Goal: Information Seeking & Learning: Find specific fact

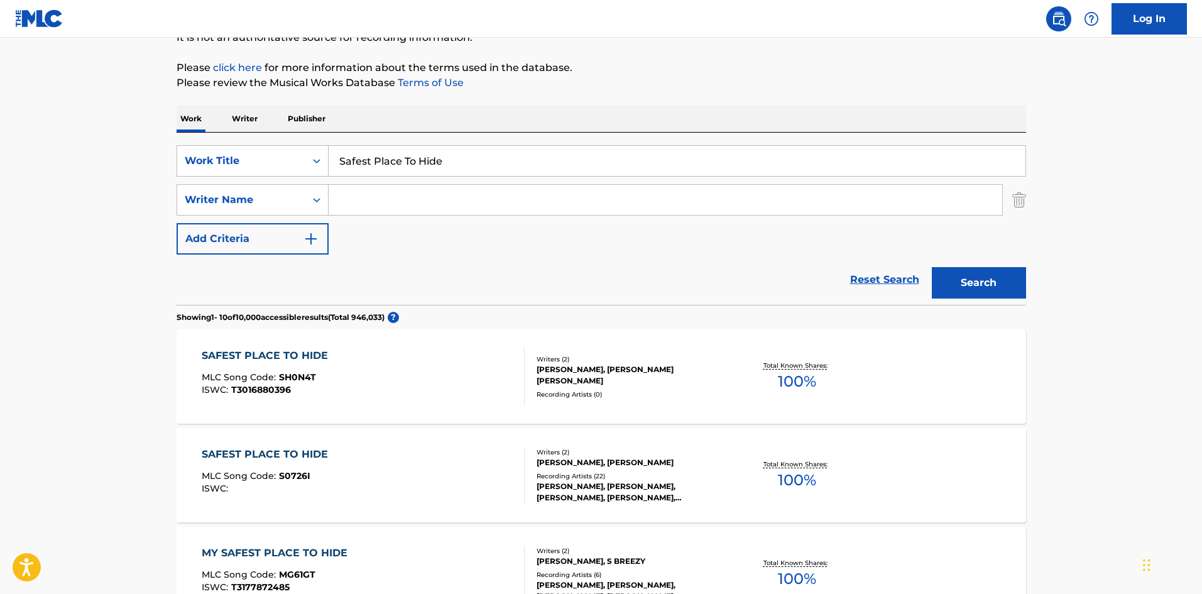
scroll to position [134, 0]
click at [383, 165] on input "Safest Place To Hide" at bounding box center [677, 161] width 697 height 30
paste input "hape Of My Heart"
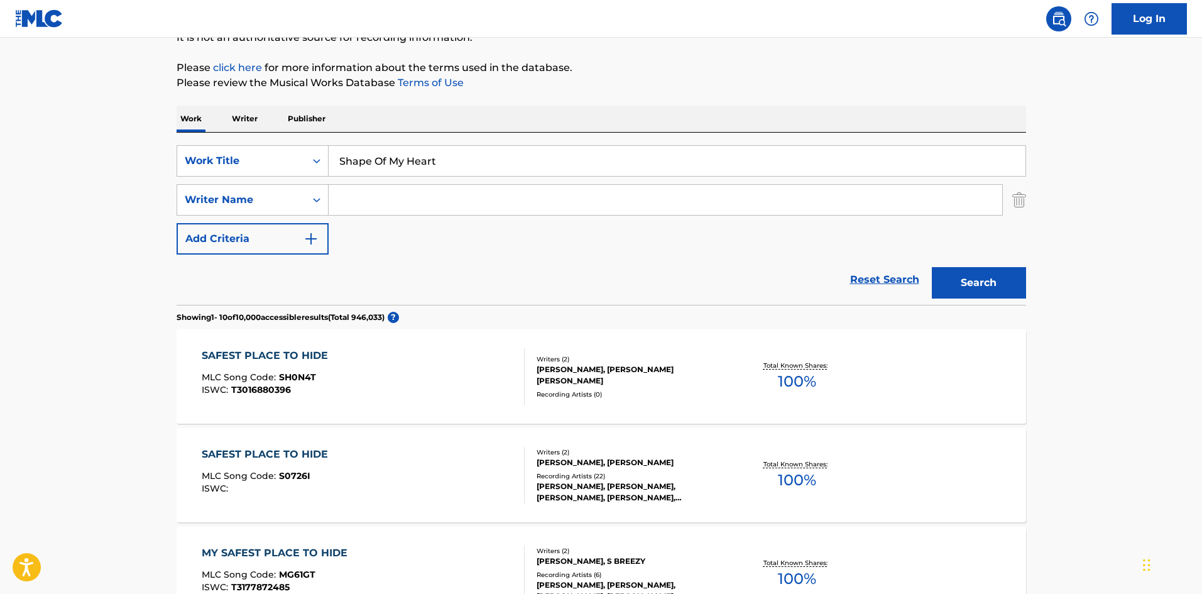
type input "Shape Of My Heart"
click at [993, 271] on button "Search" at bounding box center [979, 282] width 94 height 31
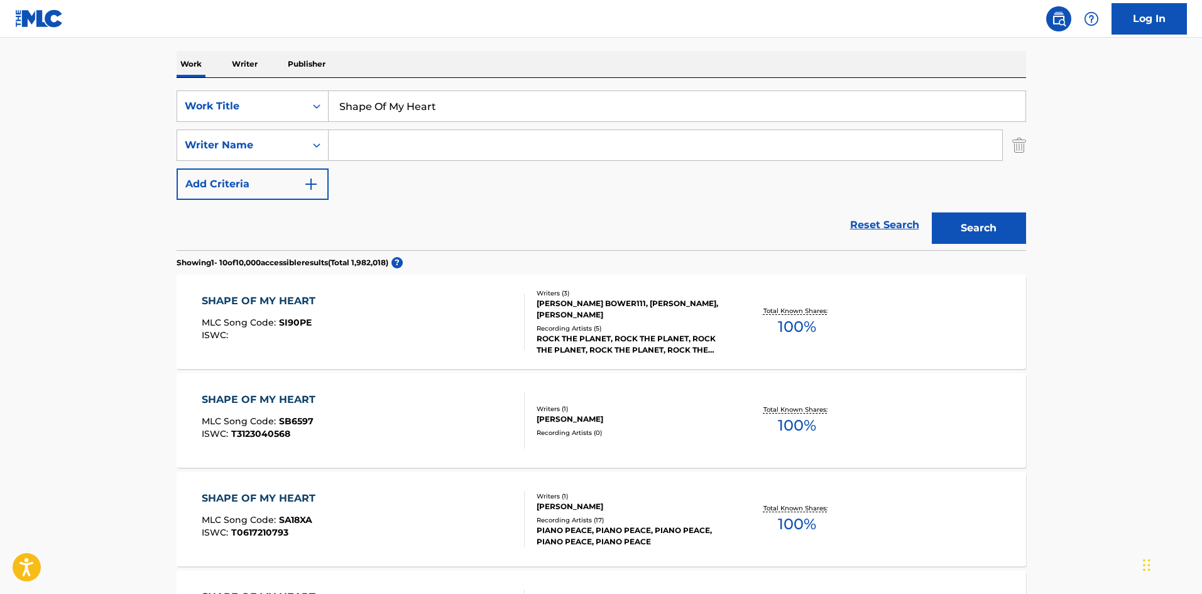
scroll to position [188, 0]
click at [455, 154] on input "Search Form" at bounding box center [665, 146] width 673 height 30
paste input "[PERSON_NAME]"
type input "[PERSON_NAME]"
click at [962, 235] on button "Search" at bounding box center [979, 228] width 94 height 31
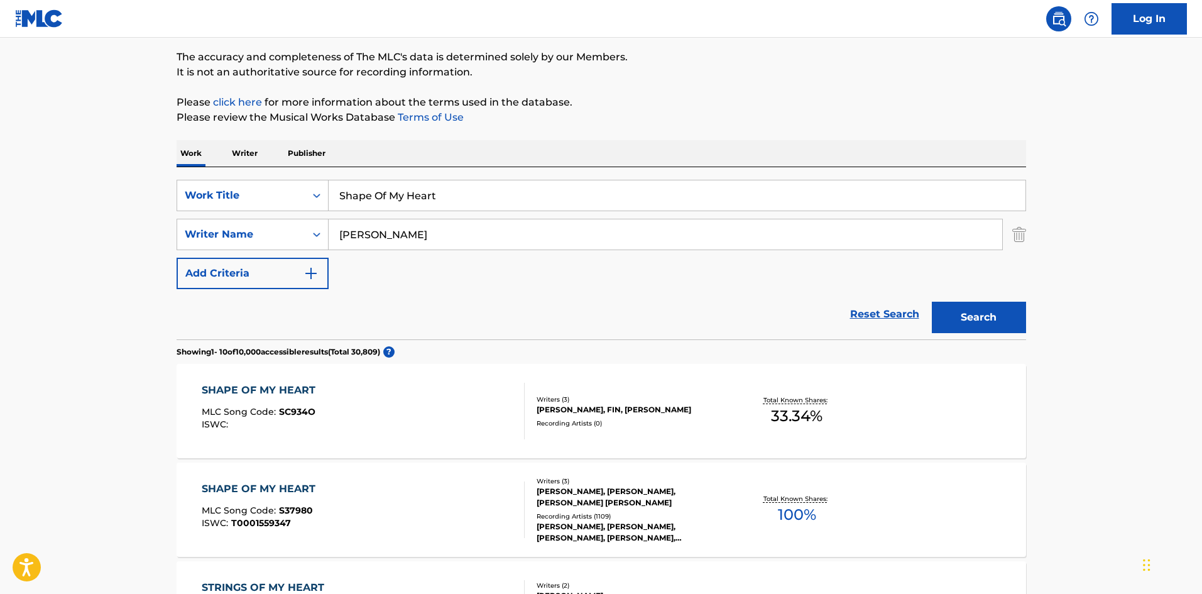
scroll to position [251, 0]
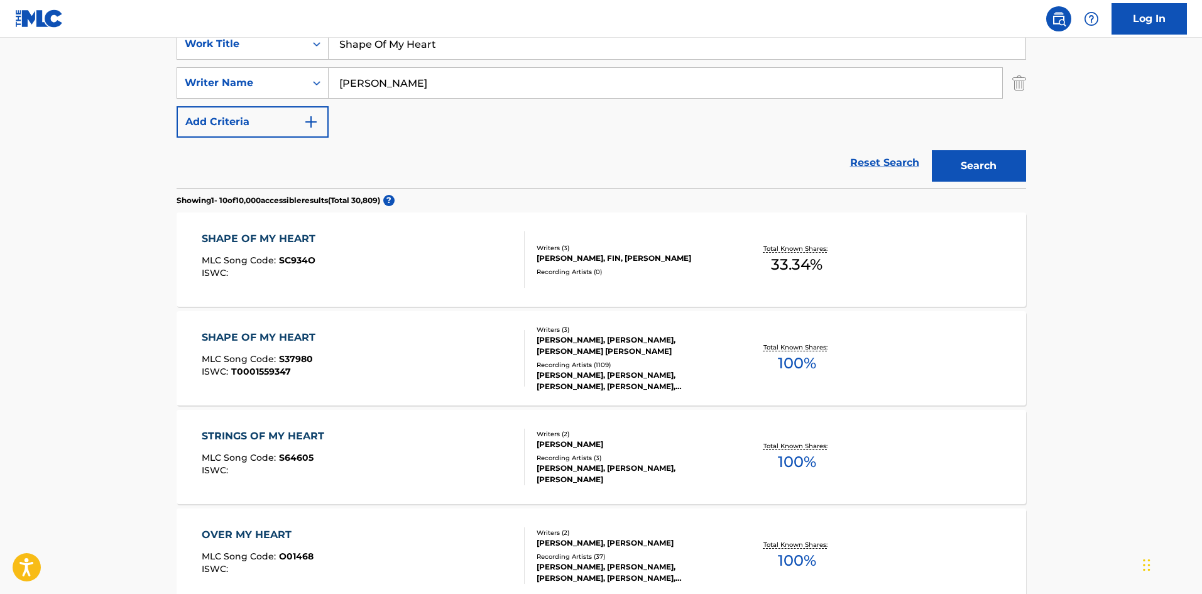
click at [321, 366] on div "SHAPE OF MY HEART MLC Song Code : S37980 ISWC : T0001559347" at bounding box center [363, 358] width 323 height 57
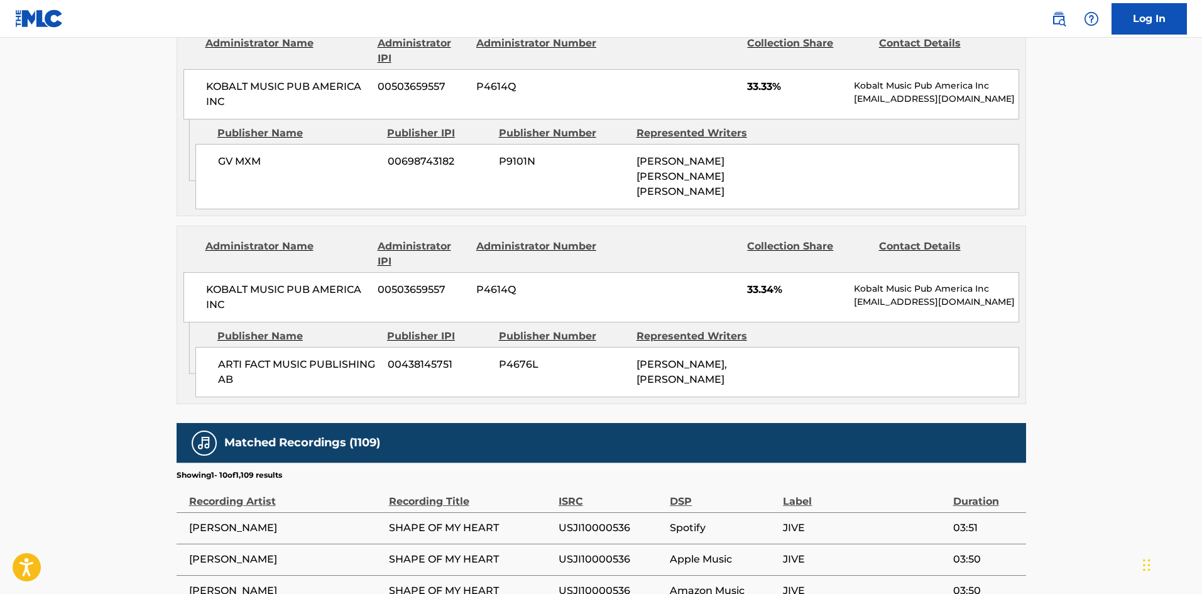
scroll to position [880, 0]
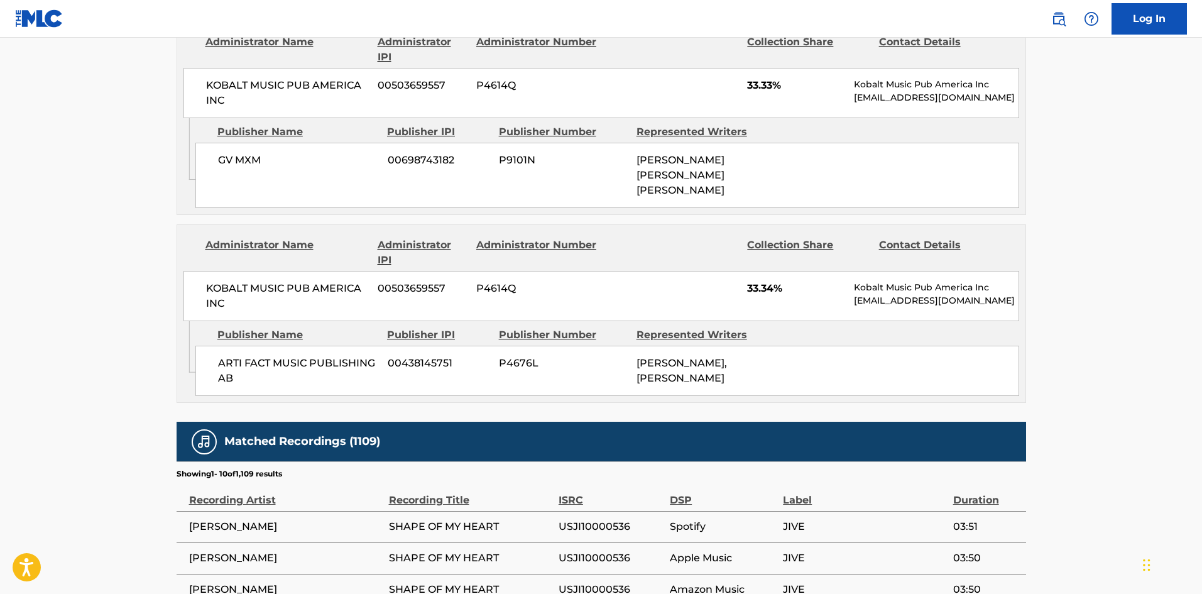
click at [219, 378] on span "ARTI FACT MUSIC PUBLISHING AB" at bounding box center [298, 371] width 160 height 30
drag, startPoint x: 219, startPoint y: 378, endPoint x: 362, endPoint y: 395, distance: 144.2
click at [362, 386] on span "ARTI FACT MUSIC PUBLISHING AB" at bounding box center [298, 371] width 160 height 30
copy div "ARTI FACT MUSIC PUBLISHING AB"
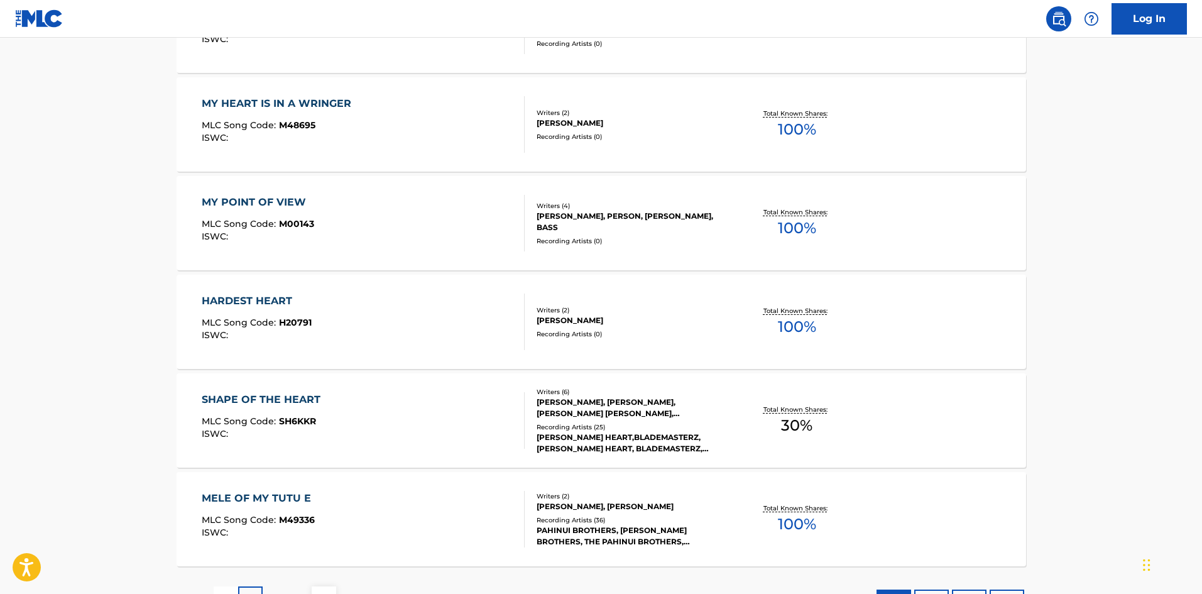
scroll to position [251, 0]
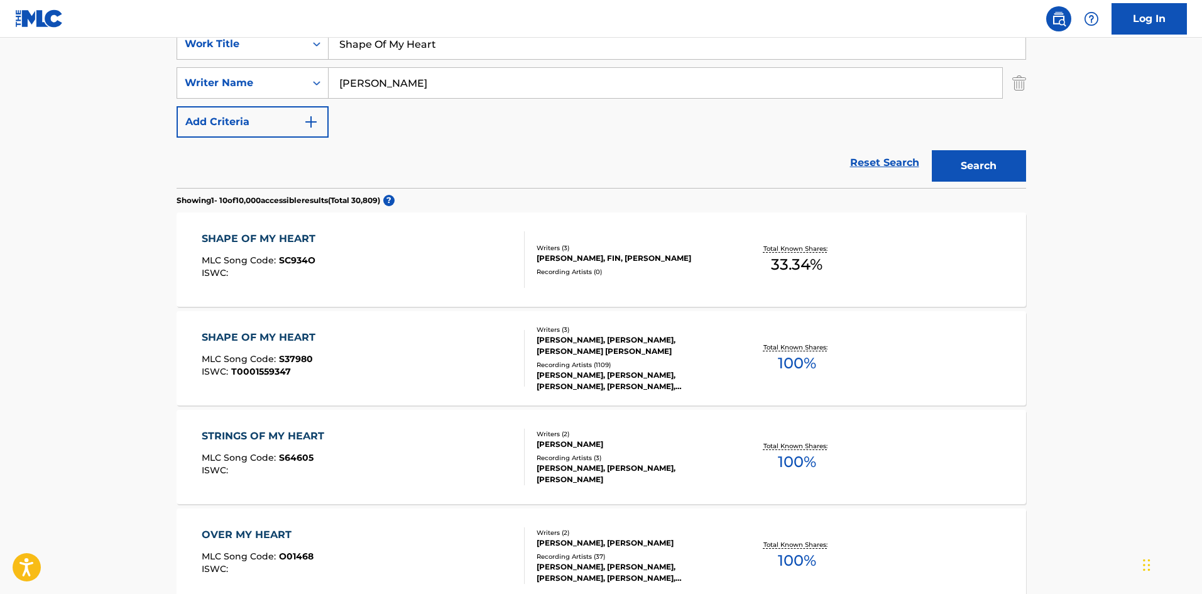
click at [417, 41] on input "Shape Of My Heart" at bounding box center [677, 44] width 697 height 30
paste input "ttered"
type input "Shattered"
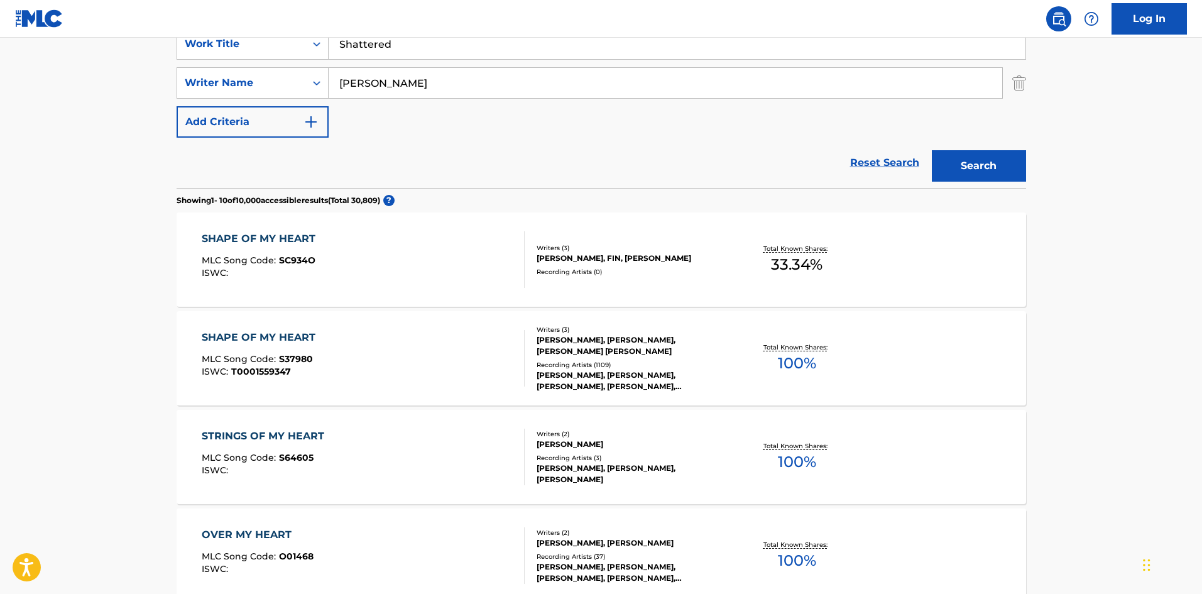
click at [0, 55] on main "The MLC Public Work Search The accuracy and completeness of The MLC's data is d…" at bounding box center [601, 525] width 1202 height 1479
click at [411, 76] on input "[PERSON_NAME]" at bounding box center [665, 83] width 673 height 30
paste input "CAMPER"
type input "CAMPER"
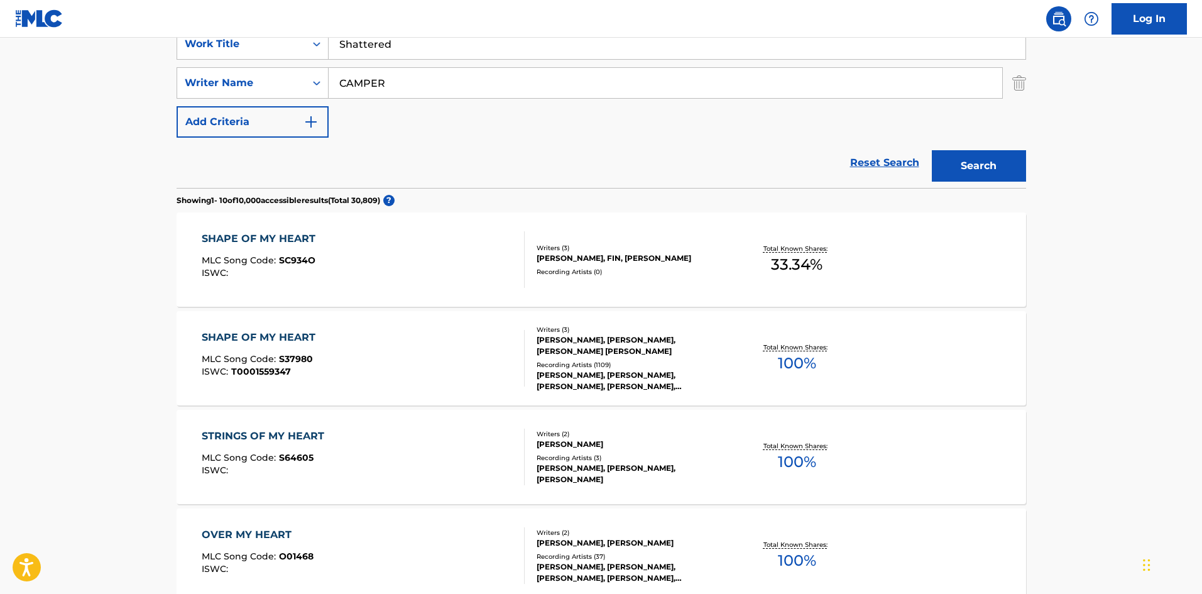
click at [1000, 171] on button "Search" at bounding box center [979, 165] width 94 height 31
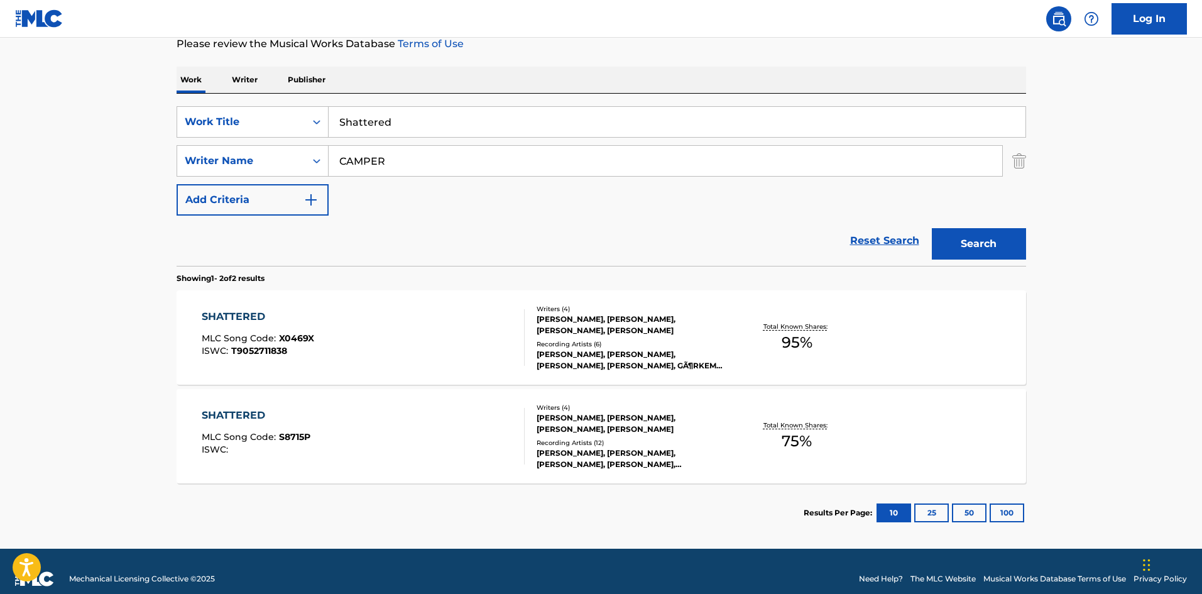
scroll to position [188, 0]
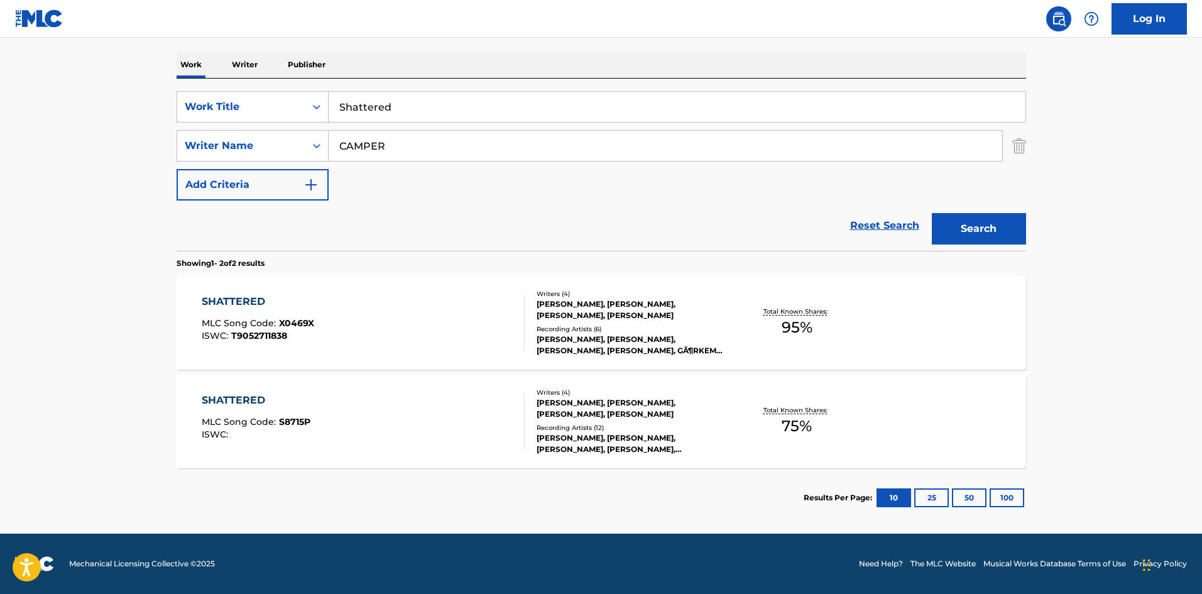
click at [339, 420] on div "SHATTERED MLC Song Code : S8715P ISWC :" at bounding box center [363, 421] width 323 height 57
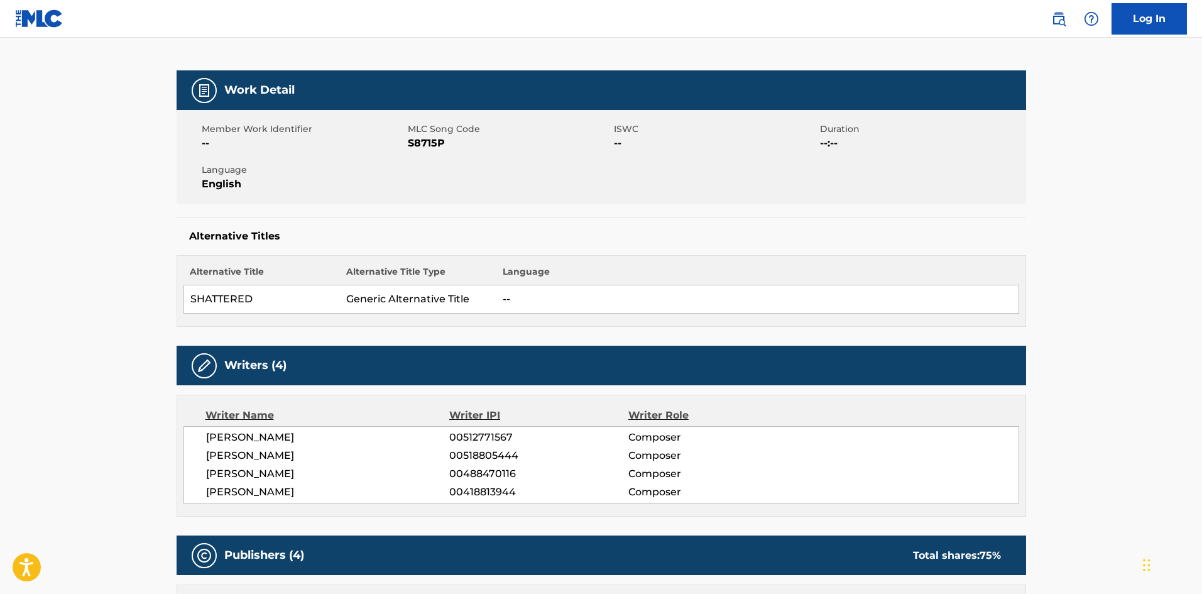
scroll to position [377, 0]
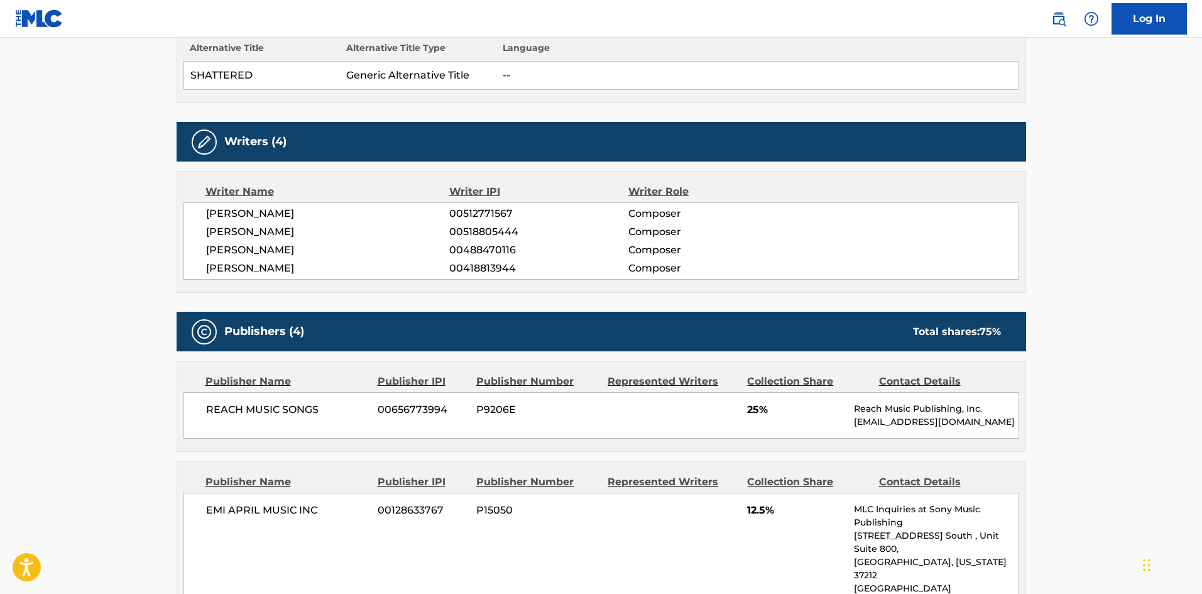
click at [225, 415] on span "REACH MUSIC SONGS" at bounding box center [287, 409] width 163 height 15
drag, startPoint x: 225, startPoint y: 415, endPoint x: 0, endPoint y: 63, distance: 418.1
click at [235, 408] on span "REACH MUSIC SONGS" at bounding box center [287, 409] width 163 height 15
copy span "REACH"
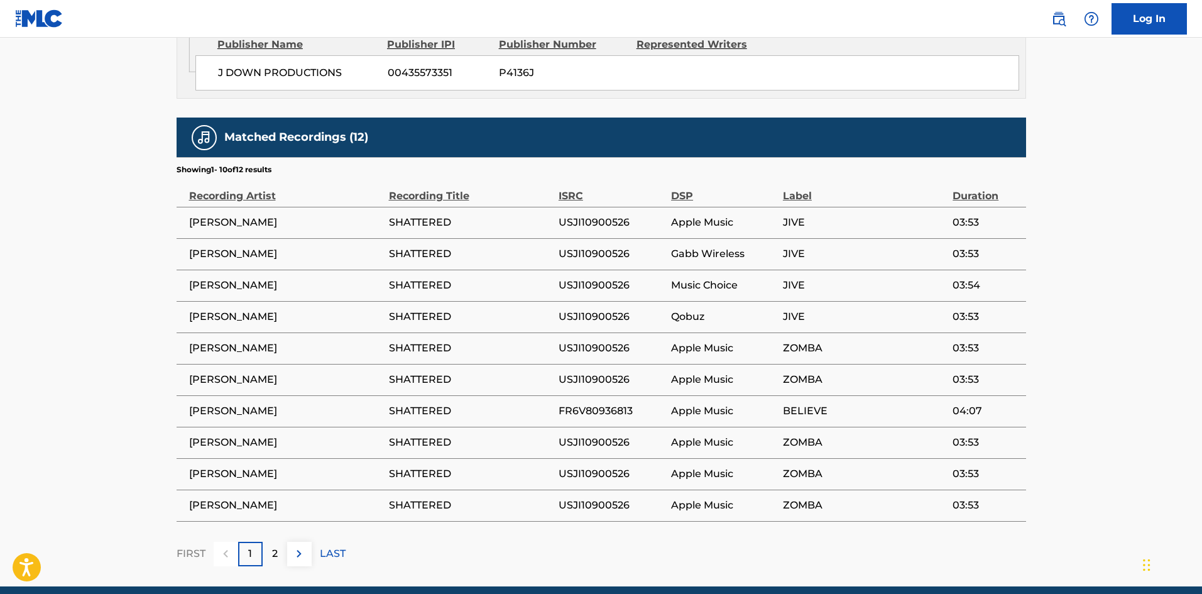
scroll to position [188, 0]
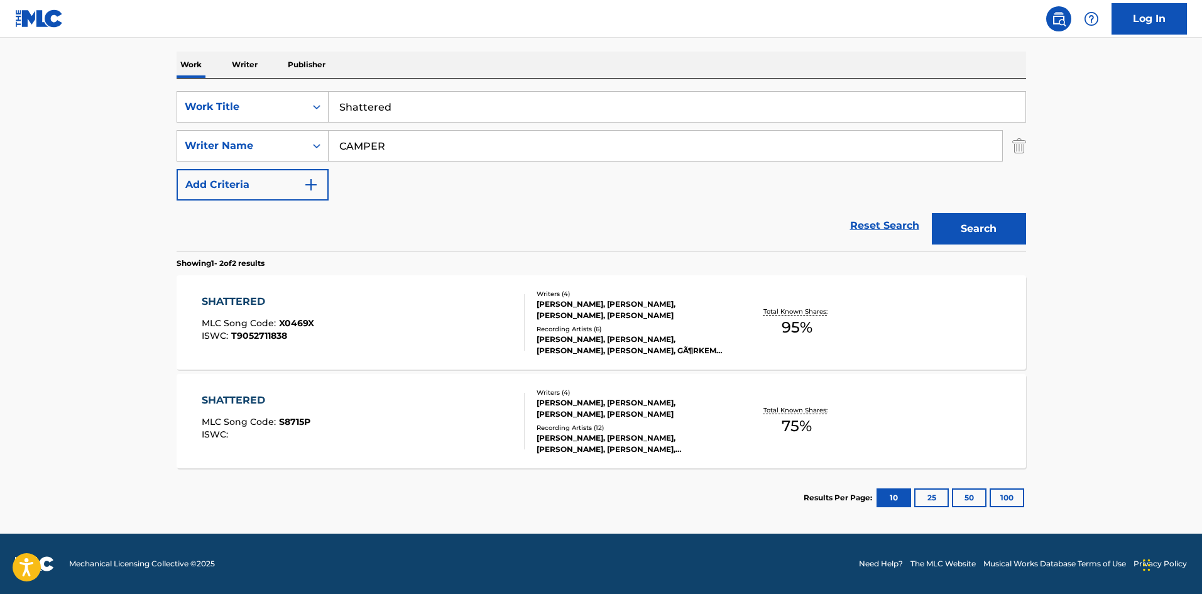
click at [415, 151] on input "CAMPER" at bounding box center [665, 146] width 673 height 30
paste input "LACHEY"
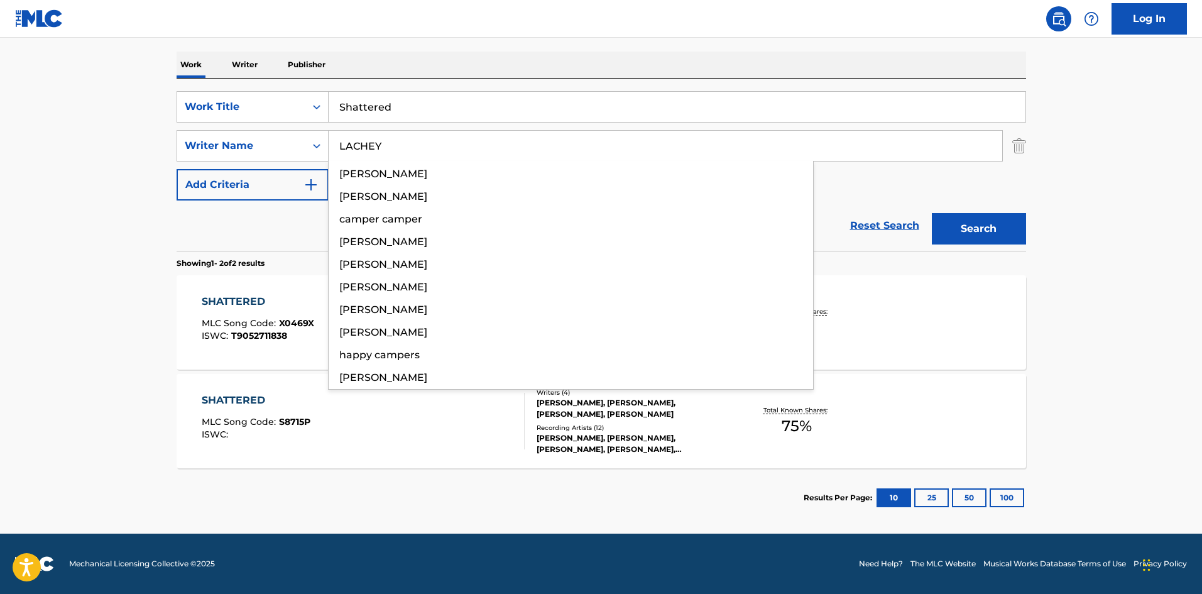
type input "LACHEY"
click at [1006, 242] on button "Search" at bounding box center [979, 228] width 94 height 31
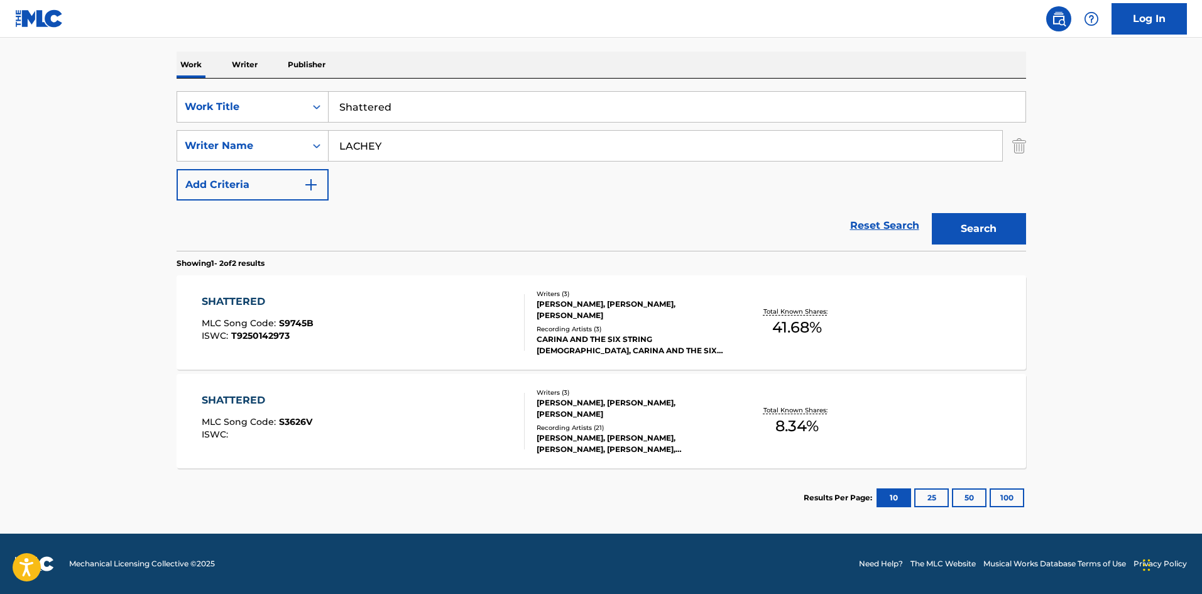
click at [359, 338] on div "SHATTERED MLC Song Code : S9745B ISWC : T9250142973" at bounding box center [363, 322] width 323 height 57
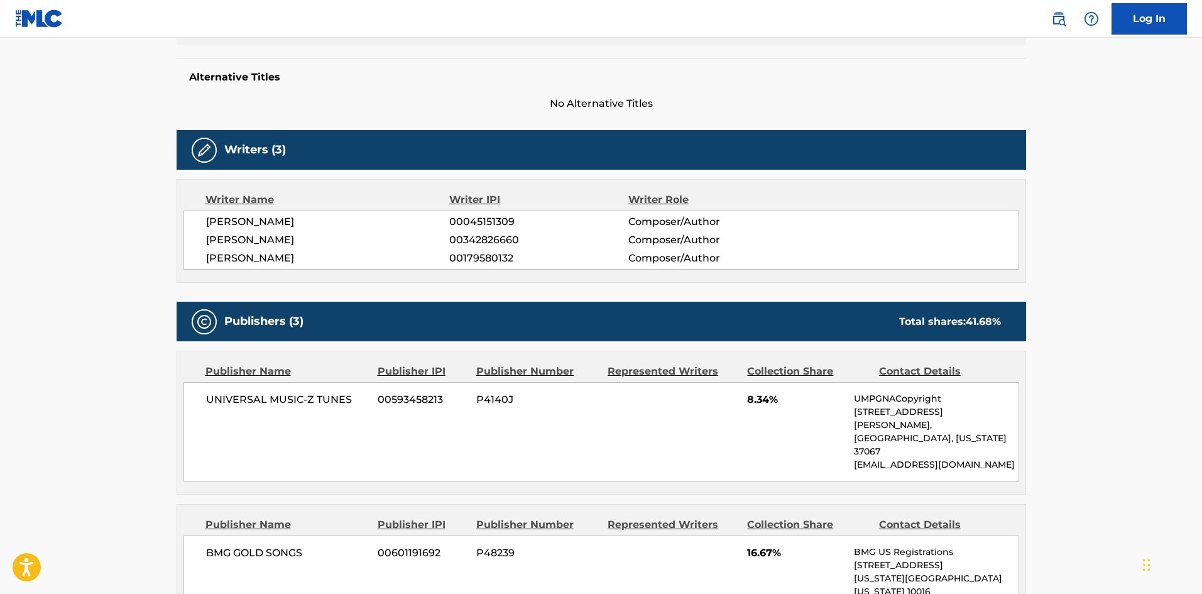
scroll to position [307, 0]
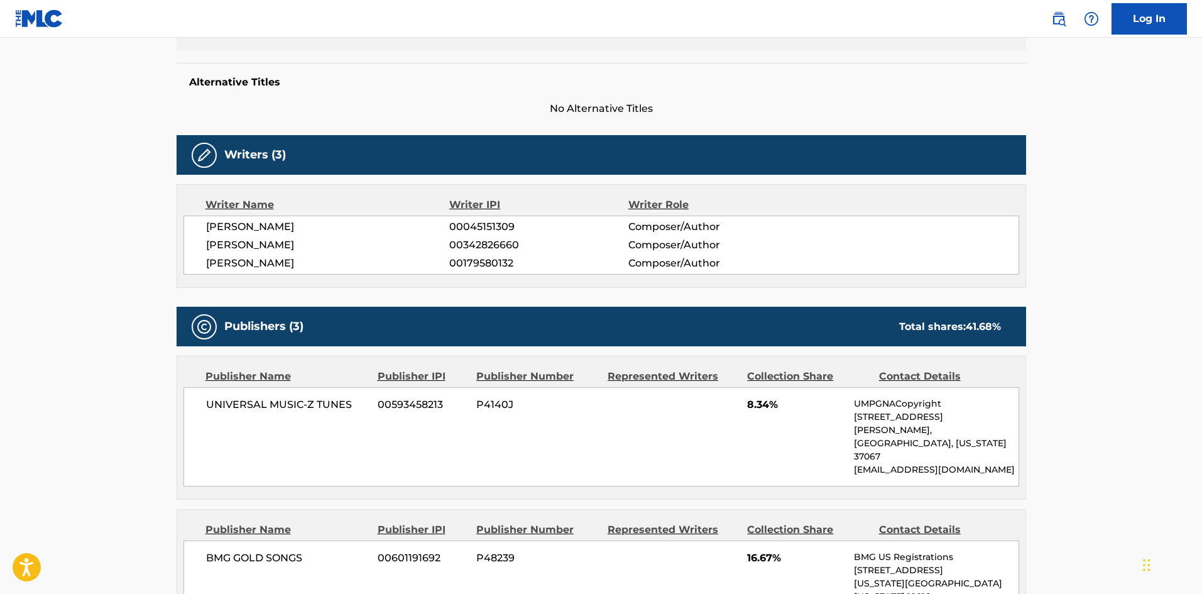
scroll to position [188, 0]
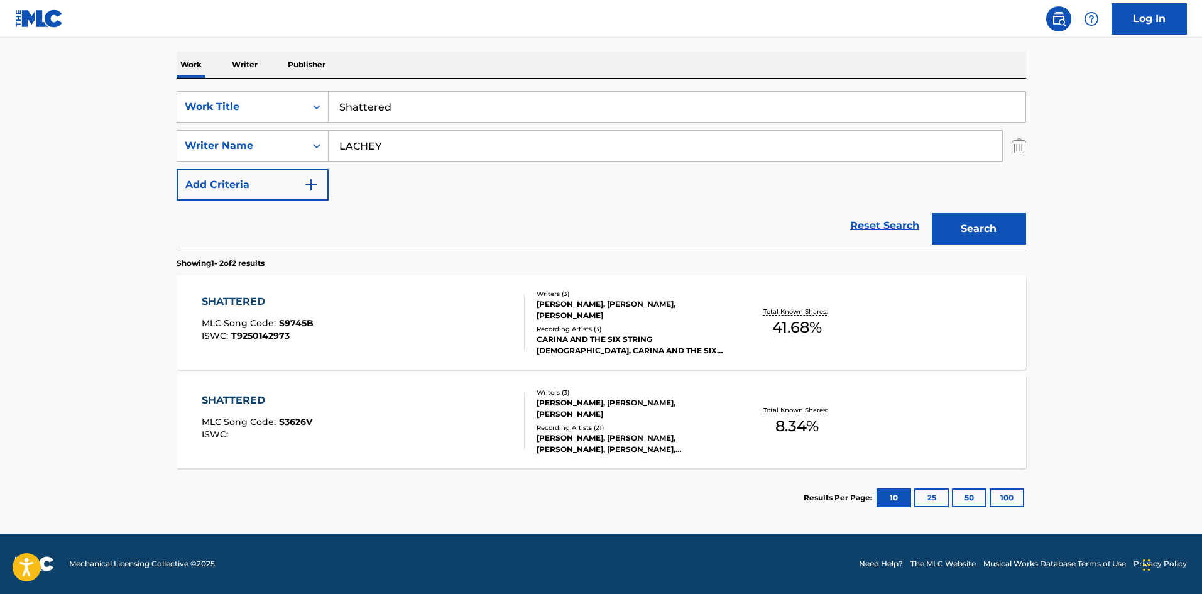
click at [393, 419] on div "SHATTERED MLC Song Code : S3626V ISWC :" at bounding box center [363, 421] width 323 height 57
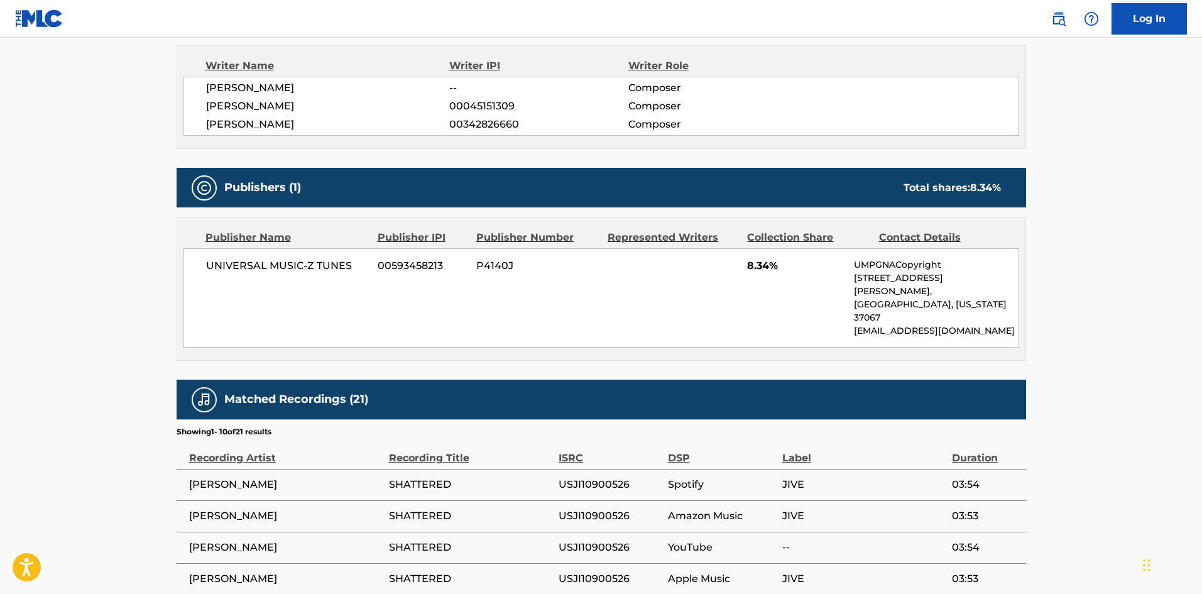
scroll to position [565, 0]
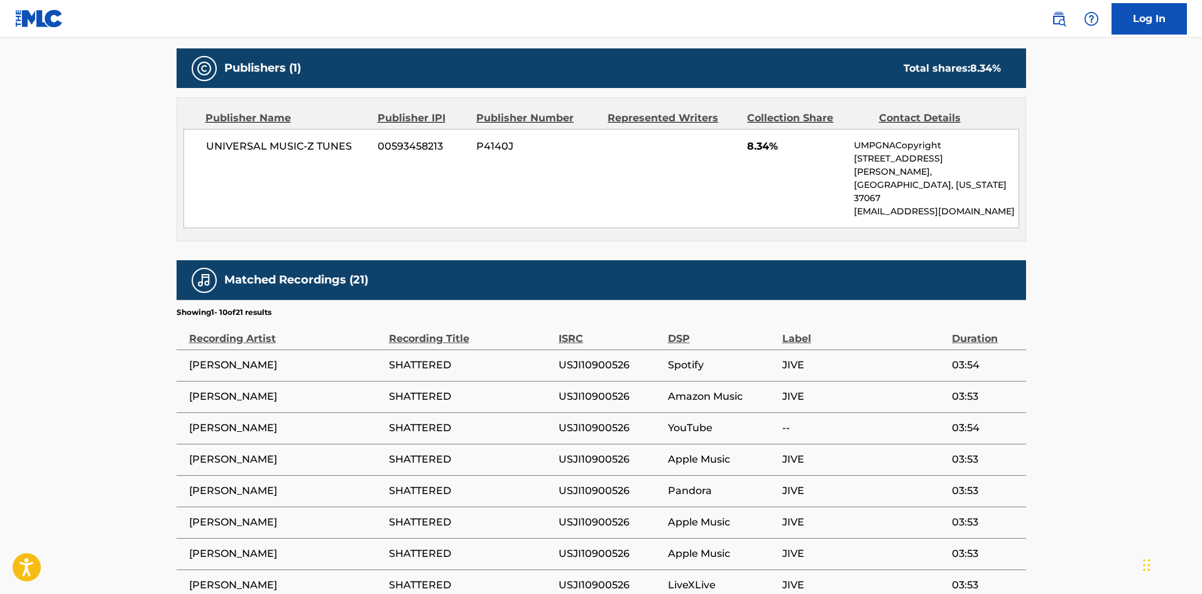
scroll to position [188, 0]
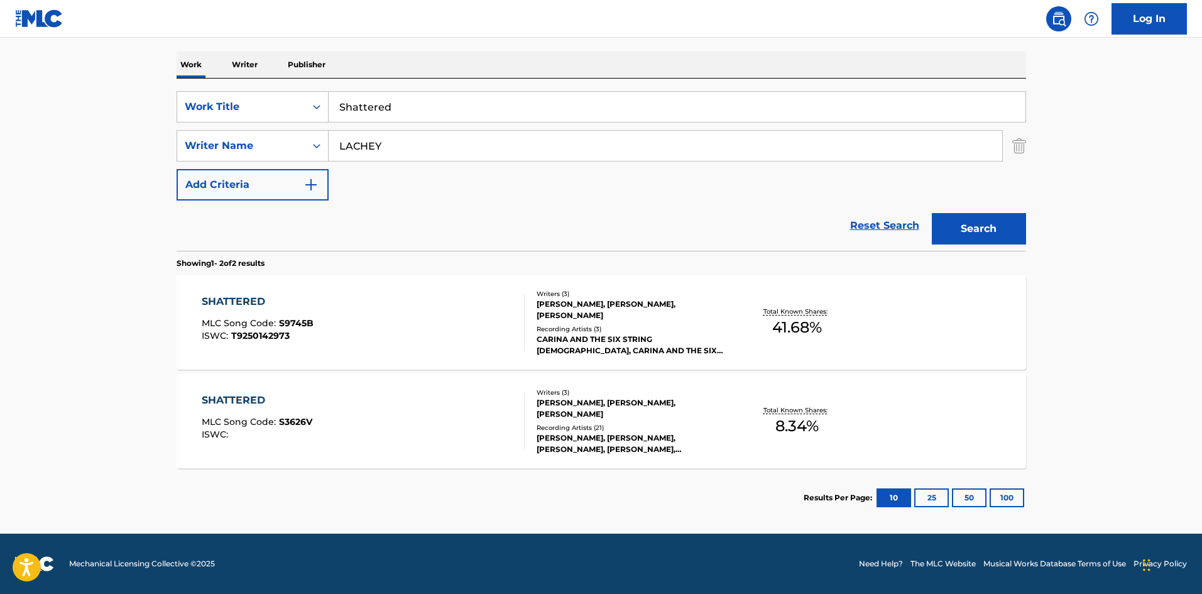
click at [462, 148] on input "LACHEY" at bounding box center [665, 146] width 673 height 30
paste input "DIAMOND"
click at [970, 227] on button "Search" at bounding box center [979, 228] width 94 height 31
click at [449, 138] on input "DIAMOND" at bounding box center [665, 146] width 673 height 30
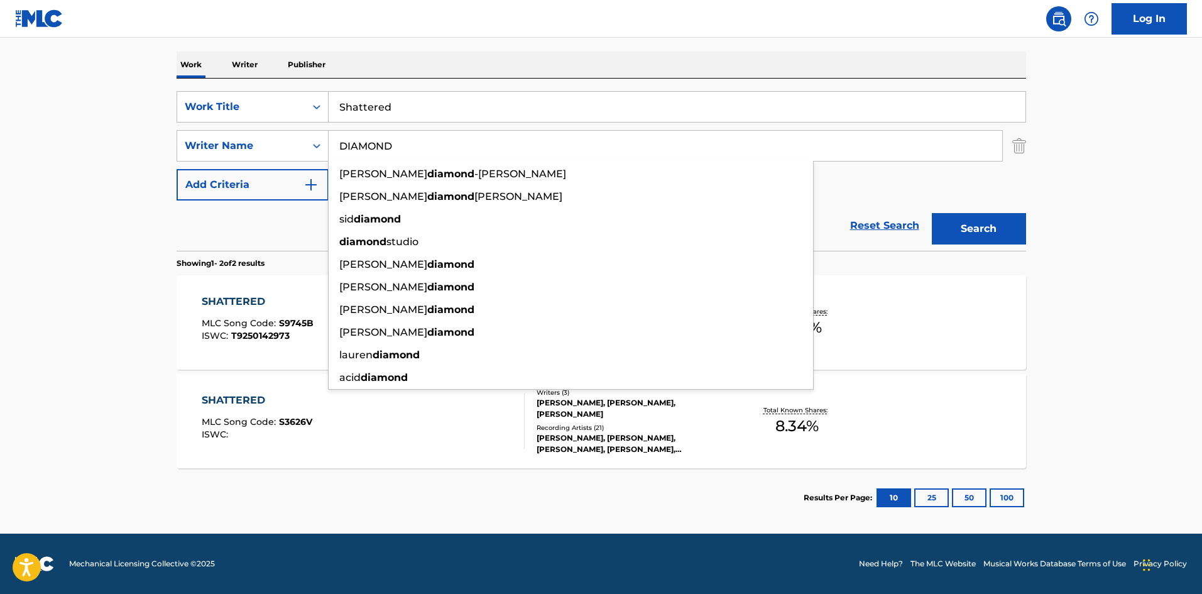
click at [449, 138] on input "DIAMOND" at bounding box center [665, 146] width 673 height 30
paste input "LACHEY"
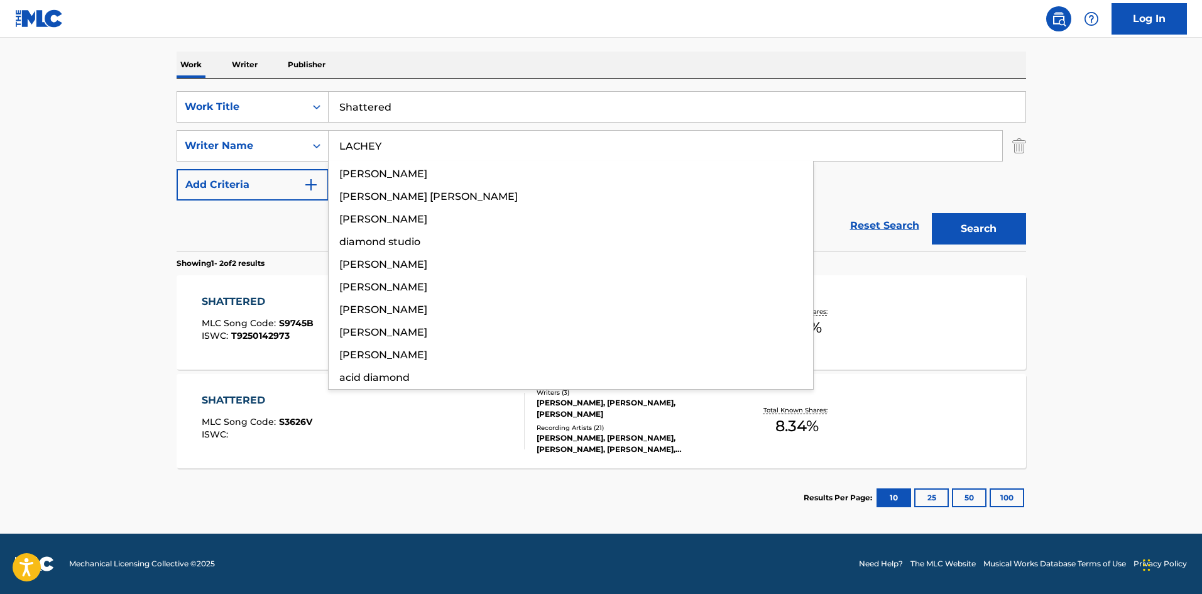
type input "LACHEY"
click at [966, 248] on div "Search" at bounding box center [975, 225] width 101 height 50
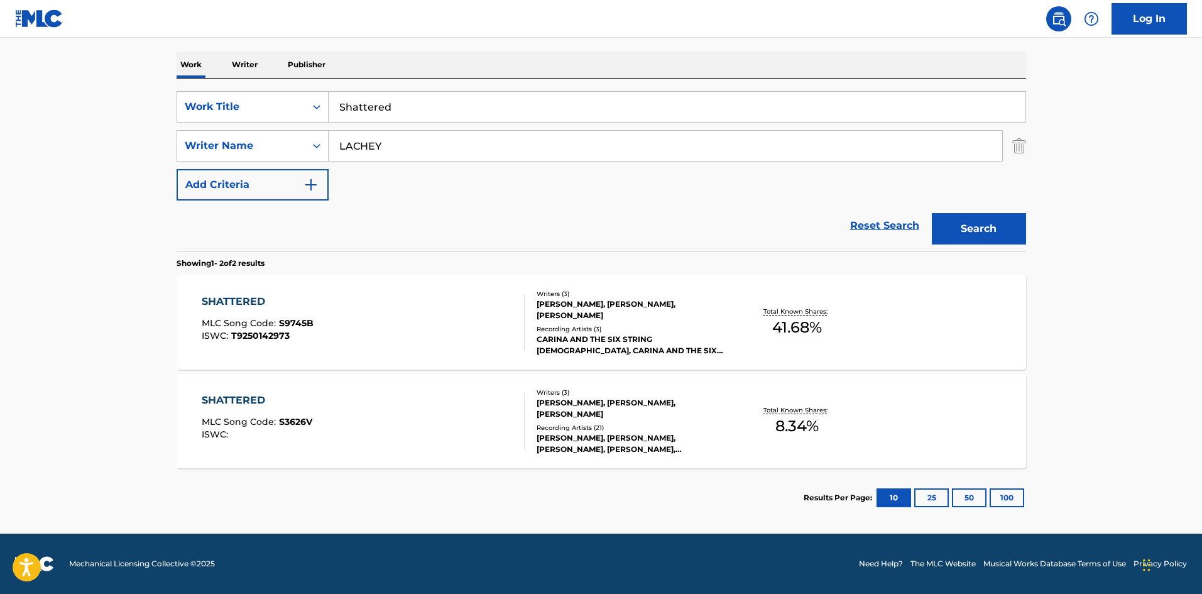
click at [974, 245] on div "Search" at bounding box center [975, 225] width 101 height 50
click at [981, 236] on button "Search" at bounding box center [979, 228] width 94 height 31
click at [330, 423] on div "SHATTERED MLC Song Code : S3626V ISWC :" at bounding box center [363, 421] width 323 height 57
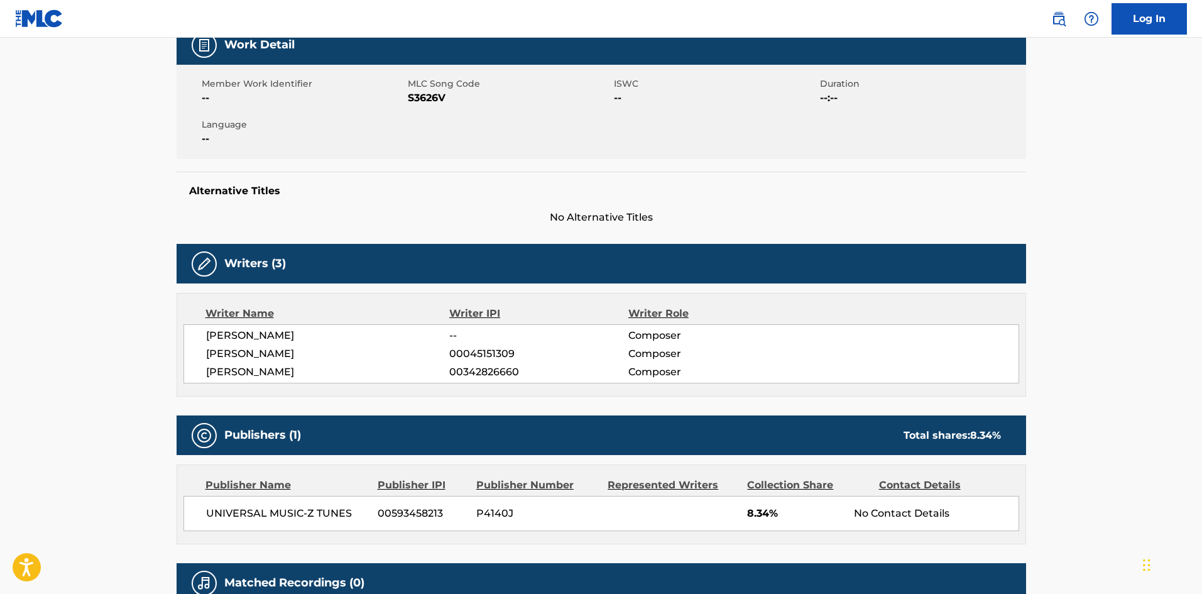
scroll to position [314, 0]
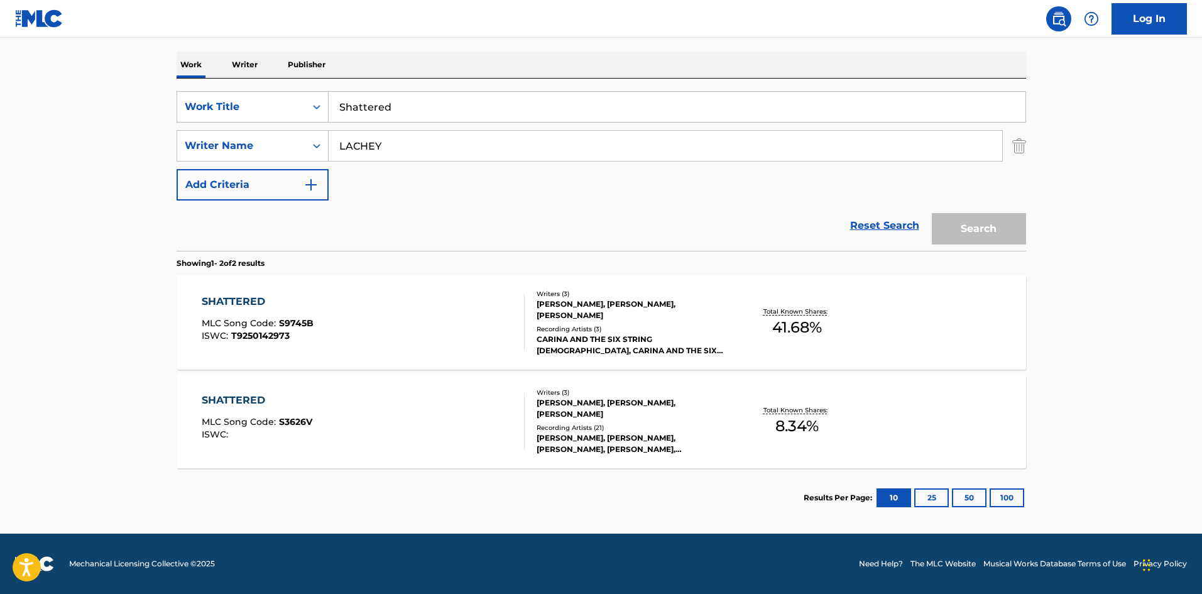
scroll to position [188, 0]
click at [403, 111] on input "Shattered" at bounding box center [677, 107] width 697 height 30
paste input "traight Through My Heart"
type input "Straight Through My Heart"
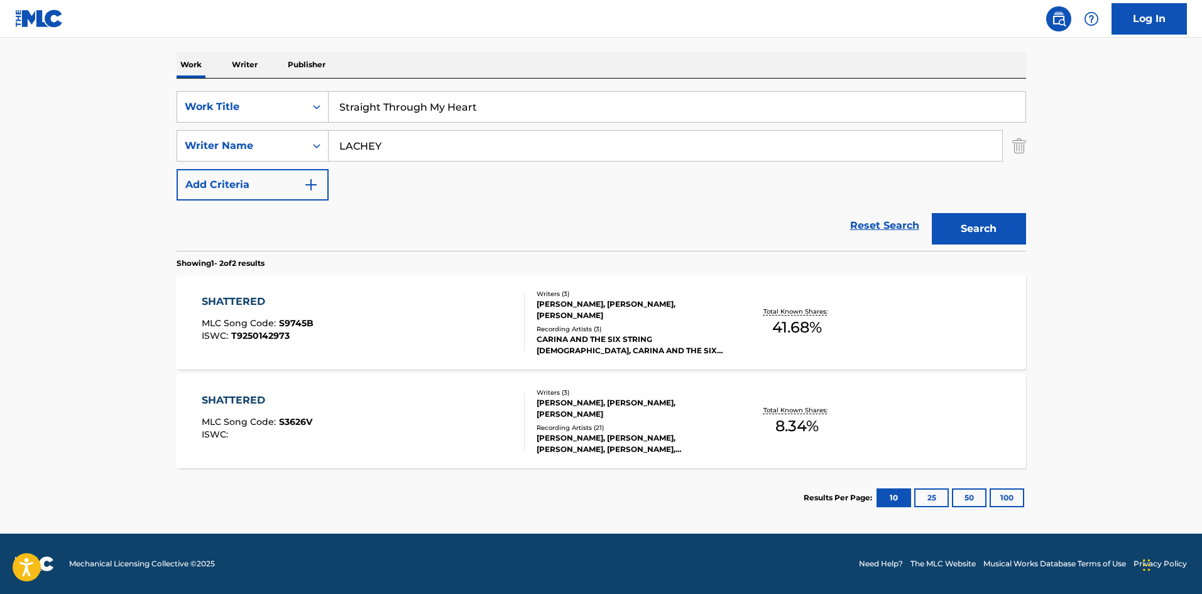
click at [399, 145] on input "LACHEY" at bounding box center [665, 146] width 673 height 30
click at [932, 213] on button "Search" at bounding box center [979, 228] width 94 height 31
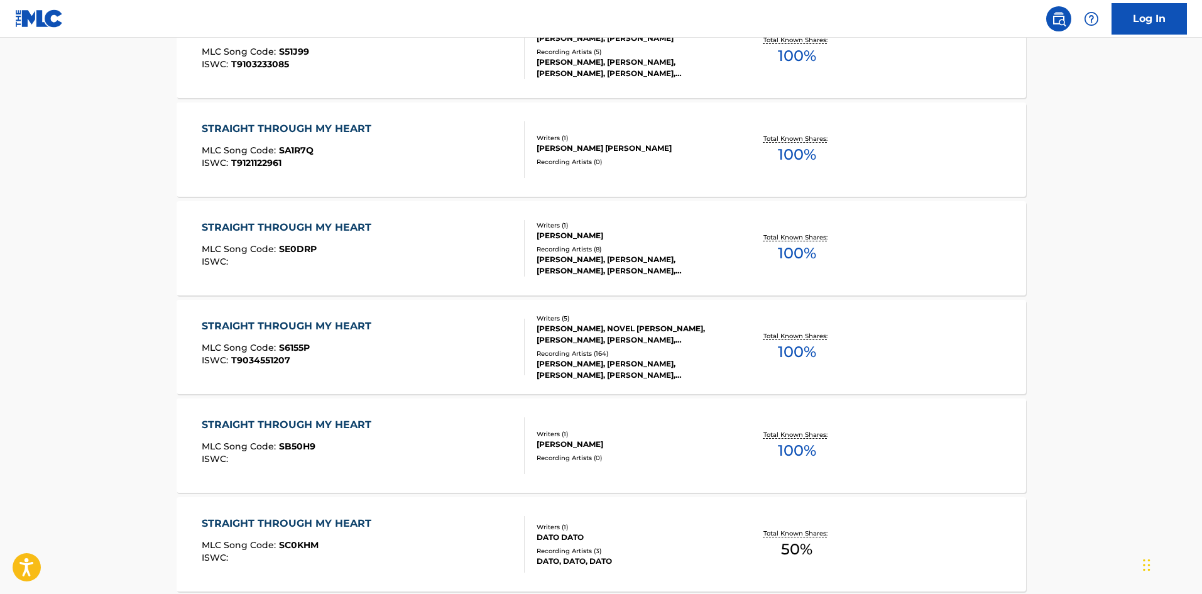
scroll to position [503, 0]
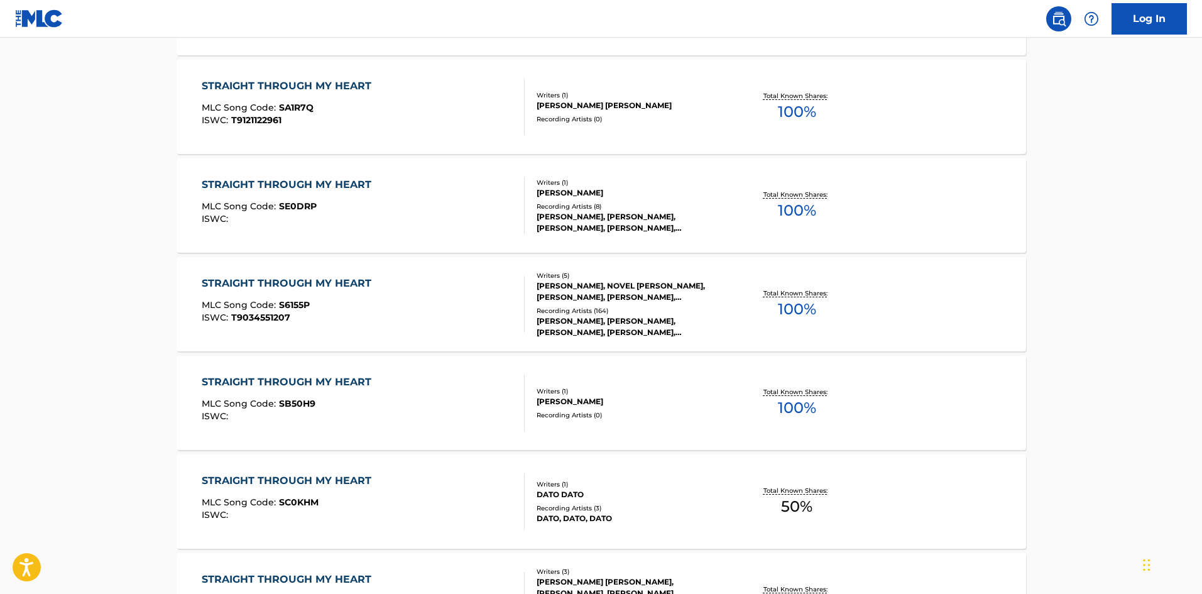
click at [366, 298] on div "STRAIGHT THROUGH MY HEART MLC Song Code : S6155P ISWC : T9034551207" at bounding box center [290, 304] width 176 height 57
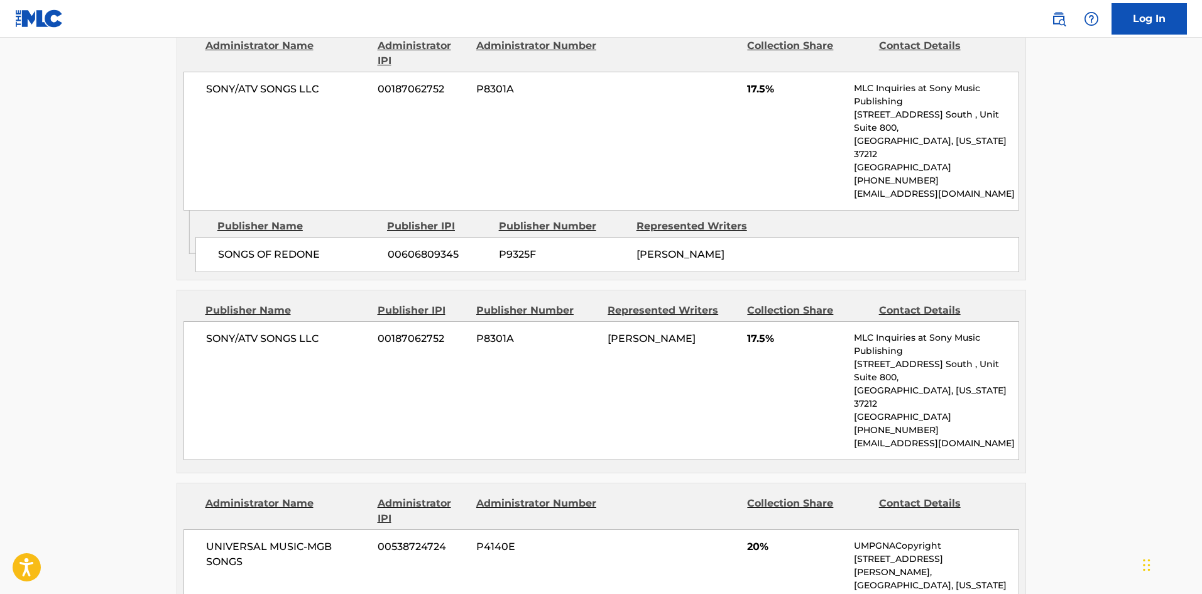
scroll to position [1571, 0]
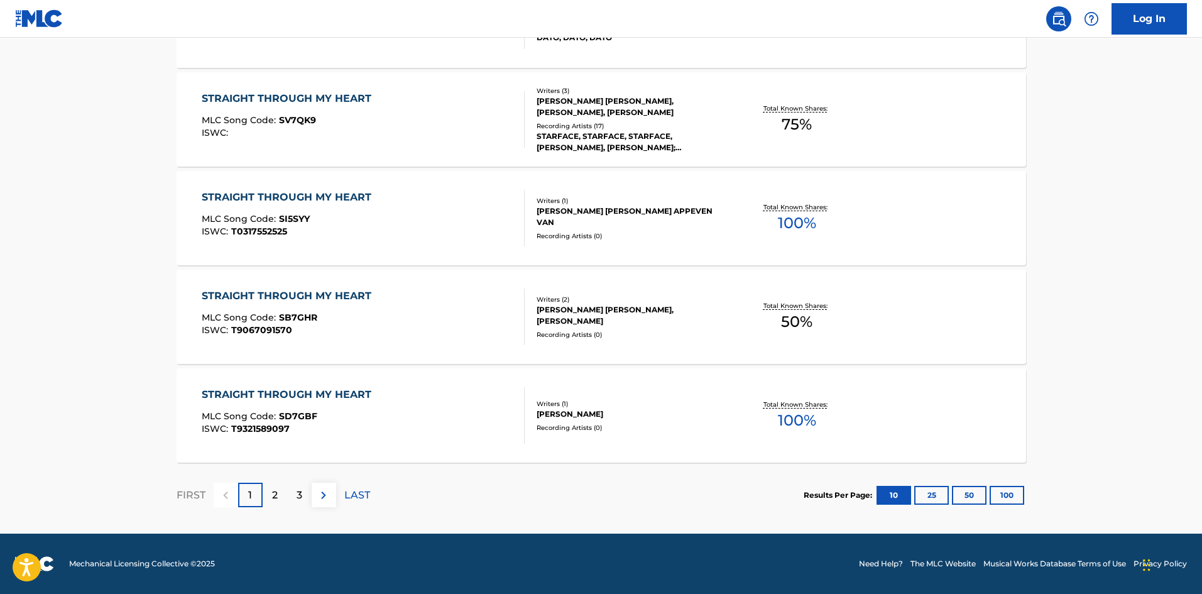
scroll to position [574, 0]
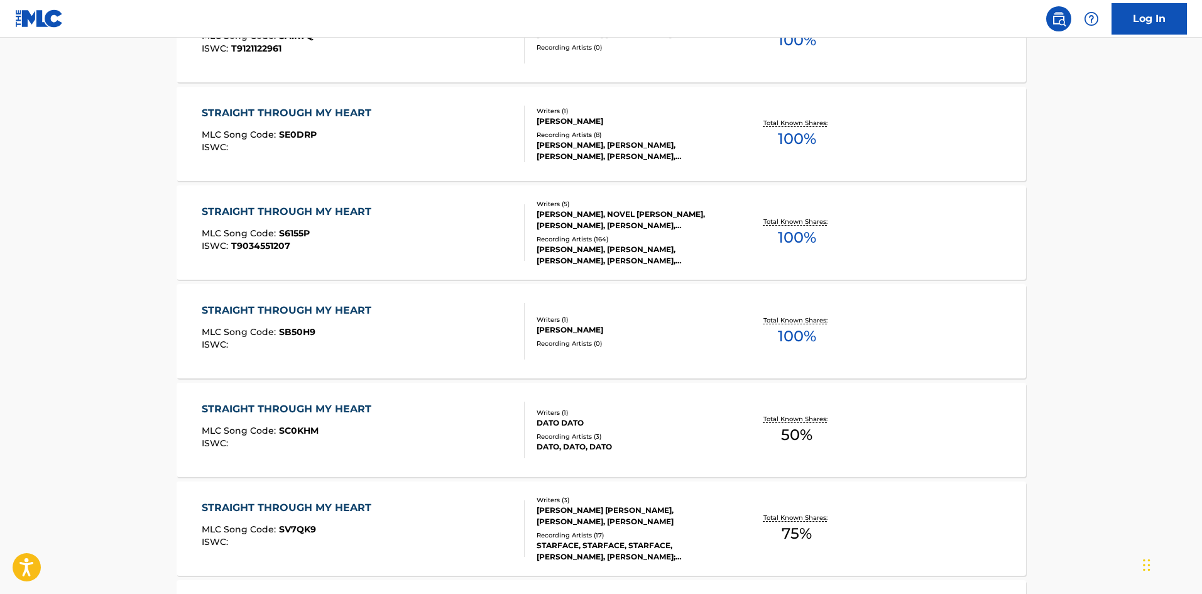
click at [264, 240] on span "T9034551207" at bounding box center [260, 245] width 59 height 11
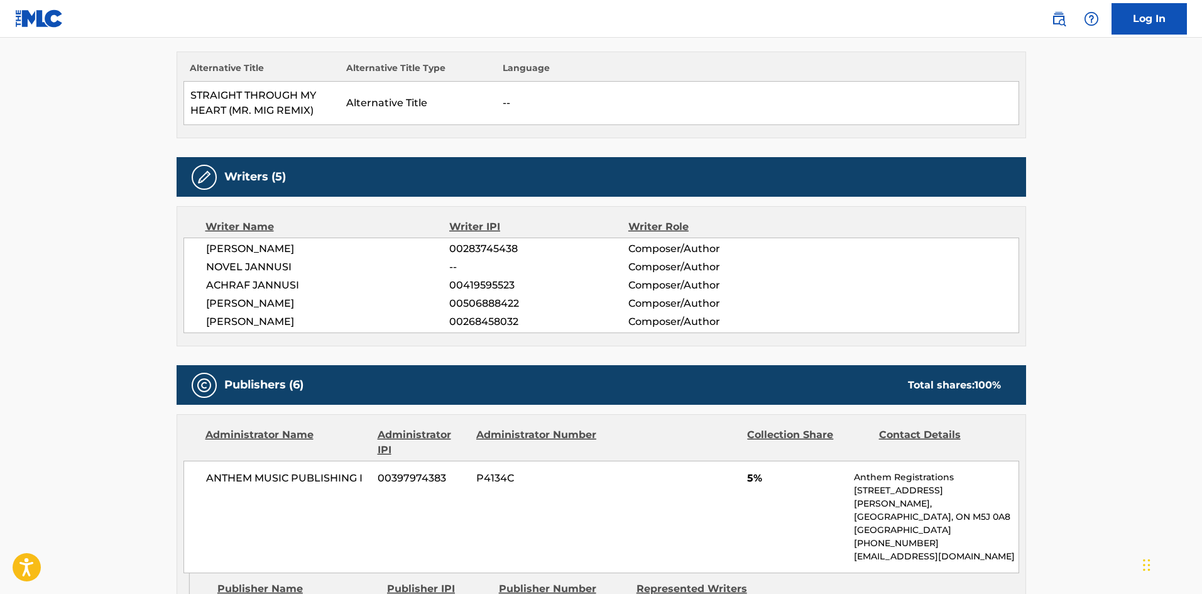
scroll to position [503, 0]
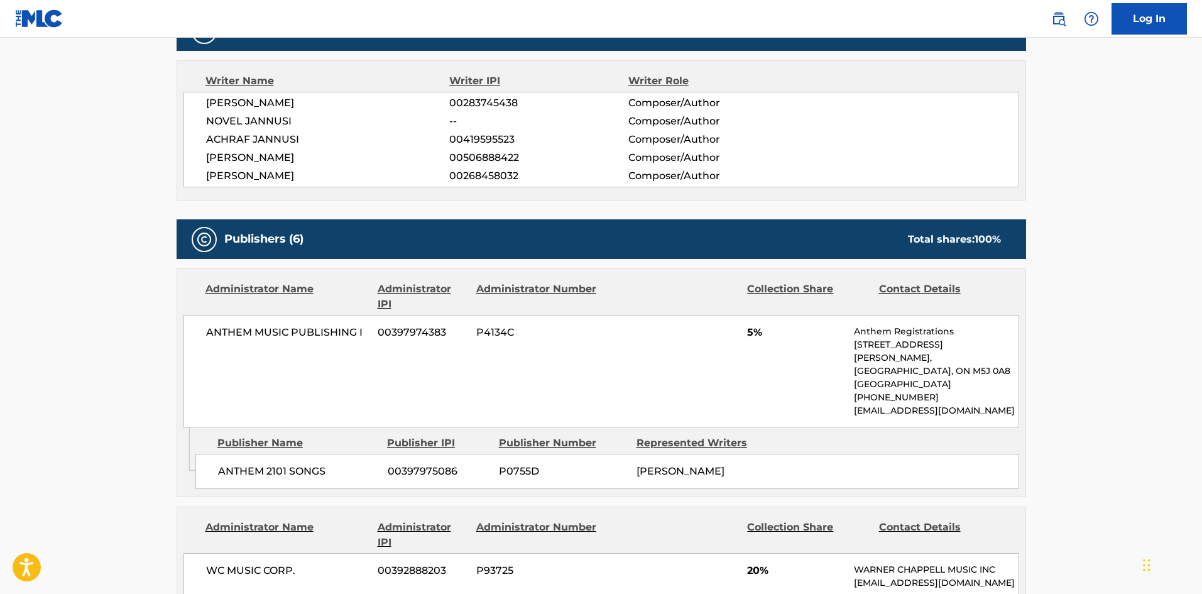
click at [220, 479] on span "ANTHEM 2101 SONGS" at bounding box center [298, 471] width 160 height 15
drag, startPoint x: 220, startPoint y: 486, endPoint x: 0, endPoint y: 34, distance: 502.9
click at [300, 489] on div "ANTHEM 2101 SONGS 00397975086 P0755D [PERSON_NAME]" at bounding box center [607, 471] width 824 height 35
copy span "ANTHEM 2101 SONGS"
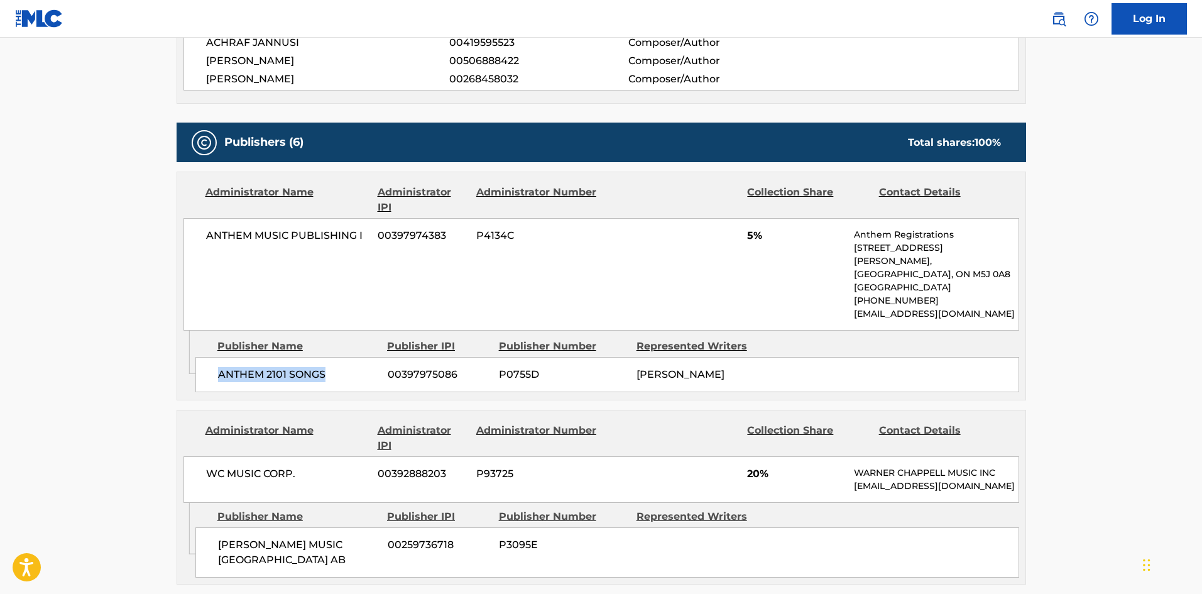
scroll to position [691, 0]
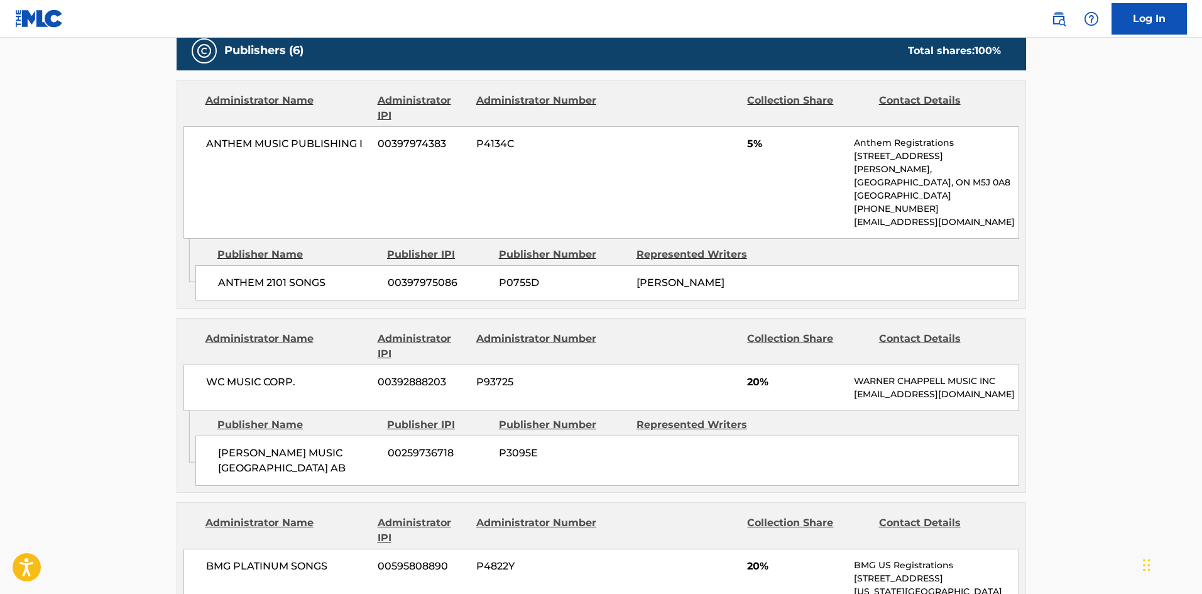
click at [216, 472] on div "[PERSON_NAME] MUSIC SCANDINAVIA AB 00259736718 P3095E" at bounding box center [607, 460] width 824 height 50
drag, startPoint x: 216, startPoint y: 472, endPoint x: 298, endPoint y: 501, distance: 87.0
click at [298, 486] on div "[PERSON_NAME] MUSIC SCANDINAVIA AB 00259736718 P3095E" at bounding box center [607, 460] width 824 height 50
copy span "[PERSON_NAME] MUSIC [GEOGRAPHIC_DATA] AB"
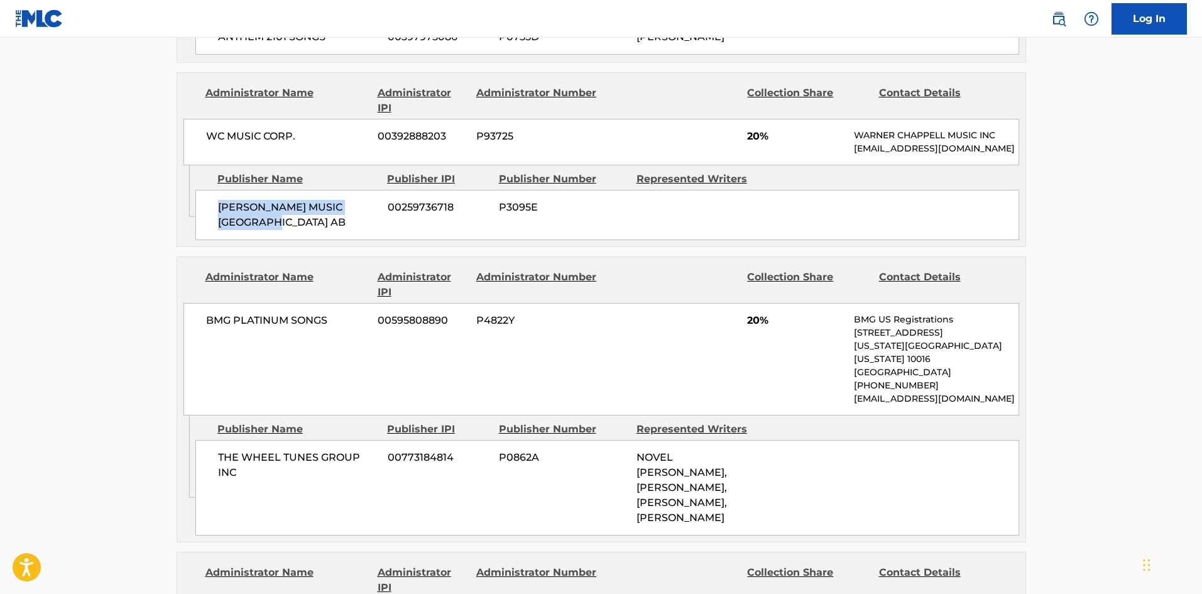
scroll to position [1005, 0]
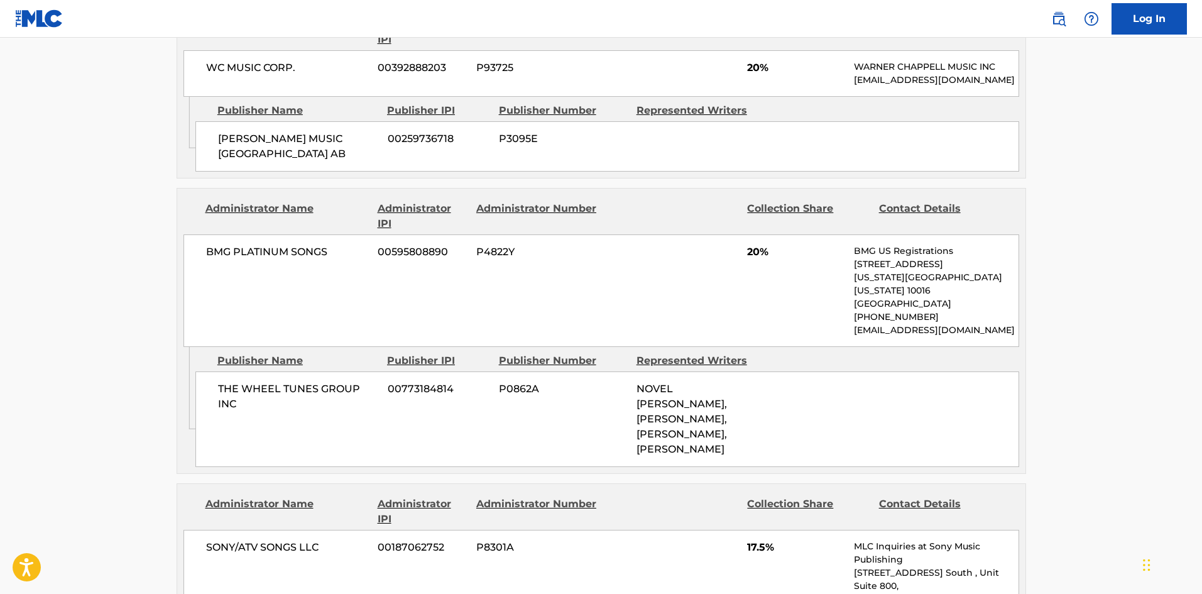
click at [224, 390] on div "THE WHEEL TUNES GROUP INC 00773184814 P0862A NOVEL [PERSON_NAME], [PERSON_NAME]…" at bounding box center [607, 418] width 824 height 95
drag, startPoint x: 224, startPoint y: 390, endPoint x: 307, endPoint y: 401, distance: 83.1
click at [307, 401] on div "THE WHEEL TUNES GROUP INC 00773184814 P0862A NOVEL [PERSON_NAME], [PERSON_NAME]…" at bounding box center [607, 418] width 824 height 95
copy span "THE WHEEL TUNES"
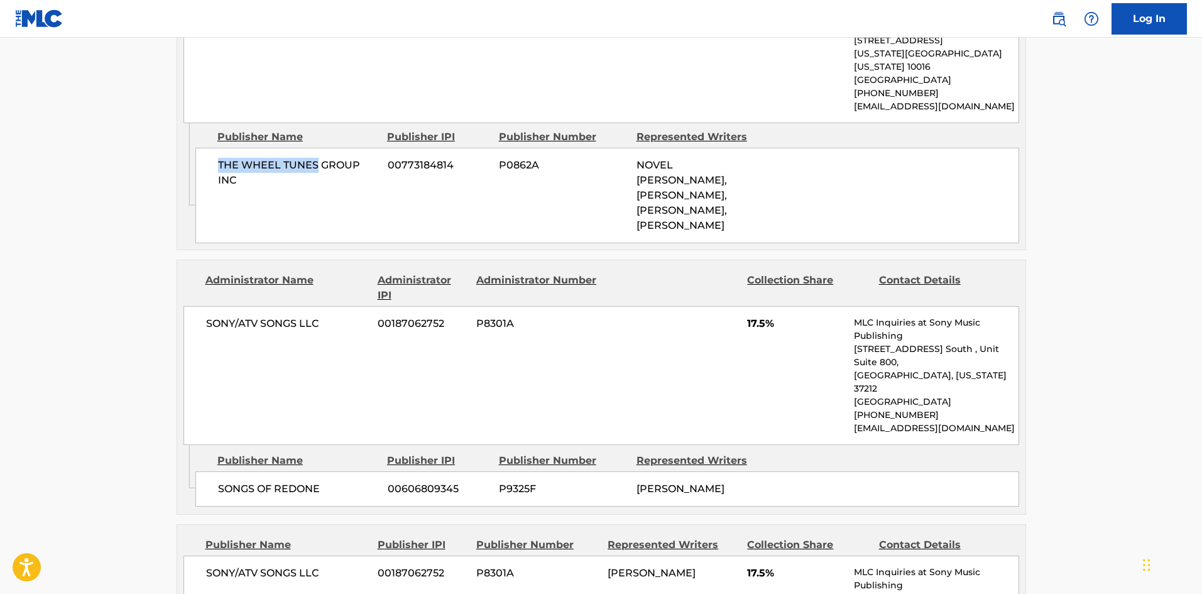
scroll to position [1256, 0]
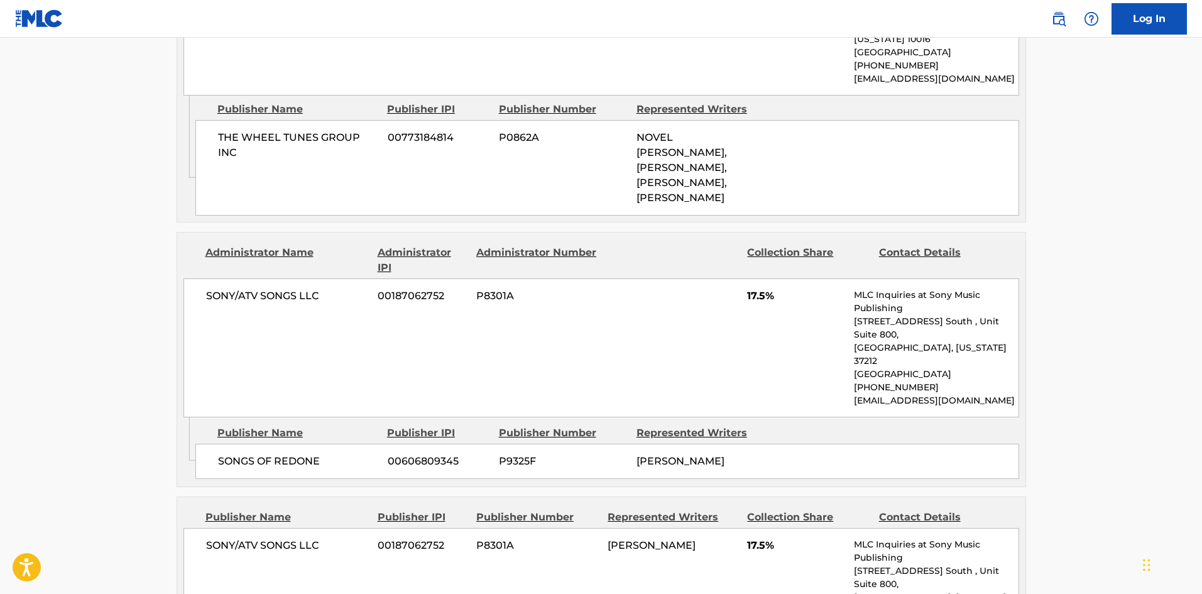
click at [219, 444] on div "SONGS OF REDONE 00606809345 P9325F [PERSON_NAME]" at bounding box center [607, 461] width 824 height 35
drag, startPoint x: 219, startPoint y: 420, endPoint x: 288, endPoint y: 425, distance: 68.7
click at [288, 444] on div "SONGS OF REDONE 00606809345 P9325F [PERSON_NAME]" at bounding box center [607, 461] width 824 height 35
copy span "SONGS OF REDONE"
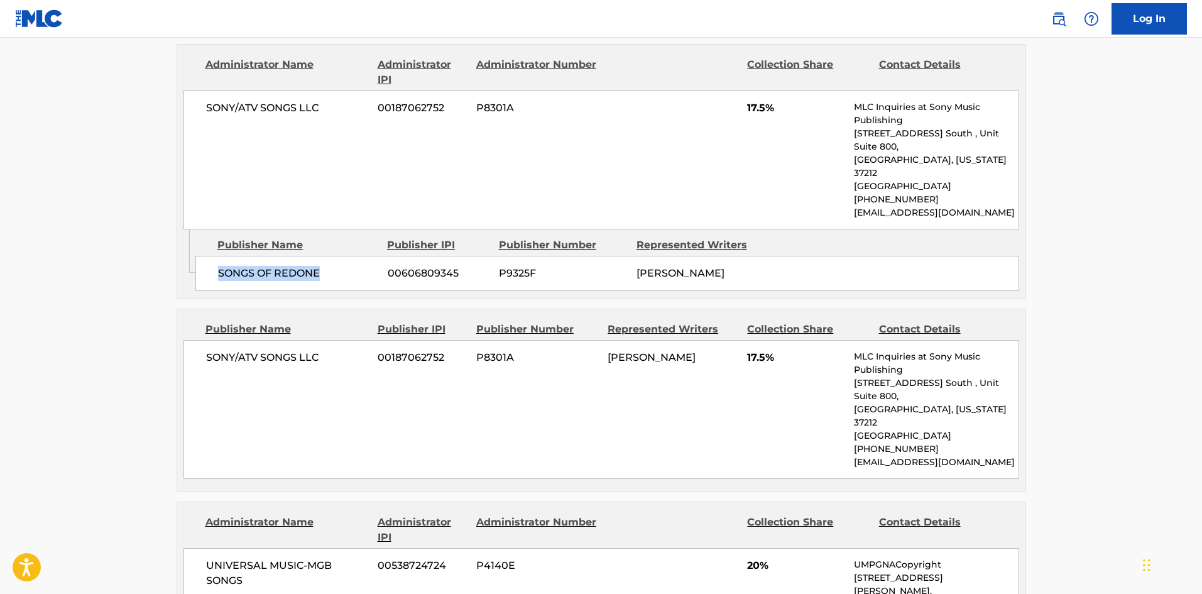
scroll to position [1445, 0]
click at [215, 349] on span "SONY/ATV SONGS LLC" at bounding box center [287, 356] width 163 height 15
drag, startPoint x: 215, startPoint y: 328, endPoint x: 310, endPoint y: 327, distance: 94.2
click at [310, 349] on span "SONY/ATV SONGS LLC" at bounding box center [287, 356] width 163 height 15
copy span "SONY/ATV SONGS LLC"
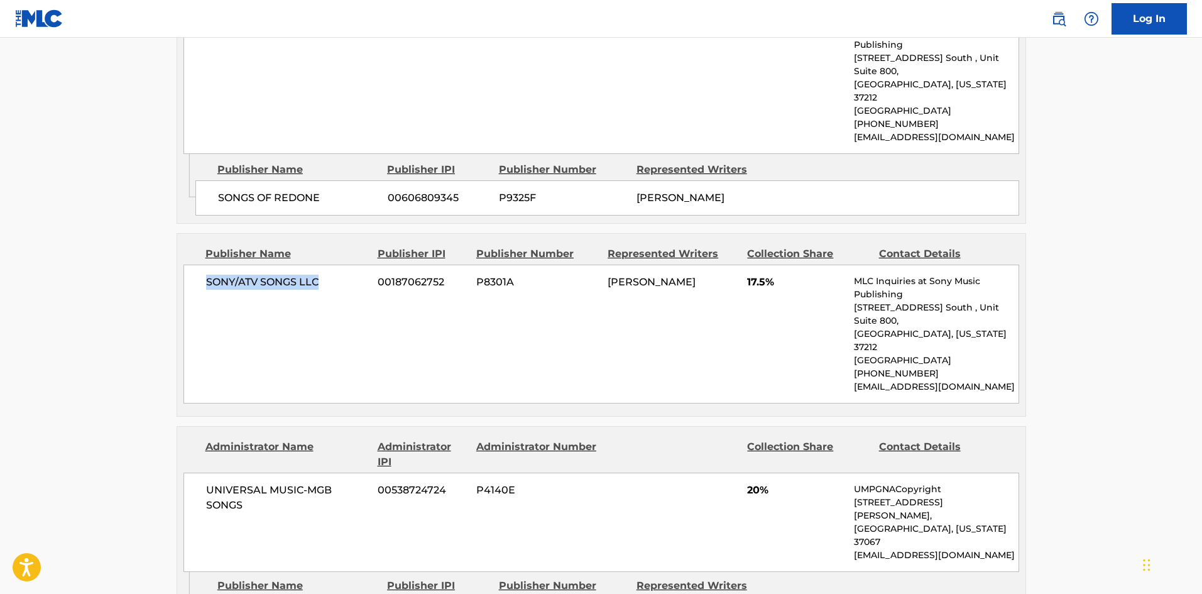
scroll to position [1633, 0]
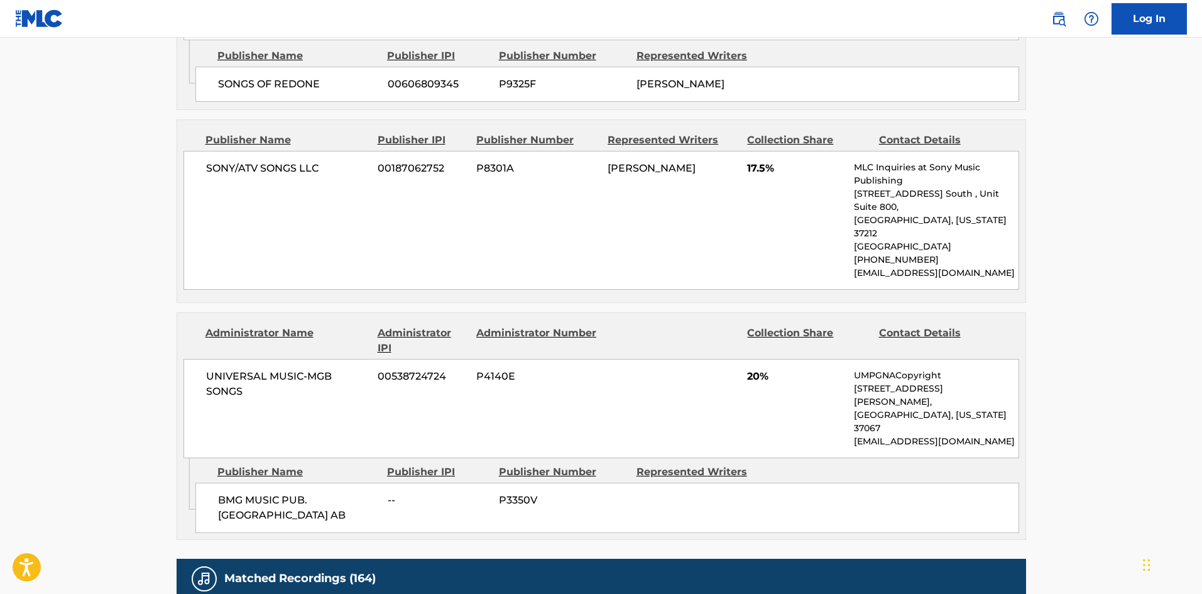
click at [229, 458] on div "Publisher Name Publisher IPI Publisher Number Represented Writers BMG MUSIC PUB…" at bounding box center [610, 495] width 830 height 75
click at [226, 493] on span "BMG MUSIC PUB. [GEOGRAPHIC_DATA] AB" at bounding box center [298, 508] width 160 height 30
drag, startPoint x: 226, startPoint y: 411, endPoint x: 328, endPoint y: 435, distance: 104.5
click at [328, 493] on span "BMG MUSIC PUB. [GEOGRAPHIC_DATA] AB" at bounding box center [298, 508] width 160 height 30
copy div "BMG MUSIC PUB. [GEOGRAPHIC_DATA] AB"
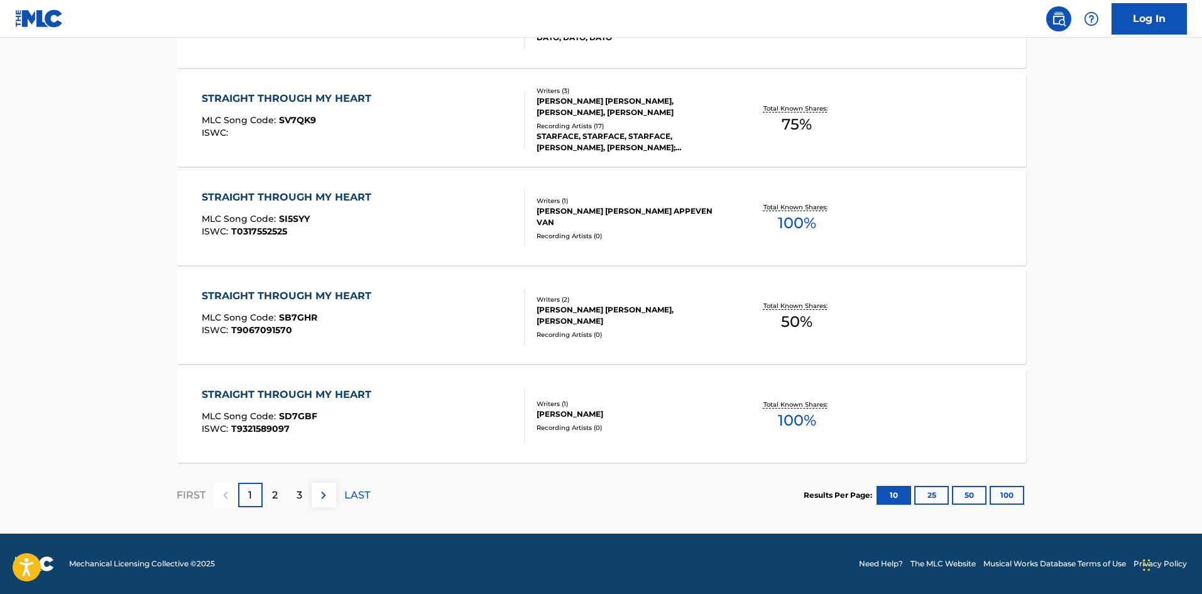
scroll to position [646, 0]
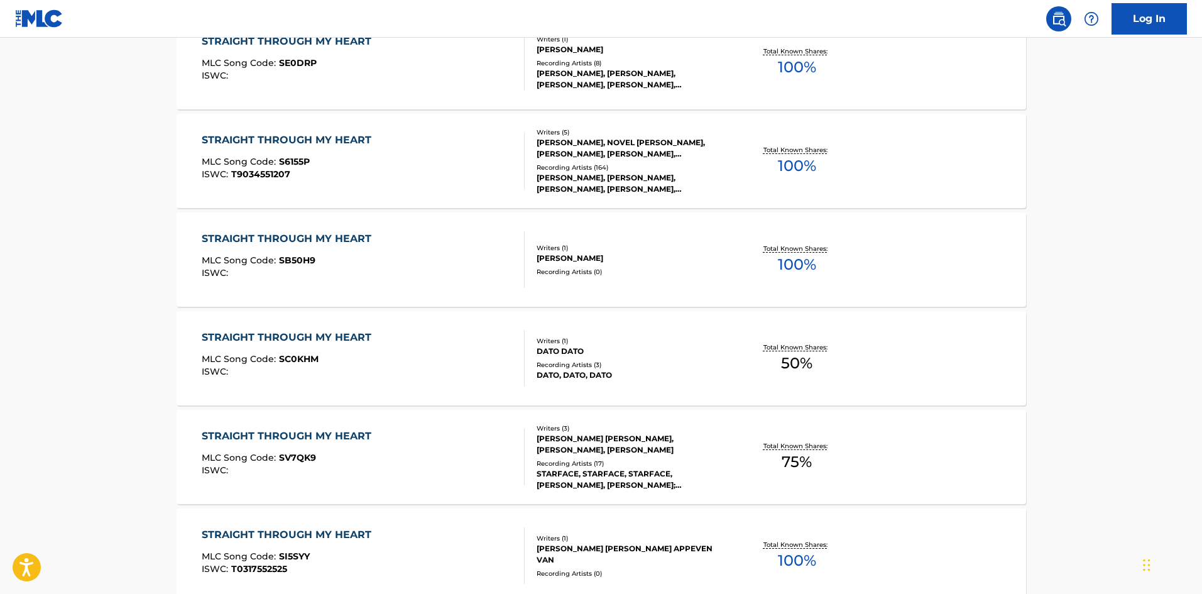
click at [344, 192] on div "STRAIGHT THROUGH MY HEART MLC Song Code : S6155P ISWC : T9034551207 Writers ( 5…" at bounding box center [601, 161] width 849 height 94
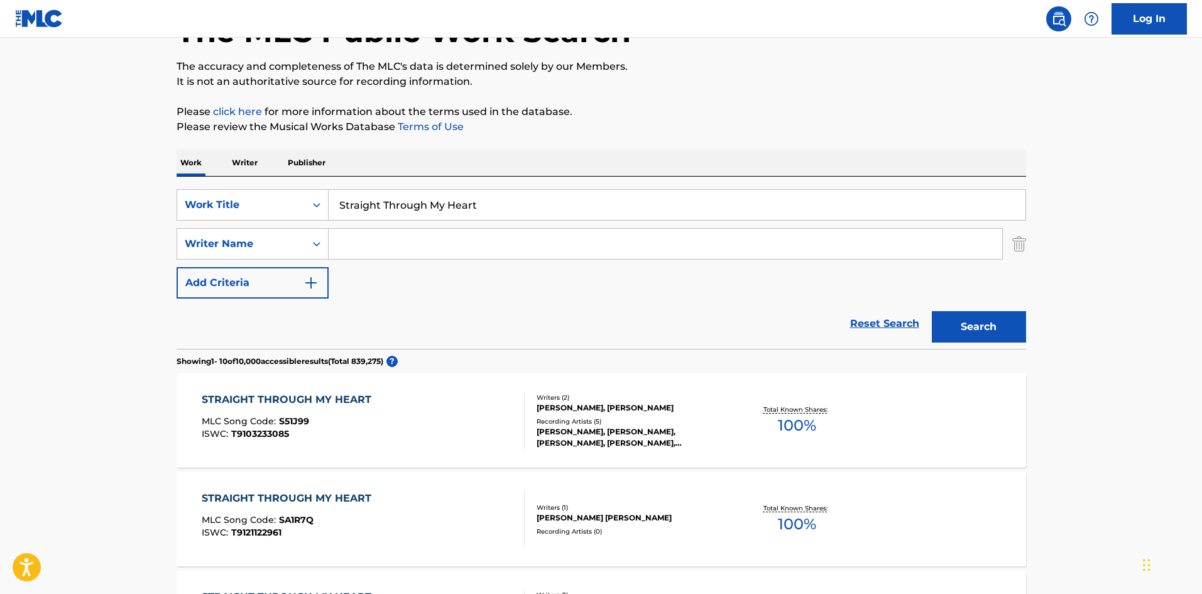
scroll to position [89, 0]
click at [361, 195] on input "Straight Through My Heart" at bounding box center [677, 206] width 697 height 30
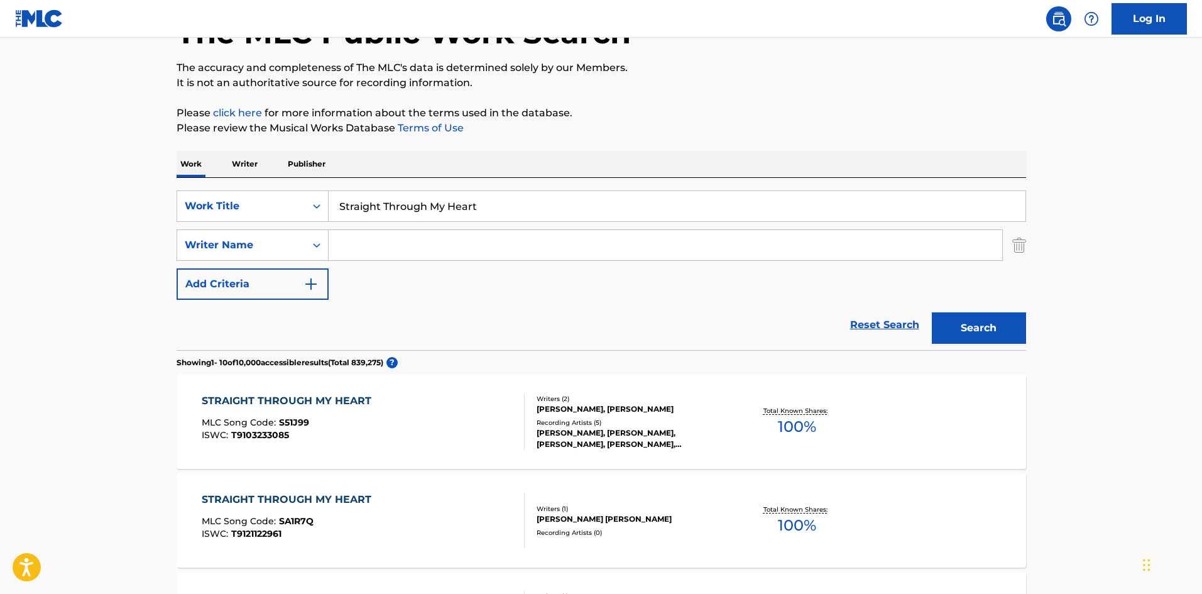
paste input "The Call"
type input "The Call"
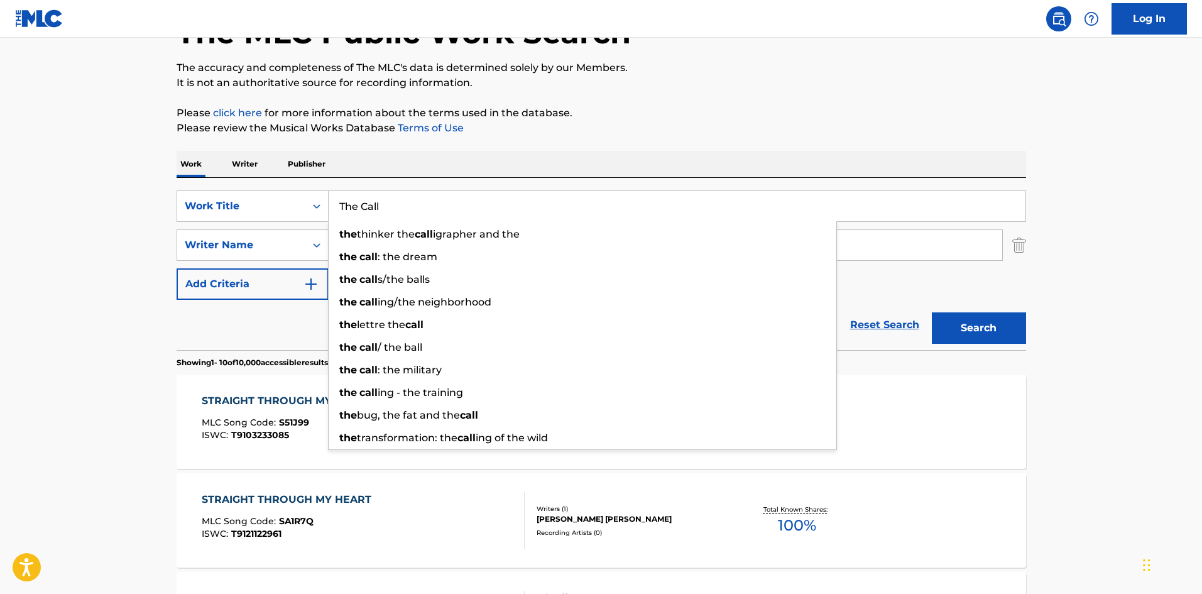
drag, startPoint x: 6, startPoint y: 334, endPoint x: 155, endPoint y: 292, distance: 155.5
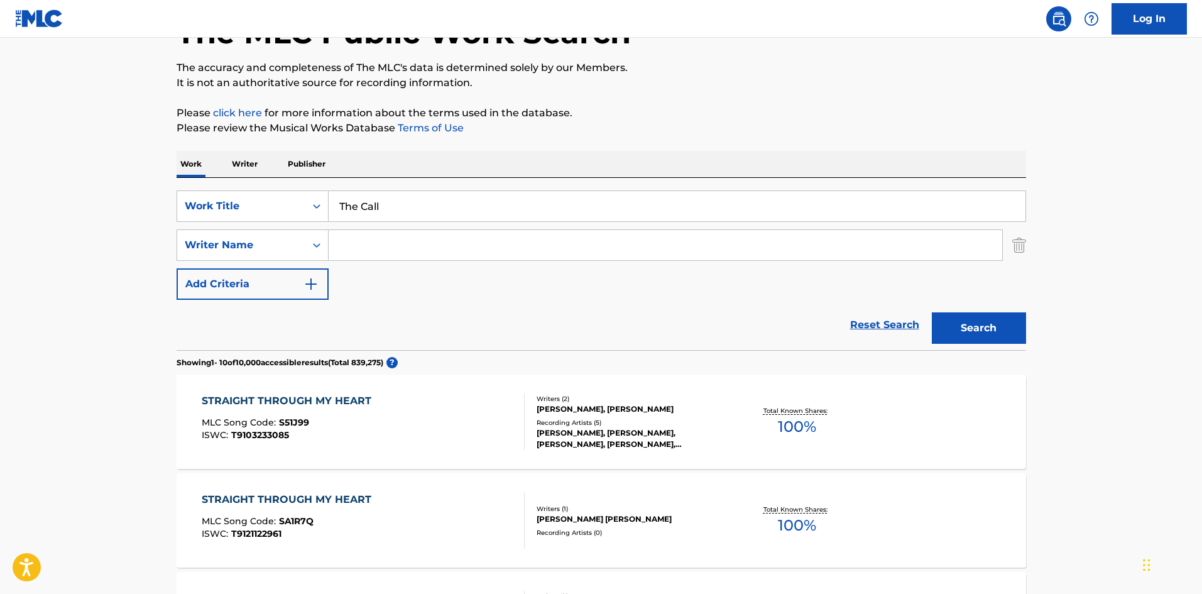
drag, startPoint x: 397, startPoint y: 219, endPoint x: 381, endPoint y: 250, distance: 34.6
click at [398, 220] on input "The Call" at bounding box center [677, 206] width 697 height 30
click at [381, 250] on input "Search Form" at bounding box center [665, 245] width 673 height 30
paste input "EET BOYS,BACKTRACK PROFESSIONAL KARAOKE BAND,[PERSON_NAME],DONE AGAIN,DÃ©[PERSO…"
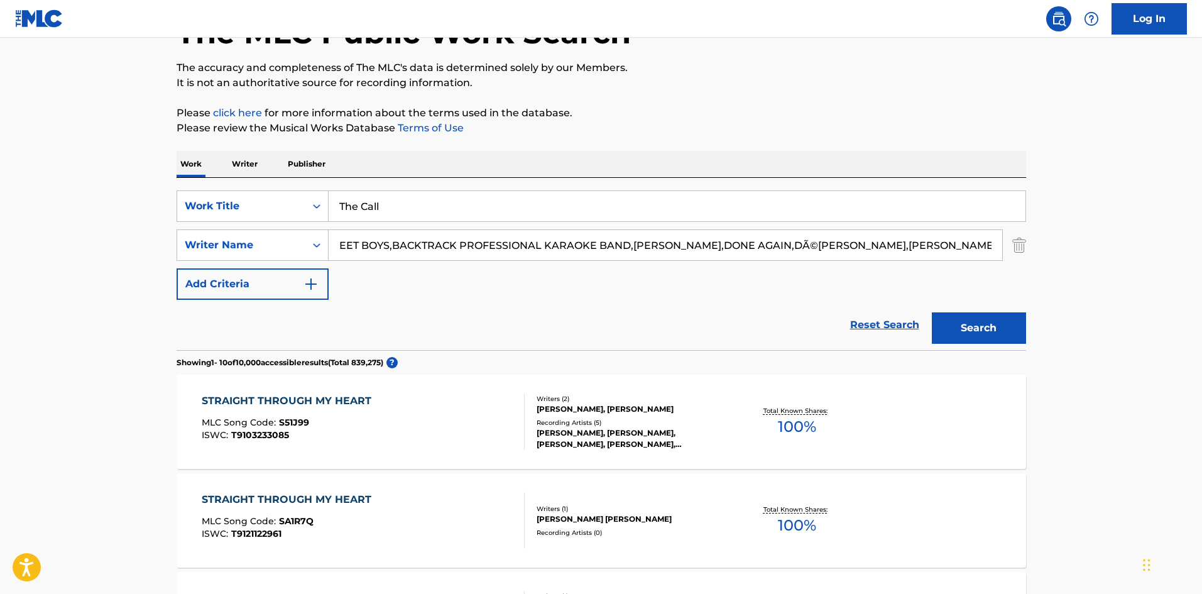
drag, startPoint x: 946, startPoint y: 247, endPoint x: 35, endPoint y: 114, distance: 920.5
type input "[PERSON_NAME]"
click at [932, 312] on button "Search" at bounding box center [979, 327] width 94 height 31
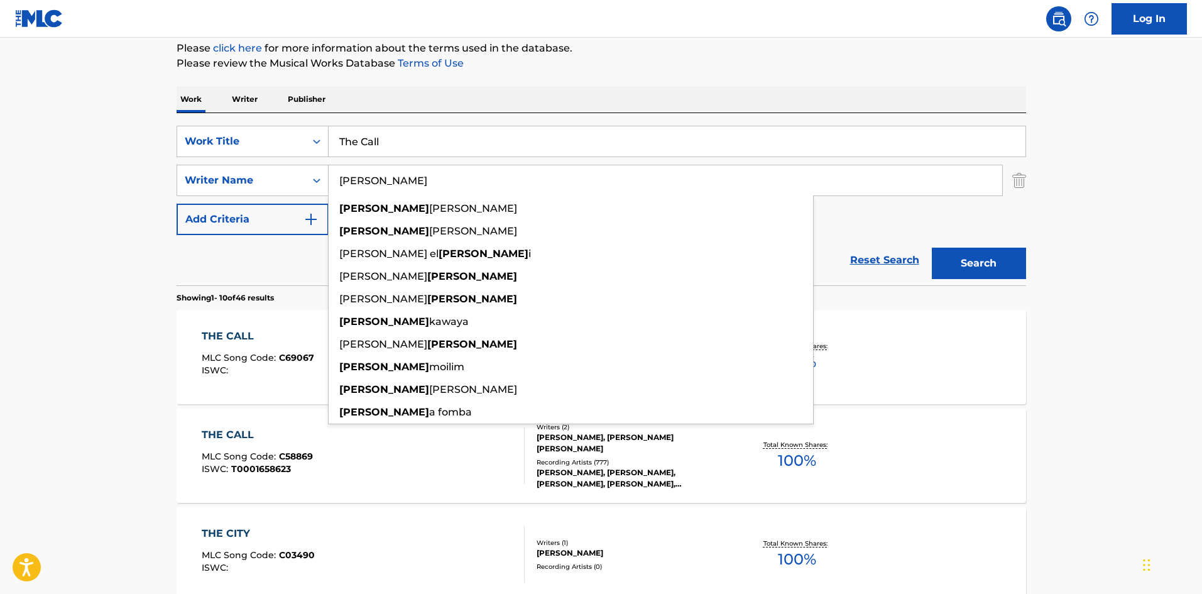
scroll to position [251, 0]
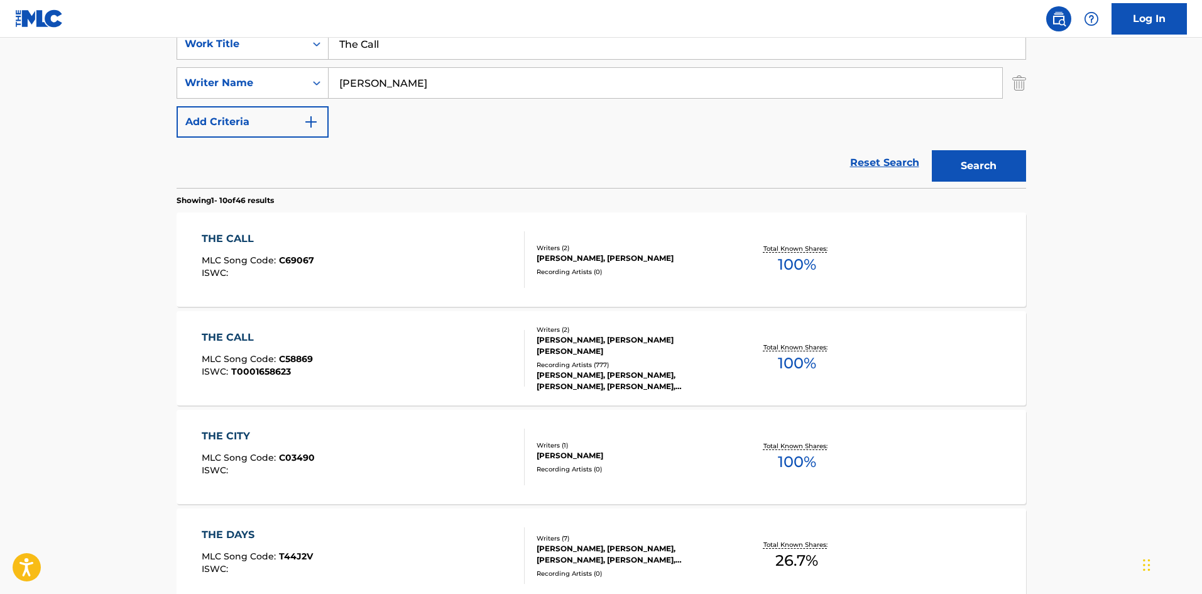
click at [30, 326] on main "The MLC Public Work Search The accuracy and completeness of The MLC's data is d…" at bounding box center [601, 525] width 1202 height 1479
click at [234, 362] on span "MLC Song Code :" at bounding box center [240, 358] width 77 height 11
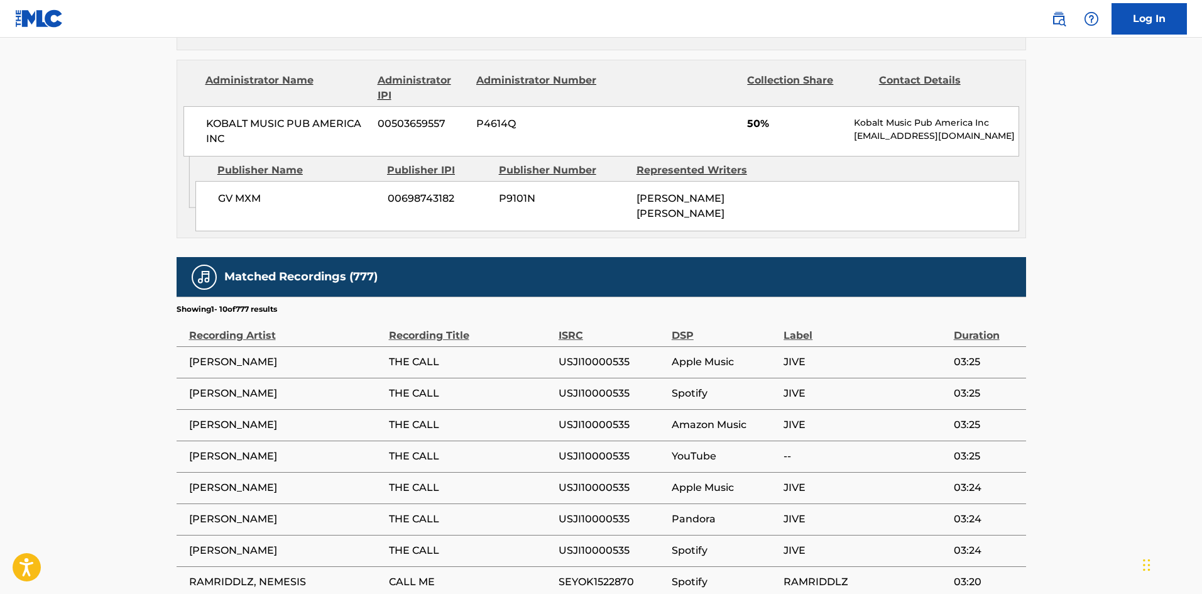
scroll to position [1005, 0]
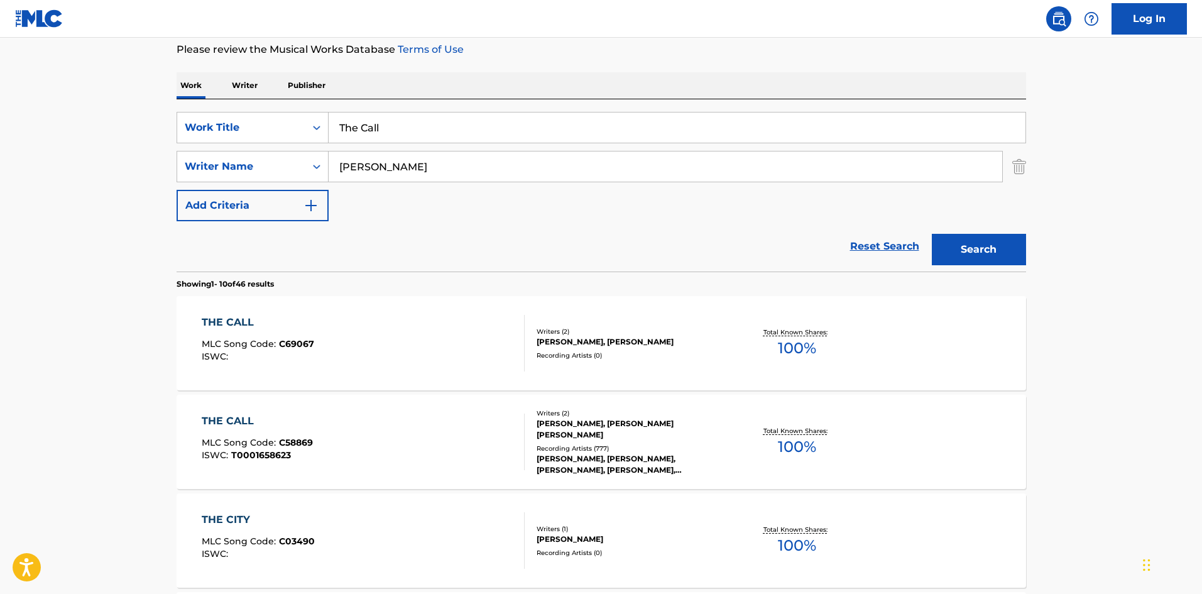
scroll to position [63, 0]
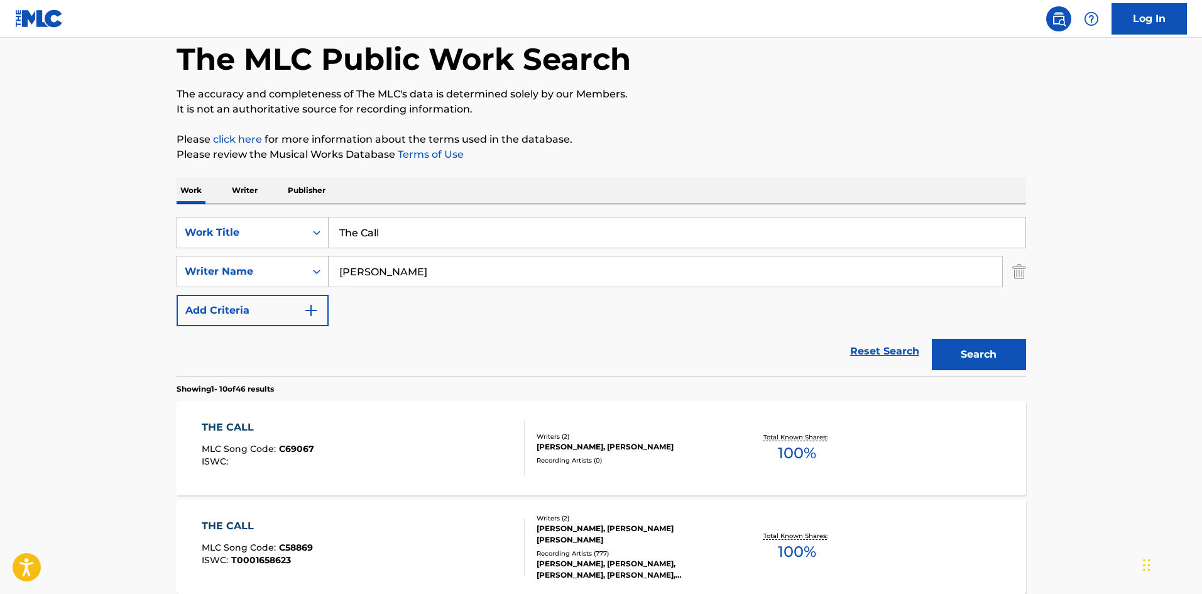
click at [414, 214] on div "SearchWithCriteriab1383756-4945-4eff-bdc7-4d282f4a7465 Work Title The Call Sear…" at bounding box center [601, 290] width 849 height 172
click at [414, 226] on input "The Call" at bounding box center [677, 232] width 697 height 30
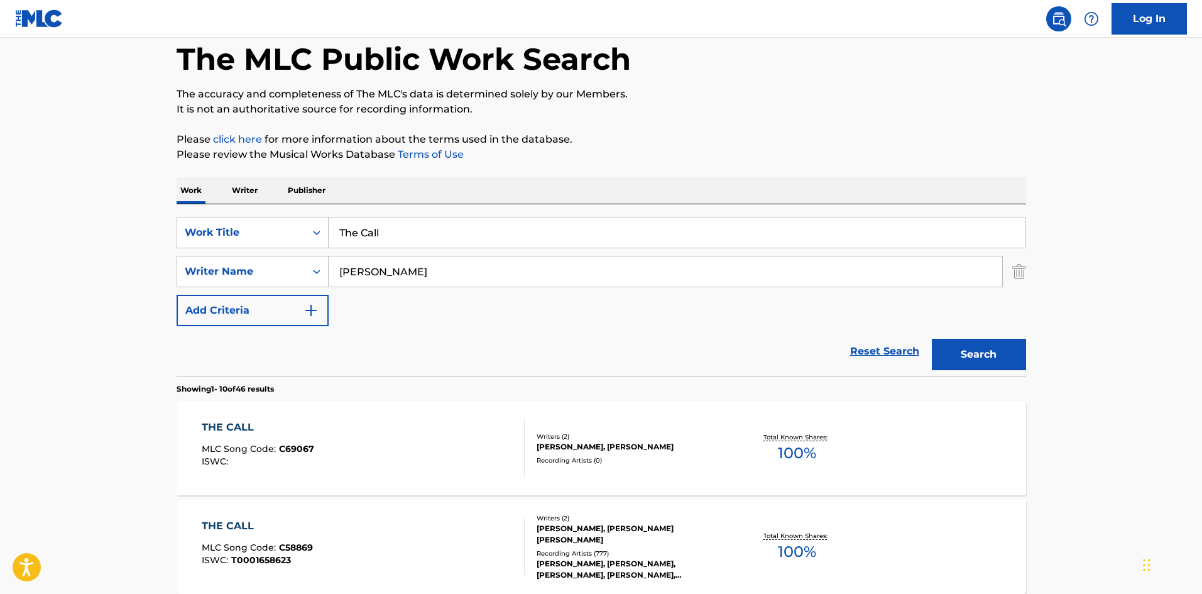
paste input "hristmas Song"
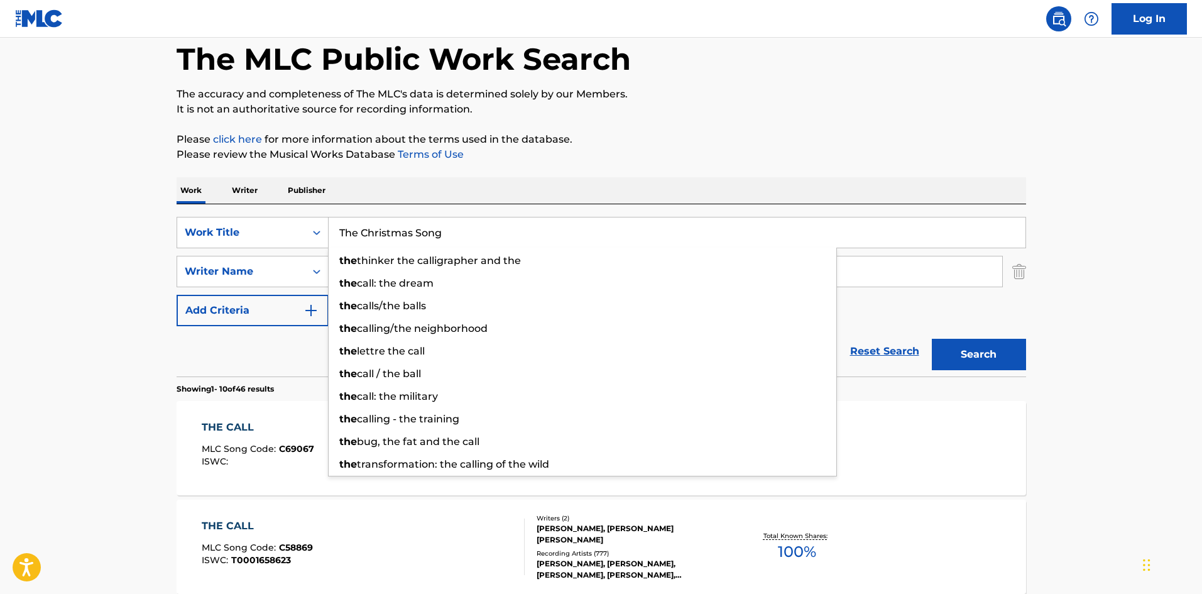
type input "The Christmas Song"
click at [1000, 367] on button "Search" at bounding box center [979, 354] width 94 height 31
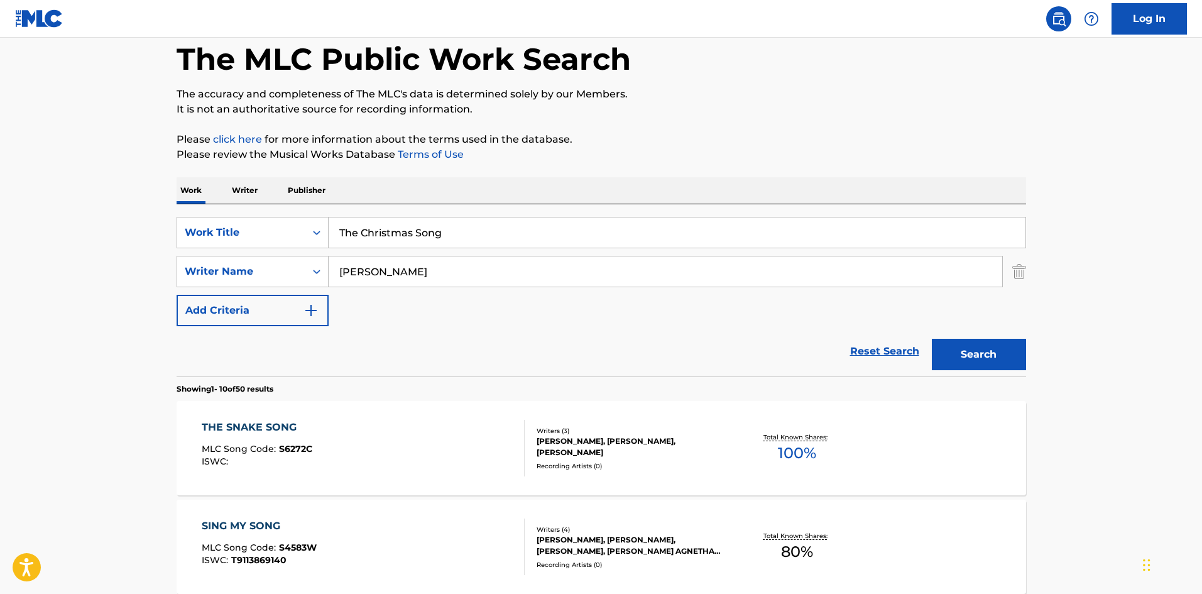
click at [949, 346] on button "Search" at bounding box center [979, 354] width 94 height 31
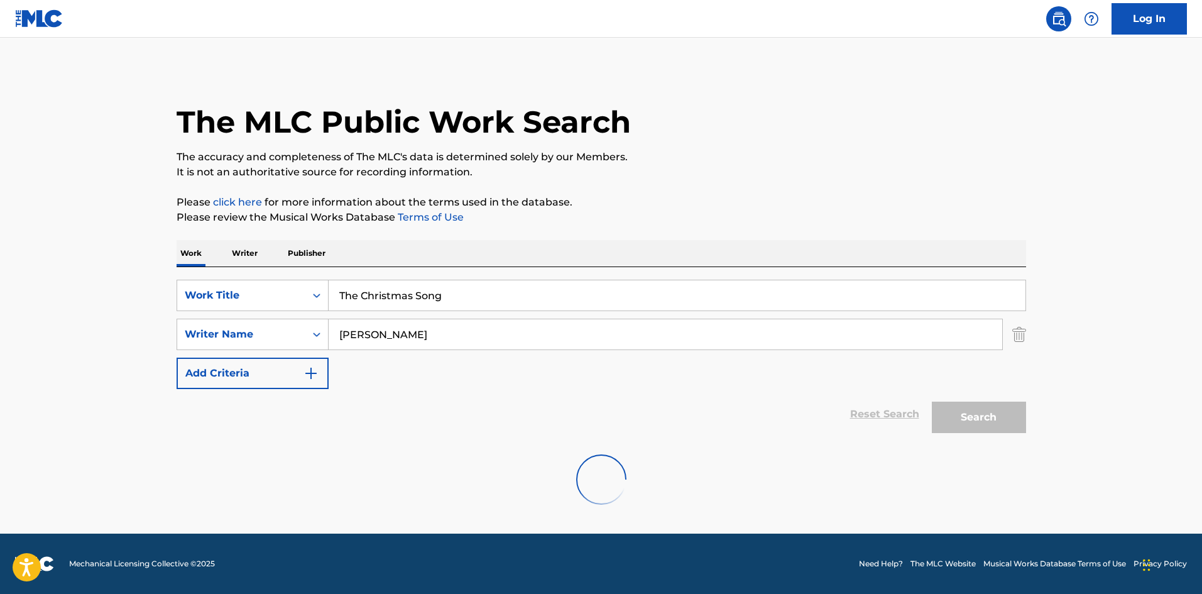
scroll to position [0, 0]
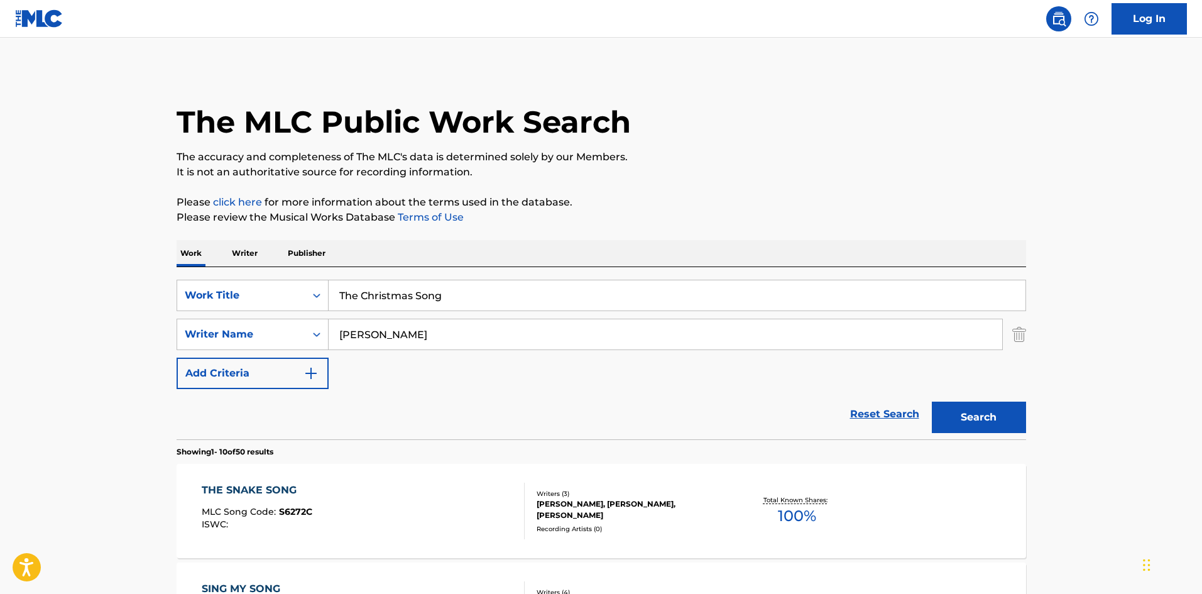
click at [345, 329] on input "[PERSON_NAME]" at bounding box center [665, 334] width 673 height 30
paste input "[PERSON_NAME]"
click at [985, 418] on button "Search" at bounding box center [979, 416] width 94 height 31
click at [428, 343] on input "[PERSON_NAME]" at bounding box center [665, 334] width 673 height 30
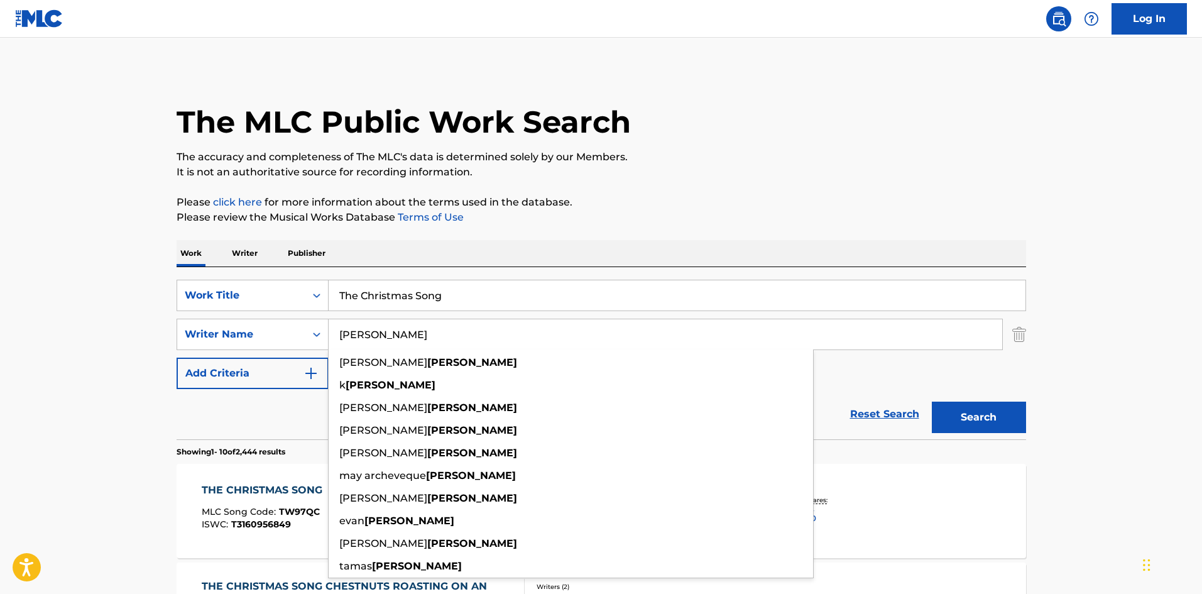
click at [428, 343] on input "[PERSON_NAME]" at bounding box center [665, 334] width 673 height 30
paste input "[PERSON_NAME]"
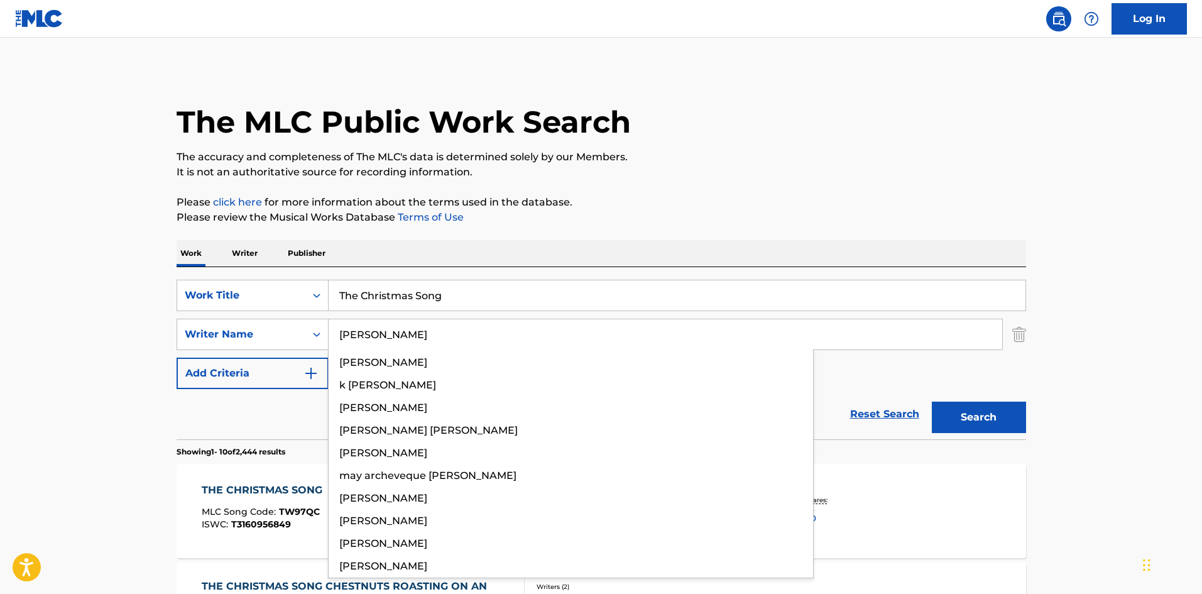
type input "[PERSON_NAME]"
click at [986, 411] on button "Search" at bounding box center [979, 416] width 94 height 31
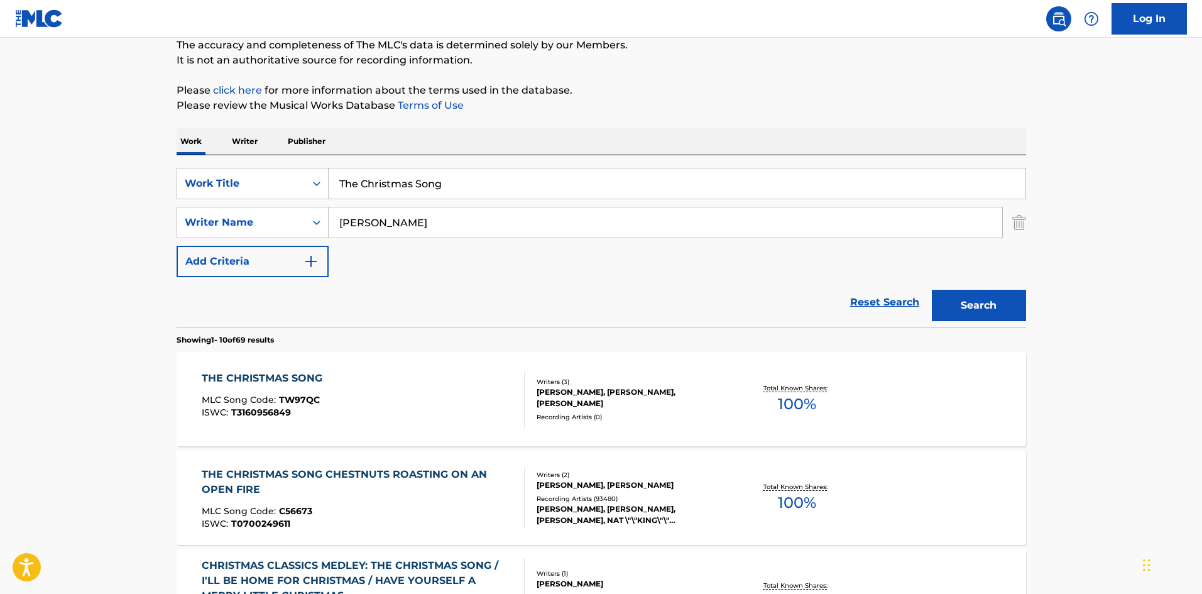
scroll to position [251, 0]
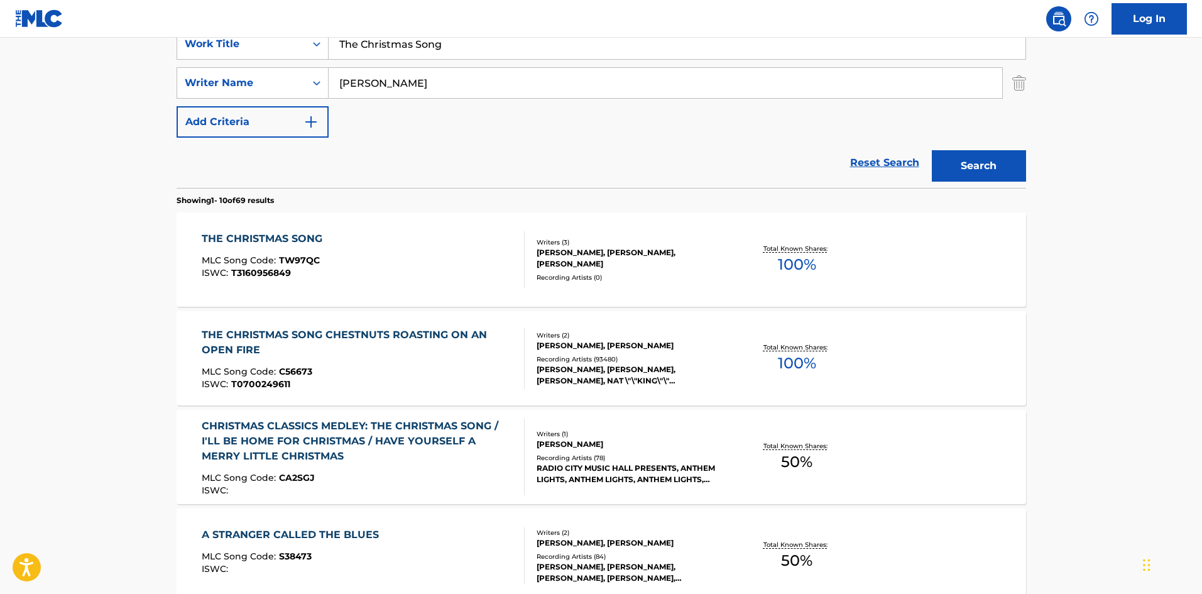
click at [266, 238] on div "THE CHRISTMAS SONG" at bounding box center [265, 238] width 127 height 15
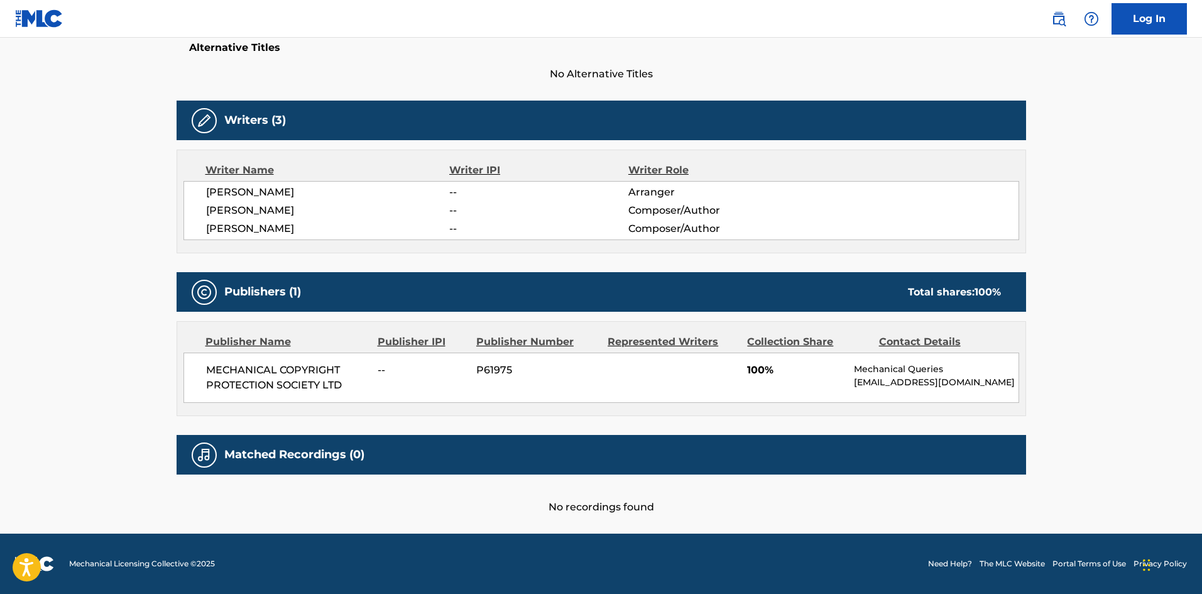
scroll to position [351, 0]
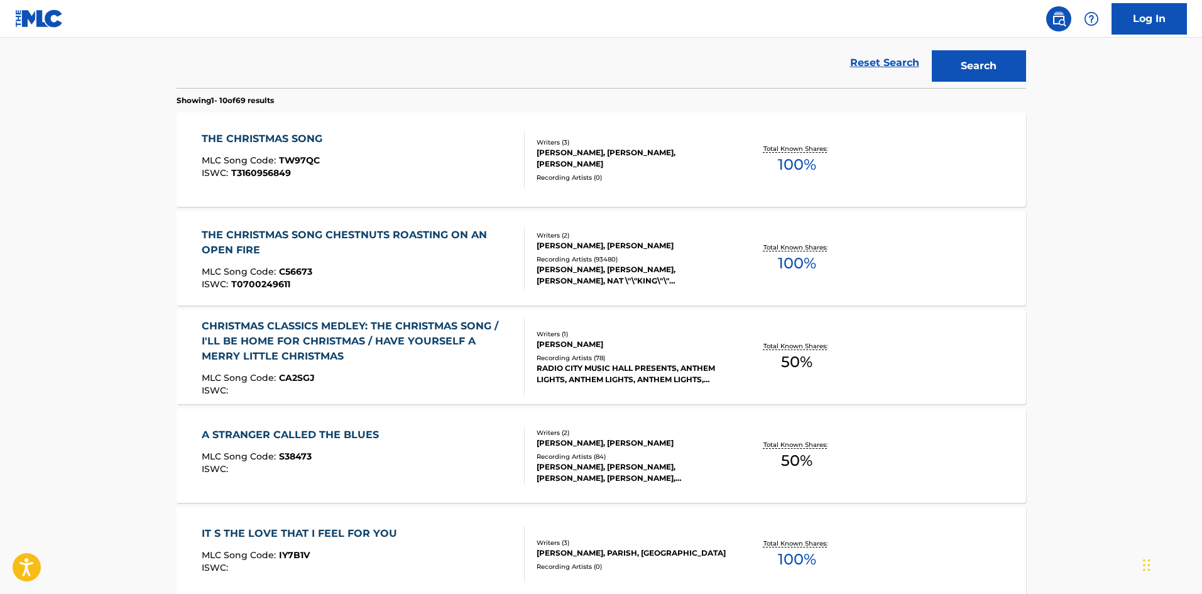
scroll to position [251, 0]
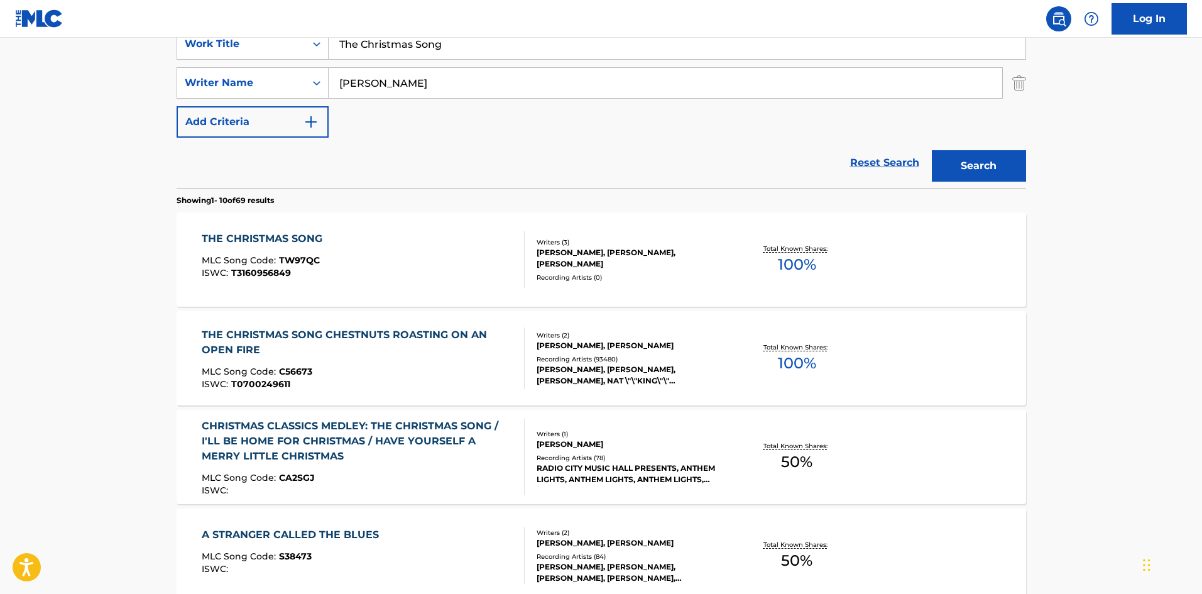
click at [309, 369] on span "C56673" at bounding box center [295, 371] width 33 height 11
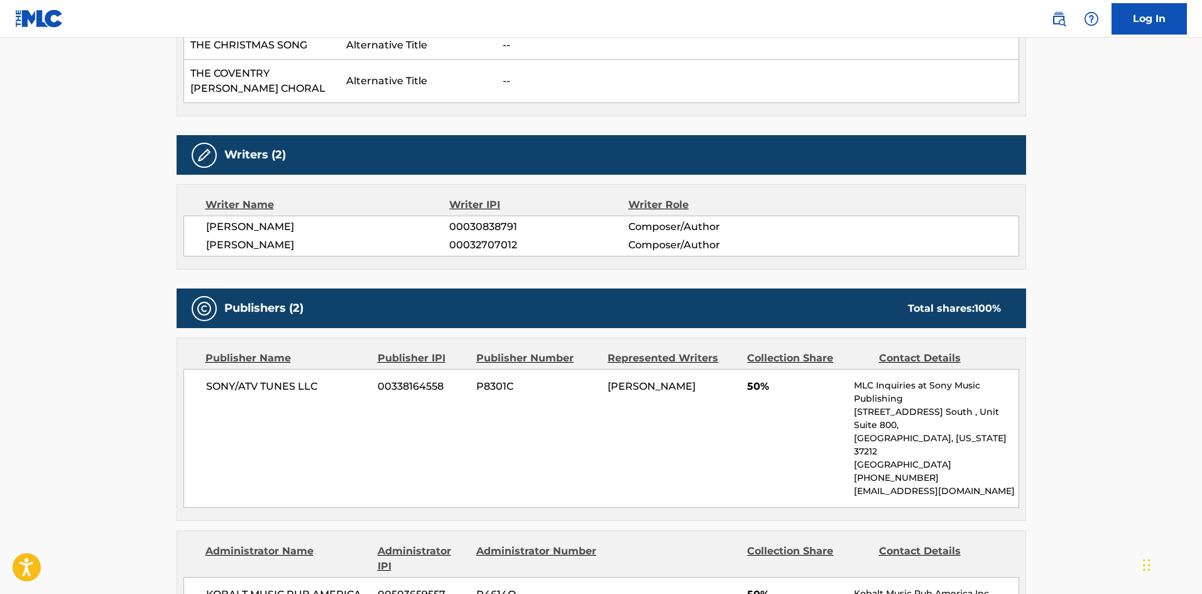
scroll to position [1005, 0]
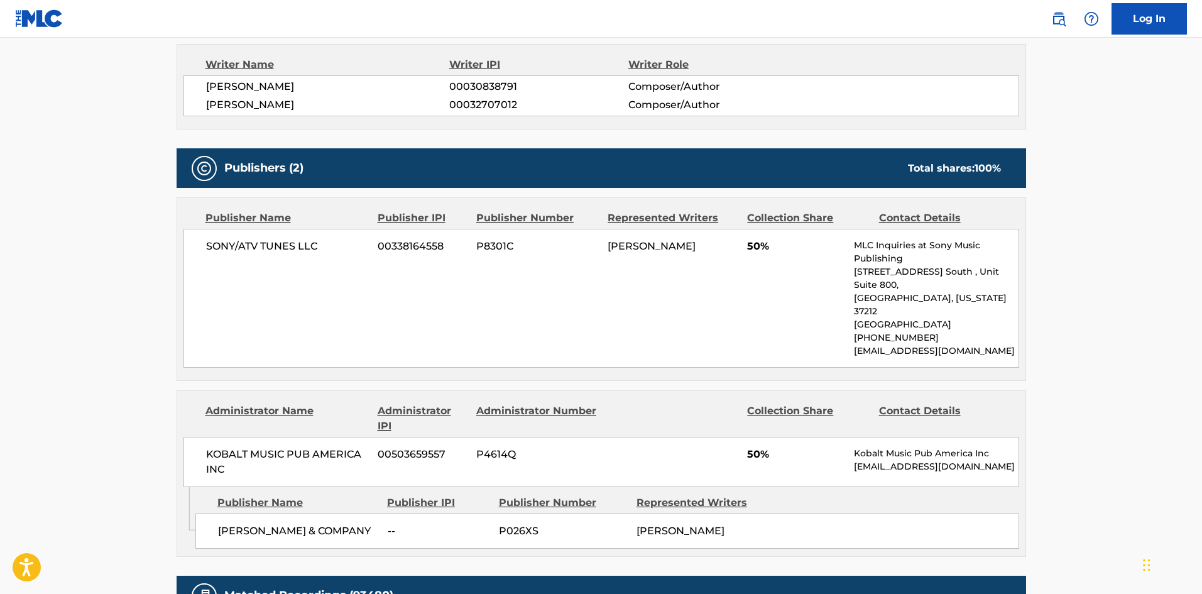
scroll to position [251, 0]
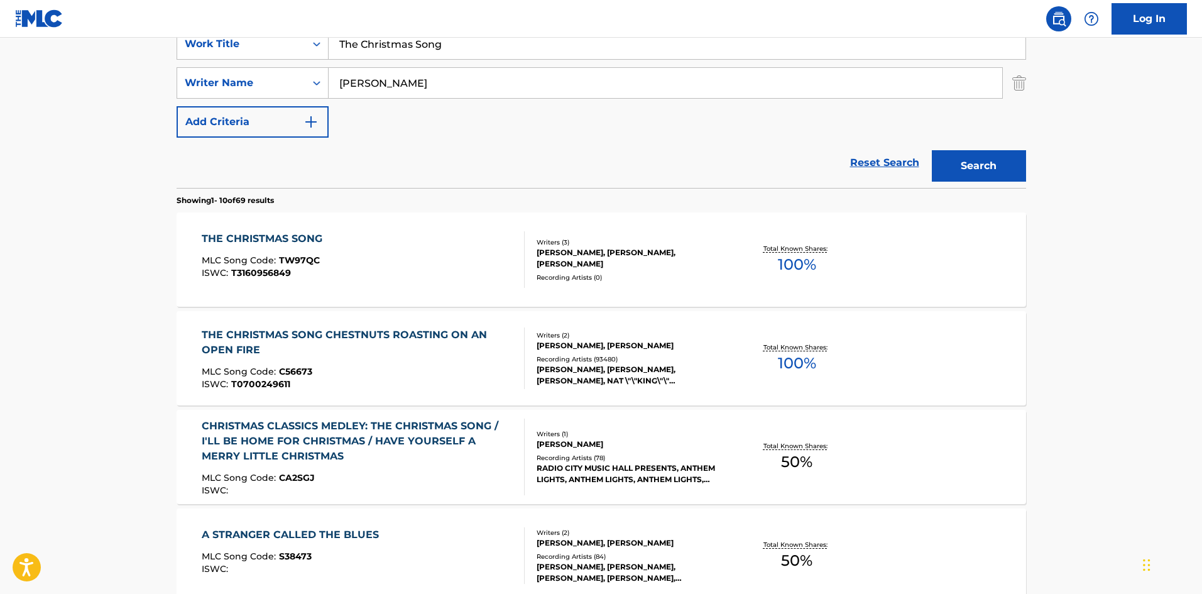
click at [430, 95] on input "[PERSON_NAME]" at bounding box center [665, 83] width 673 height 30
paste input "McKinnor"
type input "McKinnor"
click at [501, 46] on input "The Christmas Song" at bounding box center [677, 44] width 697 height 30
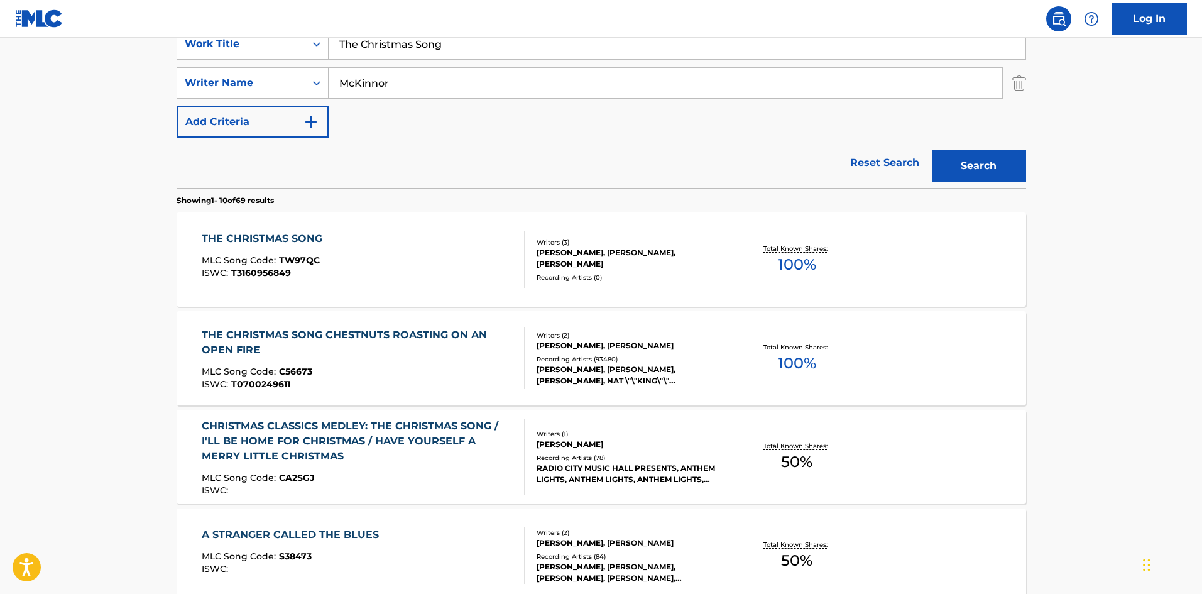
click at [501, 46] on input "The Christmas Song" at bounding box center [677, 44] width 697 height 30
paste input "is Christmas"
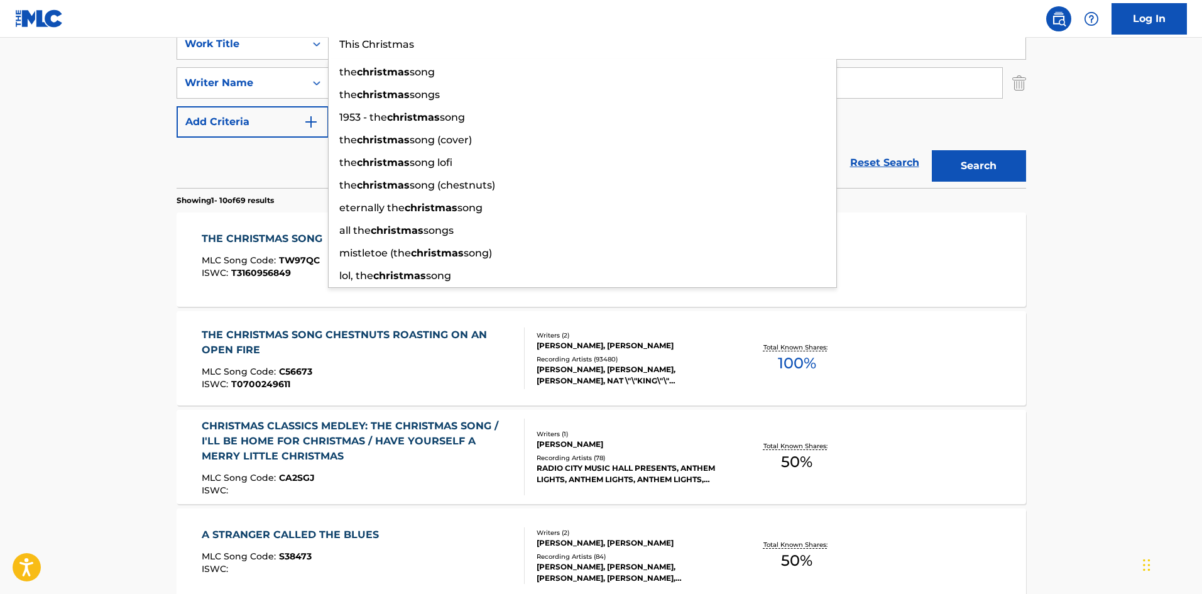
type input "This Christmas"
click at [997, 165] on button "Search" at bounding box center [979, 165] width 94 height 31
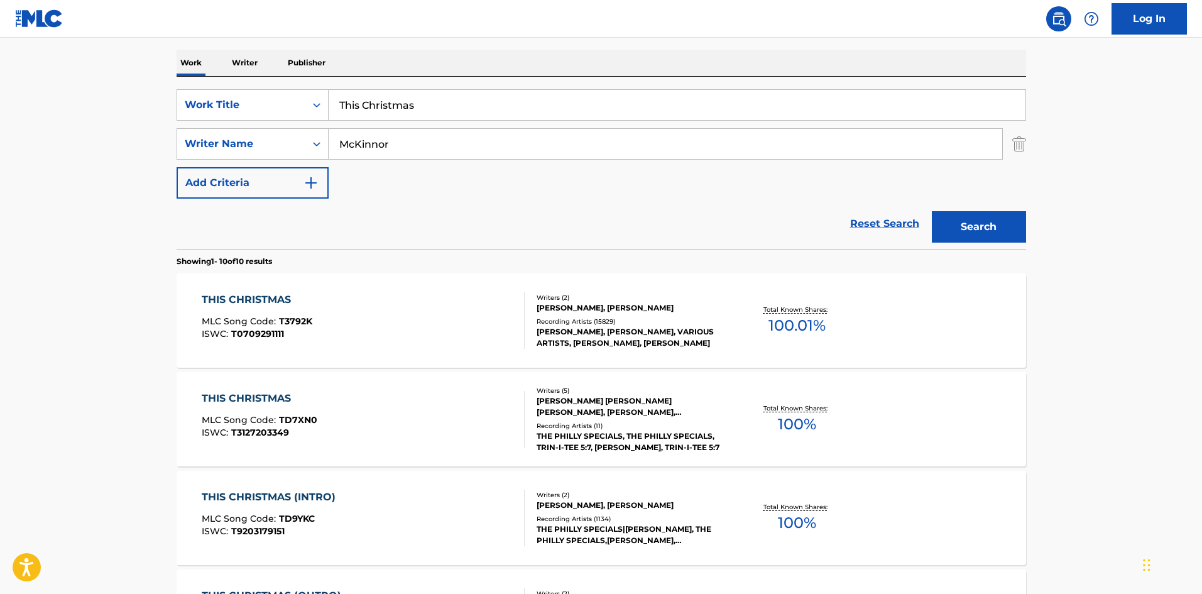
scroll to position [188, 0]
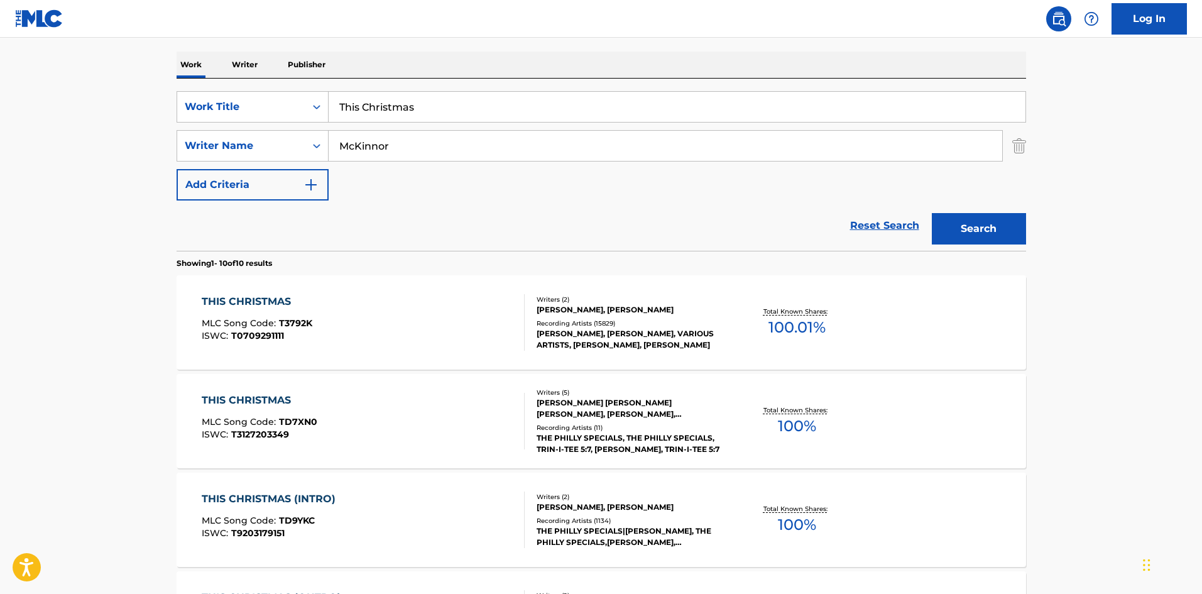
click at [379, 315] on div "THIS CHRISTMAS MLC Song Code : T3792K ISWC : T0709291111" at bounding box center [363, 322] width 323 height 57
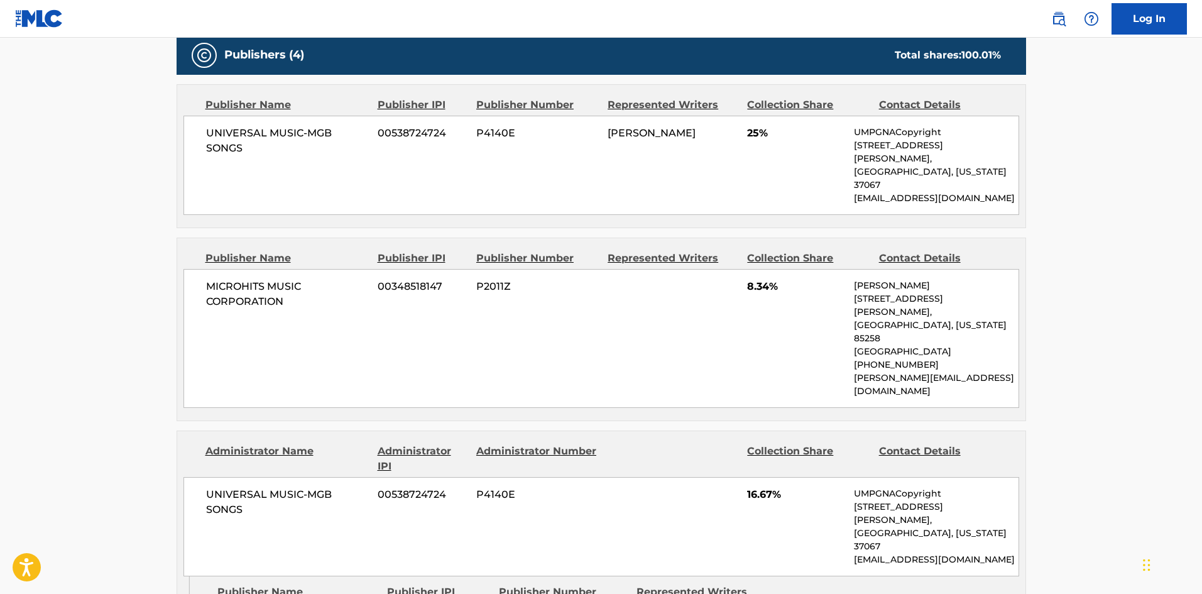
scroll to position [691, 0]
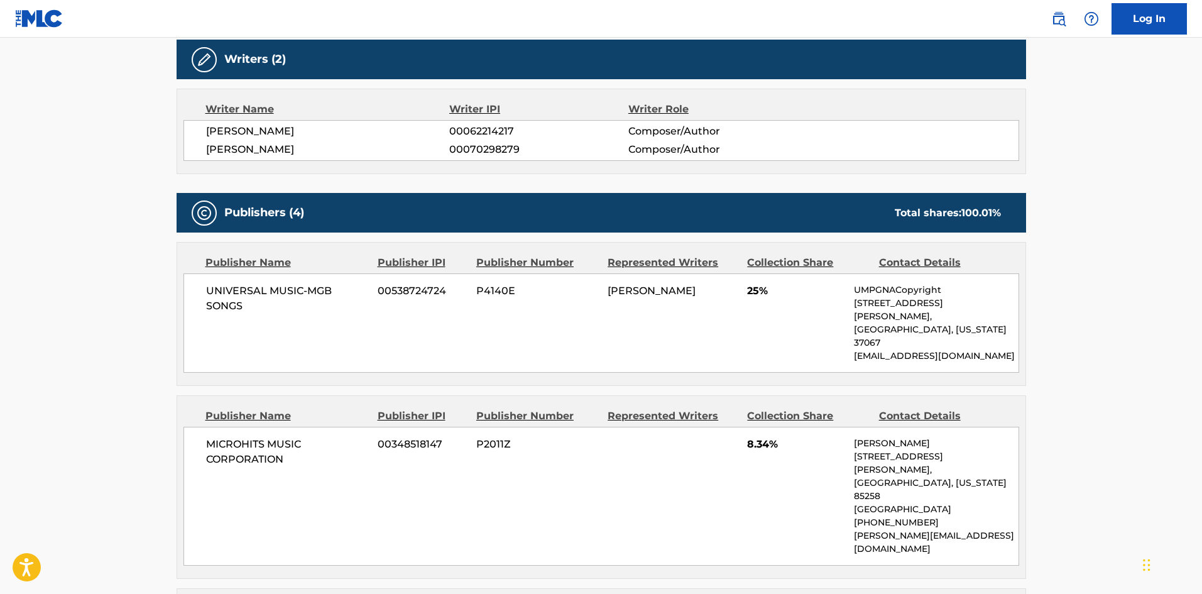
click at [226, 283] on span "UNIVERSAL MUSIC-MGB SONGS" at bounding box center [287, 298] width 163 height 30
drag, startPoint x: 226, startPoint y: 281, endPoint x: 246, endPoint y: 295, distance: 23.9
click at [246, 295] on span "UNIVERSAL MUSIC-MGB SONGS" at bounding box center [287, 298] width 163 height 30
copy div "UNIVERSAL MUSIC-MGB SONGS"
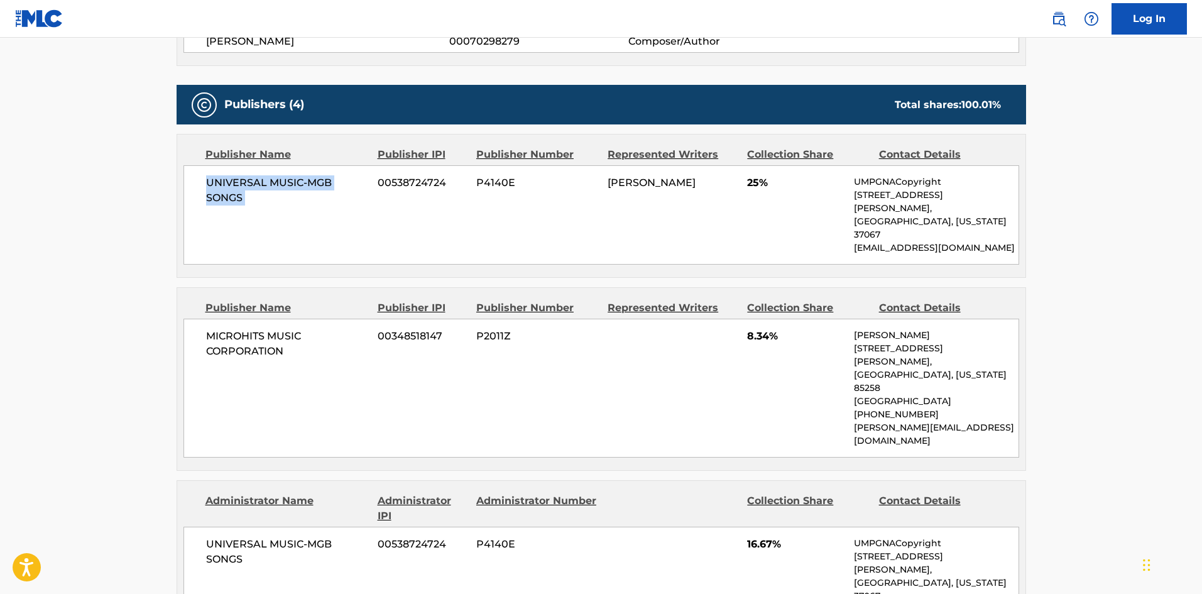
scroll to position [817, 0]
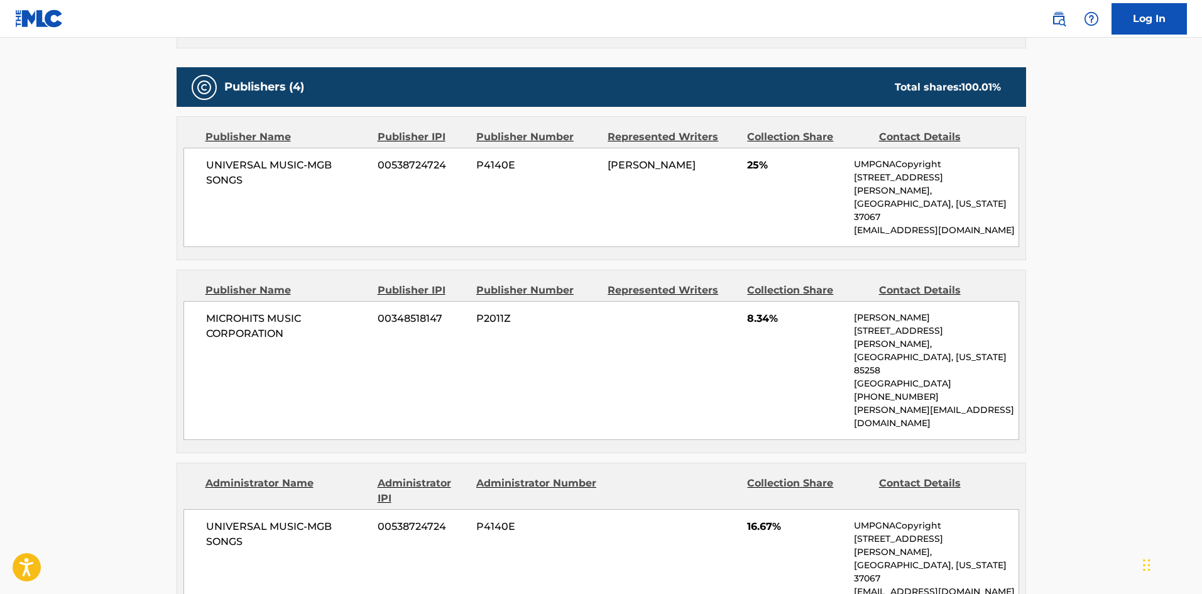
click at [234, 311] on span "MICROHITS MUSIC CORPORATION" at bounding box center [287, 326] width 163 height 30
drag, startPoint x: 234, startPoint y: 281, endPoint x: 270, endPoint y: 291, distance: 37.8
click at [270, 311] on span "MICROHITS MUSIC CORPORATION" at bounding box center [287, 326] width 163 height 30
copy span "MICROHITS MUSIC CORPORATION"
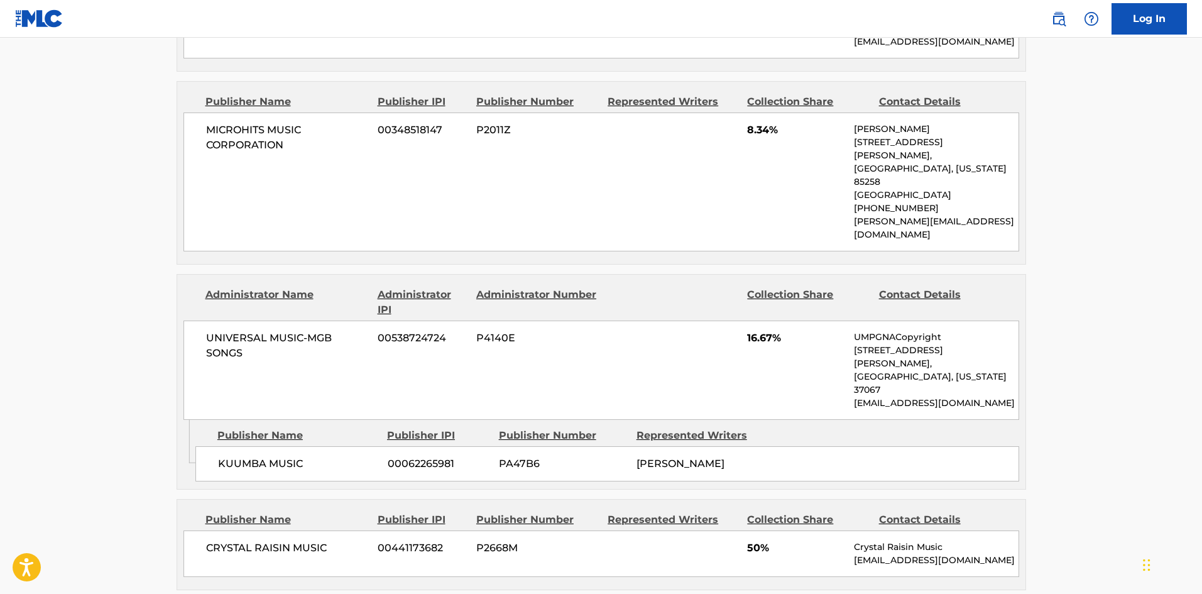
click at [218, 456] on span "KUUMBA MUSIC" at bounding box center [298, 463] width 160 height 15
drag, startPoint x: 218, startPoint y: 356, endPoint x: 276, endPoint y: 363, distance: 58.3
click at [276, 456] on span "KUUMBA MUSIC" at bounding box center [298, 463] width 160 height 15
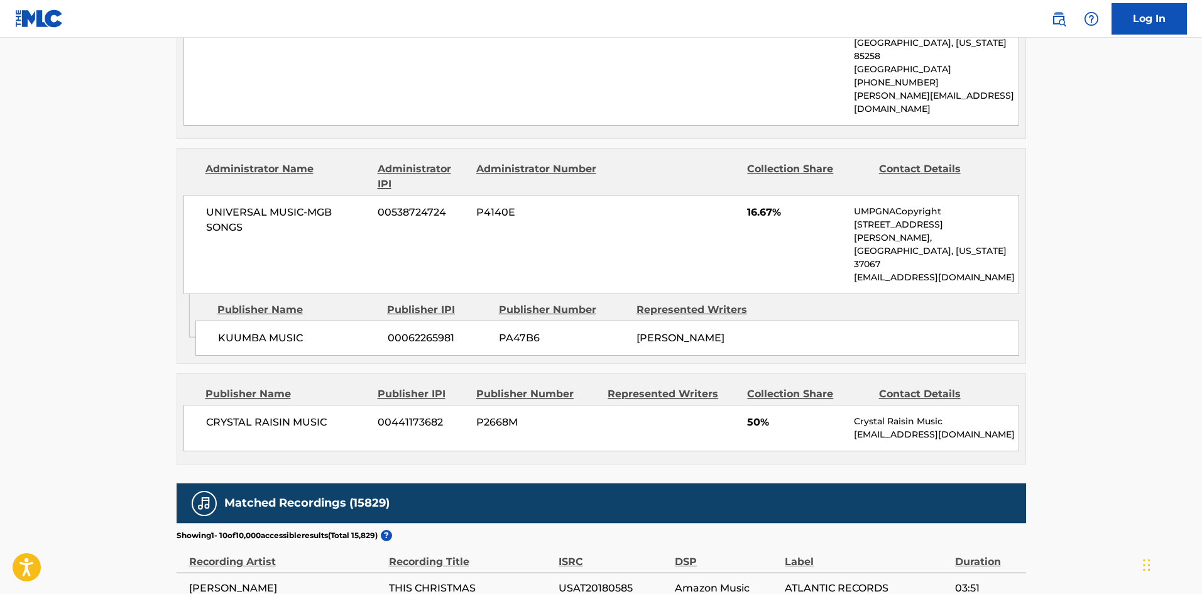
click at [226, 415] on span "CRYSTAL RAISIN MUSIC" at bounding box center [287, 422] width 163 height 15
drag, startPoint x: 226, startPoint y: 317, endPoint x: 312, endPoint y: 311, distance: 86.3
click at [312, 415] on span "CRYSTAL RAISIN MUSIC" at bounding box center [287, 422] width 163 height 15
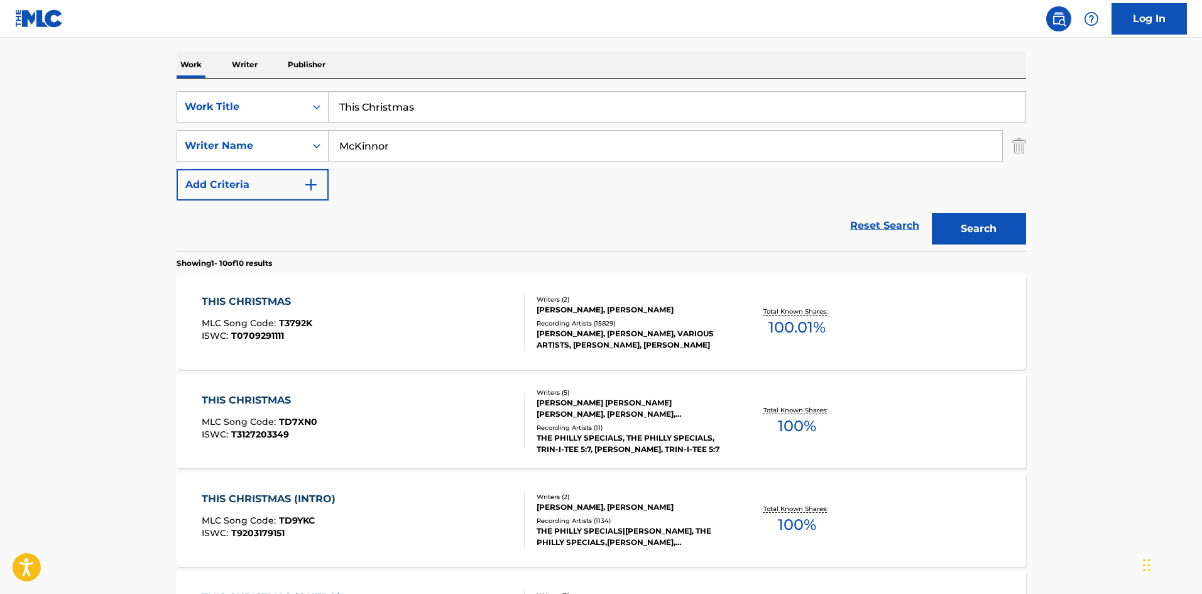
click at [435, 93] on input "This Christmas" at bounding box center [677, 107] width 697 height 30
paste input "Unmistakable"
type input "Unmistakable"
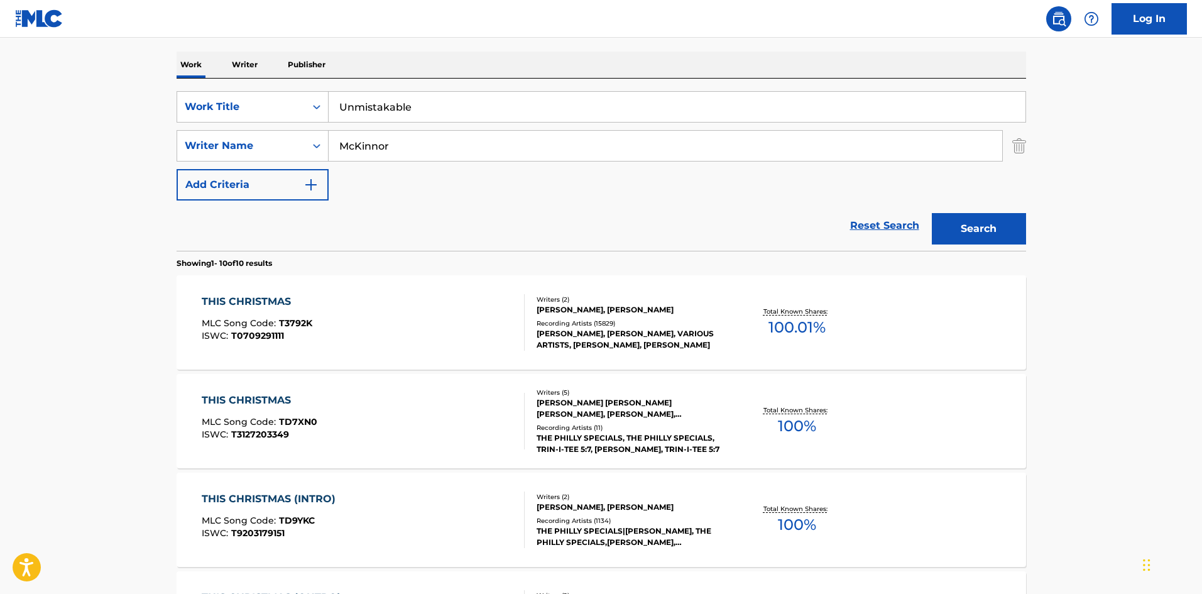
drag, startPoint x: 10, startPoint y: 150, endPoint x: 372, endPoint y: 106, distance: 364.6
click at [11, 150] on main "The MLC Public Work Search The accuracy and completeness of The MLC's data is d…" at bounding box center [601, 585] width 1202 height 1473
click at [393, 102] on input "Unmistakable" at bounding box center [677, 107] width 697 height 30
click at [396, 131] on input "McKinnor" at bounding box center [665, 146] width 673 height 30
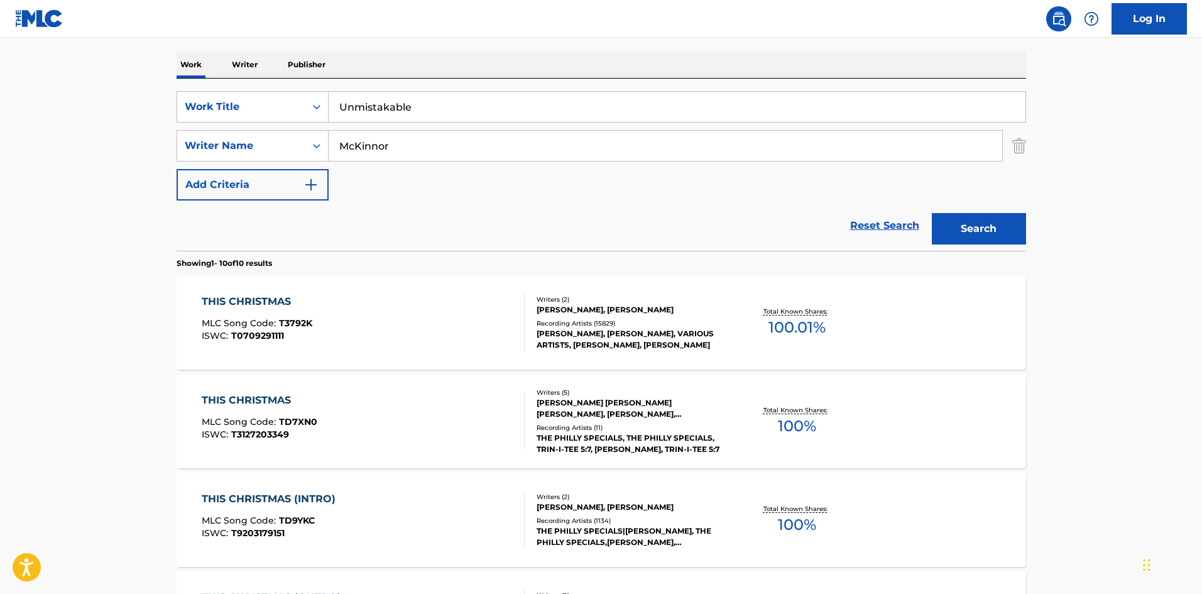
paste input "ANDERS"
type input "ANDERS"
click at [977, 222] on button "Search" at bounding box center [979, 228] width 94 height 31
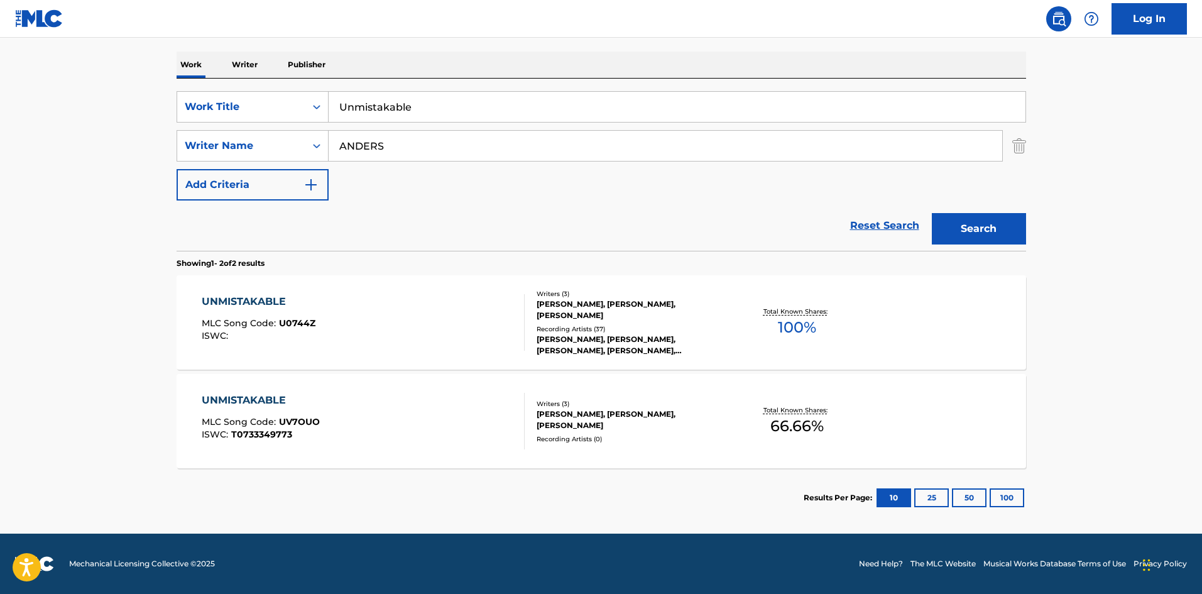
click at [338, 334] on div "UNMISTAKABLE MLC Song Code : U0744Z ISWC :" at bounding box center [363, 322] width 323 height 57
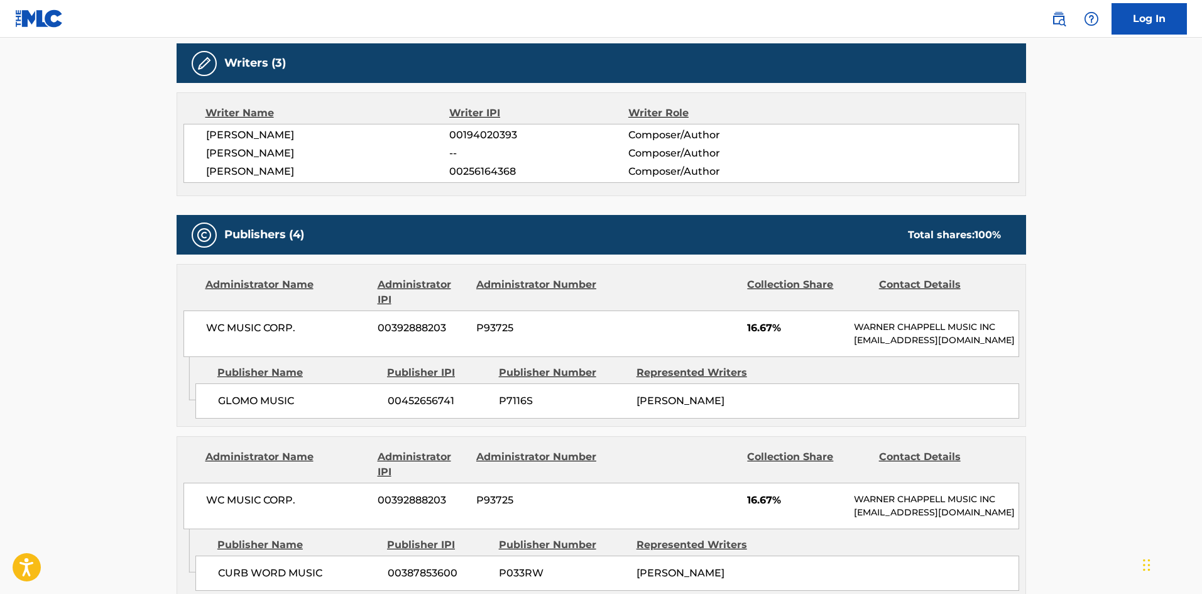
scroll to position [503, 0]
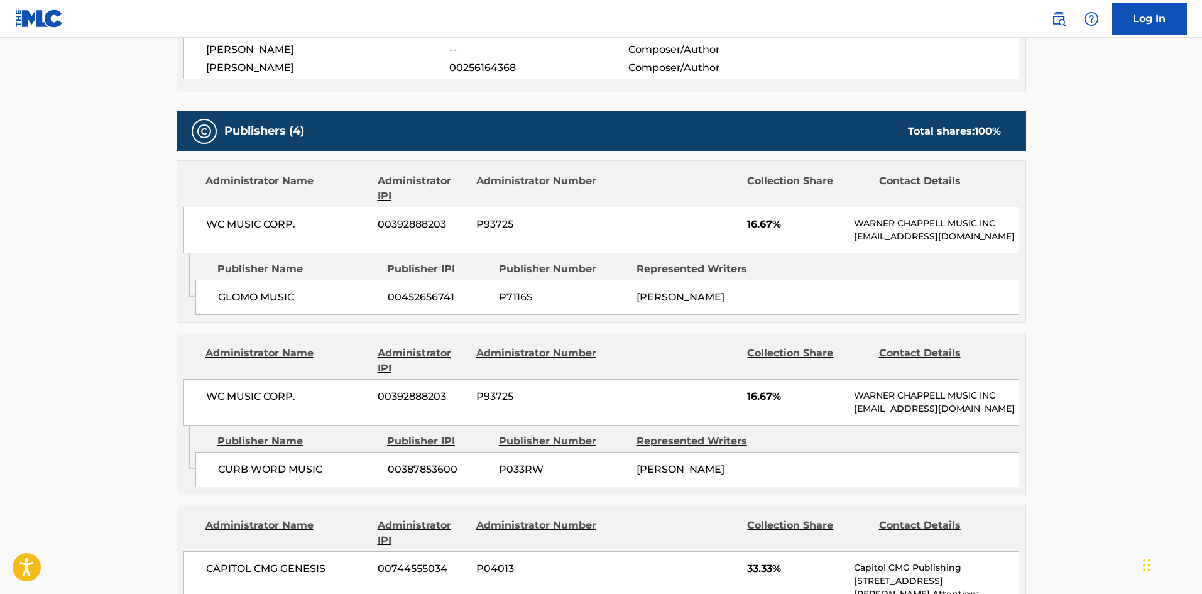
click at [220, 302] on div "GLOMO MUSIC 00452656741 P7116S [PERSON_NAME]" at bounding box center [607, 297] width 824 height 35
drag, startPoint x: 220, startPoint y: 302, endPoint x: 277, endPoint y: 309, distance: 57.7
click at [277, 309] on div "GLOMO MUSIC 00452656741 P7116S [PERSON_NAME]" at bounding box center [607, 297] width 824 height 35
click at [238, 477] on span "CURB WORD MUSIC" at bounding box center [298, 469] width 160 height 15
drag, startPoint x: 238, startPoint y: 499, endPoint x: 249, endPoint y: 499, distance: 11.3
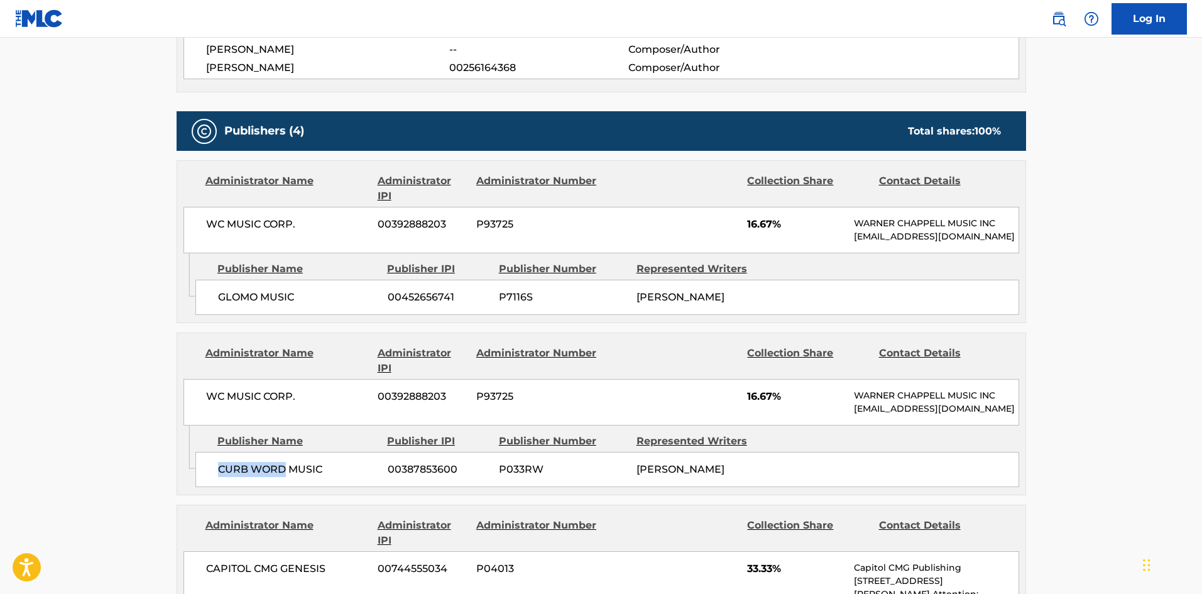
click at [249, 477] on span "CURB WORD MUSIC" at bounding box center [298, 469] width 160 height 15
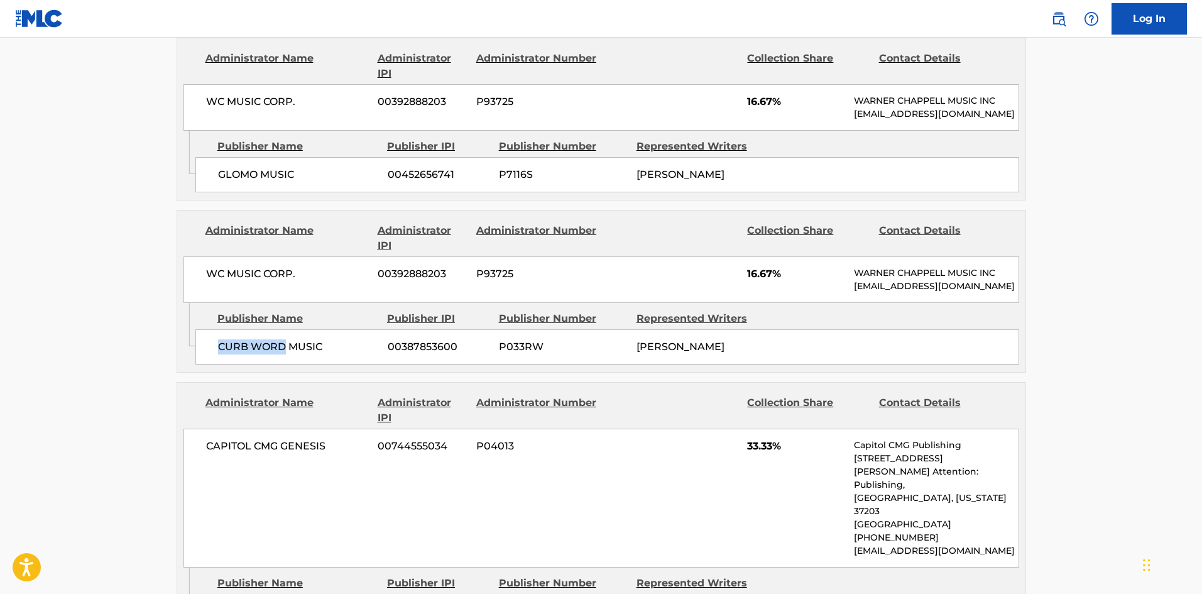
scroll to position [754, 0]
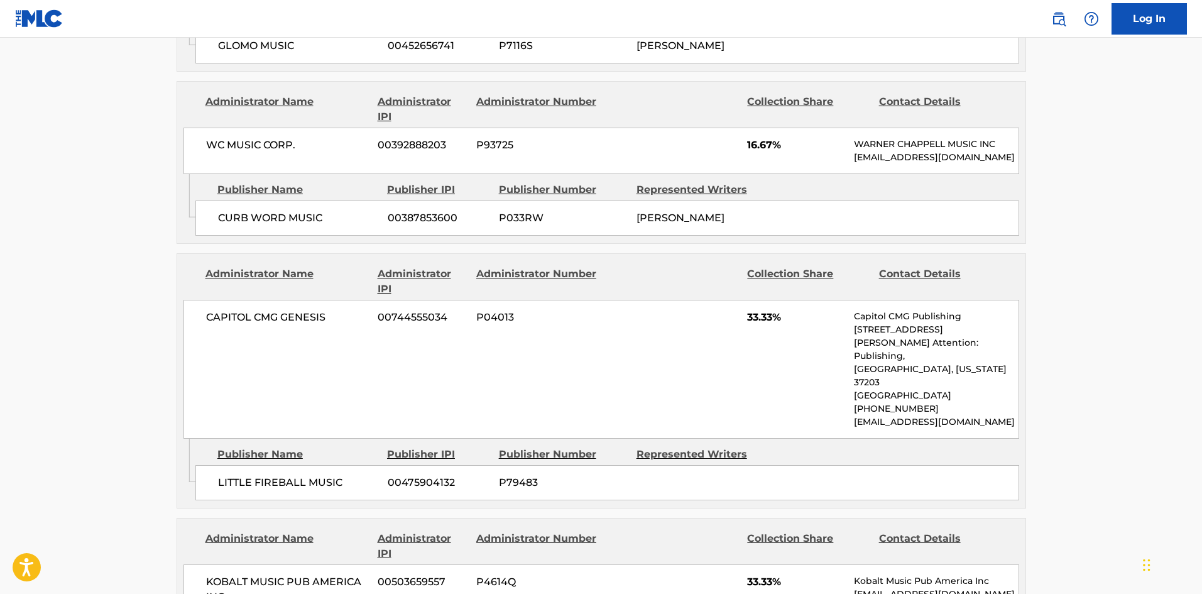
click at [227, 490] on span "LITTLE FIREBALL MUSIC" at bounding box center [298, 482] width 160 height 15
drag, startPoint x: 227, startPoint y: 494, endPoint x: 288, endPoint y: 496, distance: 61.0
click at [288, 490] on span "LITTLE FIREBALL MUSIC" at bounding box center [298, 482] width 160 height 15
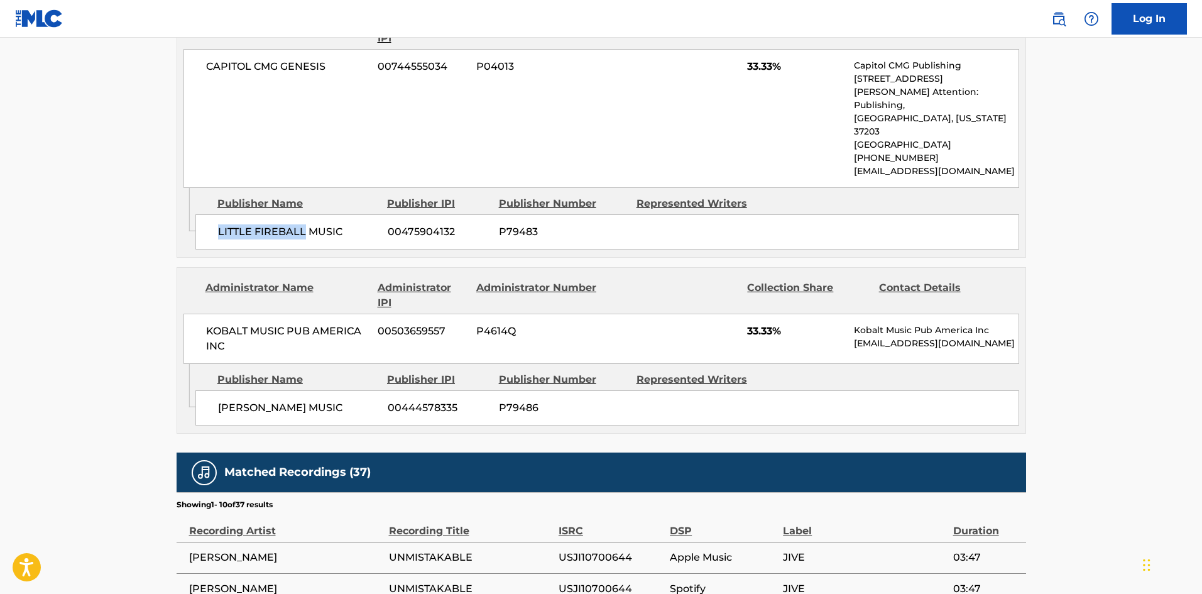
scroll to position [1005, 0]
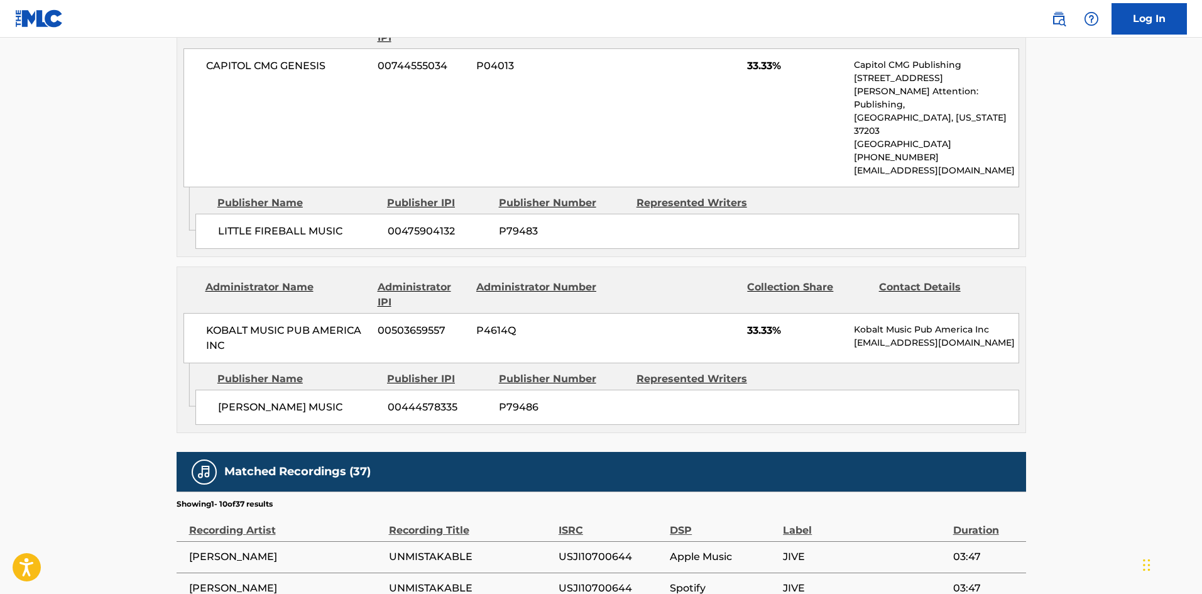
click at [217, 414] on div "[PERSON_NAME] MUSIC 00444578335 P79486" at bounding box center [607, 407] width 824 height 35
drag, startPoint x: 217, startPoint y: 414, endPoint x: 276, endPoint y: 411, distance: 59.7
click at [276, 411] on div "[PERSON_NAME] MUSIC 00444578335 P79486" at bounding box center [607, 407] width 824 height 35
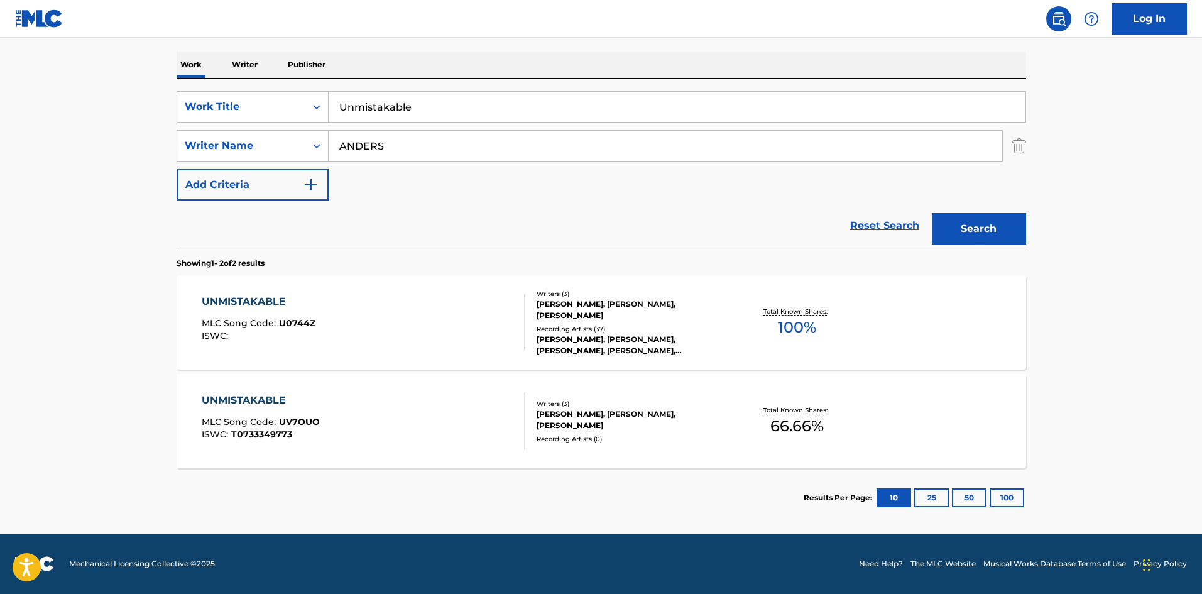
scroll to position [188, 0]
click at [406, 110] on input "Unmistakable" at bounding box center [677, 107] width 697 height 30
paste input "Weird World"
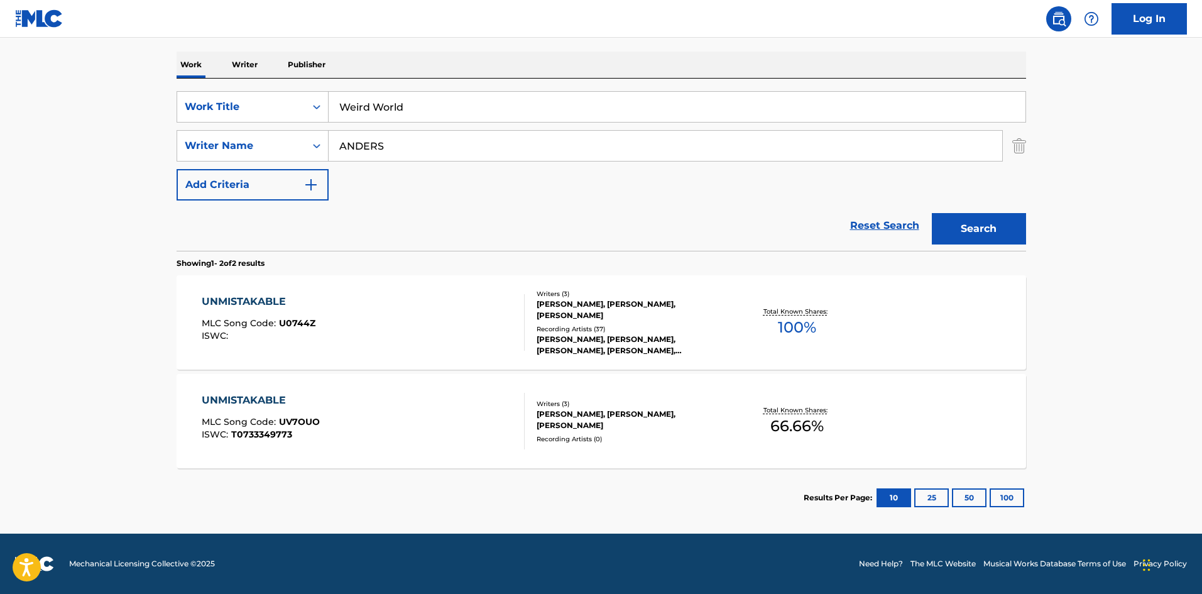
type input "Weird World"
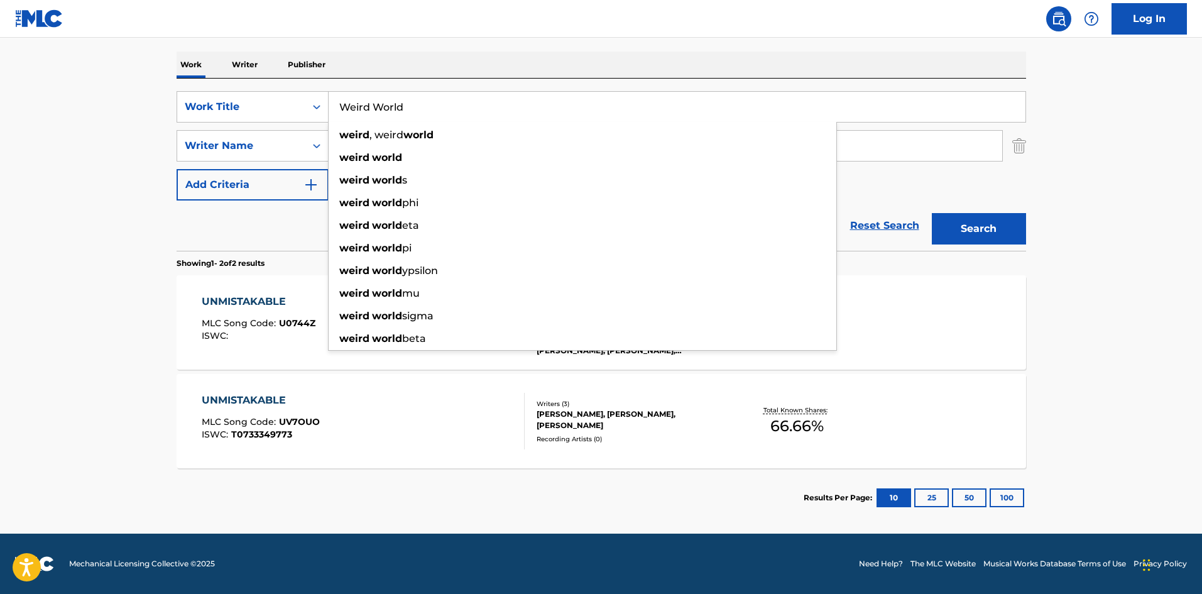
click at [8, 185] on main "The MLC Public Work Search The accuracy and completeness of The MLC's data is d…" at bounding box center [601, 191] width 1202 height 684
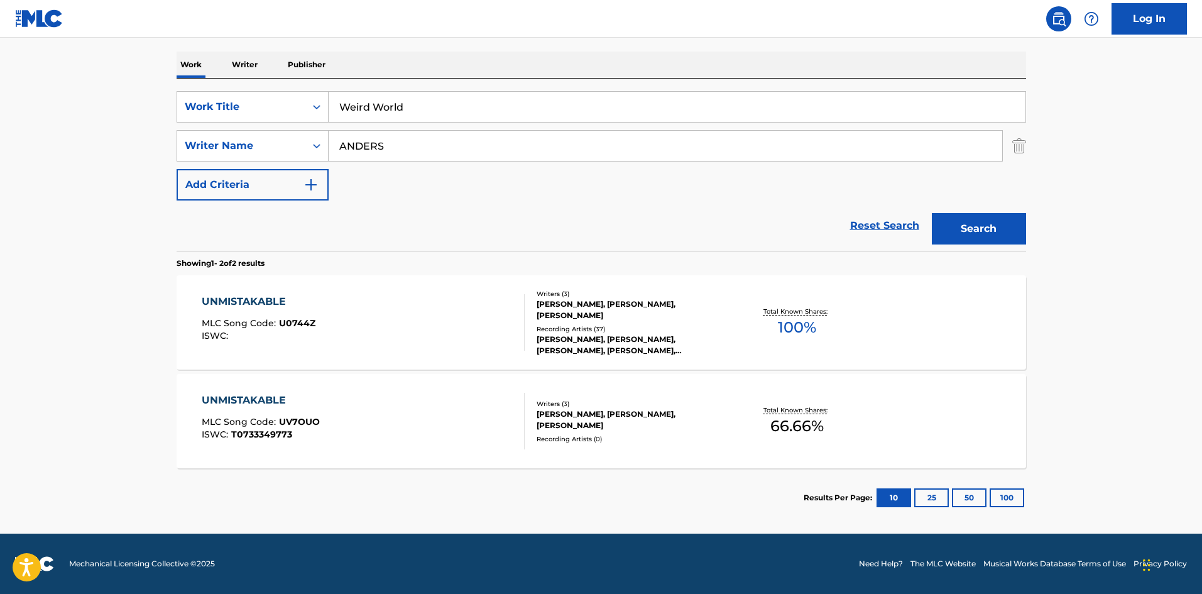
click at [374, 154] on input "ANDERS" at bounding box center [665, 146] width 673 height 30
paste input "[PERSON_NAME]"
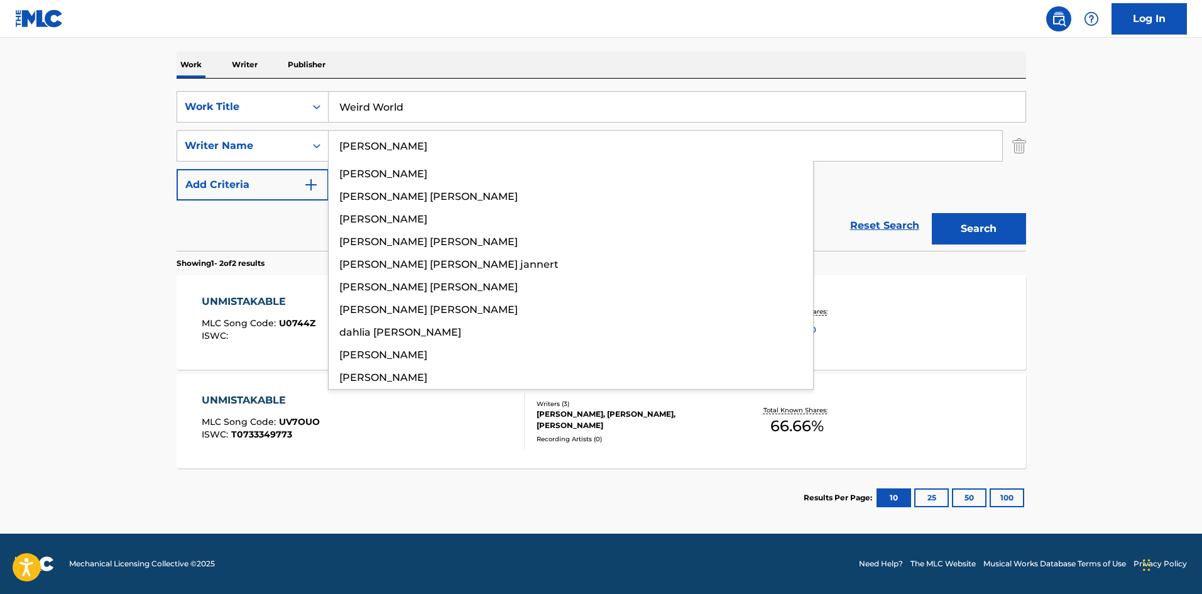
type input "[PERSON_NAME]"
click at [972, 219] on button "Search" at bounding box center [979, 228] width 94 height 31
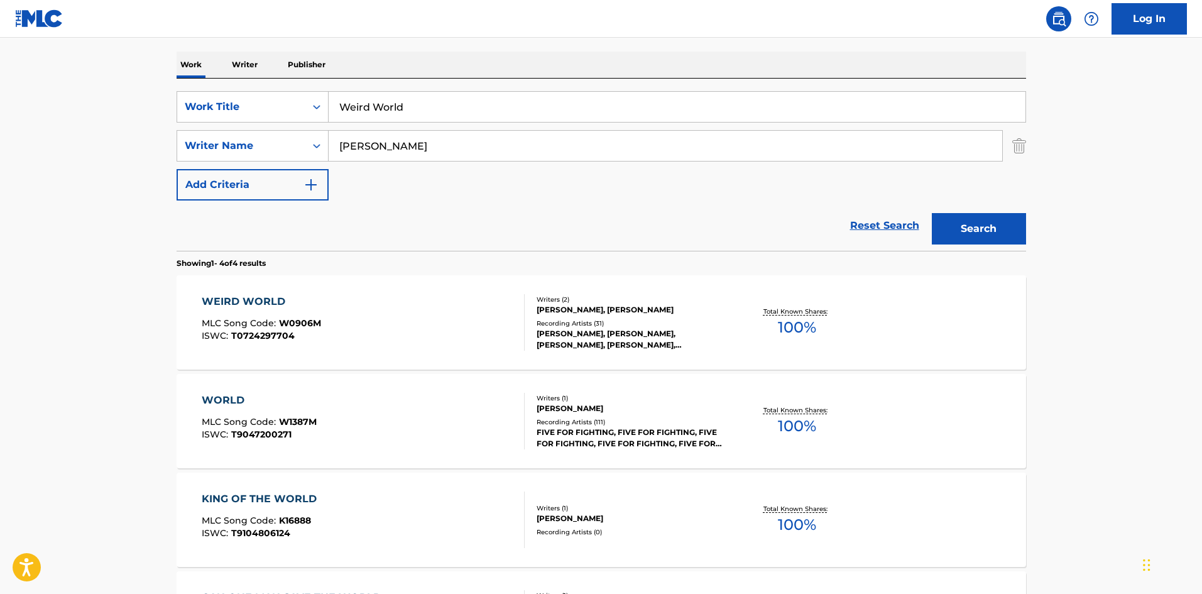
click at [293, 328] on span "W0906M" at bounding box center [300, 322] width 42 height 11
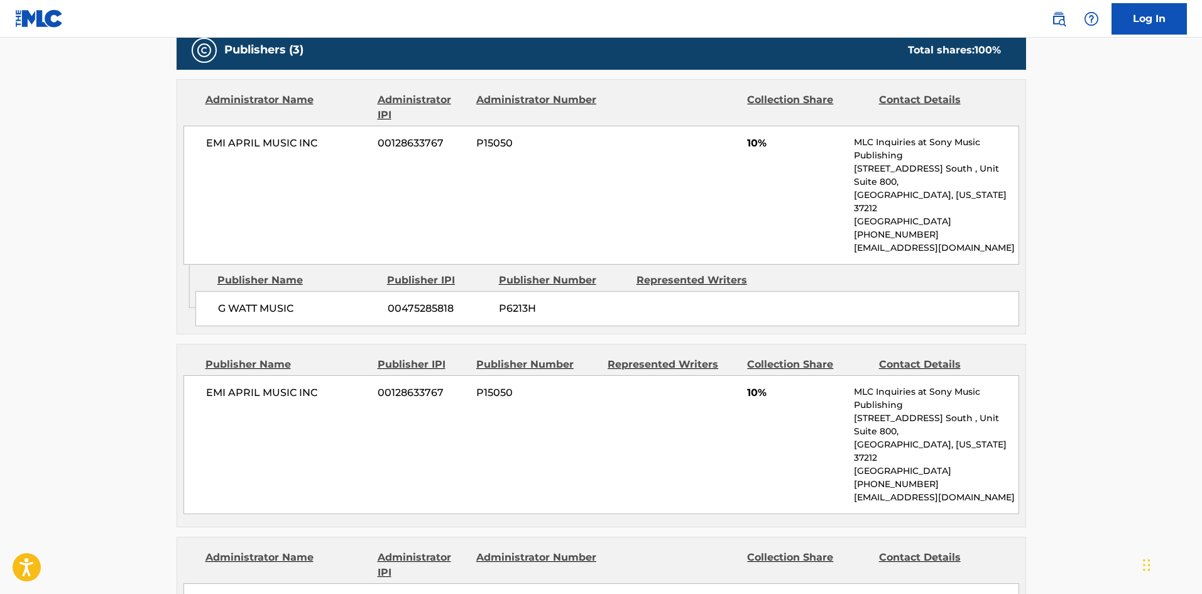
scroll to position [754, 0]
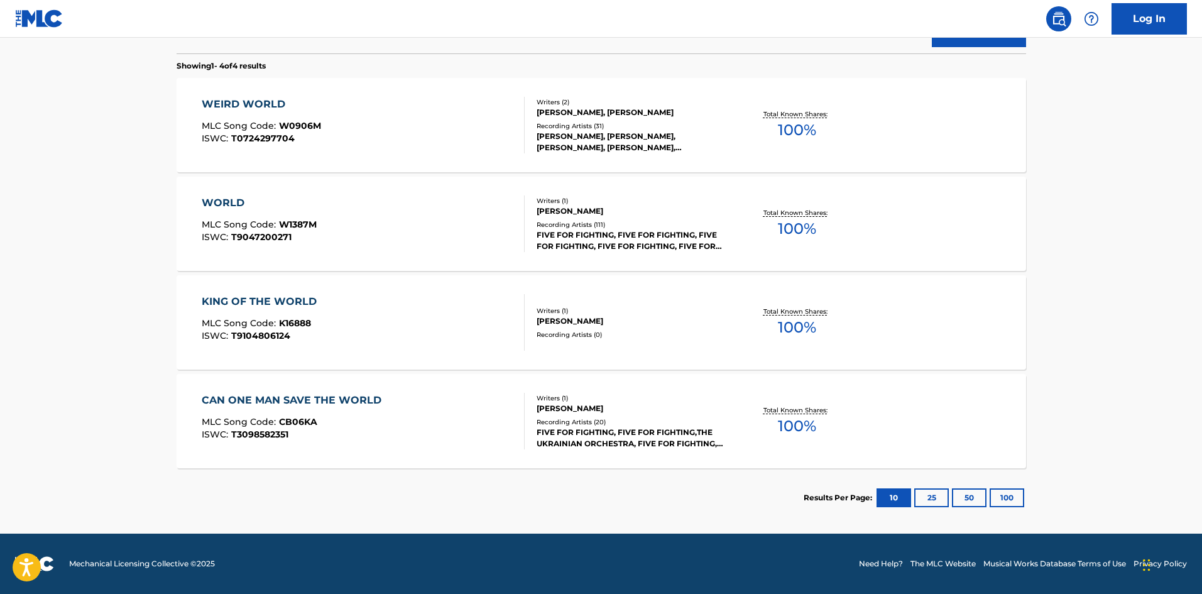
scroll to position [188, 0]
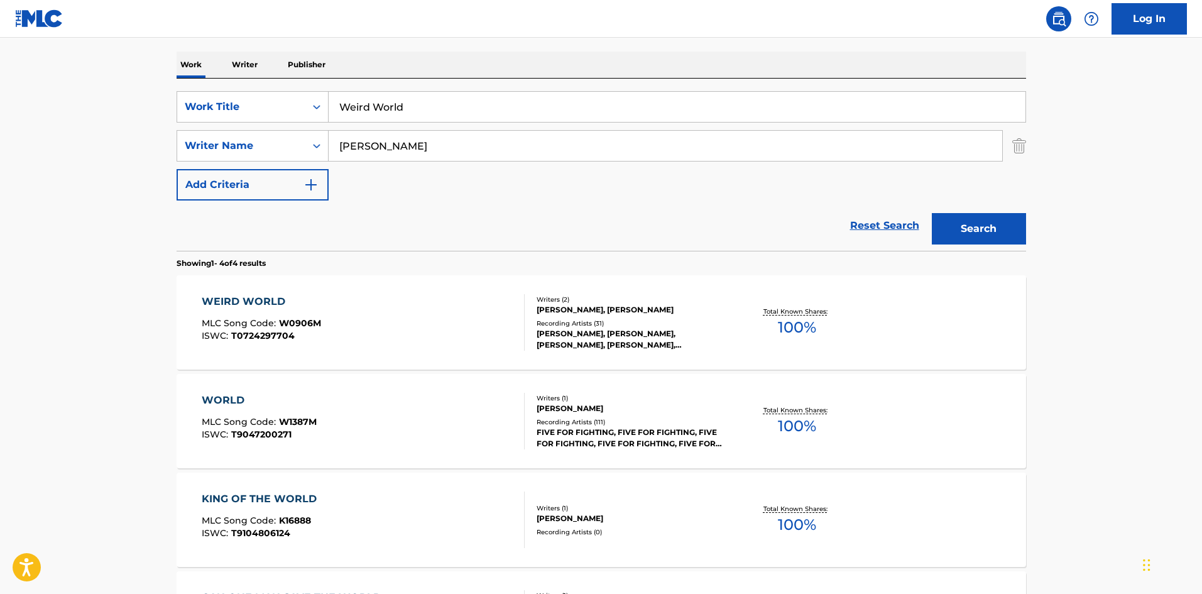
click at [391, 121] on input "Weird World" at bounding box center [677, 107] width 697 height 30
paste input "You Can Let Go"
click at [426, 92] on input "Weird You Can Let Go" at bounding box center [677, 107] width 697 height 30
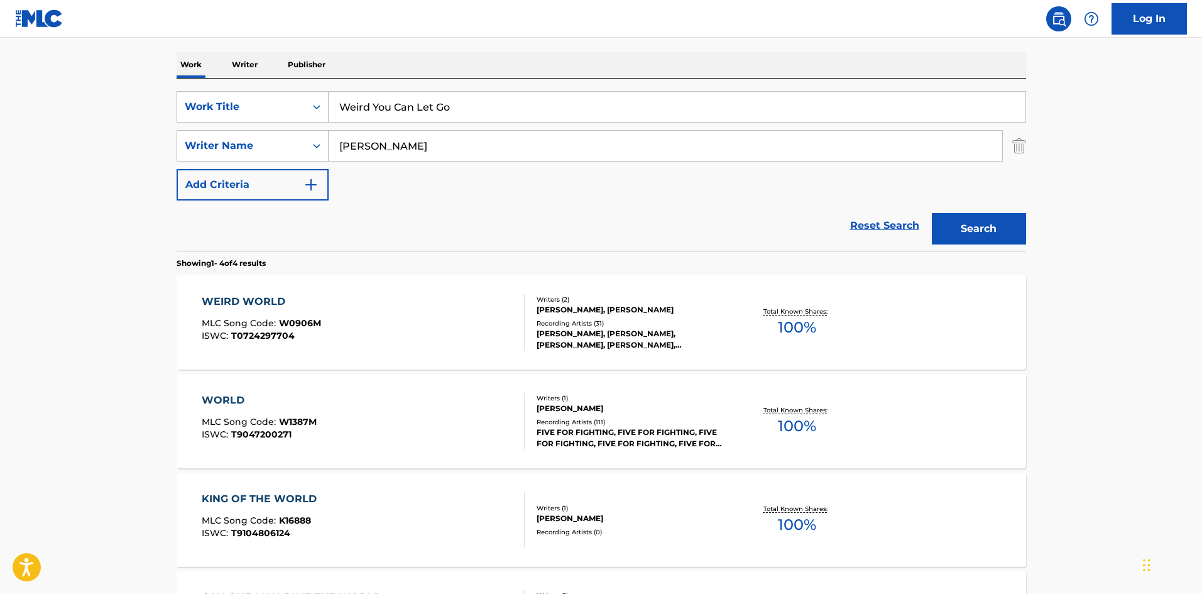
click at [426, 92] on input "Weird You Can Let Go" at bounding box center [677, 107] width 697 height 30
paste input "Search Form"
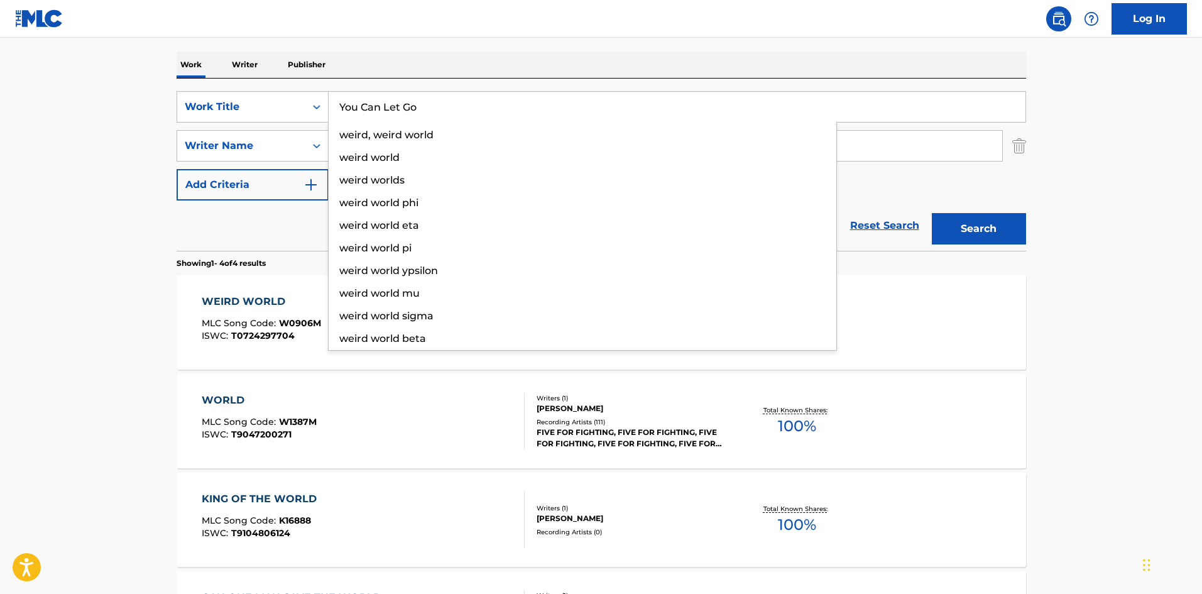
type input "You Can Let Go"
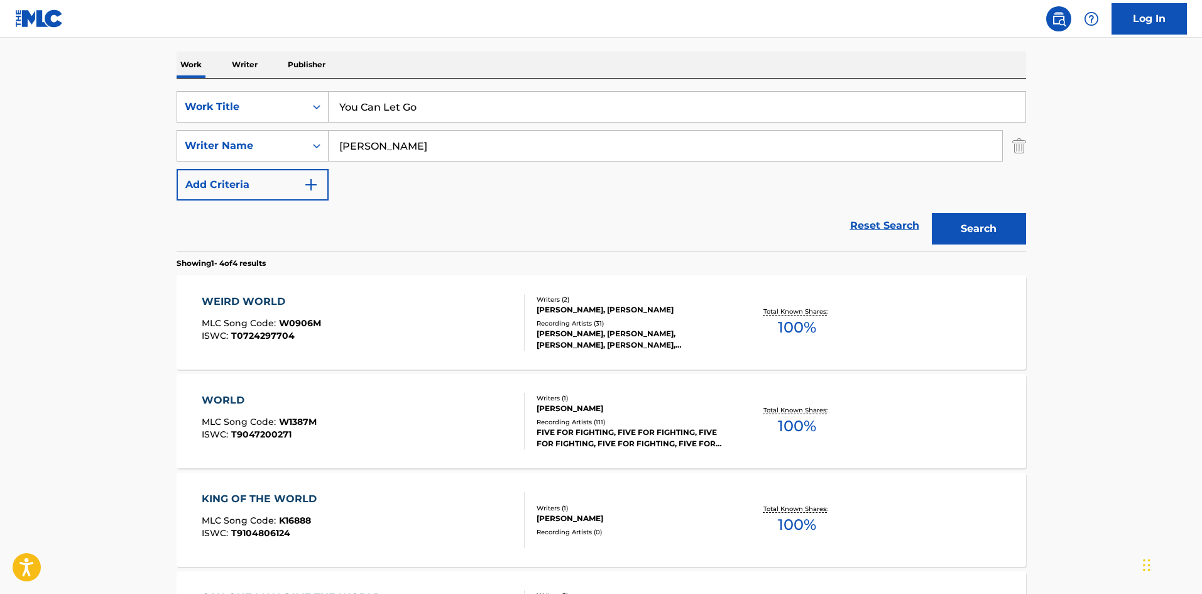
click at [74, 178] on main "The MLC Public Work Search The accuracy and completeness of The MLC's data is d…" at bounding box center [601, 289] width 1202 height 881
click at [401, 134] on input "[PERSON_NAME]" at bounding box center [665, 146] width 673 height 30
paste input "[PERSON_NAME]"
type input "[PERSON_NAME]"
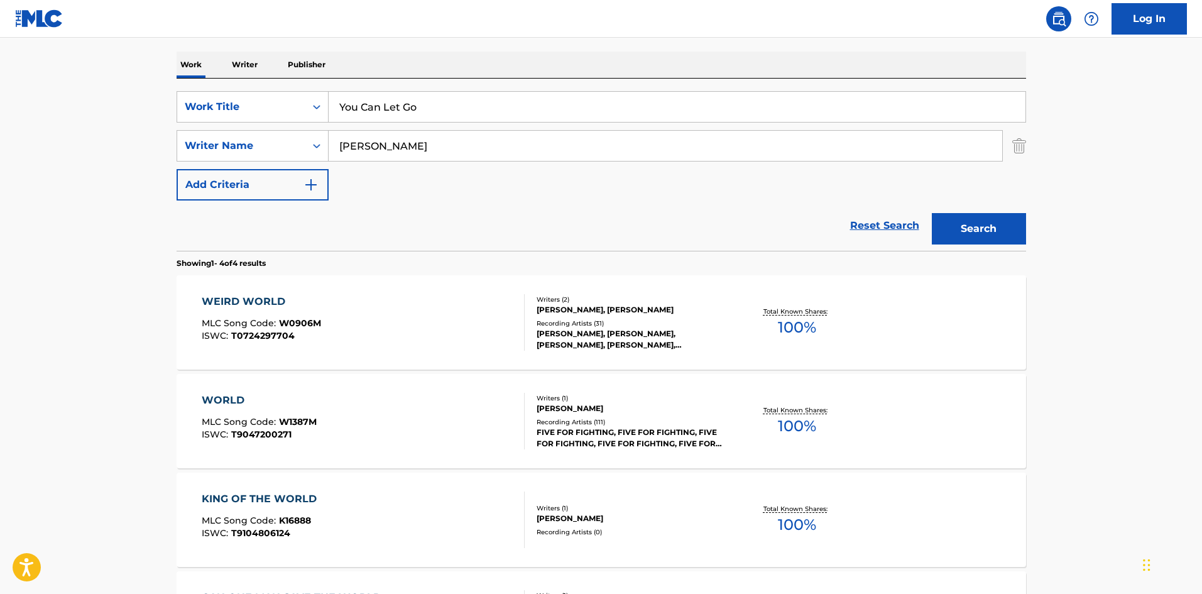
click at [991, 226] on button "Search" at bounding box center [979, 228] width 94 height 31
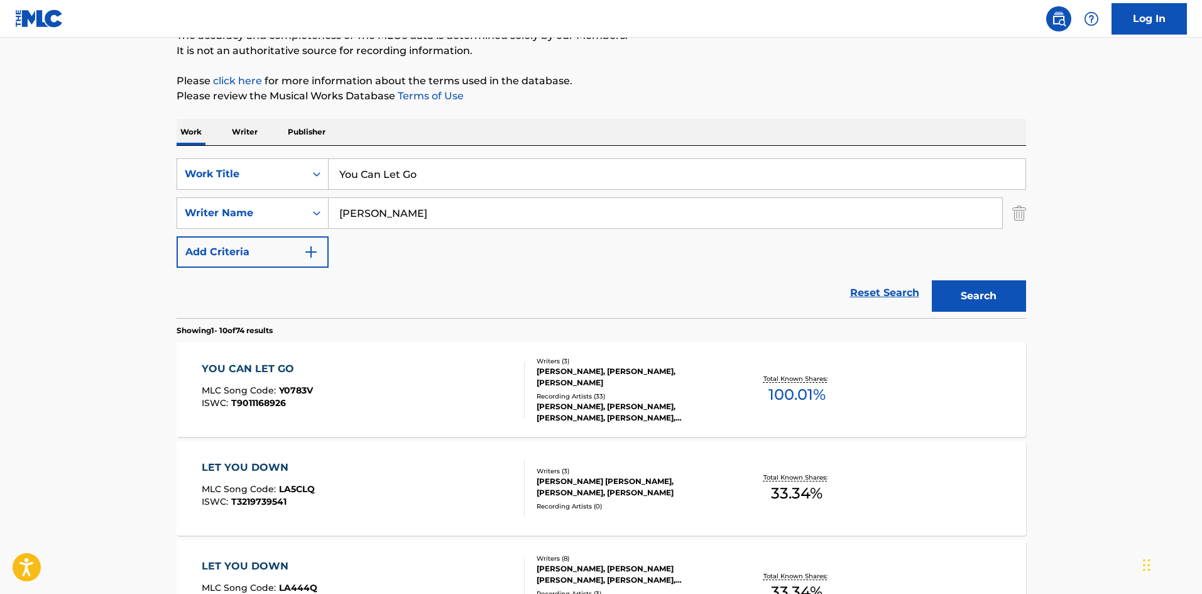
scroll to position [251, 0]
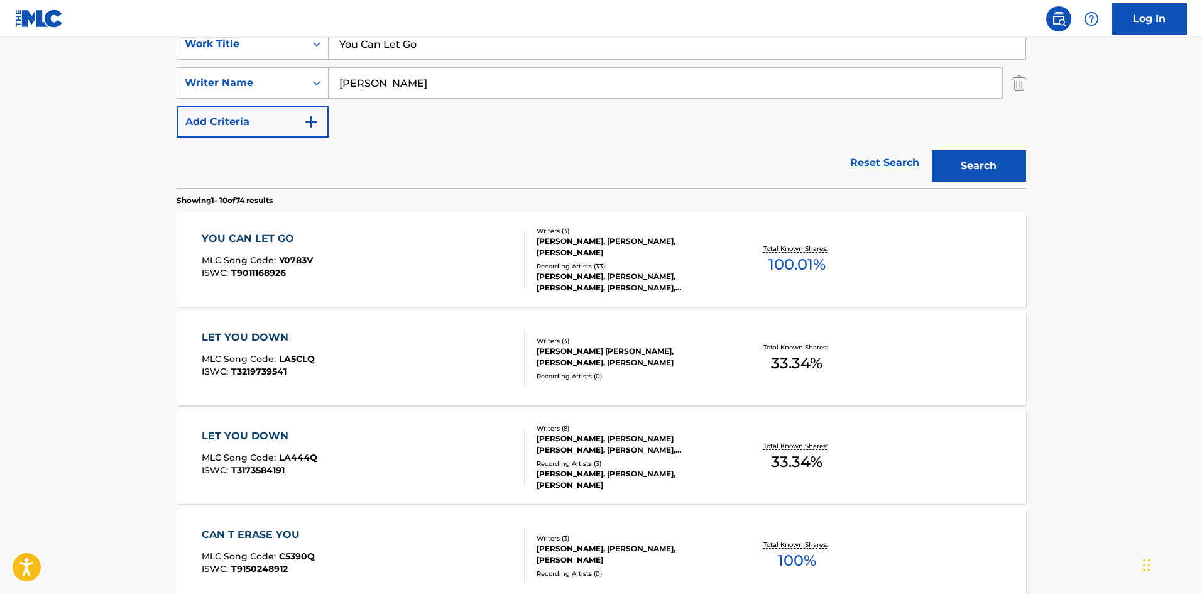
click at [307, 279] on div "YOU CAN LET GO MLC Song Code : Y0783V ISWC : T9011168926" at bounding box center [257, 259] width 111 height 57
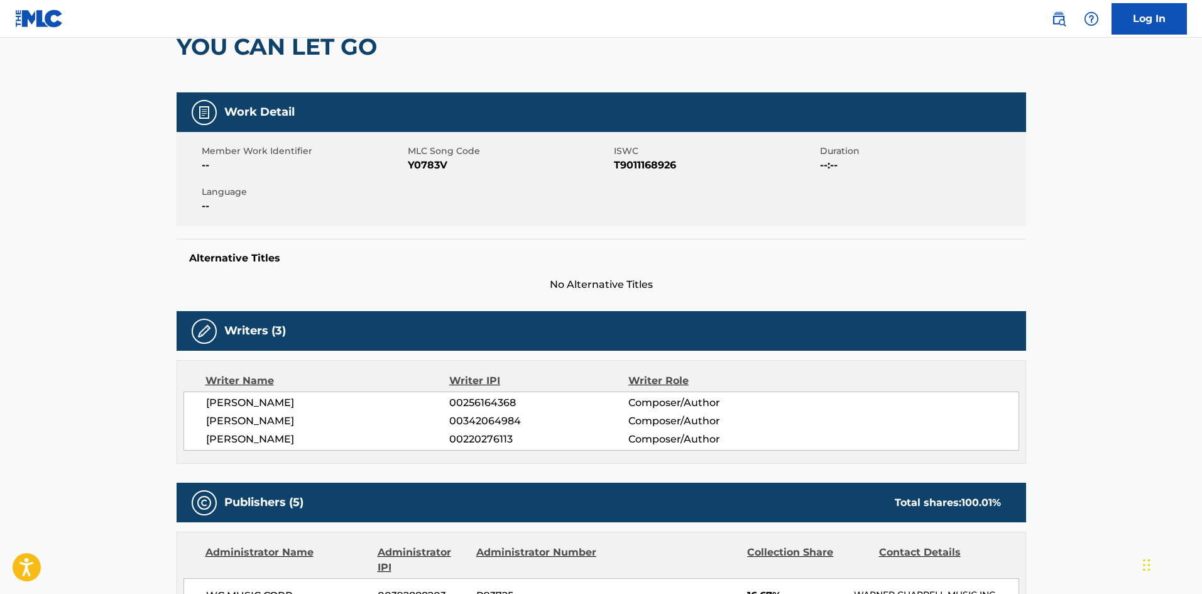
scroll to position [314, 0]
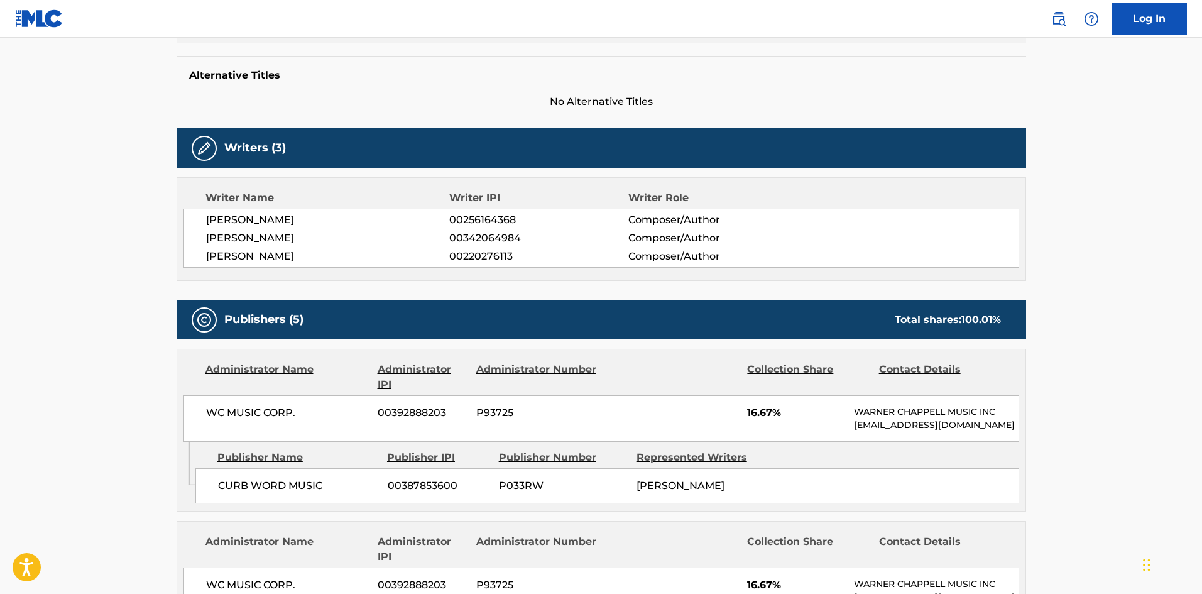
click at [228, 493] on span "CURB WORD MUSIC" at bounding box center [298, 485] width 160 height 15
drag, startPoint x: 228, startPoint y: 506, endPoint x: 259, endPoint y: 493, distance: 33.2
click at [259, 493] on span "CURB WORD MUSIC" at bounding box center [298, 485] width 160 height 15
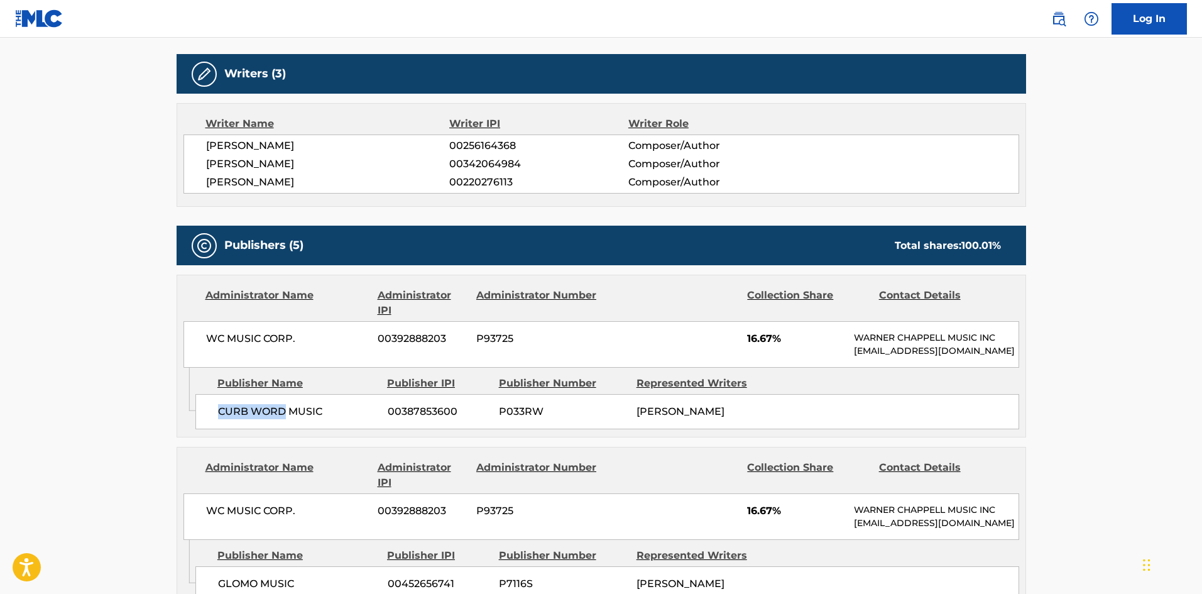
scroll to position [503, 0]
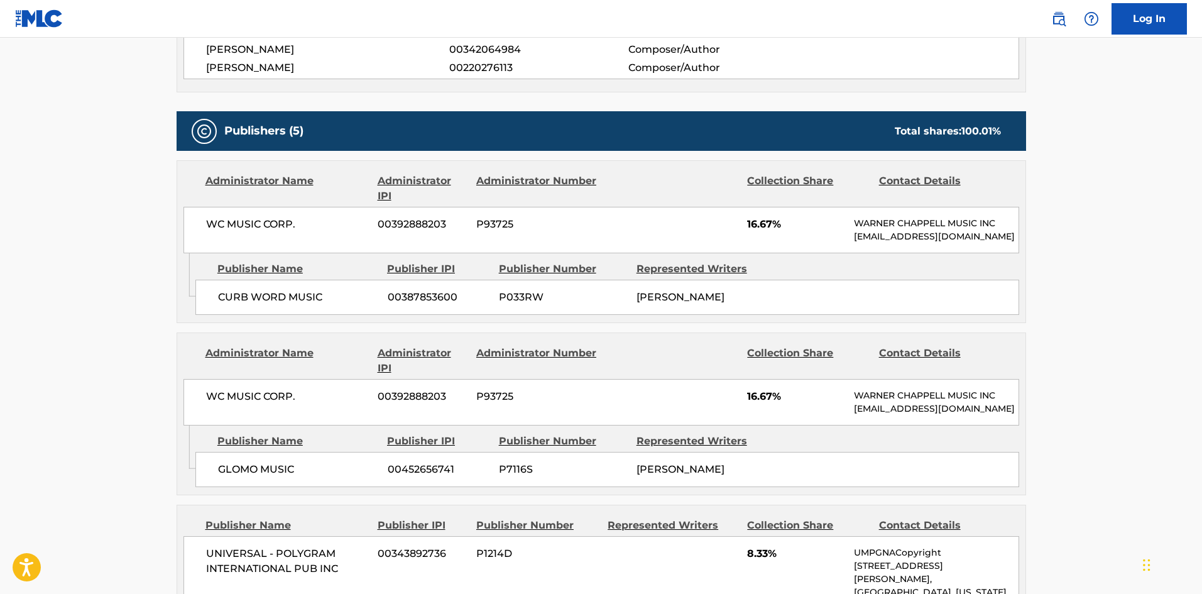
click at [264, 290] on div "Publisher Name Publisher IPI Publisher Number Represented Writers CURB WORD MUS…" at bounding box center [610, 284] width 830 height 63
click at [262, 305] on span "CURB WORD MUSIC" at bounding box center [298, 297] width 160 height 15
drag, startPoint x: 262, startPoint y: 306, endPoint x: 280, endPoint y: 312, distance: 19.1
click at [280, 305] on span "CURB WORD MUSIC" at bounding box center [298, 297] width 160 height 15
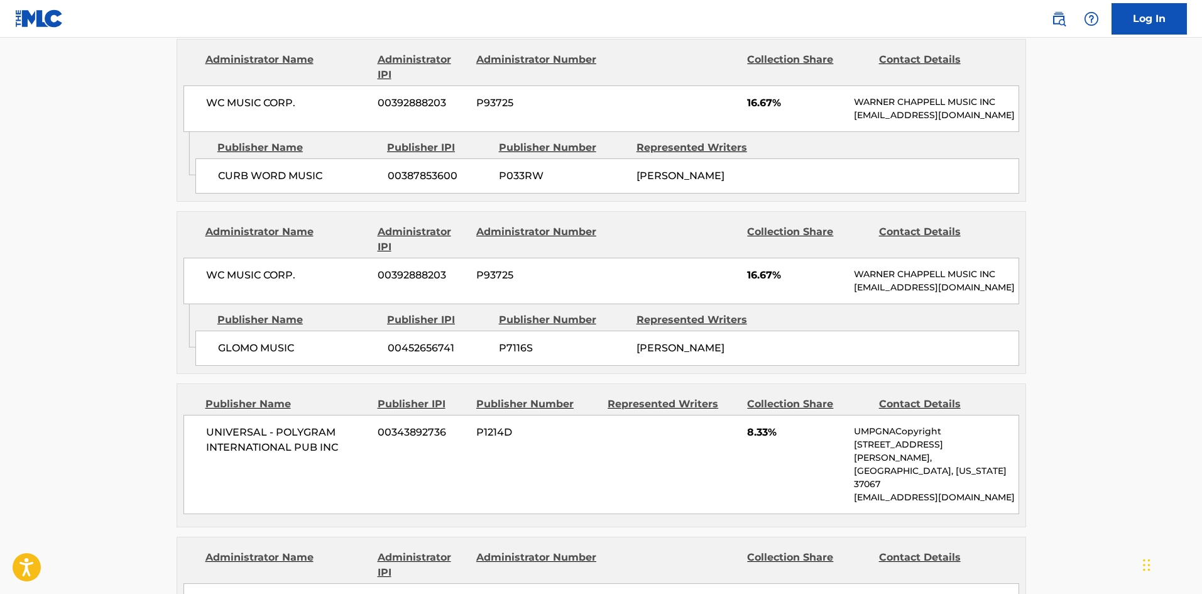
scroll to position [628, 0]
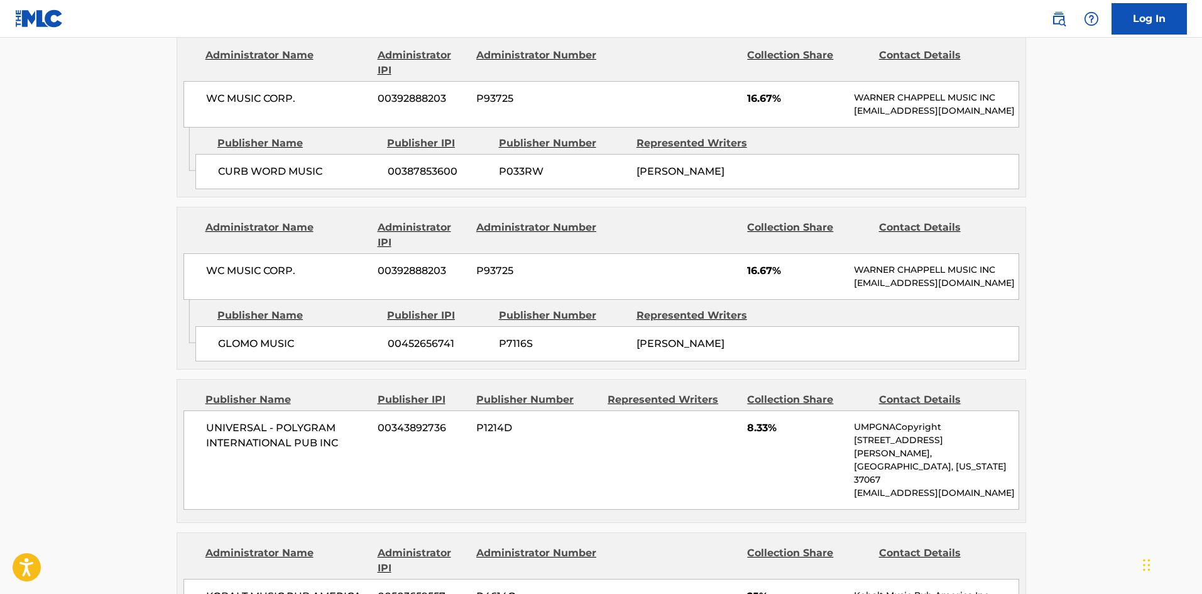
click at [221, 358] on div "GLOMO MUSIC 00452656741 P7116S [PERSON_NAME]" at bounding box center [607, 343] width 824 height 35
drag, startPoint x: 221, startPoint y: 358, endPoint x: 281, endPoint y: 366, distance: 60.2
click at [281, 361] on div "GLOMO MUSIC 00452656741 P7116S [PERSON_NAME]" at bounding box center [607, 343] width 824 height 35
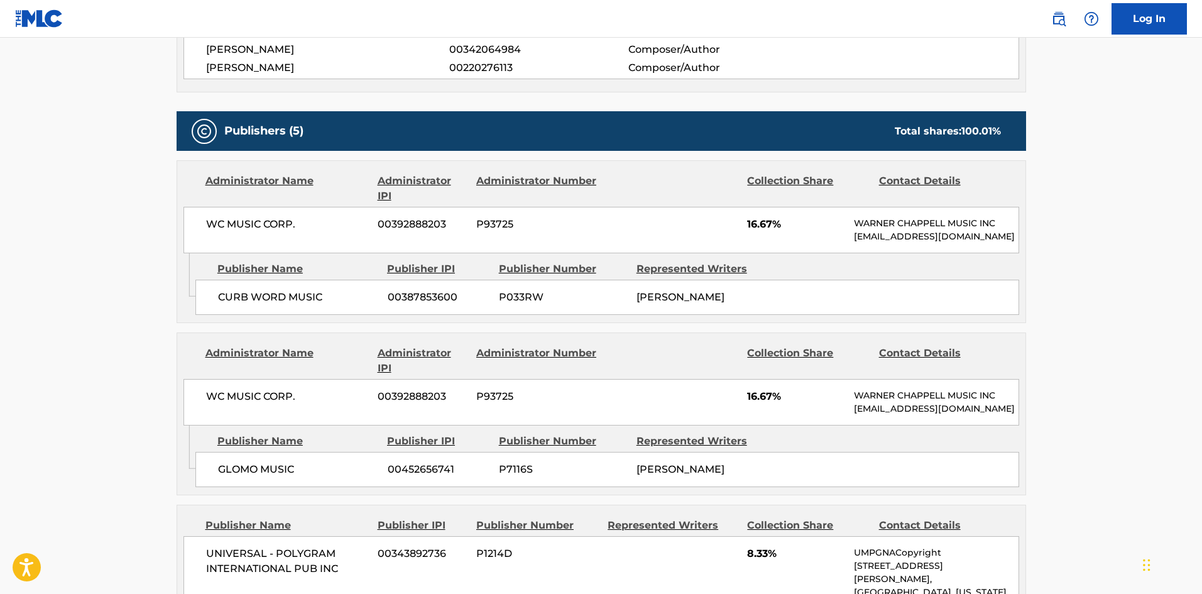
click at [222, 302] on span "CURB WORD MUSIC" at bounding box center [298, 297] width 160 height 15
drag, startPoint x: 222, startPoint y: 302, endPoint x: 292, endPoint y: 305, distance: 70.4
click at [292, 305] on span "CURB WORD MUSIC" at bounding box center [298, 297] width 160 height 15
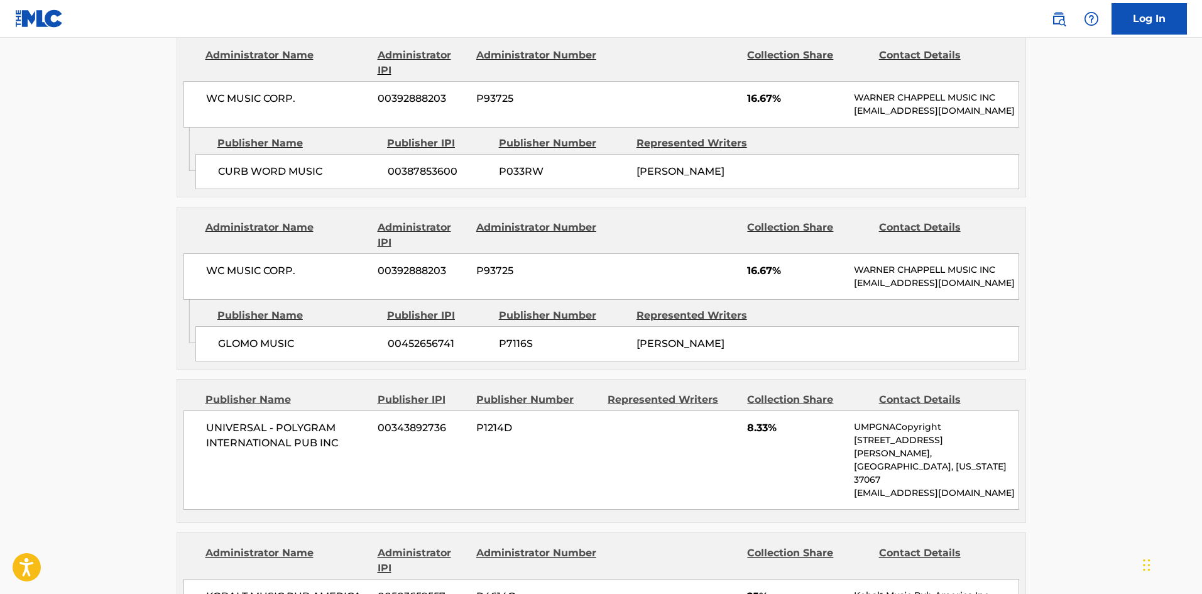
click at [230, 351] on span "GLOMO MUSIC" at bounding box center [298, 343] width 160 height 15
drag, startPoint x: 230, startPoint y: 365, endPoint x: 283, endPoint y: 364, distance: 52.8
click at [283, 351] on span "GLOMO MUSIC" at bounding box center [298, 343] width 160 height 15
click at [241, 351] on span "GLOMO MUSIC" at bounding box center [298, 343] width 160 height 15
drag, startPoint x: 246, startPoint y: 371, endPoint x: 262, endPoint y: 223, distance: 149.2
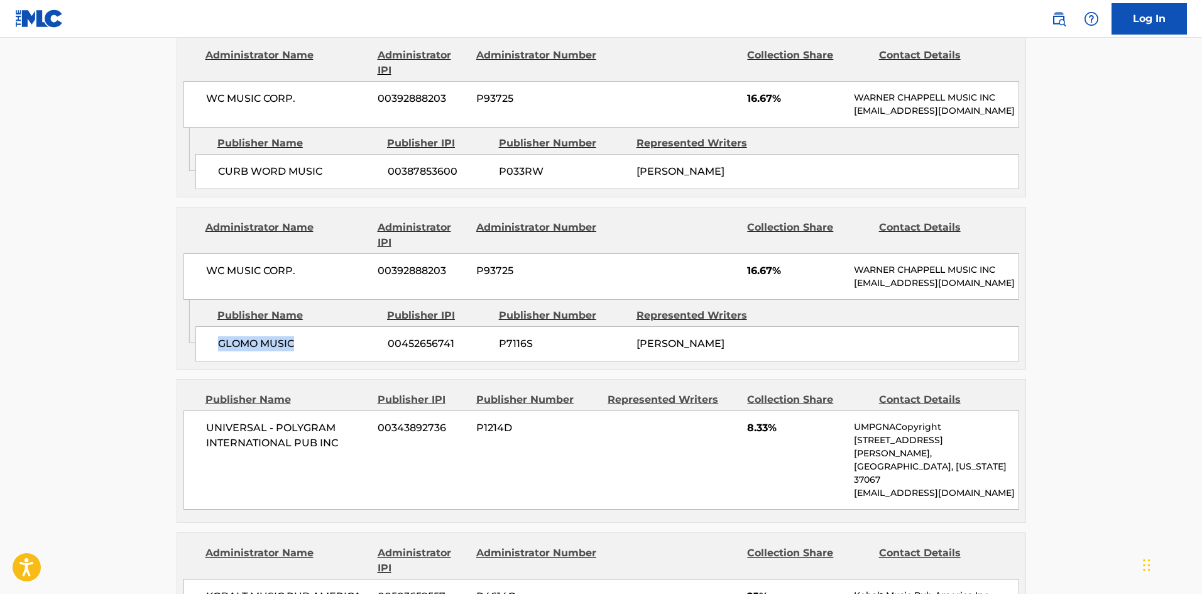
click at [280, 351] on span "GLOMO MUSIC" at bounding box center [298, 343] width 160 height 15
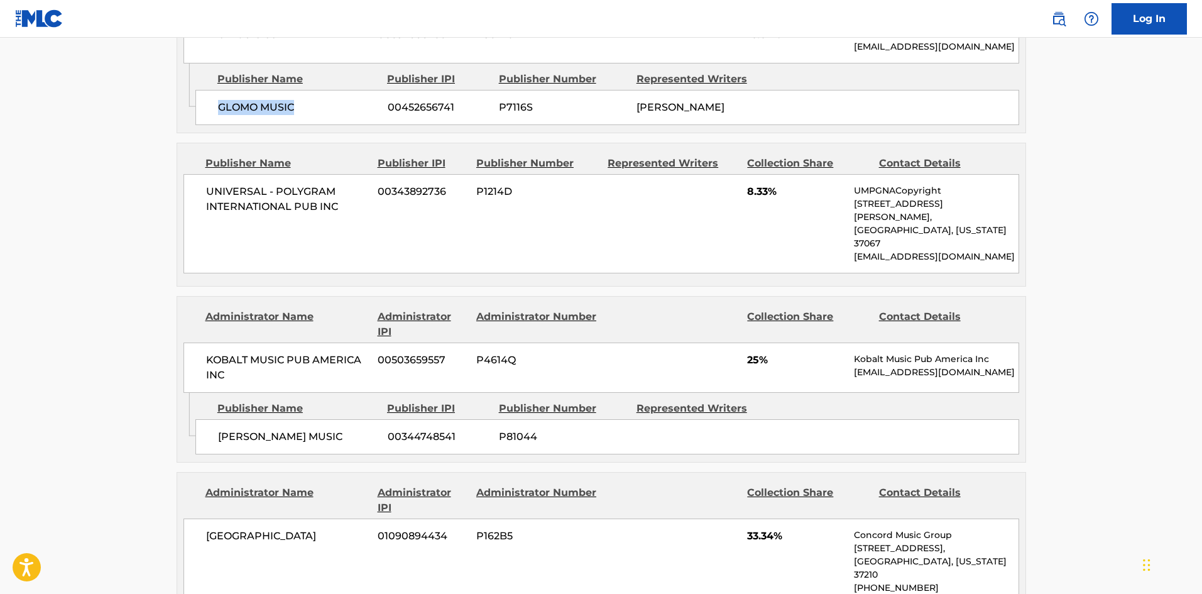
scroll to position [942, 0]
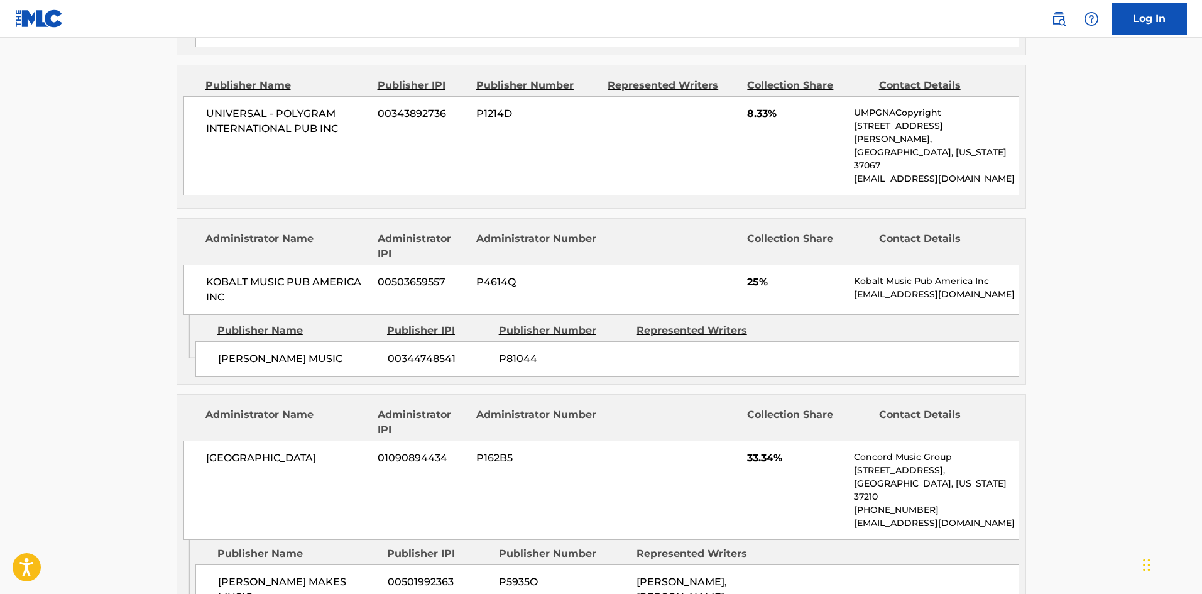
click at [222, 357] on span "[PERSON_NAME] MUSIC" at bounding box center [298, 358] width 160 height 15
drag, startPoint x: 222, startPoint y: 357, endPoint x: 305, endPoint y: 350, distance: 83.2
click at [305, 350] on div "[PERSON_NAME] MUSIC 00344748541 P81044" at bounding box center [607, 358] width 824 height 35
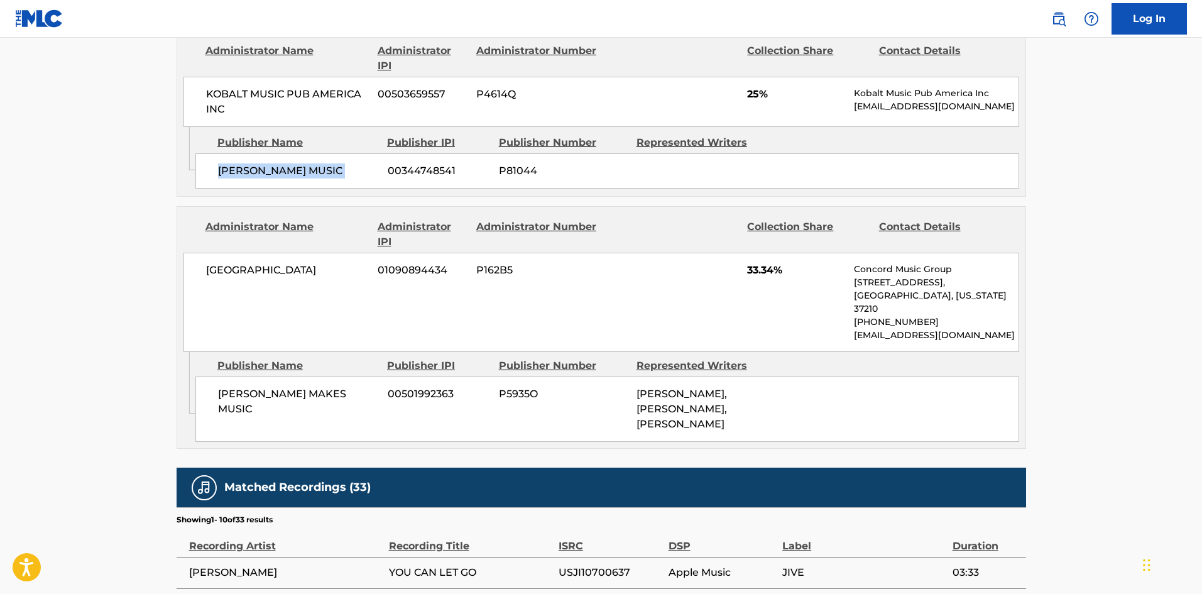
scroll to position [1131, 0]
click at [220, 376] on div "[PERSON_NAME] MAKES MUSIC 00501992363 P5935O [PERSON_NAME], [PERSON_NAME], [PER…" at bounding box center [607, 408] width 824 height 65
drag, startPoint x: 220, startPoint y: 367, endPoint x: 317, endPoint y: 383, distance: 98.1
click at [317, 383] on div "[PERSON_NAME] MAKES MUSIC 00501992363 P5935O [PERSON_NAME], [PERSON_NAME], [PER…" at bounding box center [607, 408] width 824 height 65
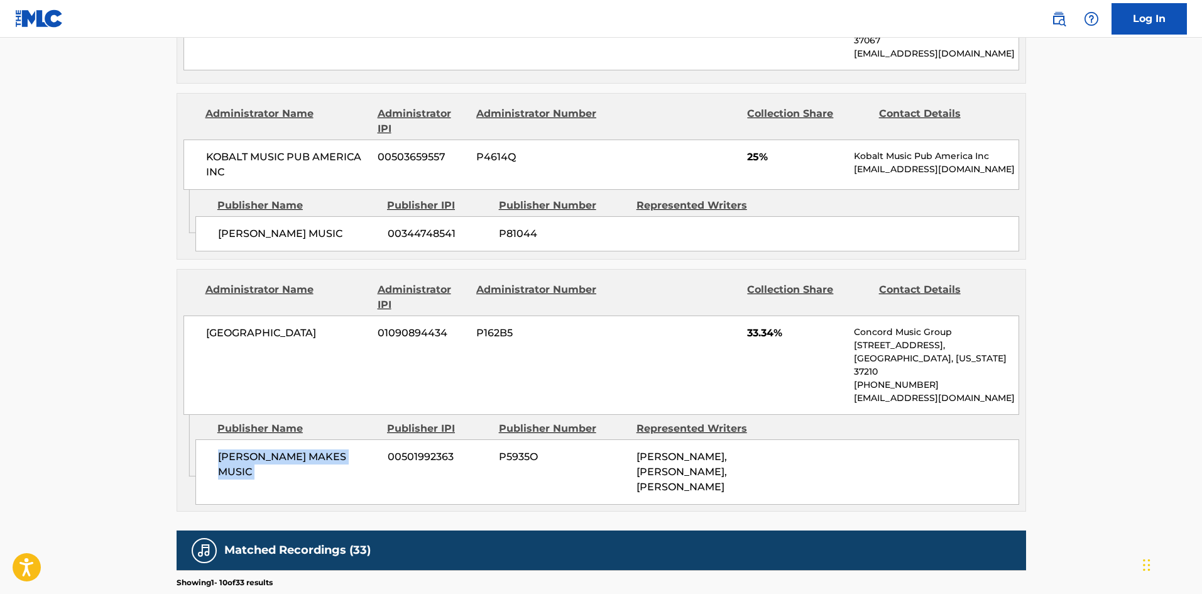
scroll to position [1068, 0]
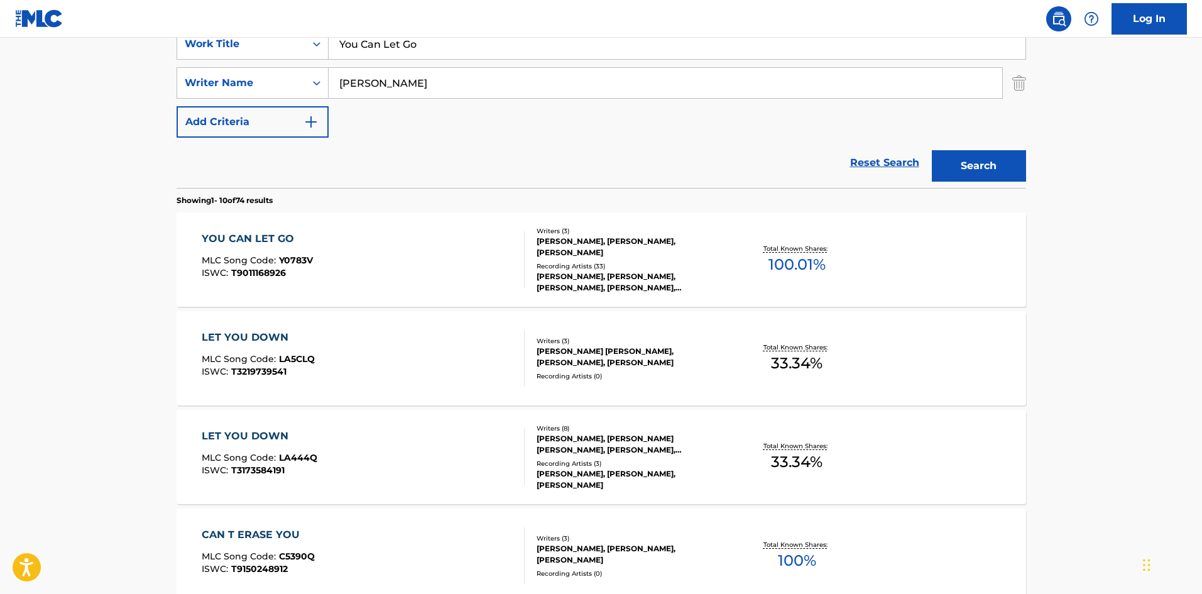
click at [387, 264] on div "YOU CAN LET GO MLC Song Code : Y0783V ISWC : T9011168926" at bounding box center [363, 259] width 323 height 57
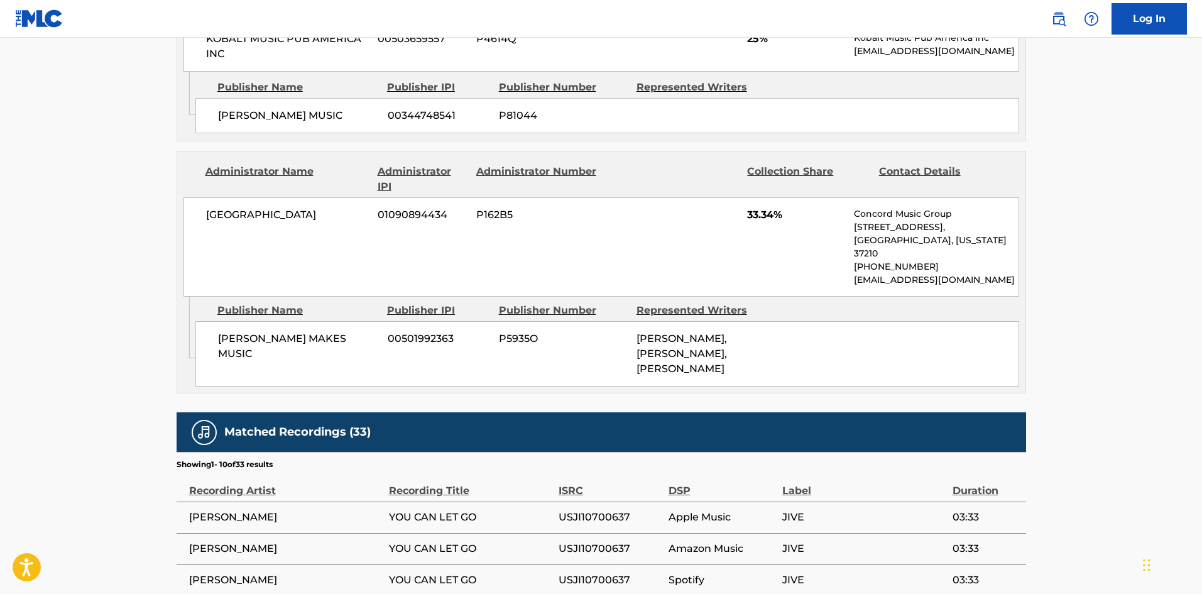
scroll to position [1194, 0]
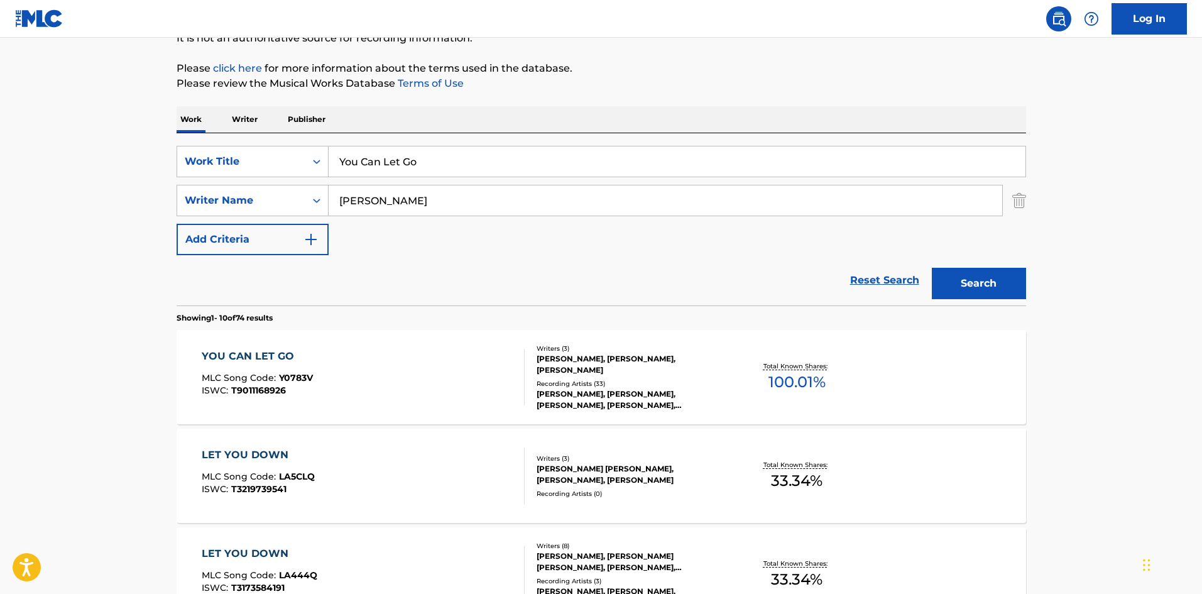
scroll to position [126, 0]
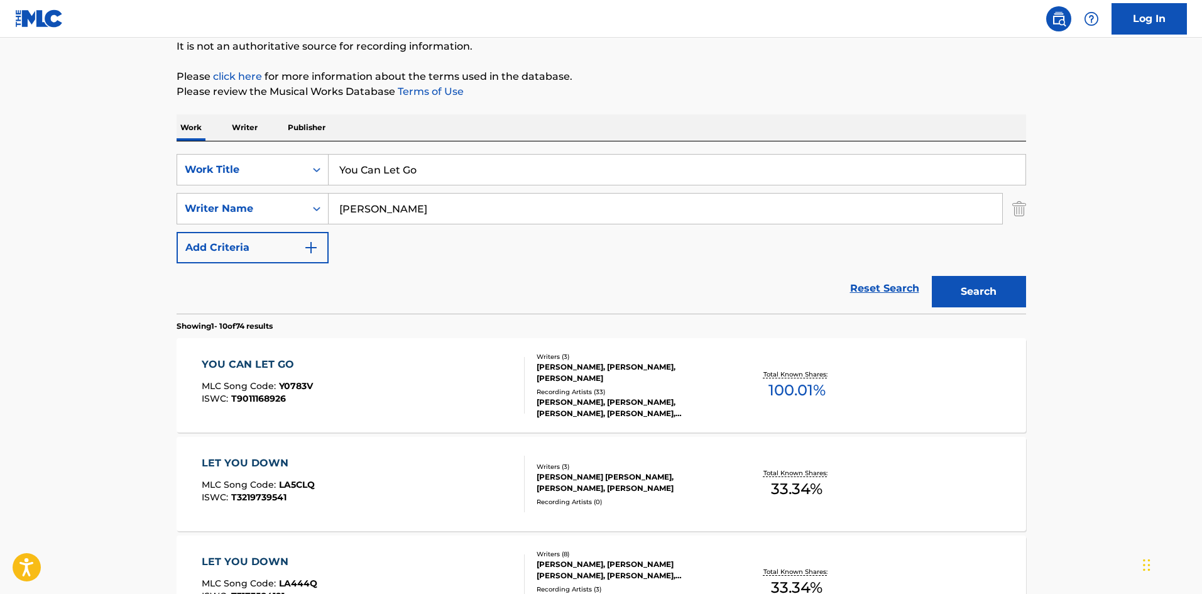
click at [435, 172] on input "You Can Let Go" at bounding box center [677, 170] width 697 height 30
paste input "Where She Goes"
type input "Where She Goes"
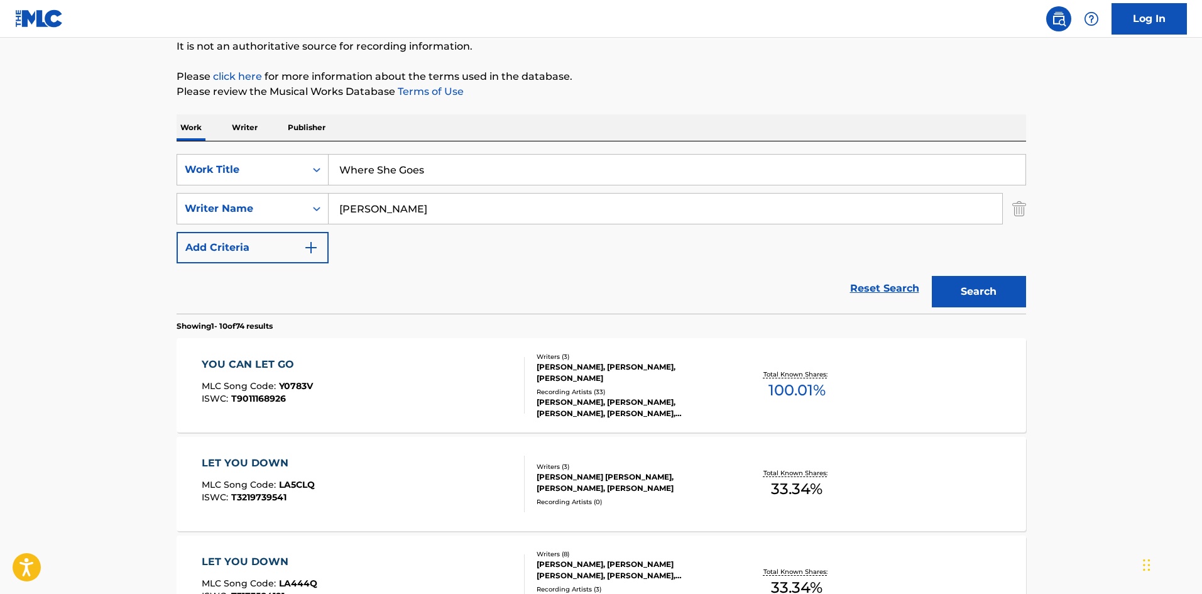
click at [423, 214] on input "[PERSON_NAME]" at bounding box center [665, 208] width 673 height 30
click at [932, 276] on button "Search" at bounding box center [979, 291] width 94 height 31
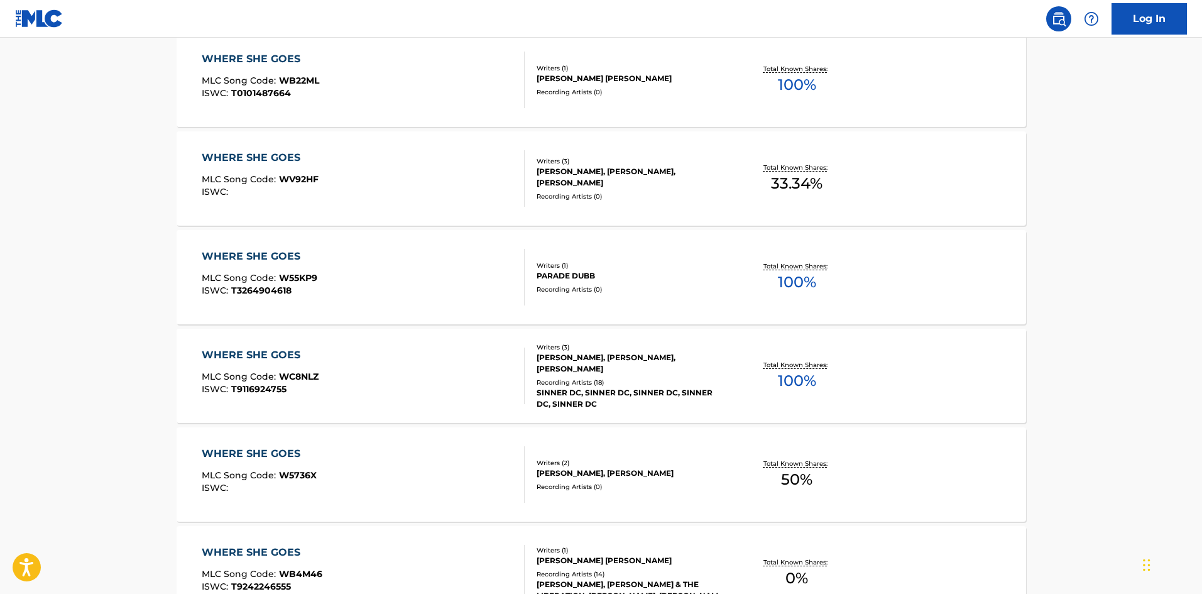
scroll to position [251, 0]
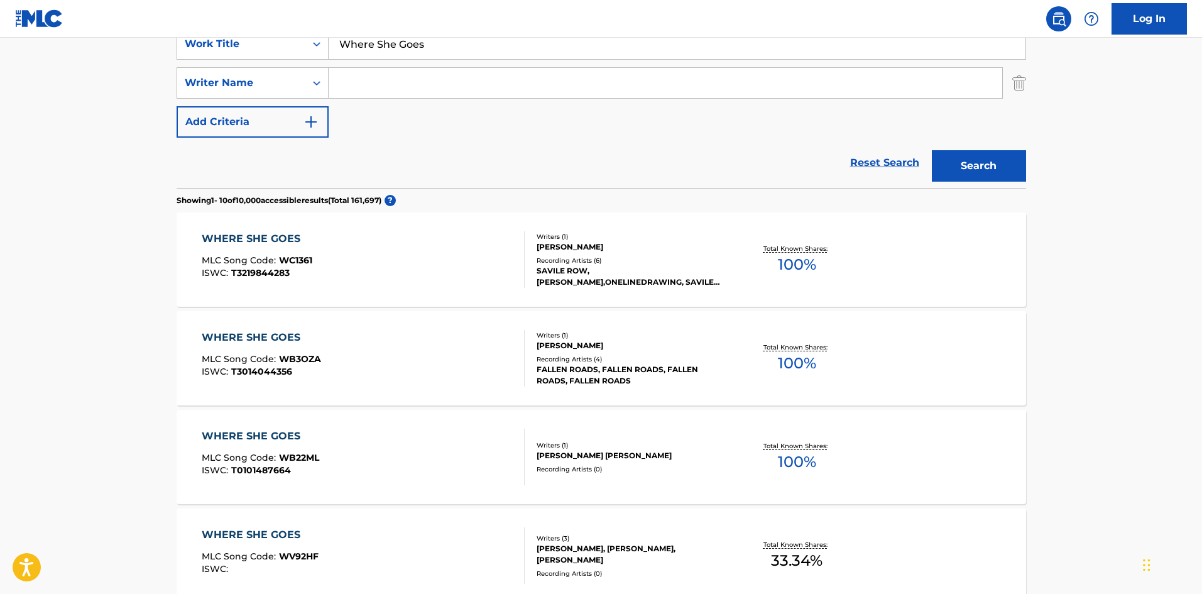
paste input "[PERSON_NAME]"
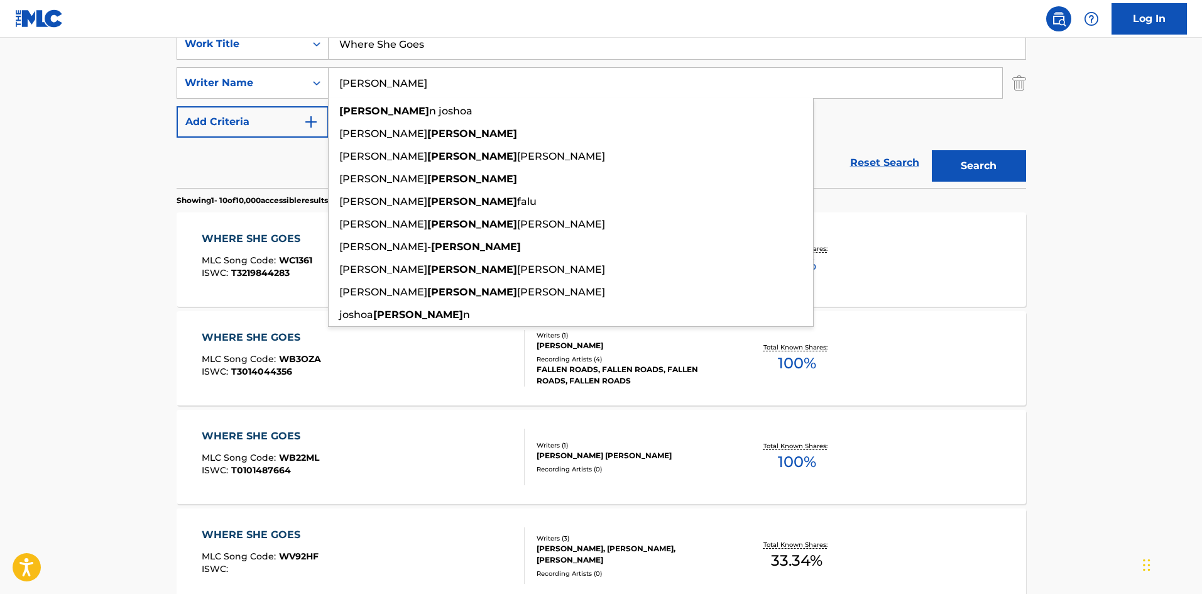
type input "[PERSON_NAME]"
click at [985, 162] on button "Search" at bounding box center [979, 165] width 94 height 31
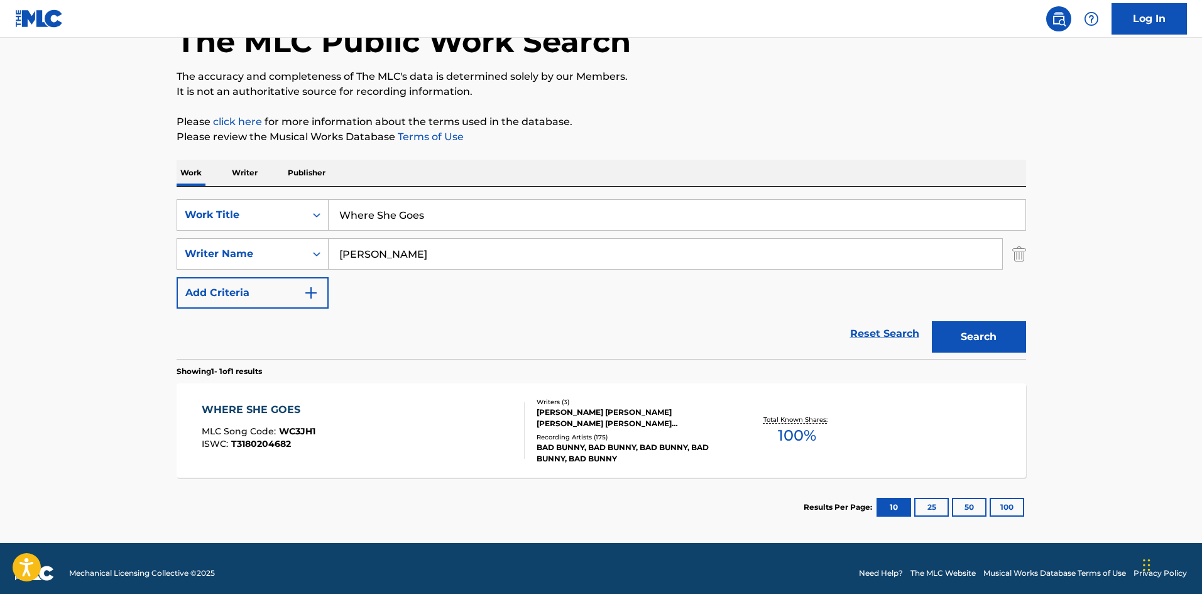
scroll to position [90, 0]
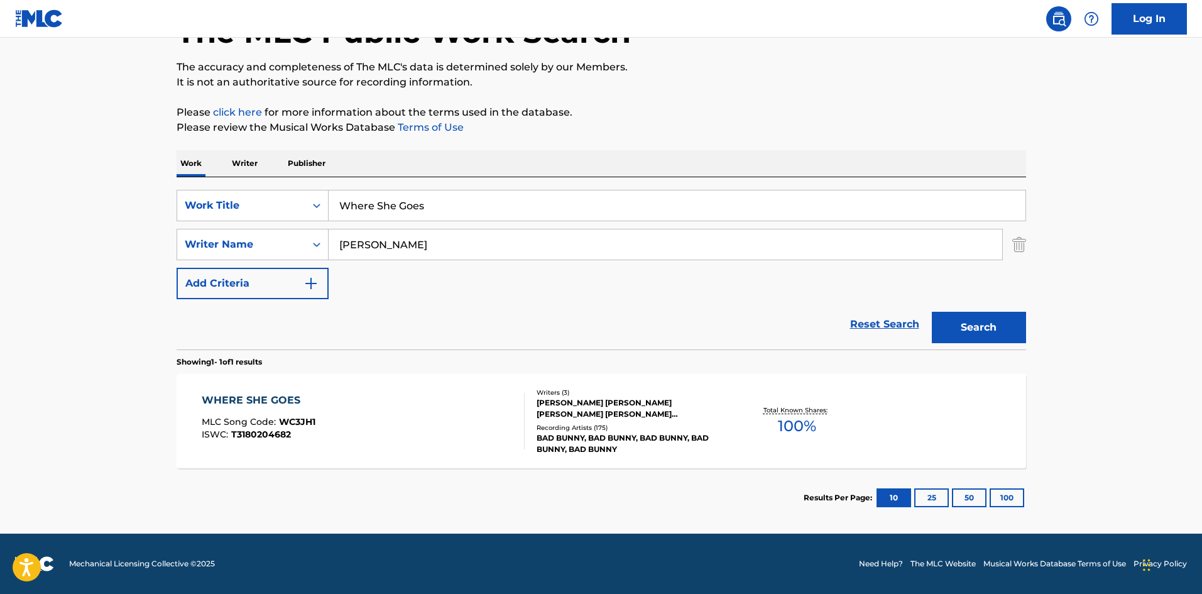
click at [340, 390] on div "WHERE SHE GOES MLC Song Code : WC3JH1 ISWC : T3180204682 Writers ( 3 ) [PERSON_…" at bounding box center [601, 421] width 849 height 94
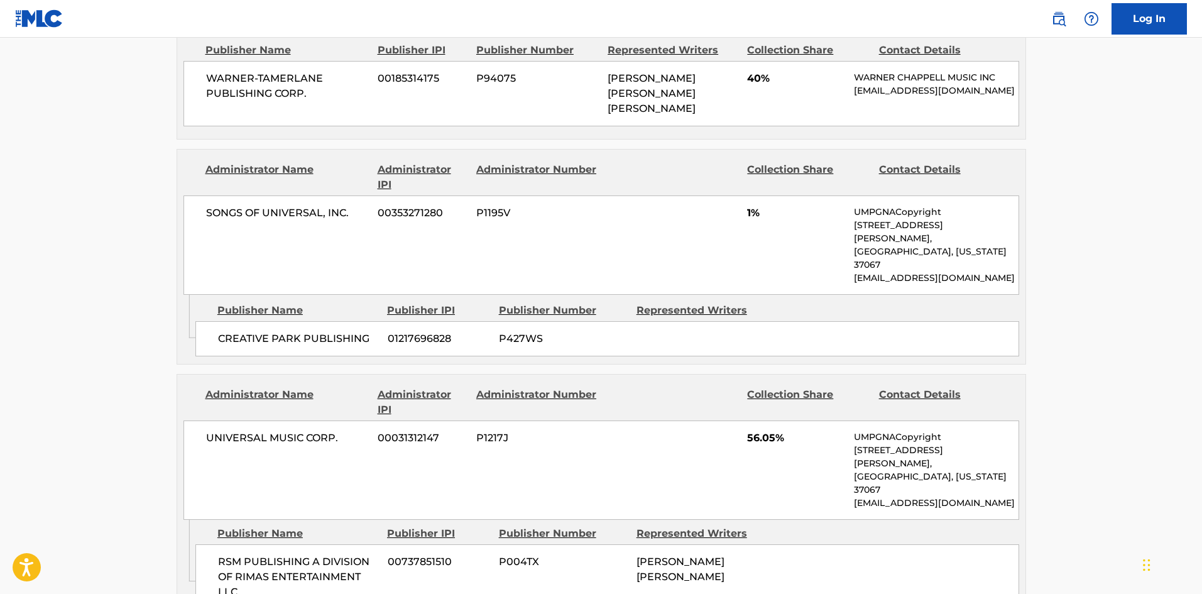
scroll to position [587, 0]
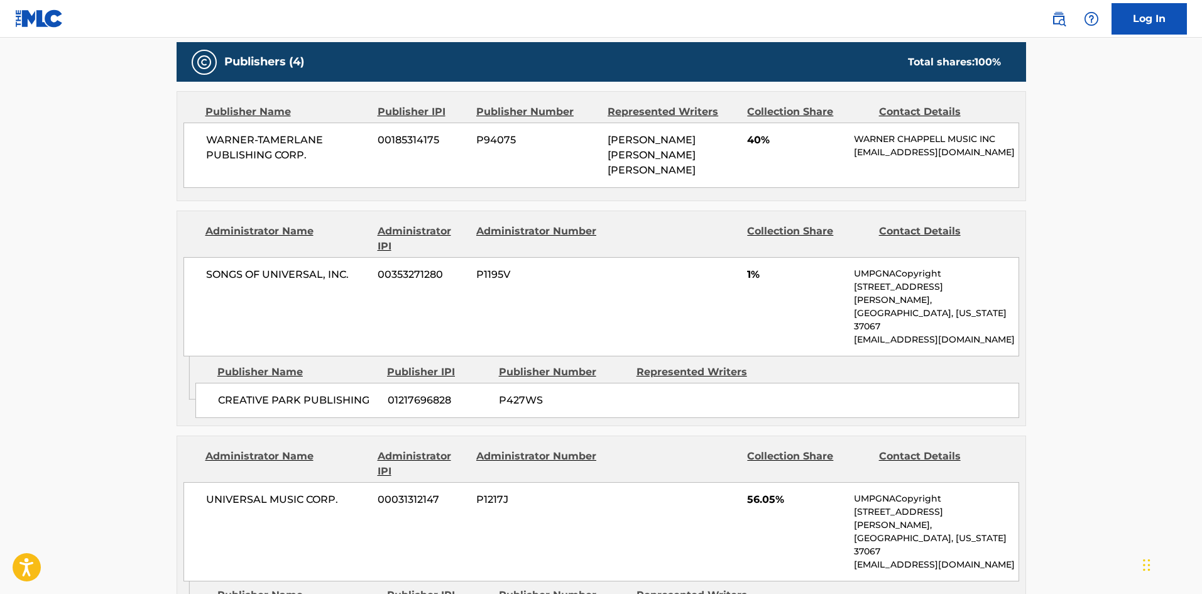
click at [222, 383] on div "CREATIVE PARK PUBLISHING 01217696828 P427WS" at bounding box center [607, 400] width 824 height 35
drag, startPoint x: 222, startPoint y: 369, endPoint x: 305, endPoint y: 364, distance: 83.1
click at [305, 383] on div "CREATIVE PARK PUBLISHING 01217696828 P427WS" at bounding box center [607, 400] width 824 height 35
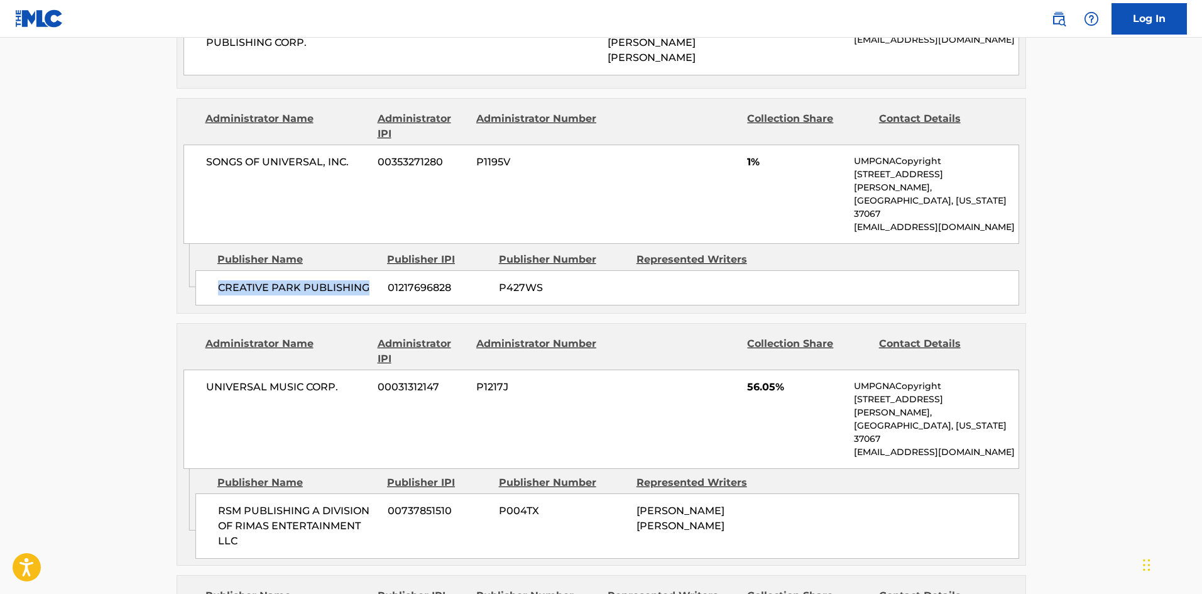
scroll to position [712, 0]
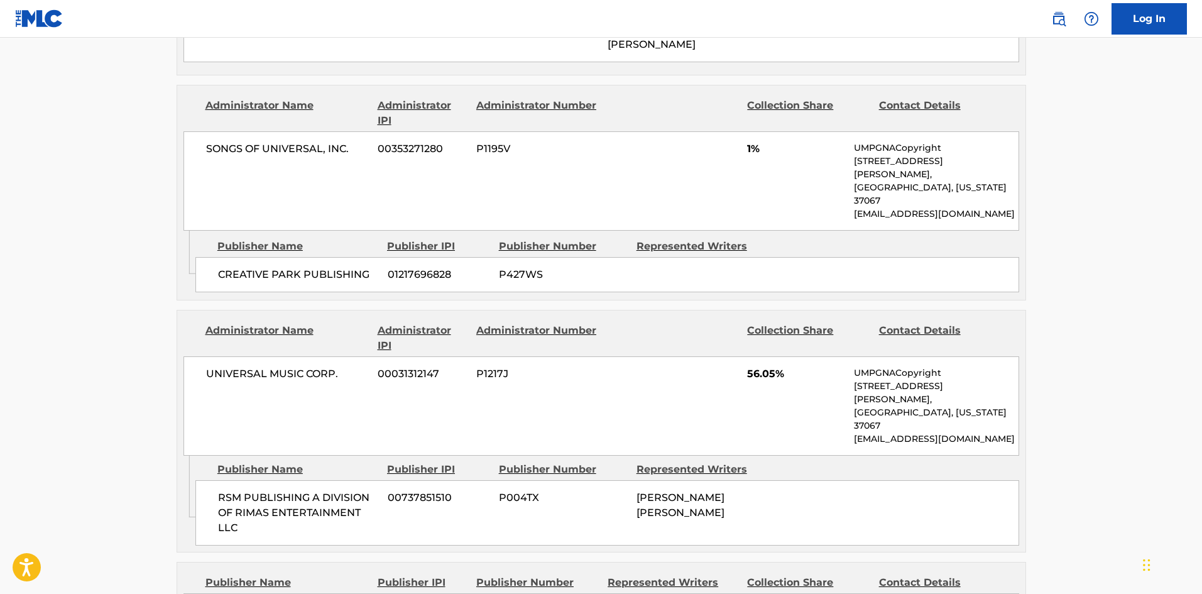
click at [219, 490] on span "RSM PUBLISHING A DIVISION OF RIMAS ENTERTAINMENT LLC" at bounding box center [298, 512] width 160 height 45
drag, startPoint x: 219, startPoint y: 425, endPoint x: 254, endPoint y: 433, distance: 35.5
click at [254, 490] on span "RSM PUBLISHING A DIVISION OF RIMAS ENTERTAINMENT LLC" at bounding box center [298, 512] width 160 height 45
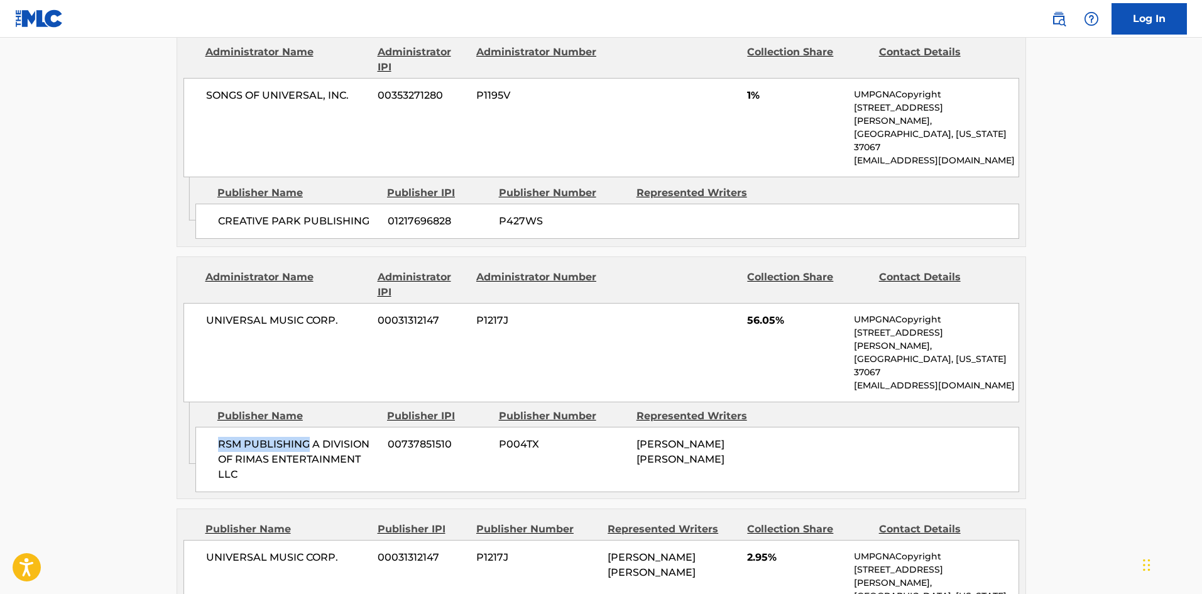
scroll to position [901, 0]
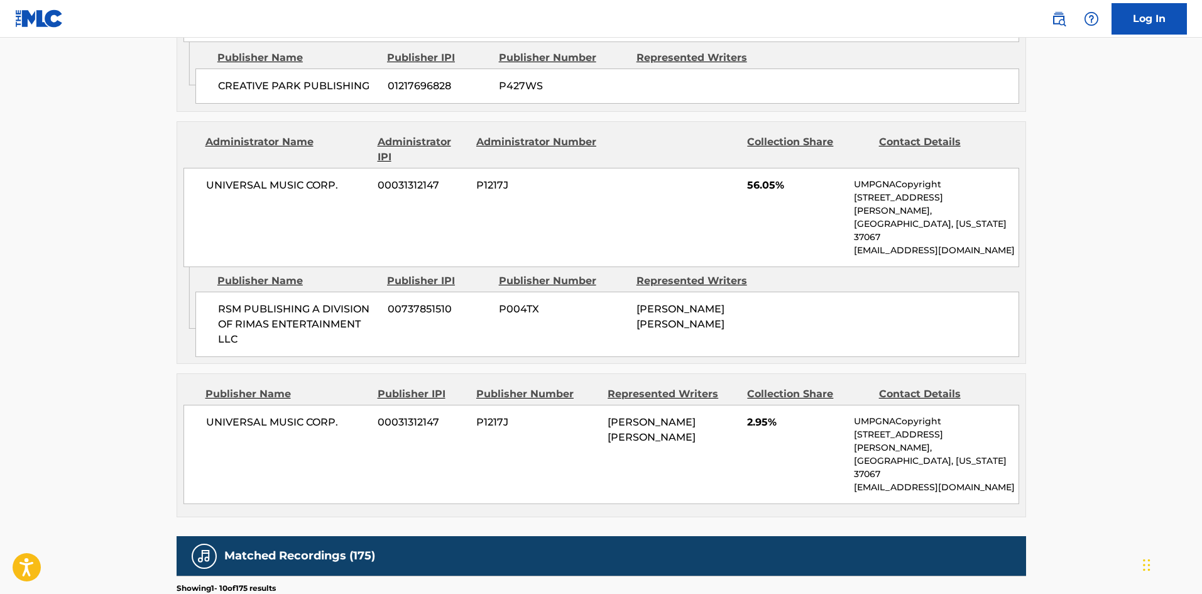
click at [205, 405] on div "UNIVERSAL MUSIC CORP. 00031312147 P1217J [PERSON_NAME] [PERSON_NAME] 2.95% UMPG…" at bounding box center [601, 454] width 836 height 99
drag, startPoint x: 205, startPoint y: 344, endPoint x: 319, endPoint y: 346, distance: 114.4
click at [319, 405] on div "UNIVERSAL MUSIC CORP. 00031312147 P1217J [PERSON_NAME] [PERSON_NAME] 2.95% UMPG…" at bounding box center [601, 454] width 836 height 99
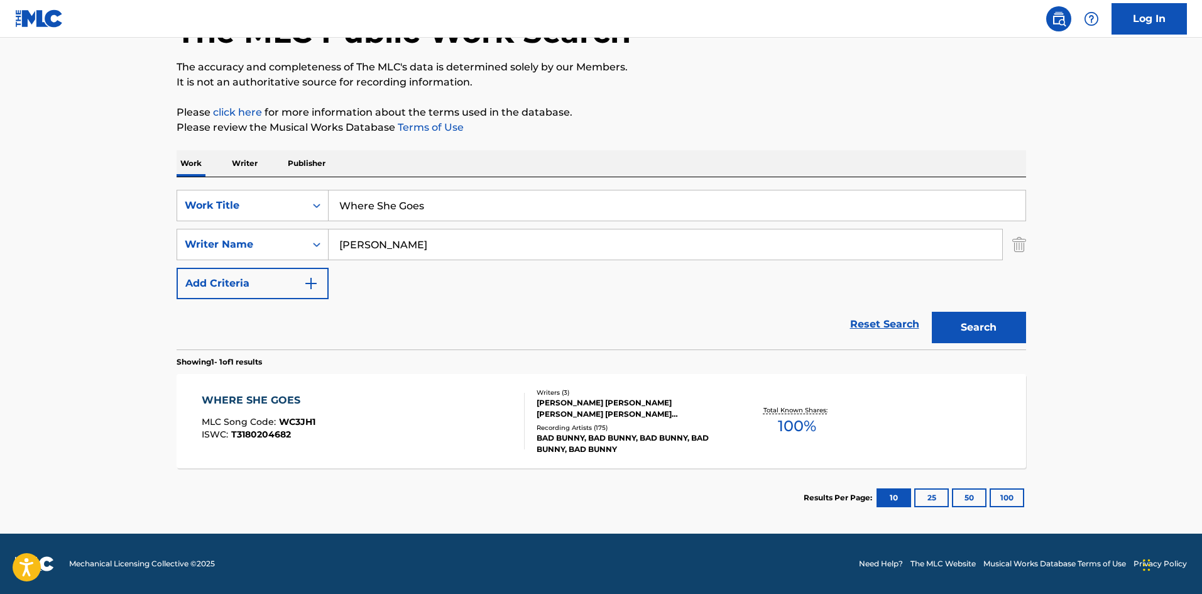
scroll to position [90, 0]
click at [484, 204] on input "Where She Goes" at bounding box center [677, 205] width 697 height 30
click at [474, 258] on input "[PERSON_NAME]" at bounding box center [665, 244] width 673 height 30
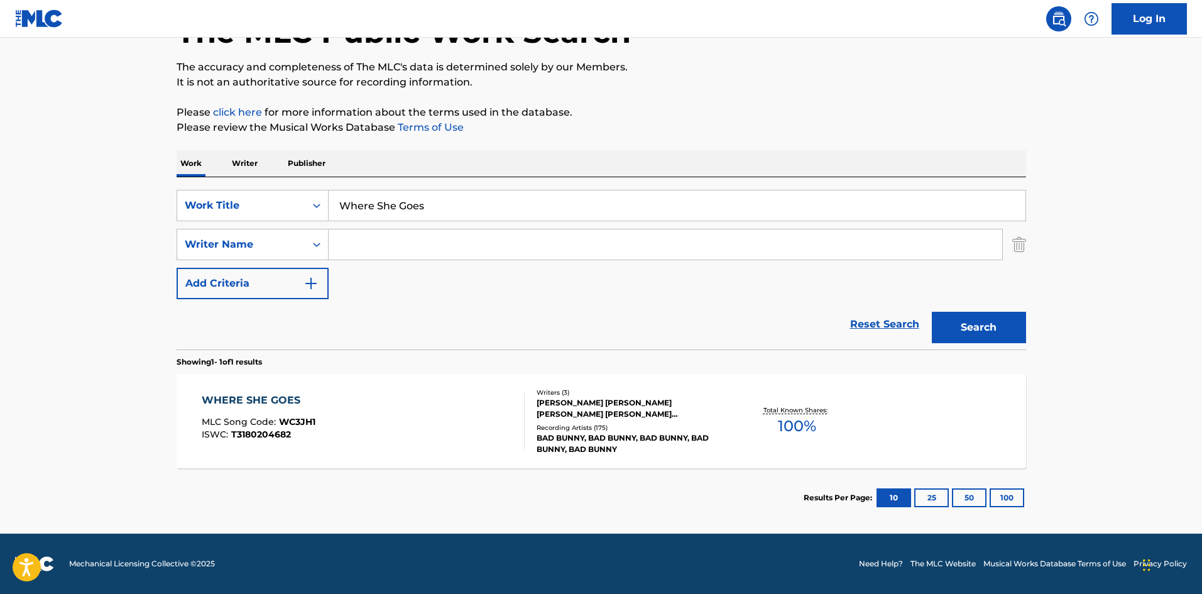
click at [917, 313] on link "Reset Search" at bounding box center [885, 324] width 82 height 28
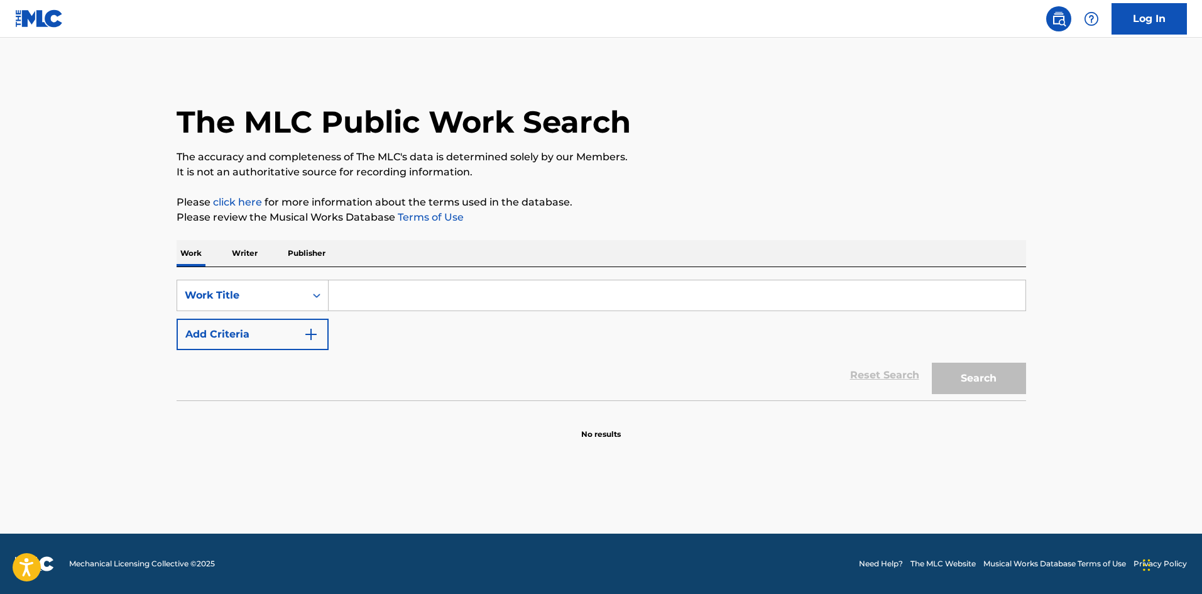
click at [423, 300] on input "Search Form" at bounding box center [677, 295] width 697 height 30
paste input "Wake Me Up"
click at [978, 382] on button "Search" at bounding box center [979, 377] width 94 height 31
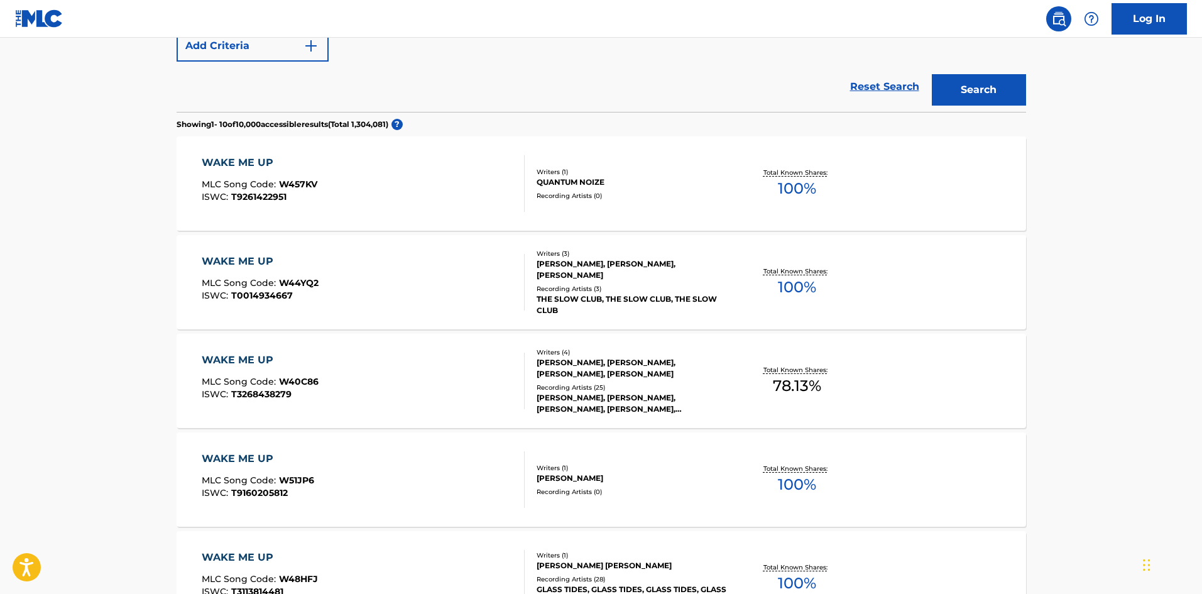
scroll to position [126, 0]
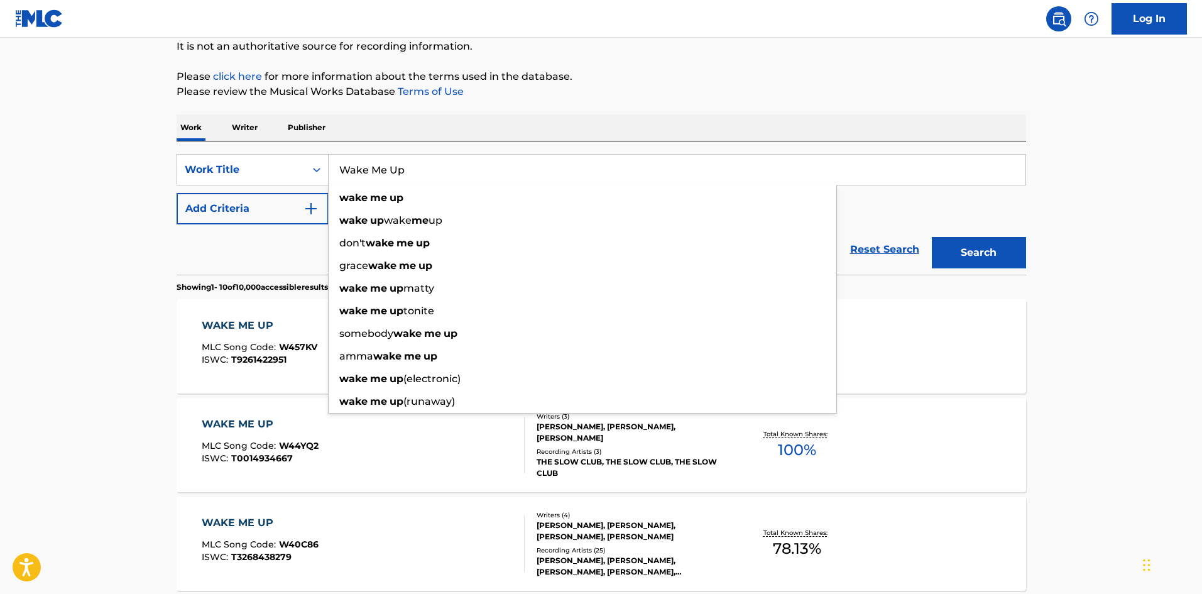
click at [444, 178] on input "Wake Me Up" at bounding box center [677, 170] width 697 height 30
paste input "10:36"
click at [682, 172] on input "Wake Me 10:36" at bounding box center [677, 170] width 697 height 30
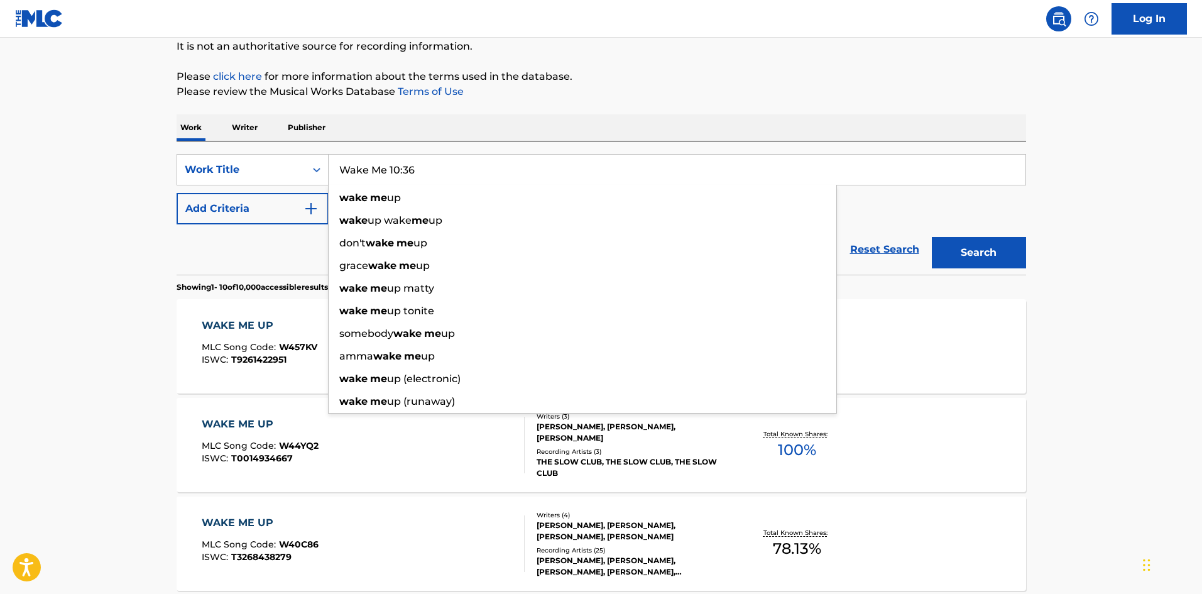
drag, startPoint x: 682, startPoint y: 172, endPoint x: 1010, endPoint y: 222, distance: 331.8
click at [683, 173] on input "Wake Me 10:36" at bounding box center [677, 170] width 697 height 30
paste input "Search Form"
type input "10:36"
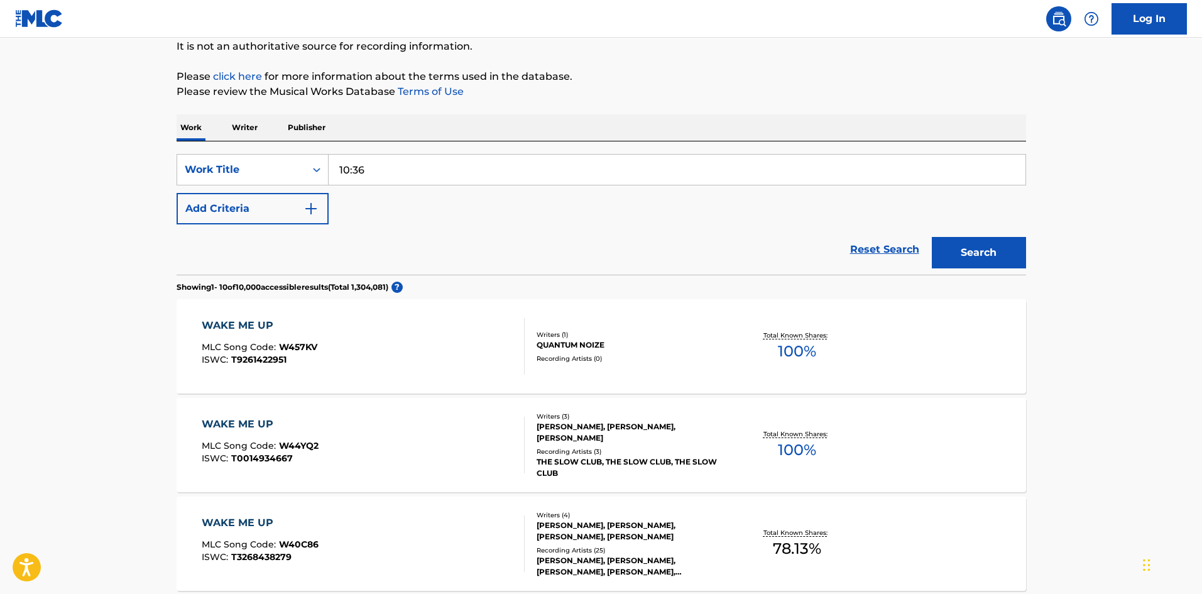
click at [1014, 242] on button "Search" at bounding box center [979, 252] width 94 height 31
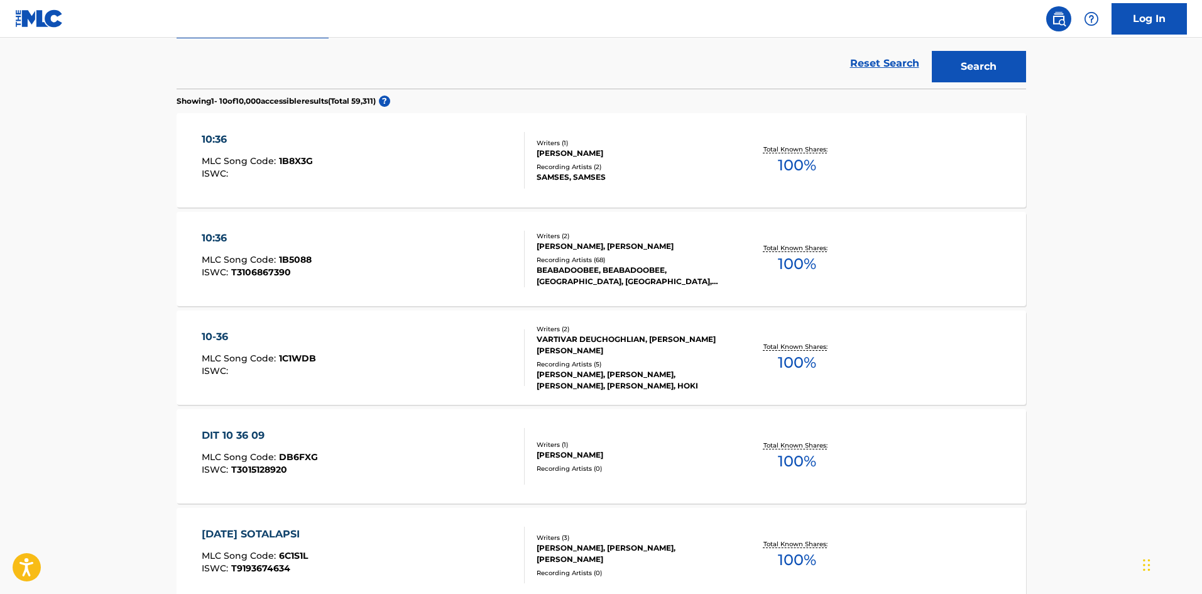
scroll to position [314, 0]
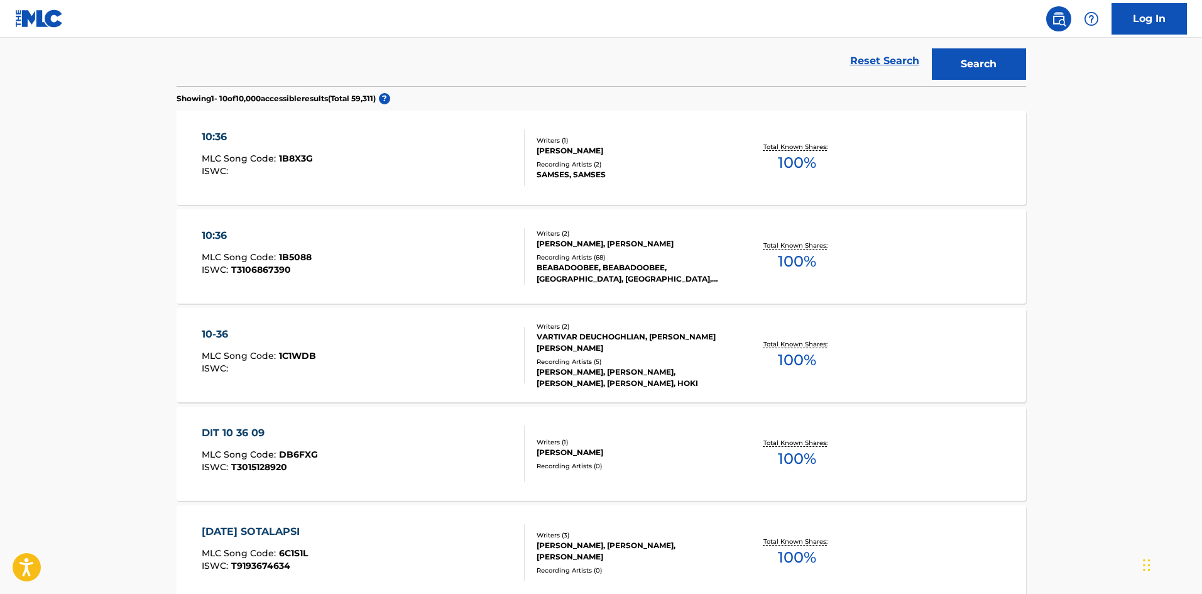
click at [358, 262] on div "10:36 MLC Song Code : 1B5088 ISWC : T3106867390" at bounding box center [363, 256] width 323 height 57
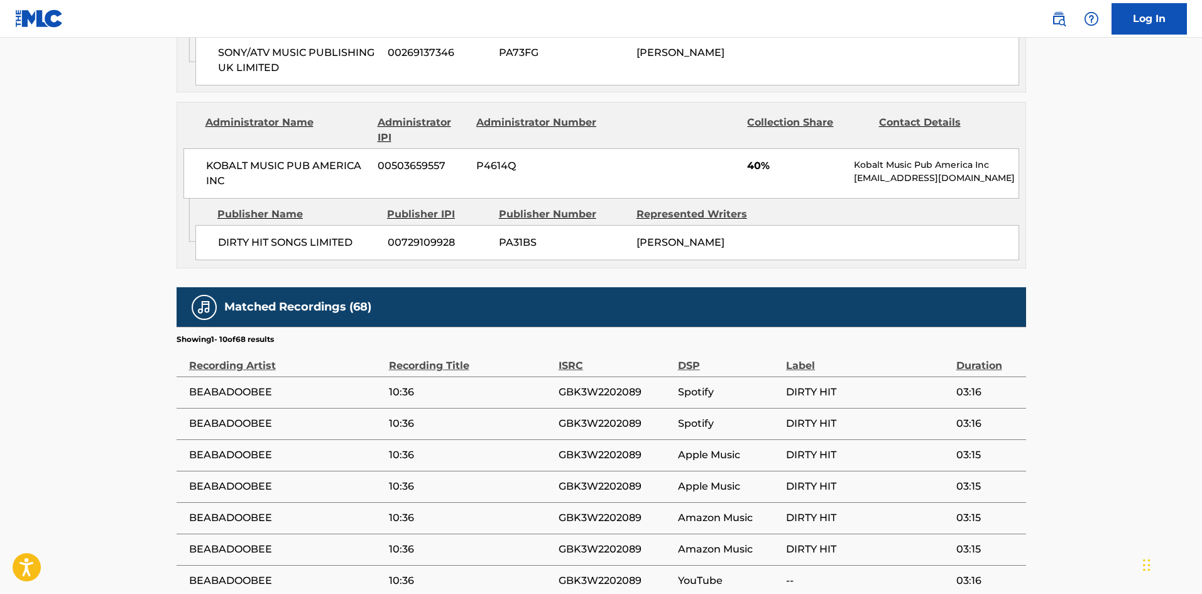
scroll to position [942, 0]
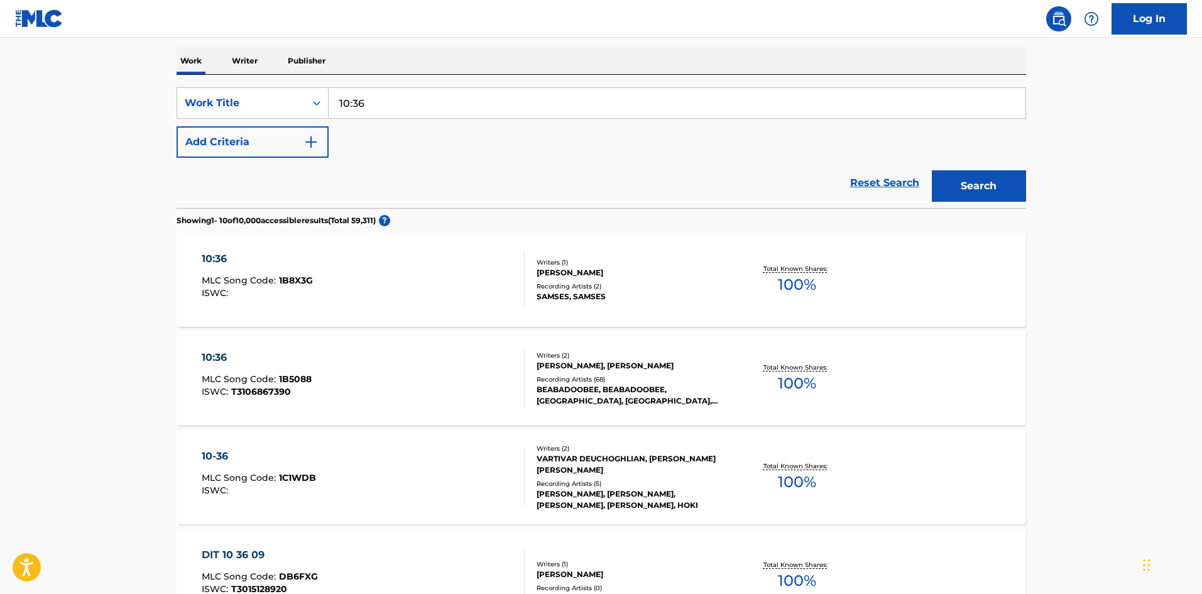
scroll to position [33, 0]
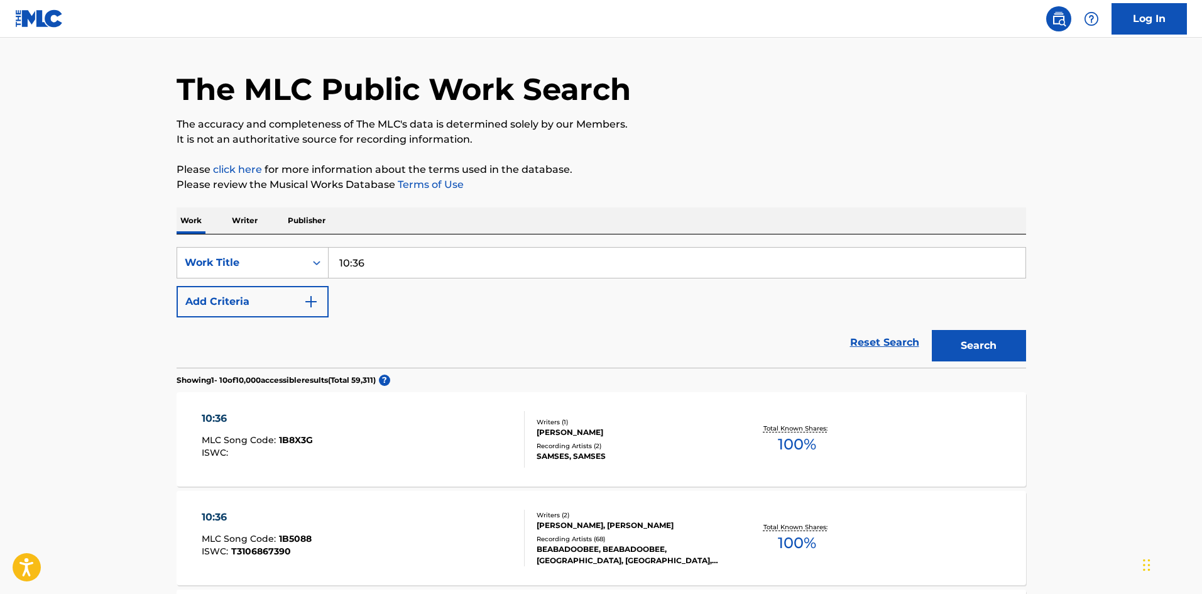
click at [457, 254] on input "10:36" at bounding box center [677, 263] width 697 height 30
paste input "Waiting For Love"
click at [975, 337] on button "Search" at bounding box center [979, 345] width 94 height 31
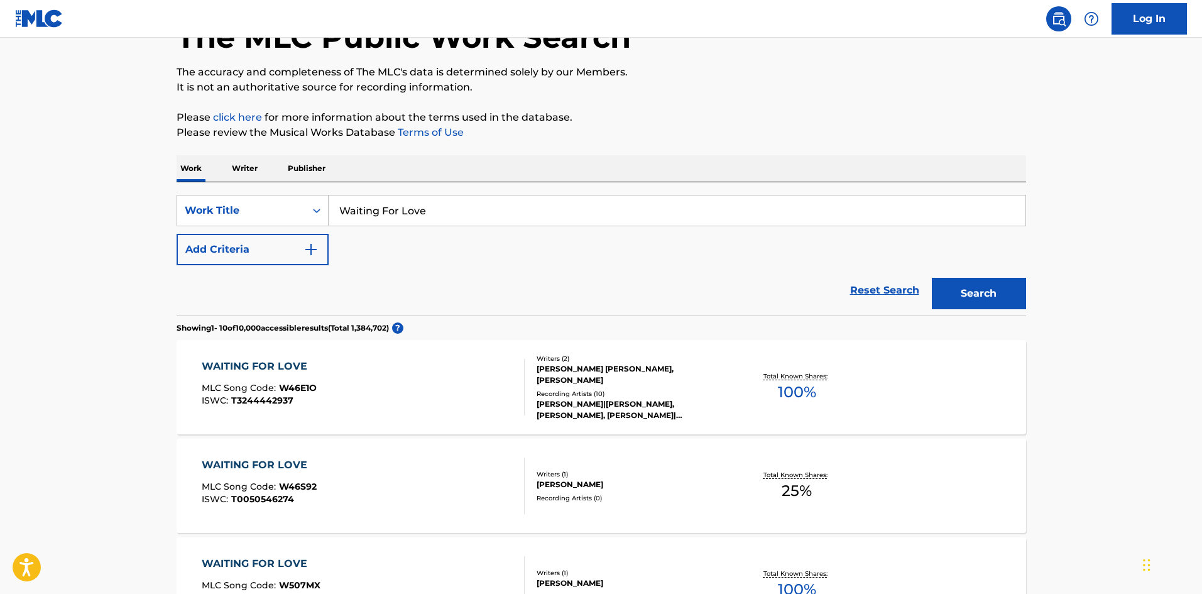
scroll to position [63, 0]
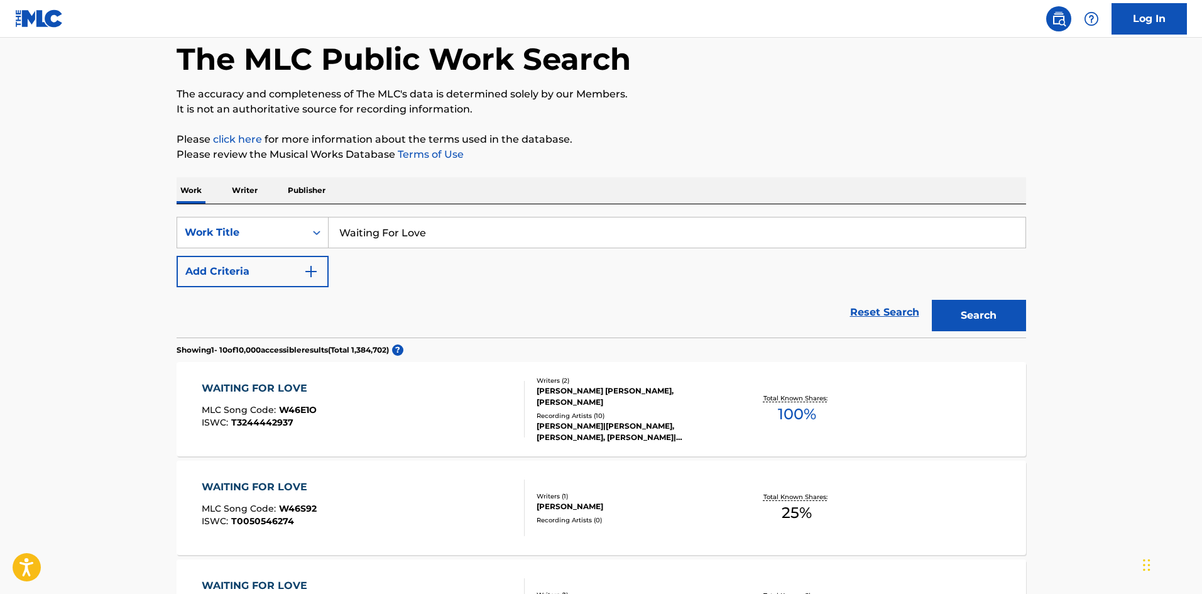
click at [440, 238] on input "Waiting For Love" at bounding box center [677, 232] width 697 height 30
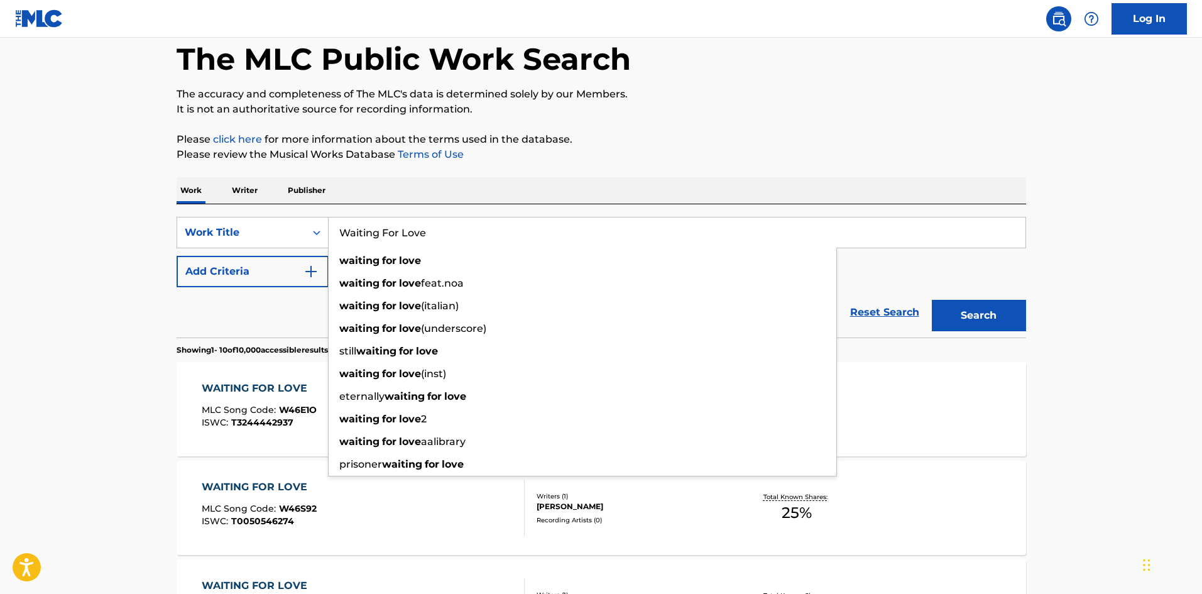
click at [440, 238] on input "Waiting For Love" at bounding box center [677, 232] width 697 height 30
drag, startPoint x: 440, startPoint y: 238, endPoint x: 1028, endPoint y: 302, distance: 592.1
click at [442, 237] on input "Waiting For Love" at bounding box center [677, 232] width 697 height 30
paste input "10:36"
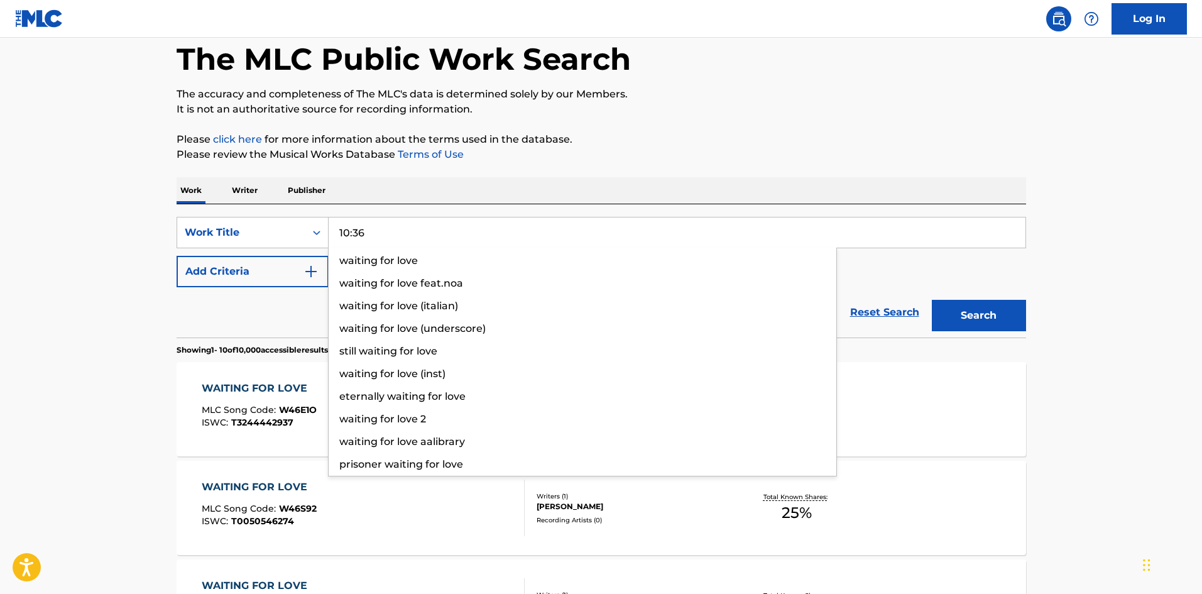
type input "10:36"
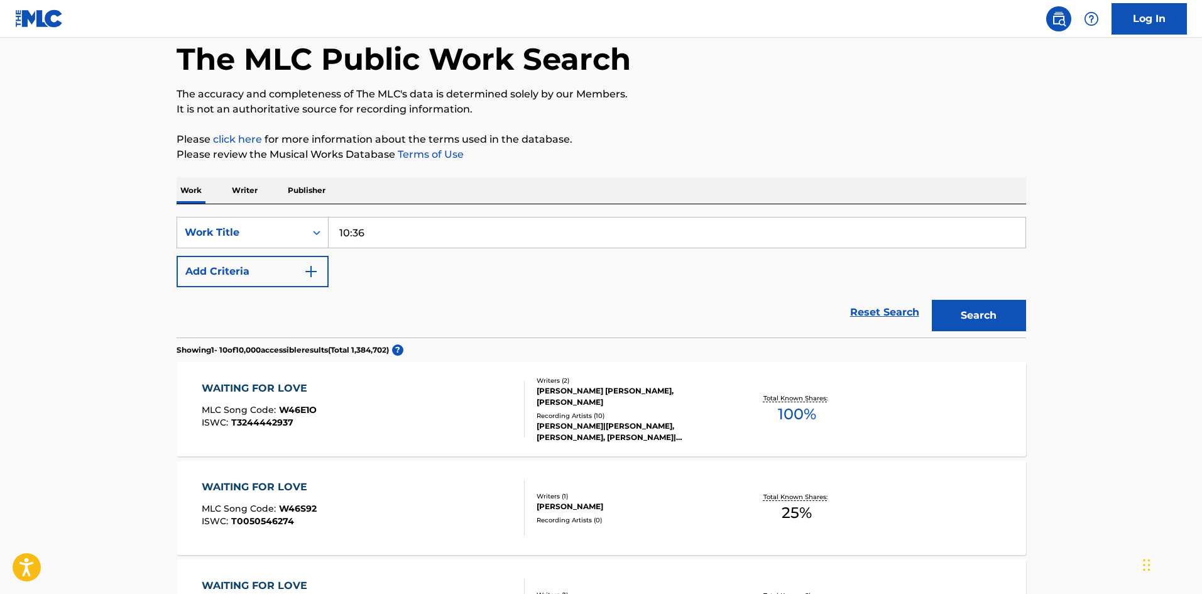
click at [1013, 315] on button "Search" at bounding box center [979, 315] width 94 height 31
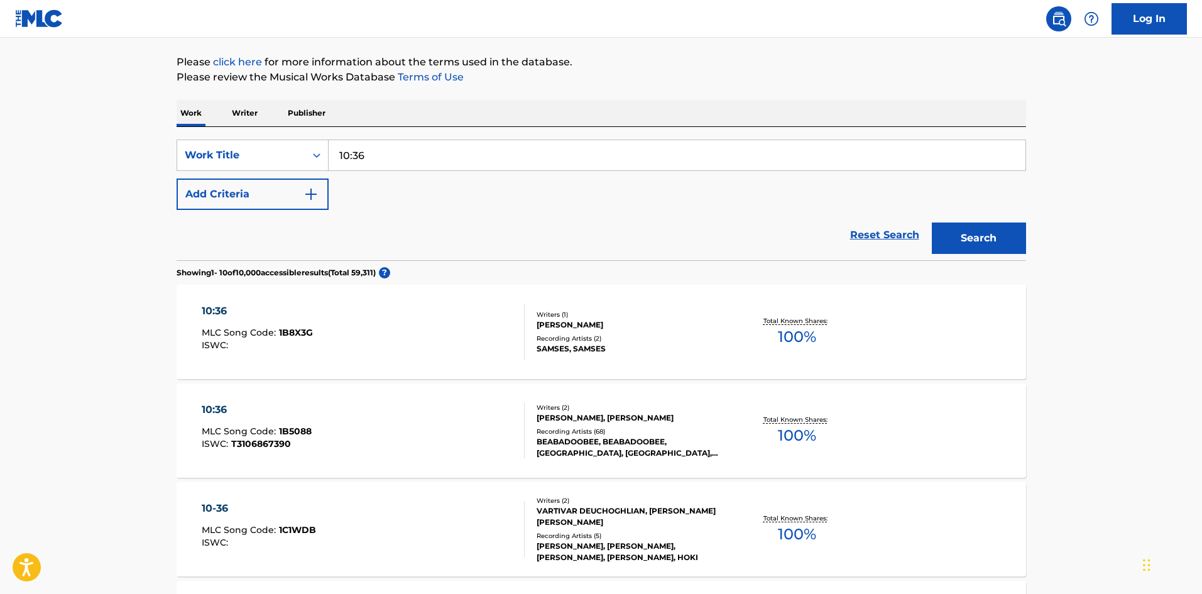
scroll to position [314, 0]
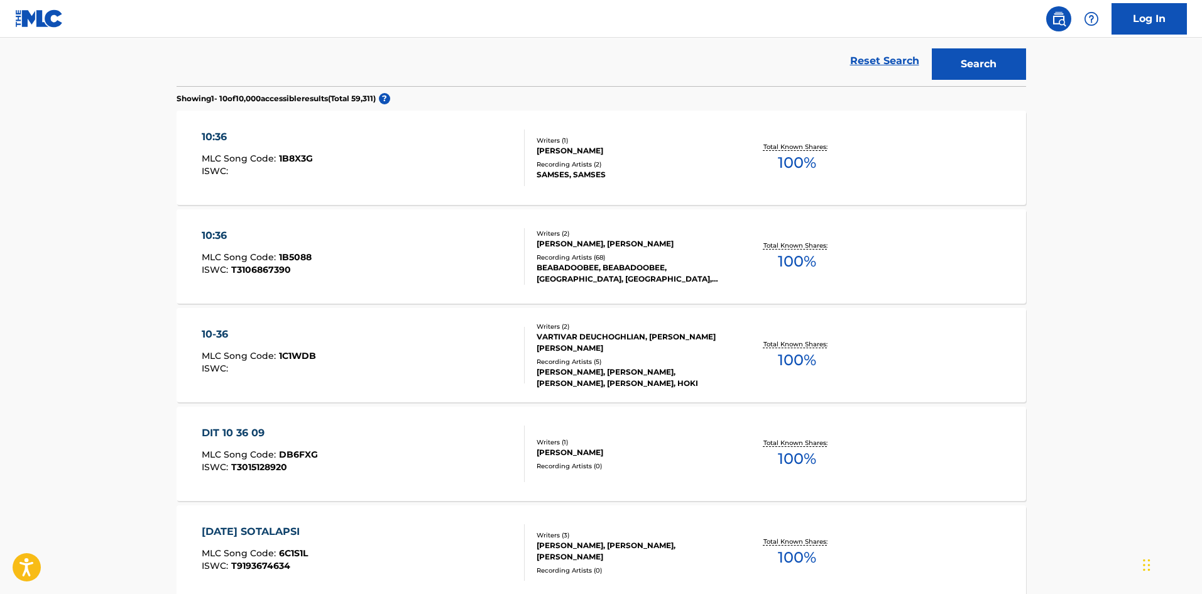
click at [330, 236] on div "10:36 MLC Song Code : 1B5088 ISWC : T3106867390" at bounding box center [363, 256] width 323 height 57
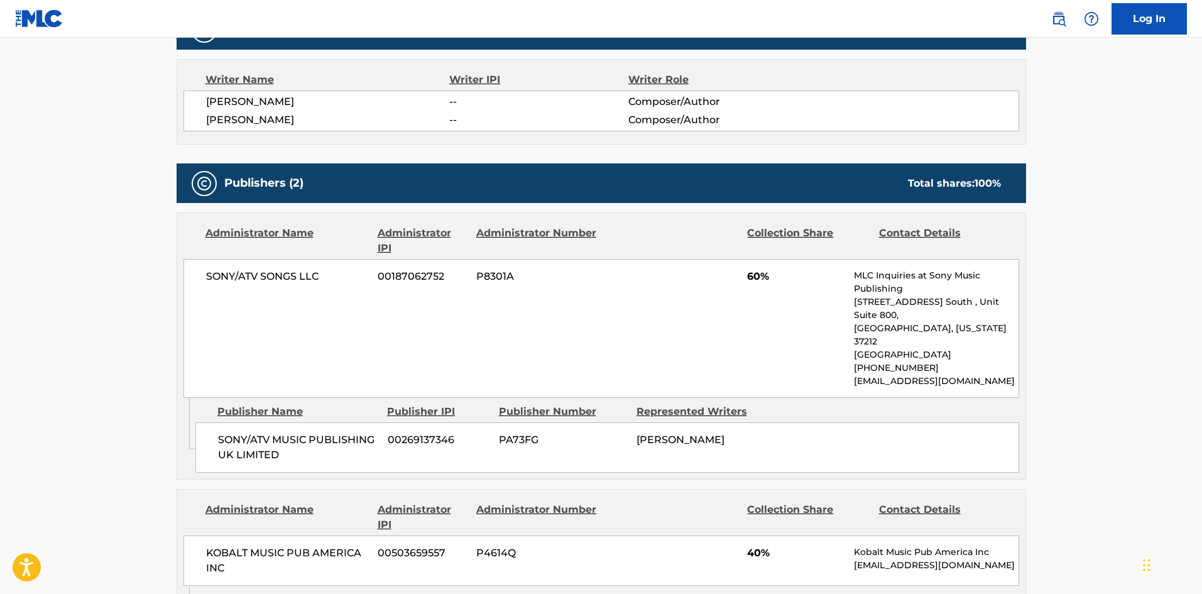
scroll to position [503, 0]
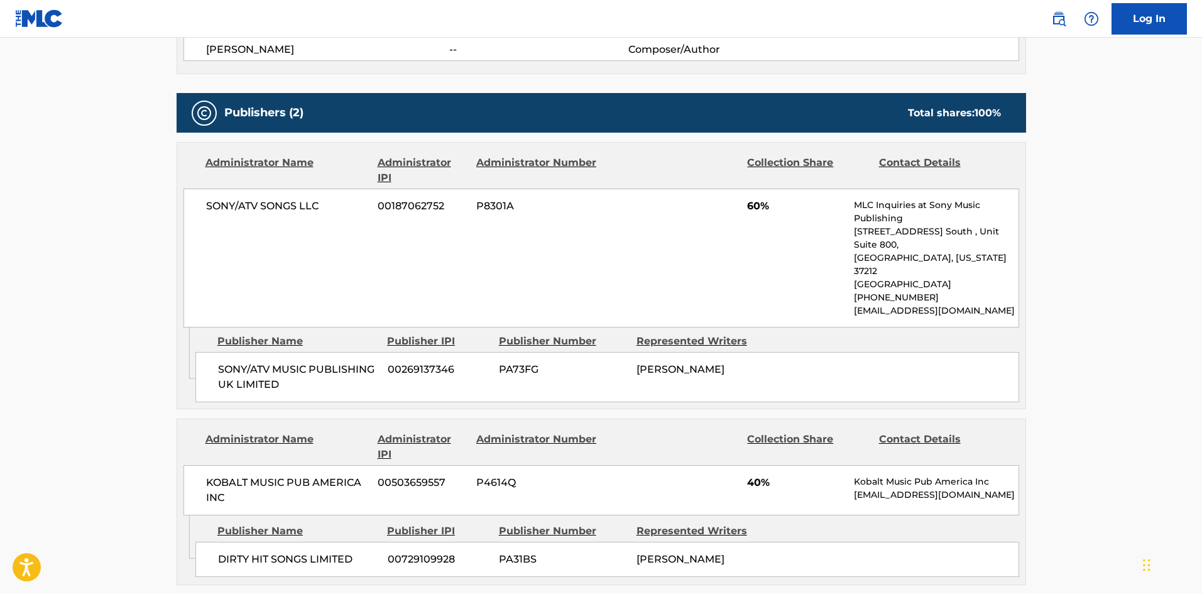
click at [224, 352] on div "SONY/ATV MUSIC PUBLISHING UK LIMITED 00269137346 PA73FG [PERSON_NAME]" at bounding box center [607, 377] width 824 height 50
drag, startPoint x: 224, startPoint y: 332, endPoint x: 354, endPoint y: 379, distance: 137.5
click at [354, 379] on div "Admin Original Publisher Connecting Line Publisher Name Publisher IPI Publisher…" at bounding box center [601, 367] width 848 height 81
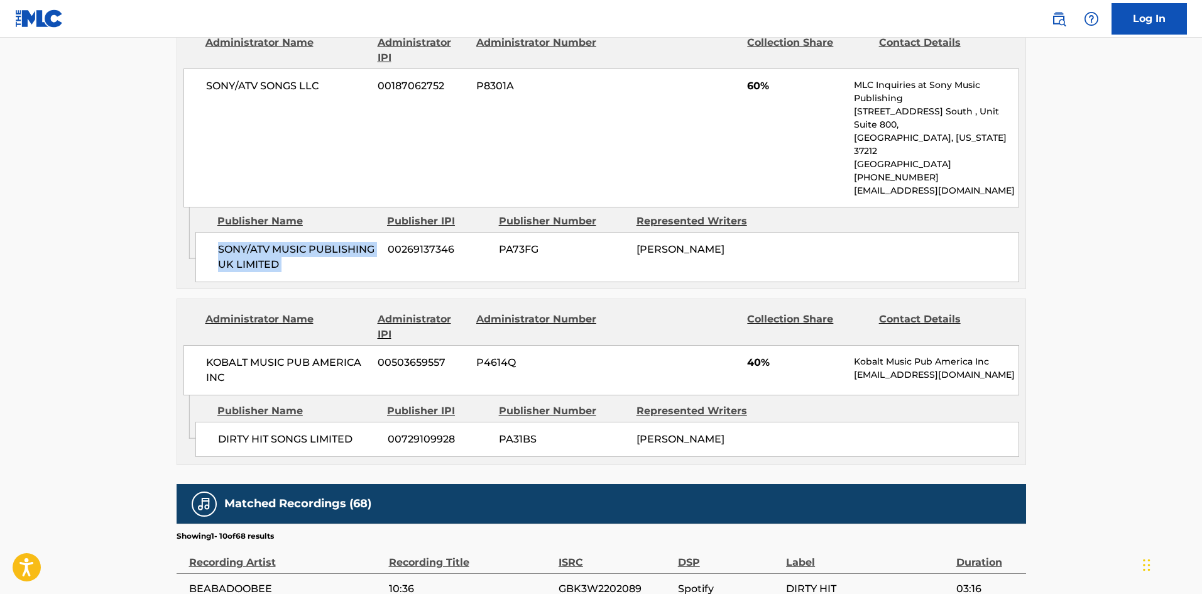
scroll to position [628, 0]
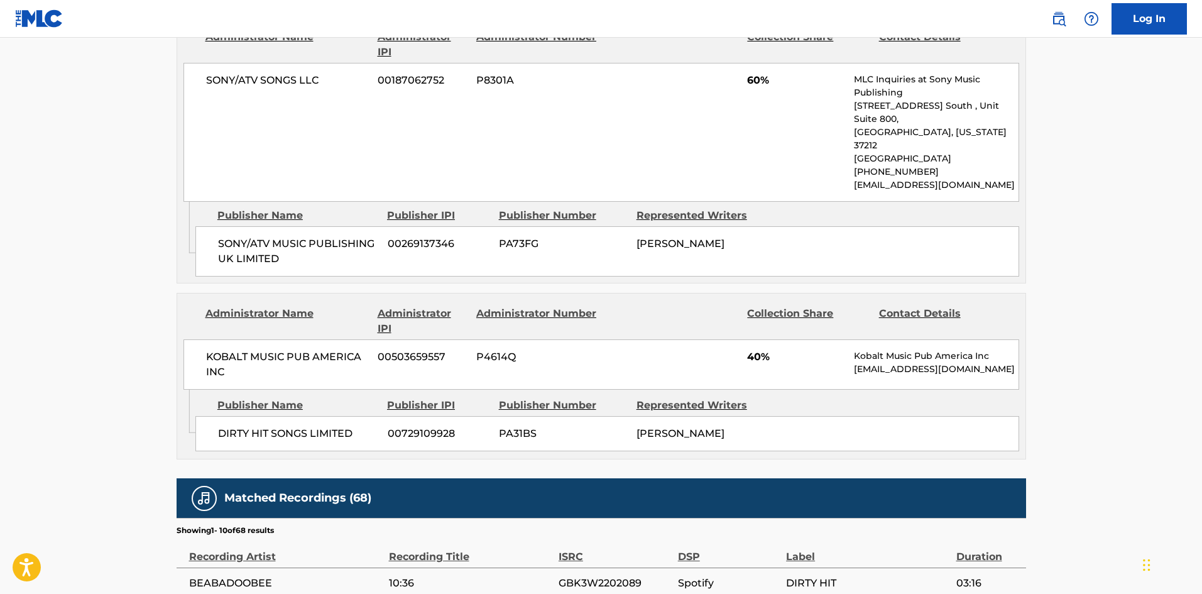
click at [226, 426] on span "DIRTY HIT SONGS LIMITED" at bounding box center [298, 433] width 160 height 15
drag, startPoint x: 226, startPoint y: 402, endPoint x: 329, endPoint y: 412, distance: 103.5
click at [329, 426] on span "DIRTY HIT SONGS LIMITED" at bounding box center [298, 433] width 160 height 15
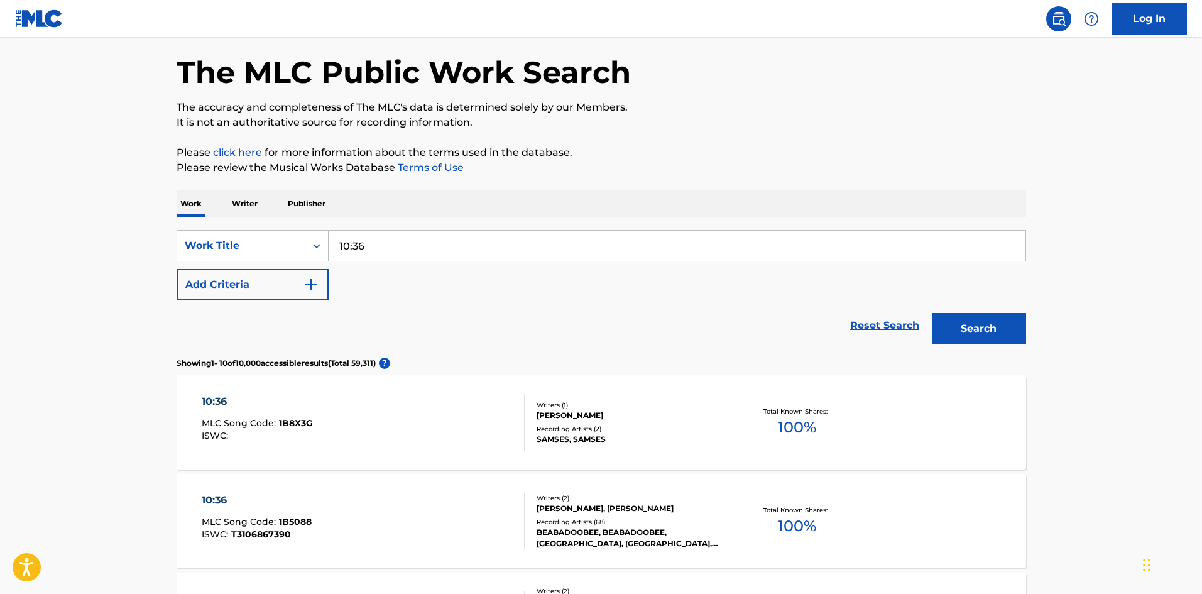
scroll to position [33, 0]
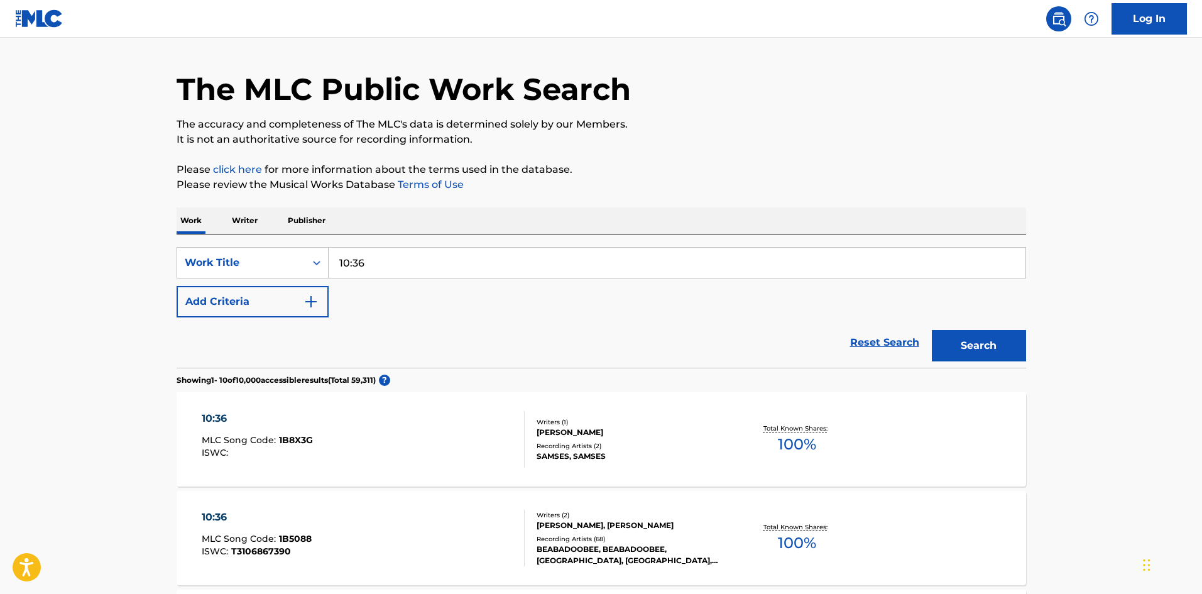
click at [452, 261] on input "10:36" at bounding box center [677, 263] width 697 height 30
click at [451, 261] on input "10:36" at bounding box center [677, 263] width 697 height 30
paste input "It's Only A Paper Moon"
type input "It's Only A Paper Moon"
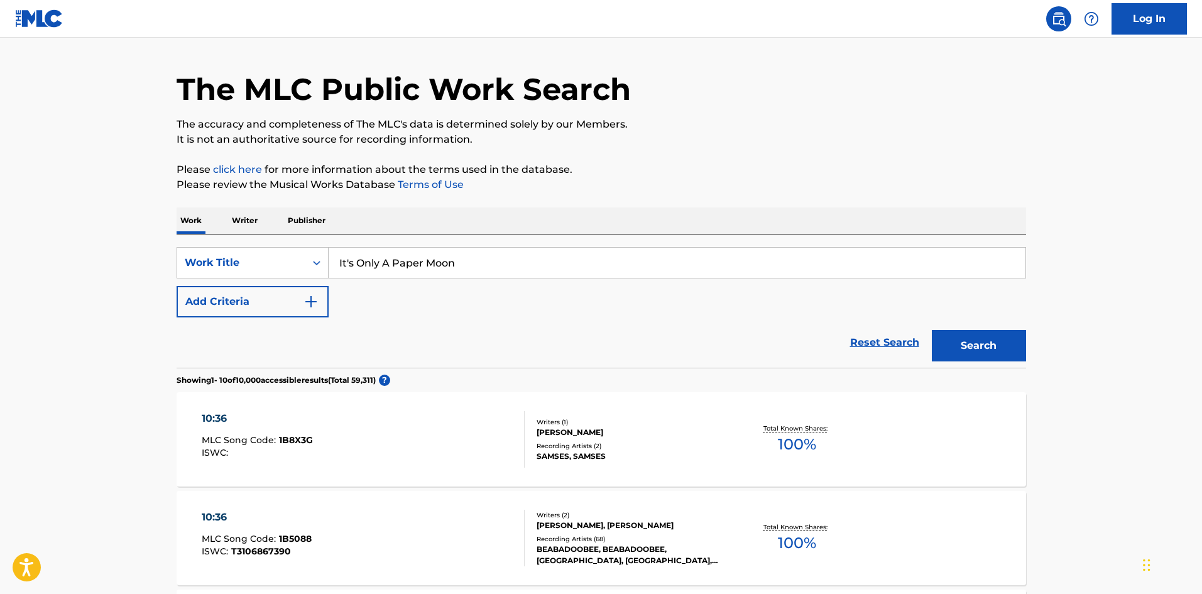
click at [984, 344] on button "Search" at bounding box center [979, 345] width 94 height 31
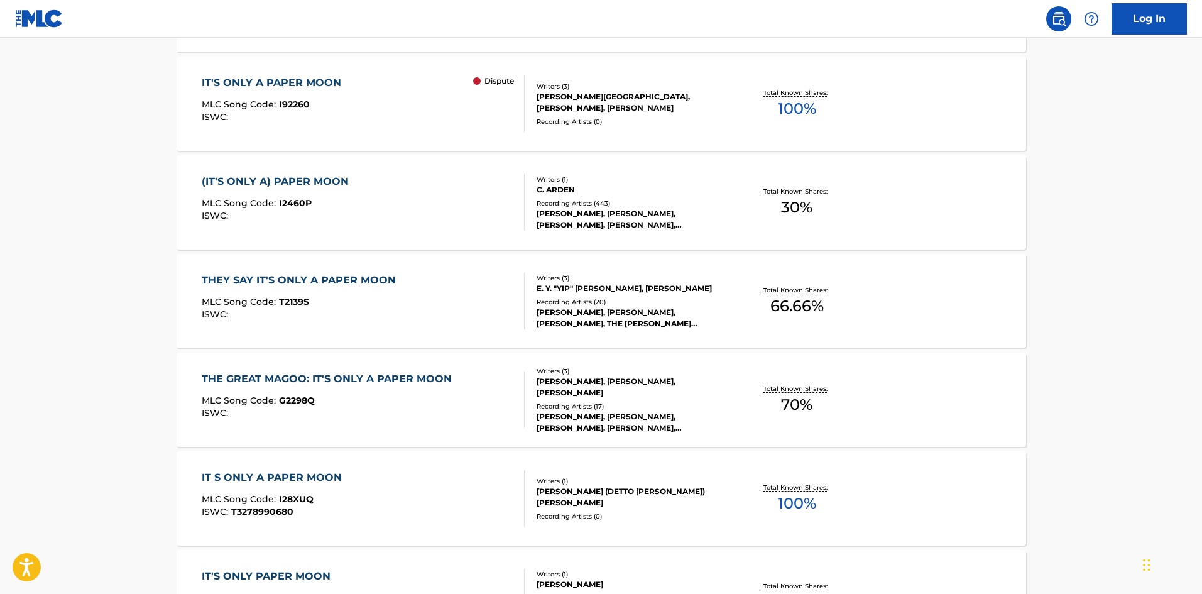
scroll to position [880, 0]
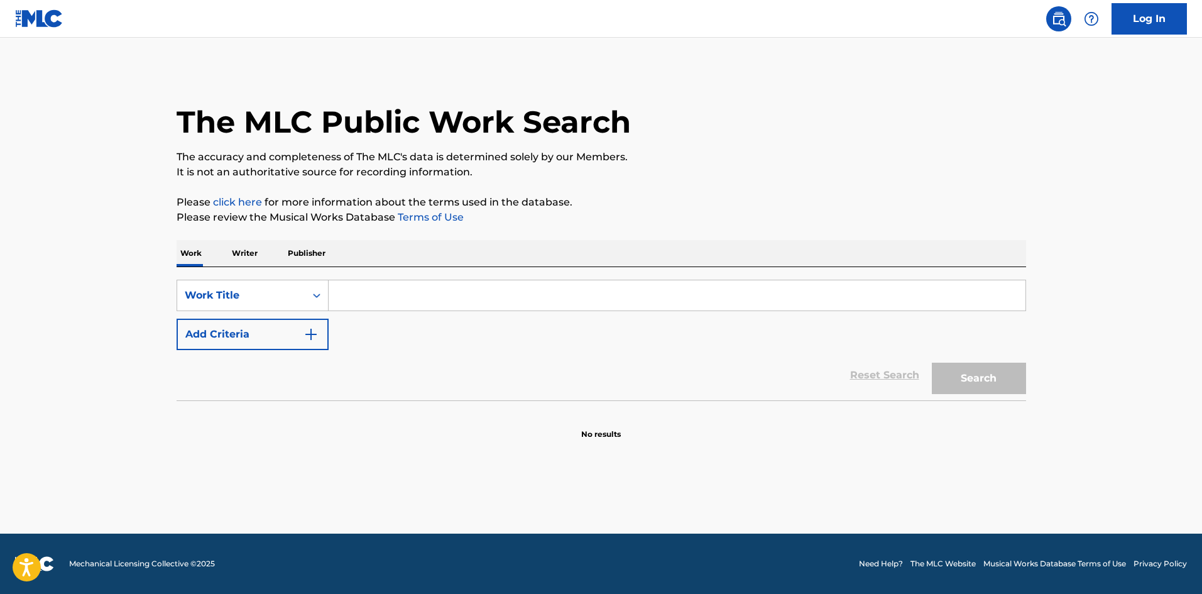
click at [384, 308] on input "Search Form" at bounding box center [677, 295] width 697 height 30
paste input "It's Only A Paper Moon"
type input "It's Only A Paper Moon"
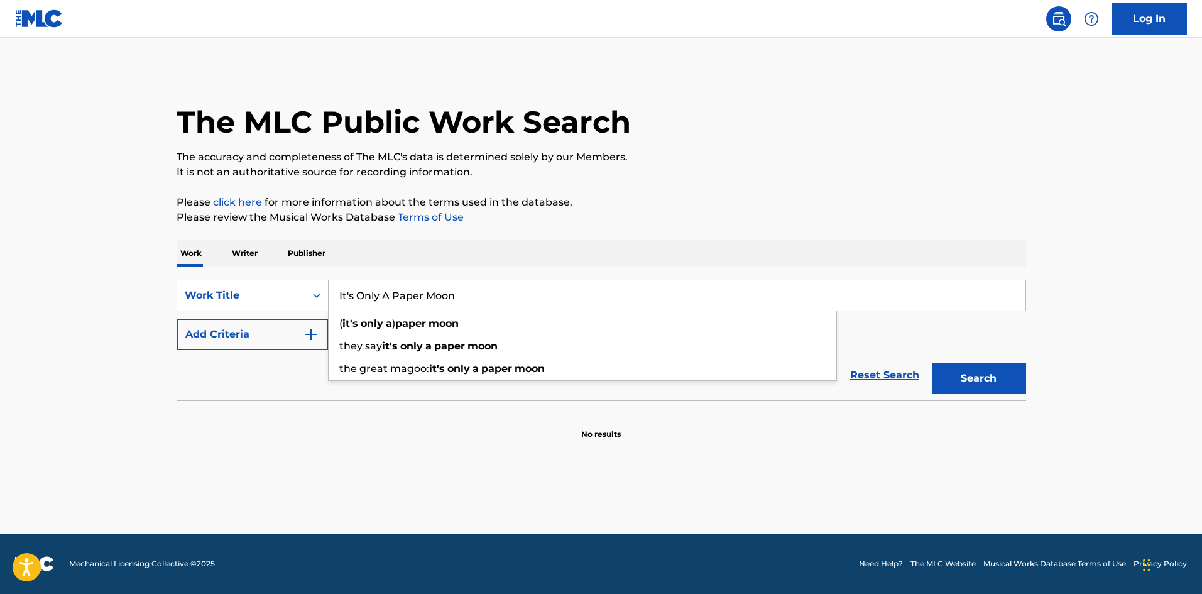
click at [292, 338] on button "Add Criteria" at bounding box center [253, 334] width 152 height 31
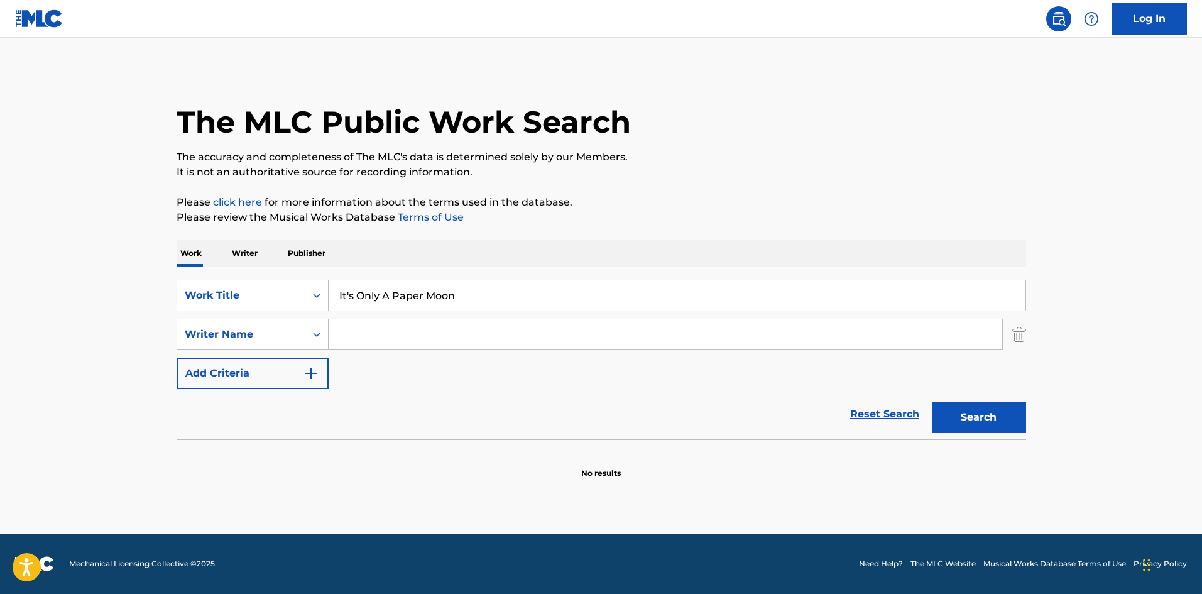
click at [351, 335] on input "Search Form" at bounding box center [665, 334] width 673 height 30
paste input "Arlen"
type input "Arlen"
click at [1000, 404] on button "Search" at bounding box center [979, 416] width 94 height 31
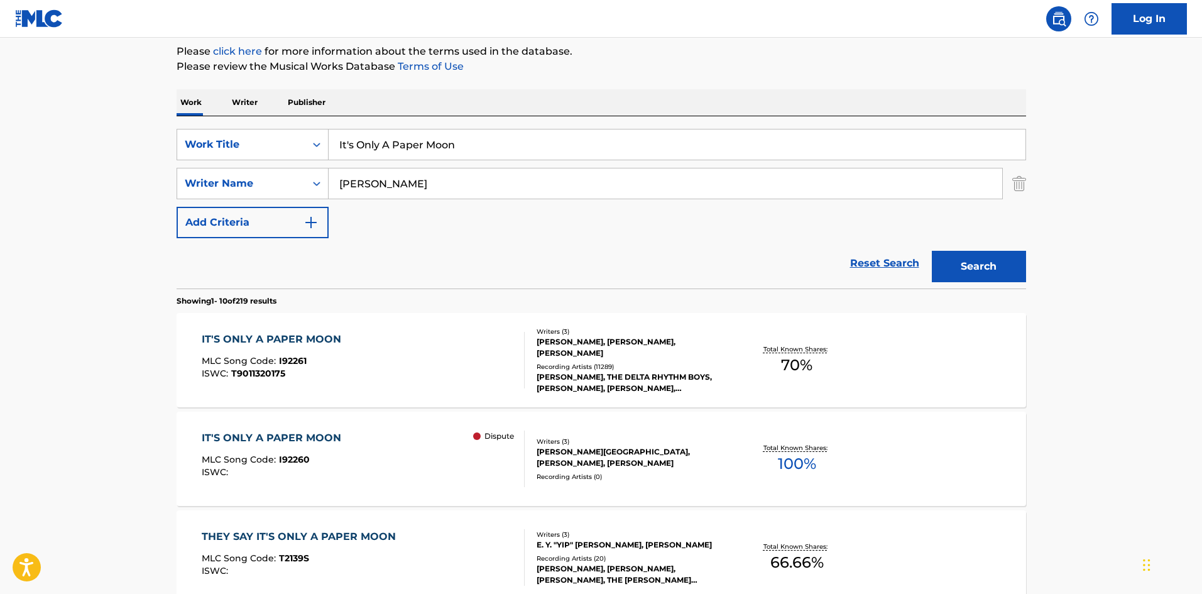
scroll to position [188, 0]
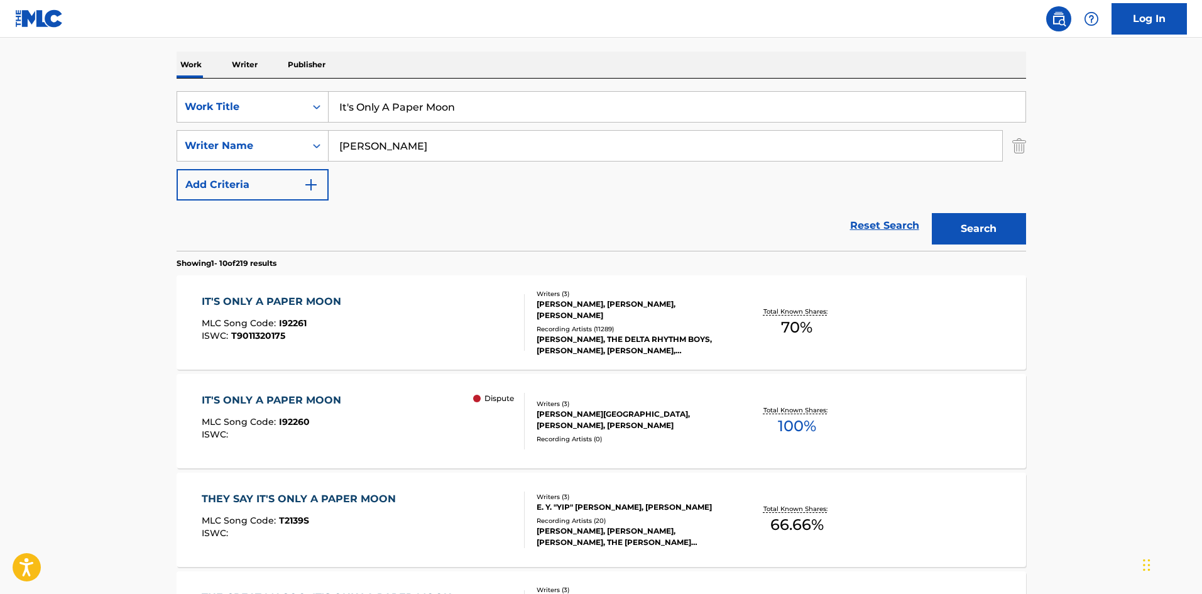
click at [269, 423] on span "MLC Song Code :" at bounding box center [240, 421] width 77 height 11
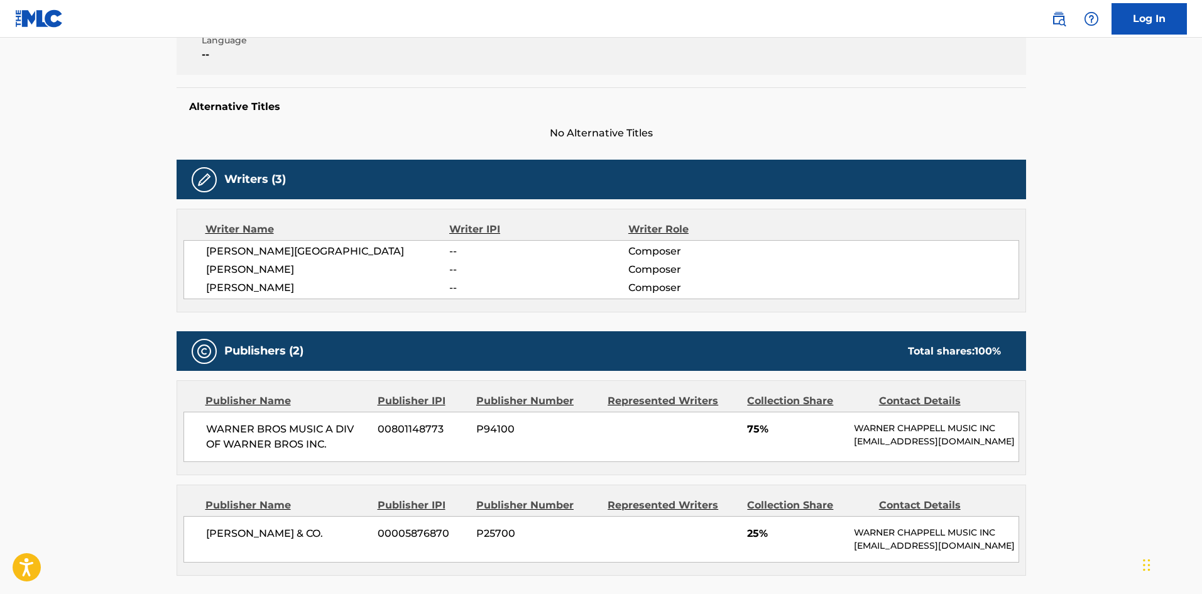
scroll to position [276, 0]
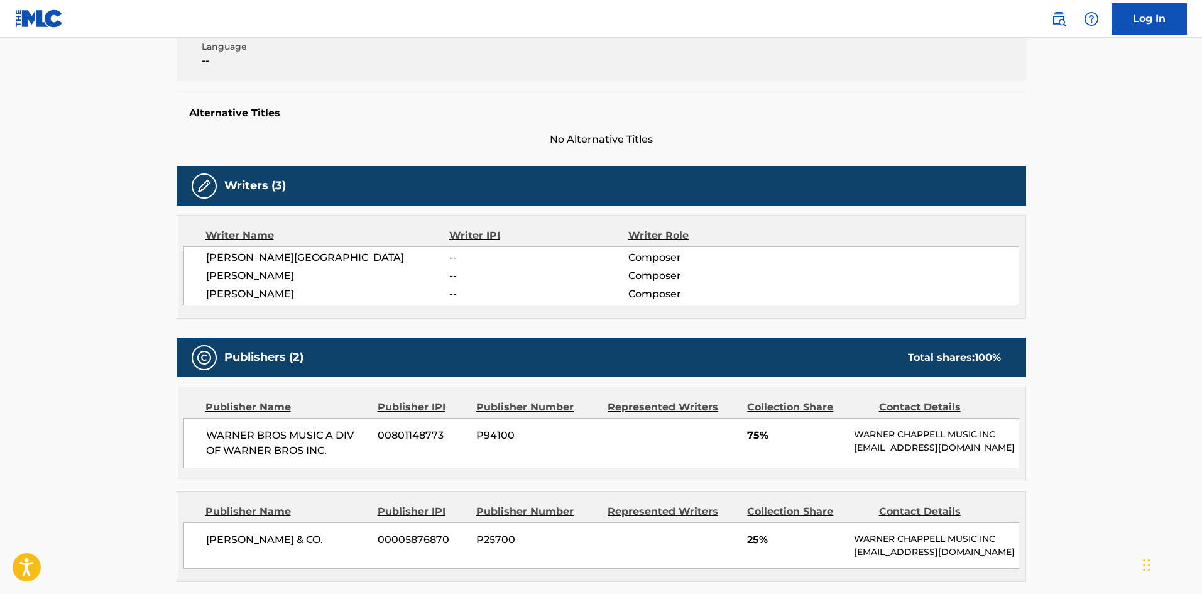
scroll to position [188, 0]
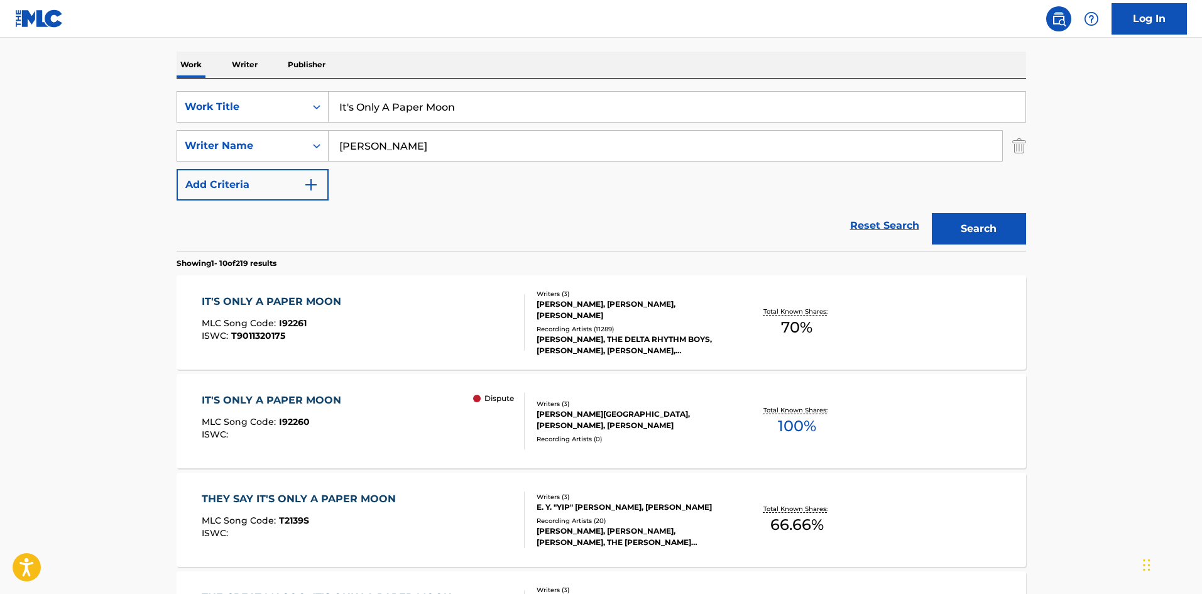
click at [451, 334] on div "IT'S ONLY A PAPER MOON MLC Song Code : I92261 ISWC : T9011320175" at bounding box center [363, 322] width 323 height 57
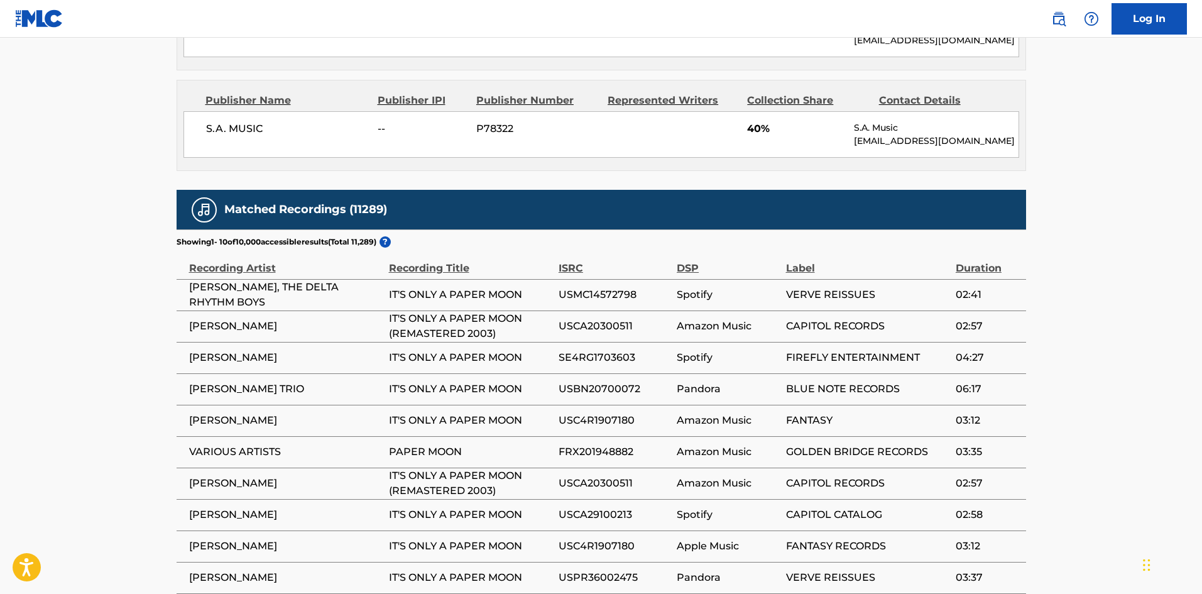
scroll to position [1223, 0]
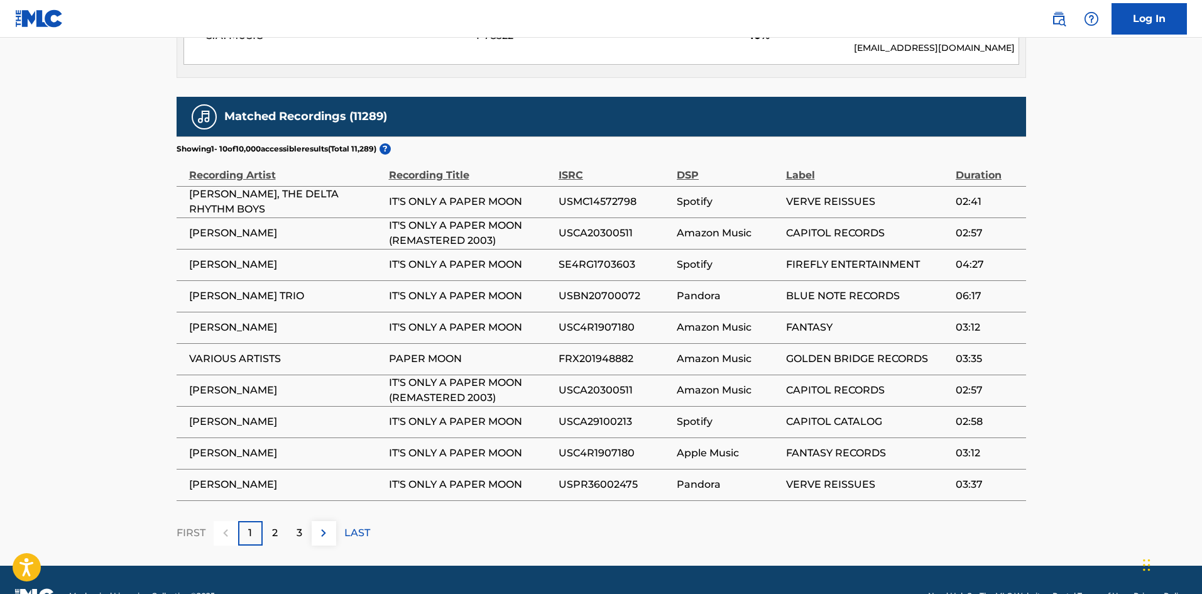
click at [276, 525] on p "2" at bounding box center [275, 532] width 6 height 15
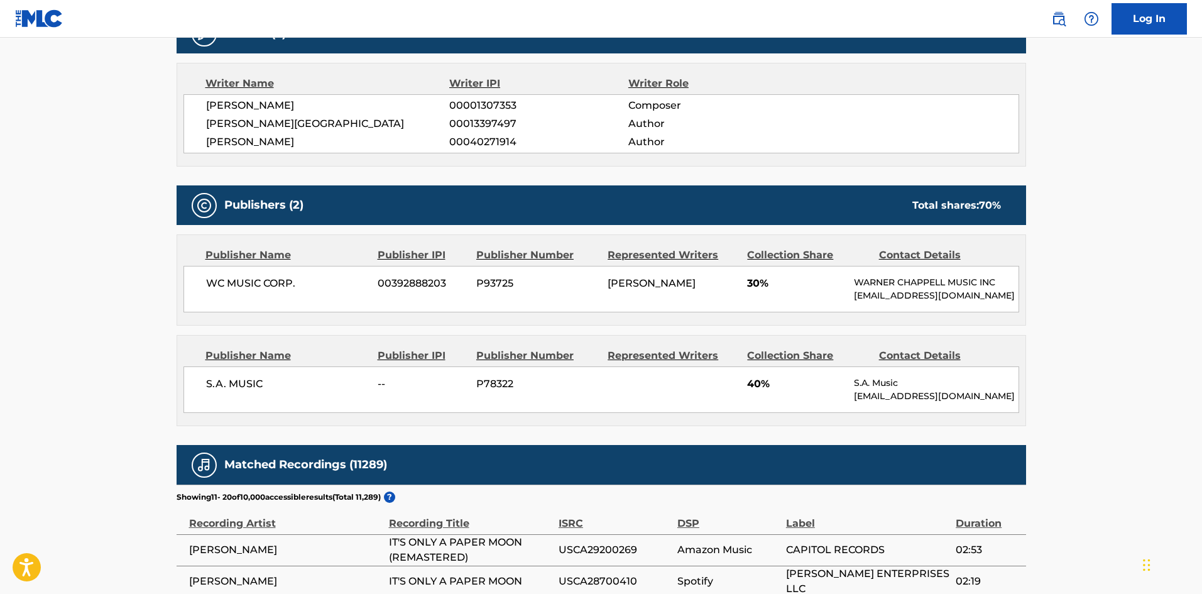
scroll to position [846, 0]
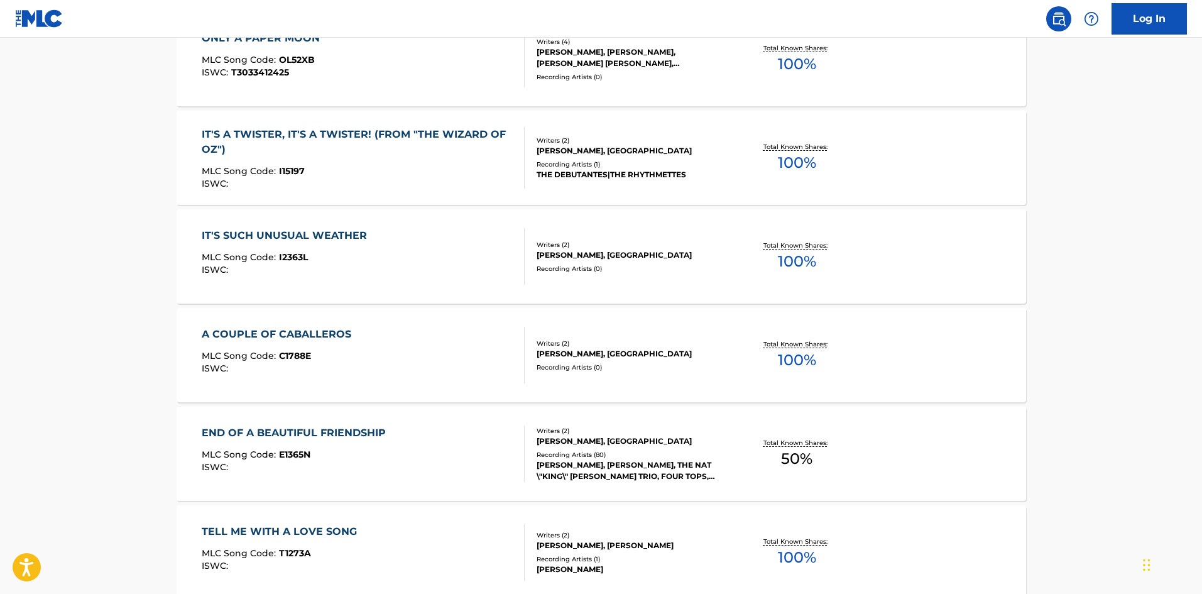
scroll to position [188, 0]
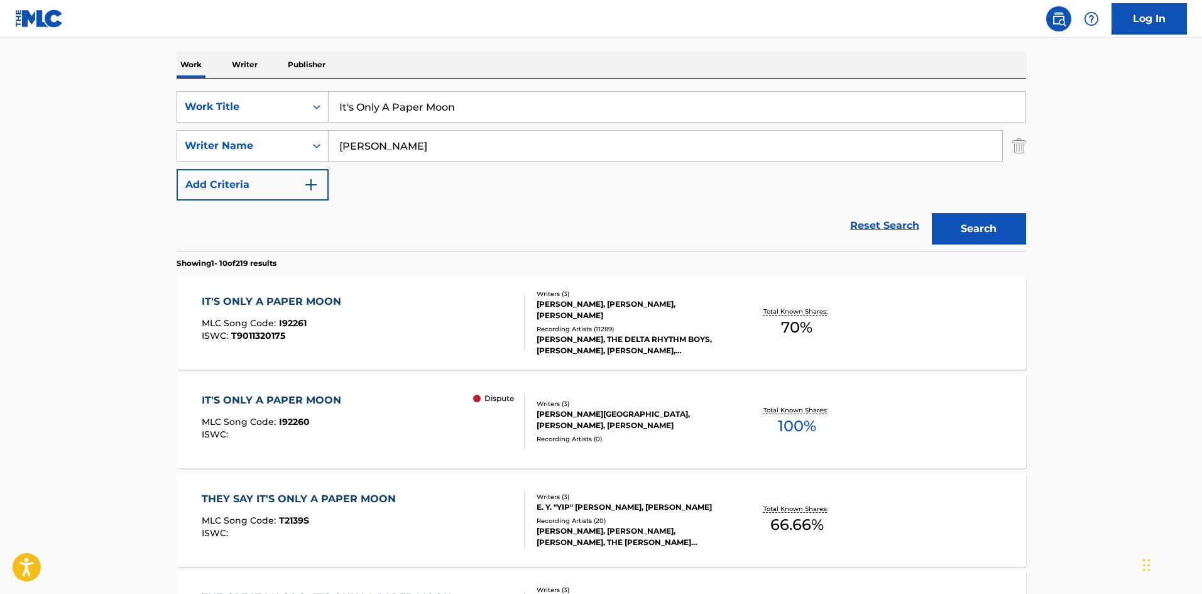
click at [400, 116] on input "It's Only A Paper Moon" at bounding box center [677, 107] width 697 height 30
paste input "Sunny Day"
type input "they say it's only a paper moon"
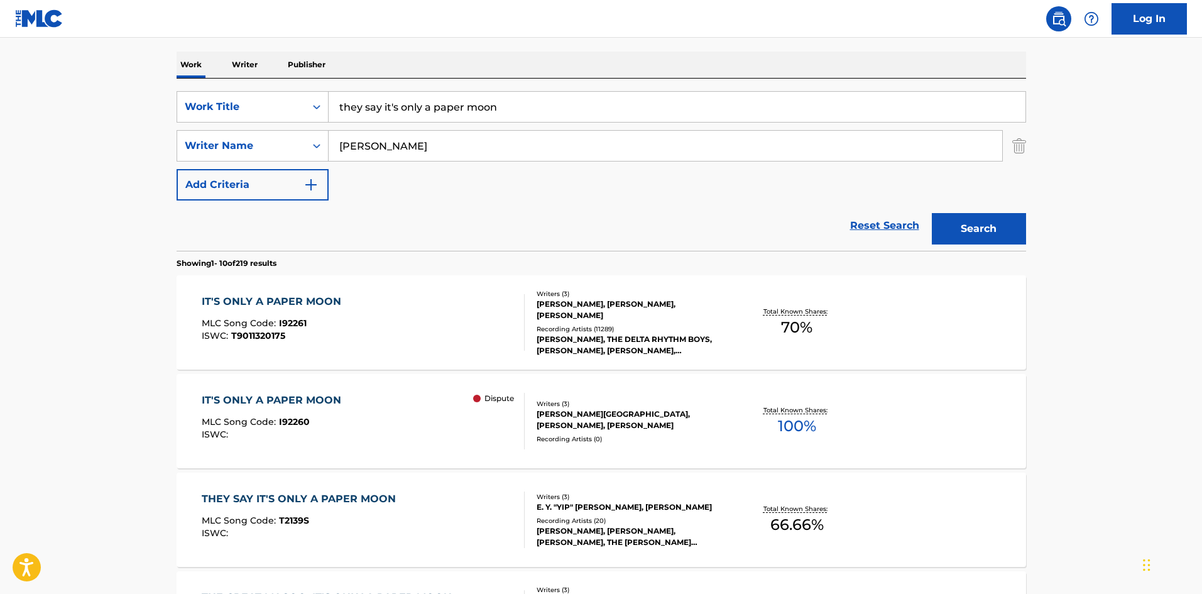
click at [384, 148] on input "Arlen" at bounding box center [665, 146] width 673 height 30
paste input "Bugd"
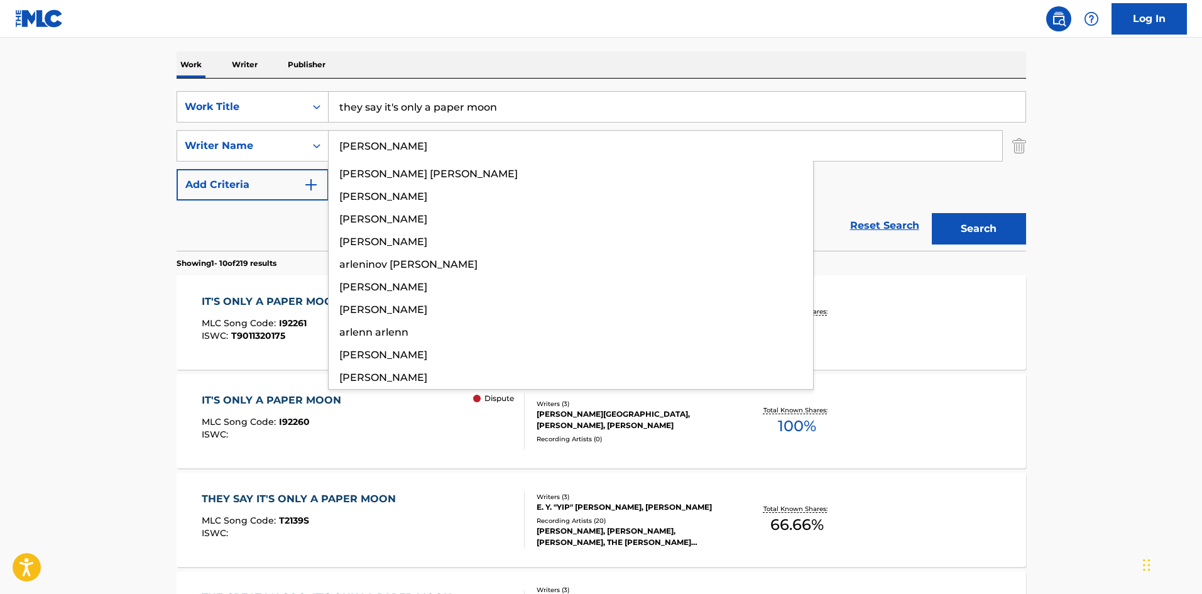
type input "Bugden"
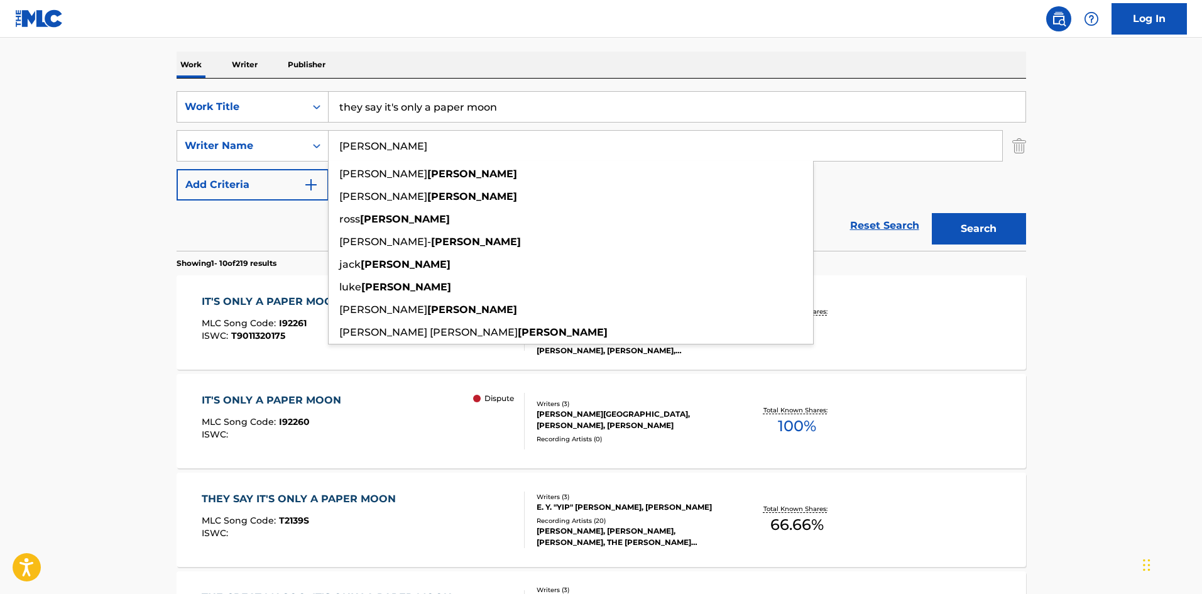
click at [477, 123] on div "SearchWithCriteria71b1a7a4-8362-4785-8bd5-822c7acfd0d9 Work Title they say it's…" at bounding box center [601, 145] width 849 height 109
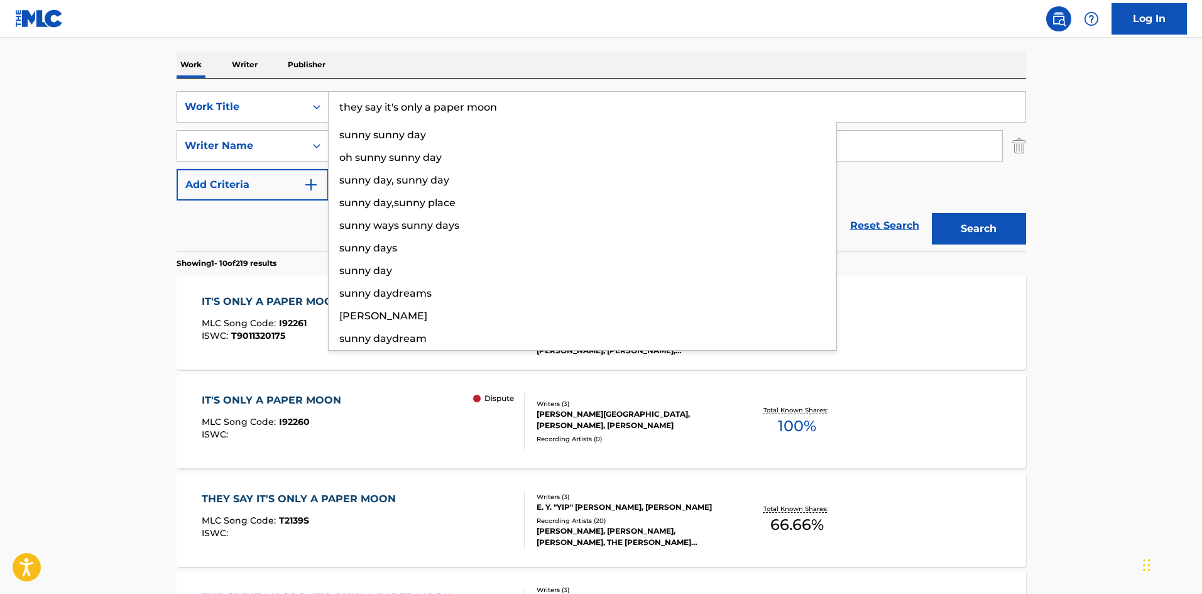
click at [510, 99] on input "they say it's only a paper moon" at bounding box center [677, 107] width 697 height 30
paste input "Sunny Day"
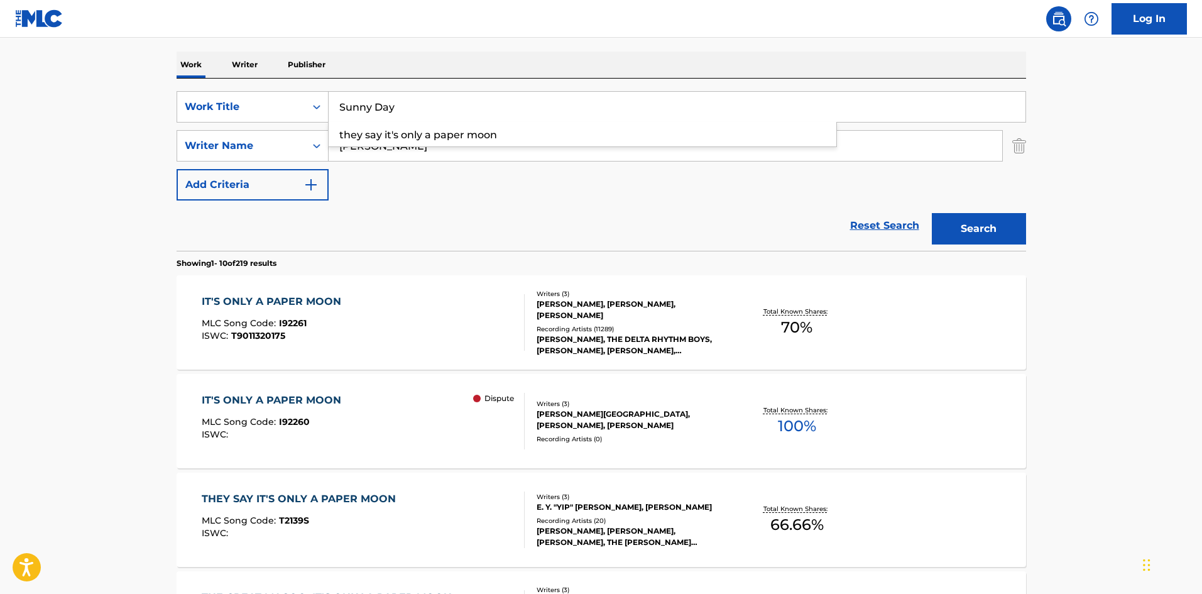
type input "Sunny Day"
click at [959, 226] on button "Search" at bounding box center [979, 228] width 94 height 31
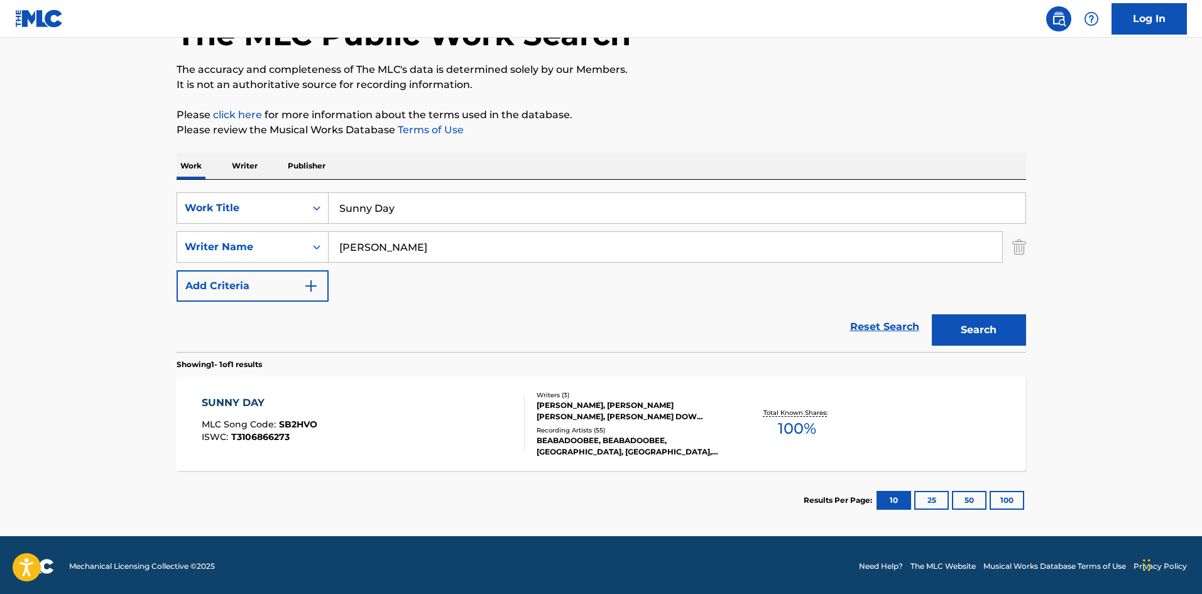
scroll to position [90, 0]
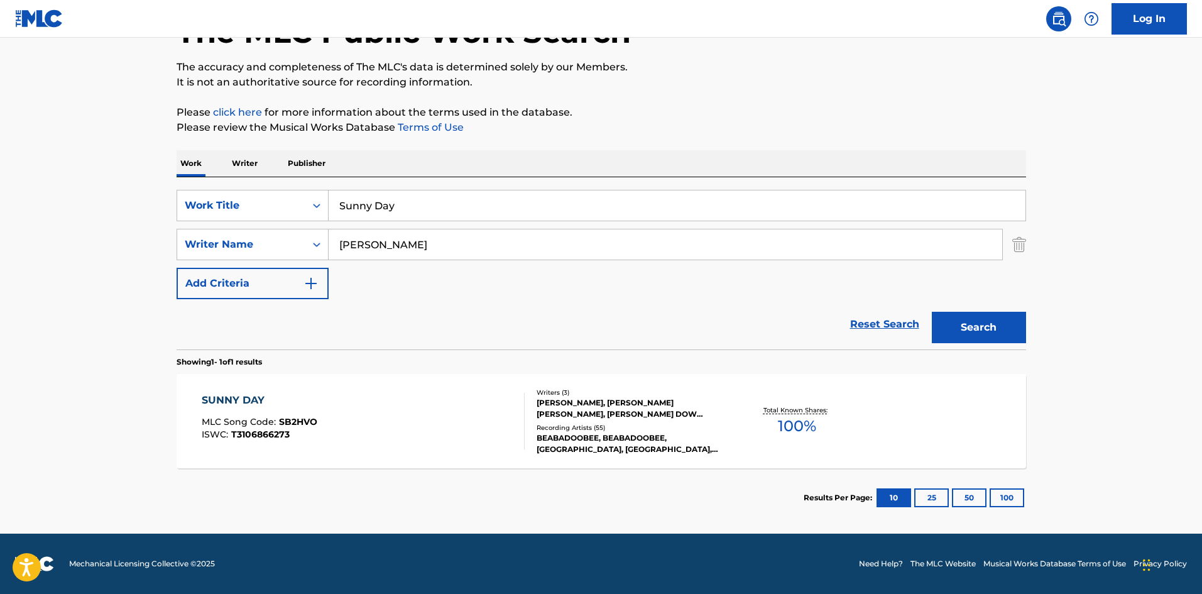
click at [383, 434] on div "SUNNY DAY MLC Song Code : SB2HVO ISWC : T3106866273" at bounding box center [363, 421] width 323 height 57
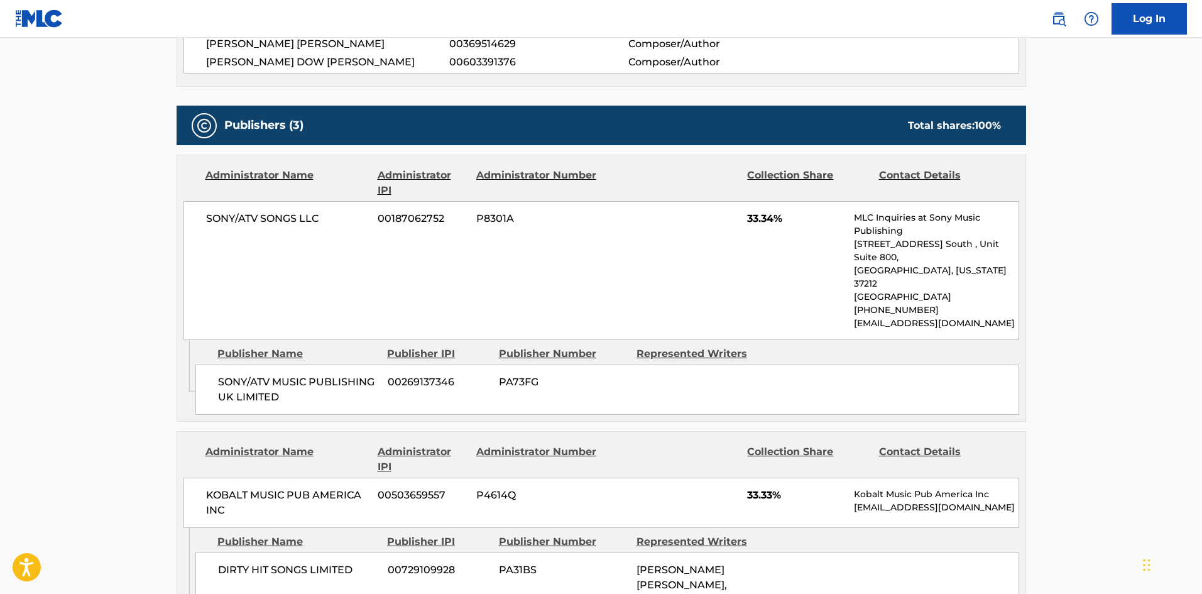
scroll to position [503, 0]
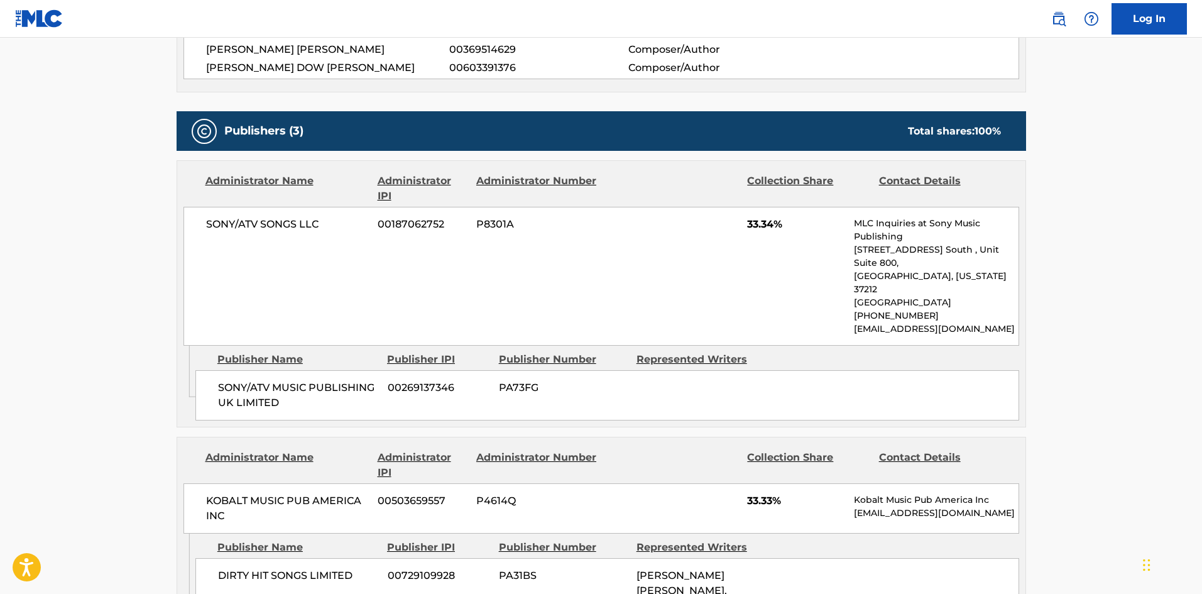
click at [232, 380] on span "SONY/ATV MUSIC PUBLISHING UK LIMITED" at bounding box center [298, 395] width 160 height 30
drag, startPoint x: 232, startPoint y: 360, endPoint x: 275, endPoint y: 381, distance: 48.1
click at [275, 381] on span "SONY/ATV MUSIC PUBLISHING UK LIMITED" at bounding box center [298, 395] width 160 height 30
copy div "SONY/ATV MUSIC PUBLISHING UK LIMITED"
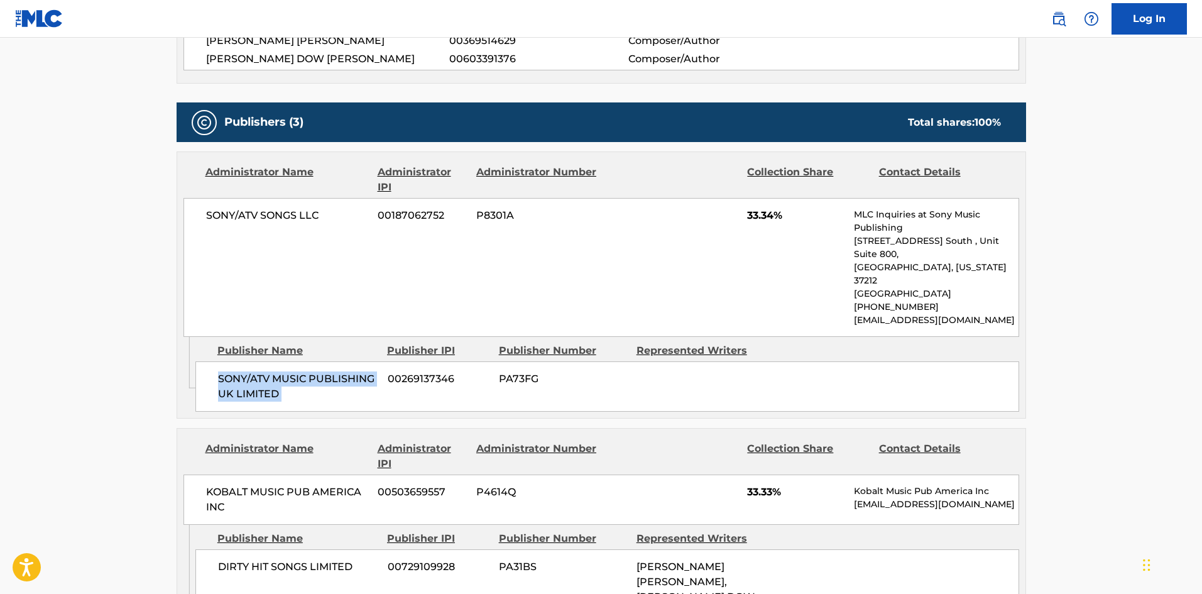
scroll to position [754, 0]
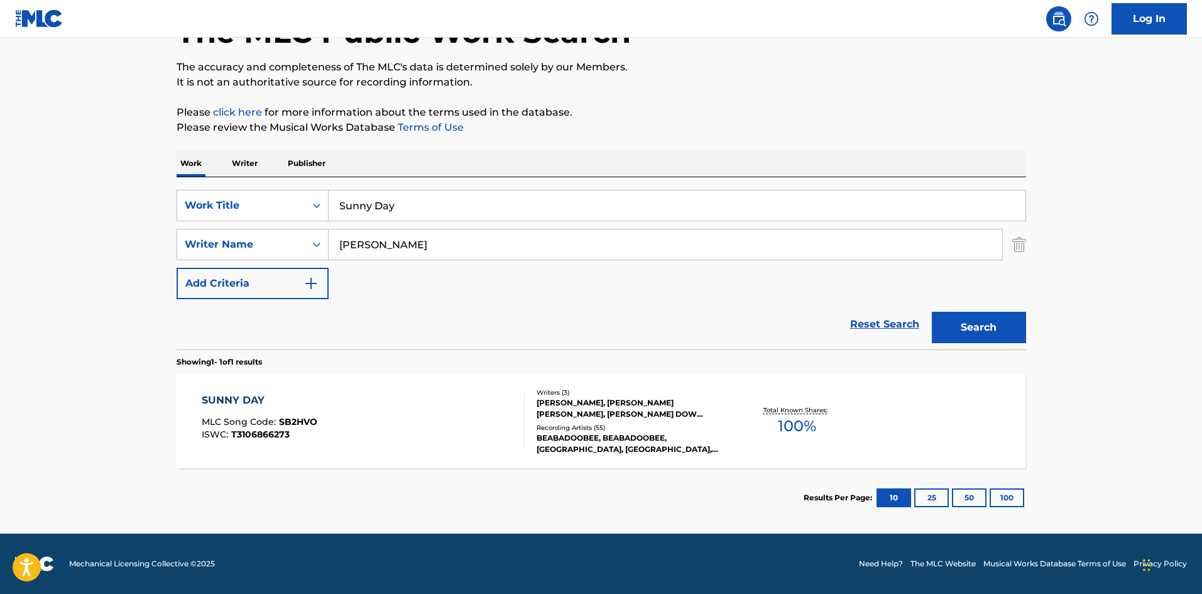
scroll to position [90, 0]
click at [484, 188] on div "SearchWithCriteria71b1a7a4-8362-4785-8bd5-822c7acfd0d9 Work Title Sunny Day Sea…" at bounding box center [601, 263] width 849 height 172
click at [484, 192] on input "Sunny Day" at bounding box center [677, 205] width 697 height 30
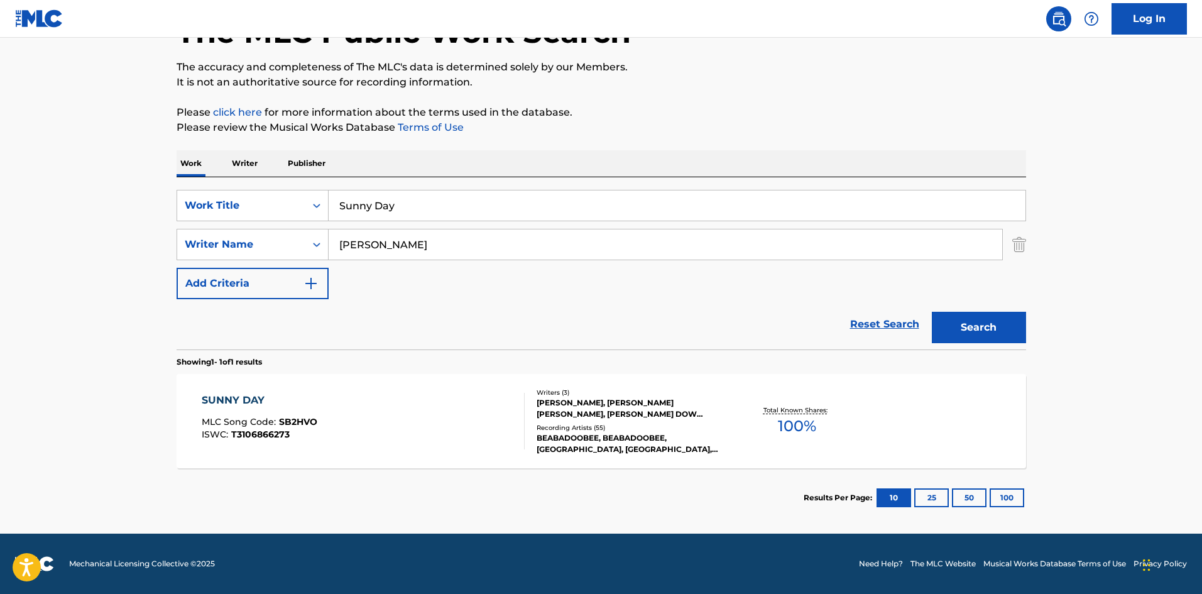
click at [484, 192] on input "Sunny Day" at bounding box center [677, 205] width 697 height 30
paste input "w"
type input "Sway"
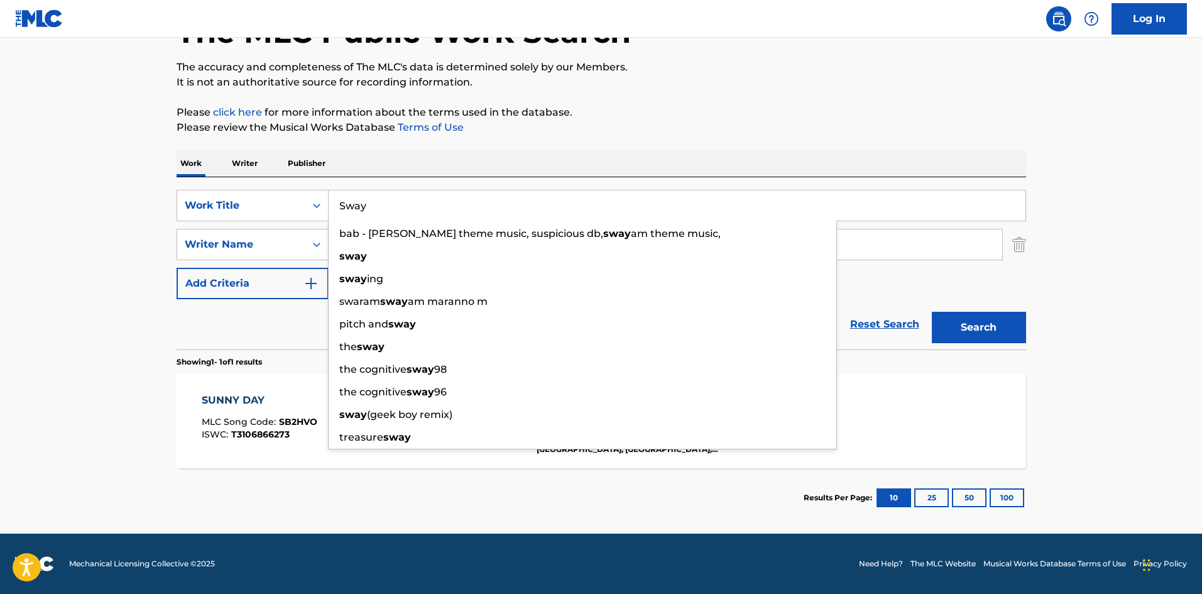
click at [2, 230] on main "The MLC Public Work Search The accuracy and completeness of The MLC's data is d…" at bounding box center [601, 241] width 1202 height 586
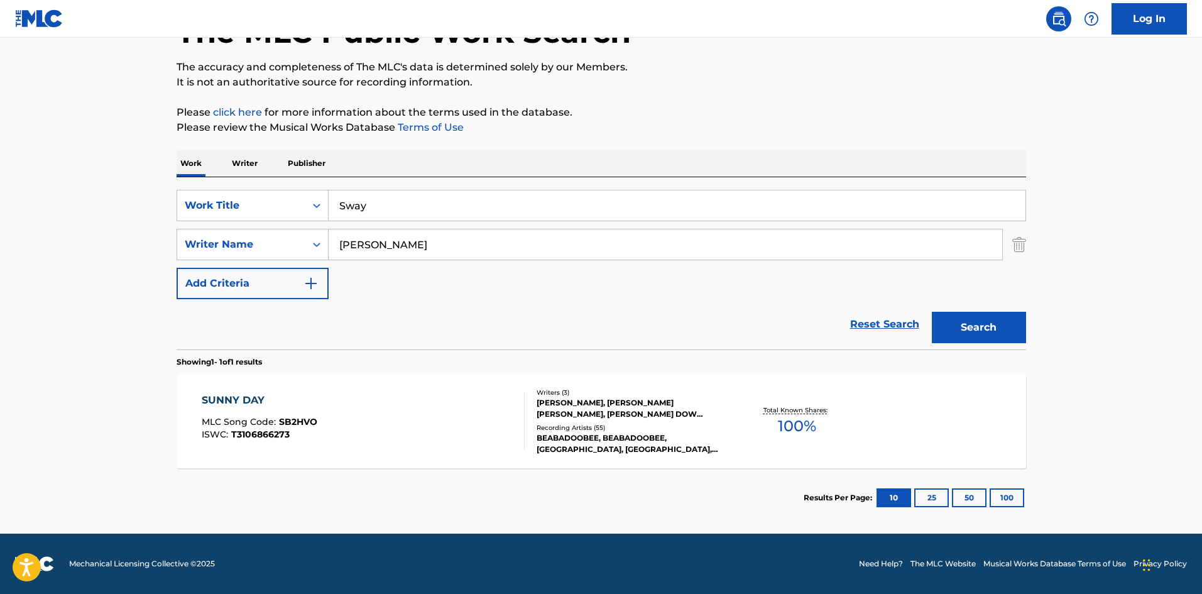
click at [349, 240] on input "Bugden" at bounding box center [665, 244] width 673 height 30
paste input "Runga"
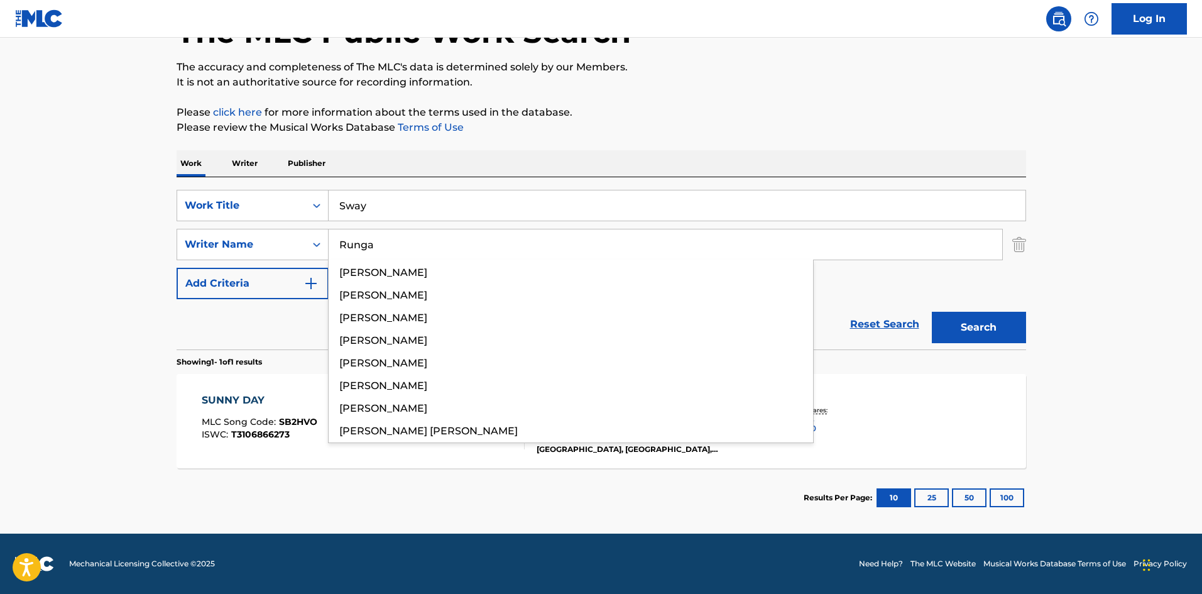
type input "Runga"
click at [969, 326] on button "Search" at bounding box center [979, 327] width 94 height 31
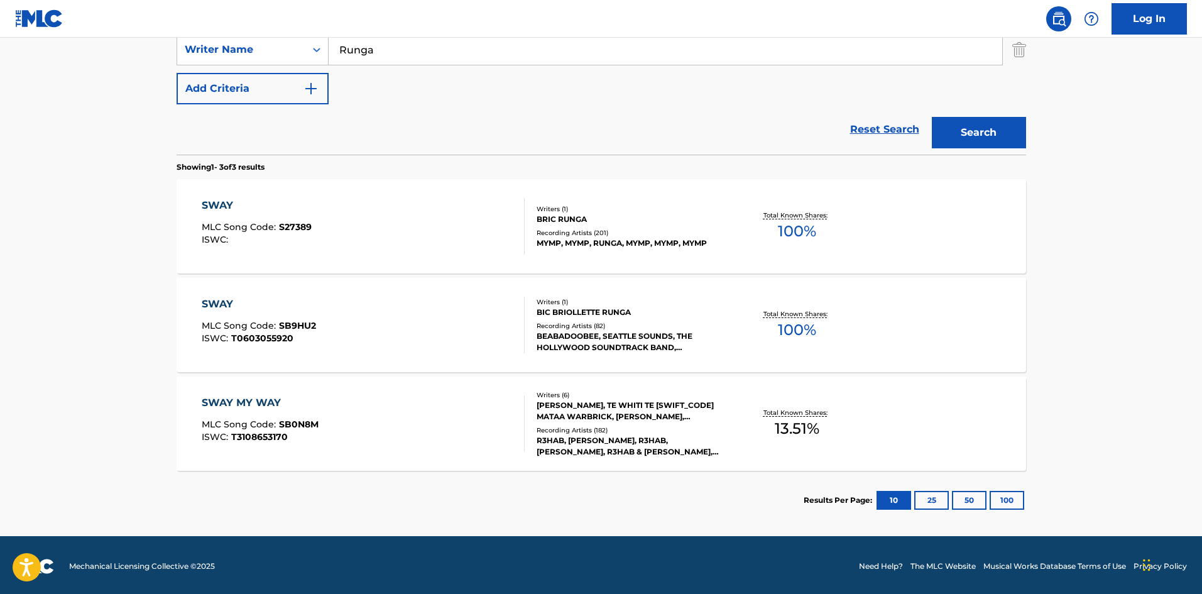
scroll to position [287, 0]
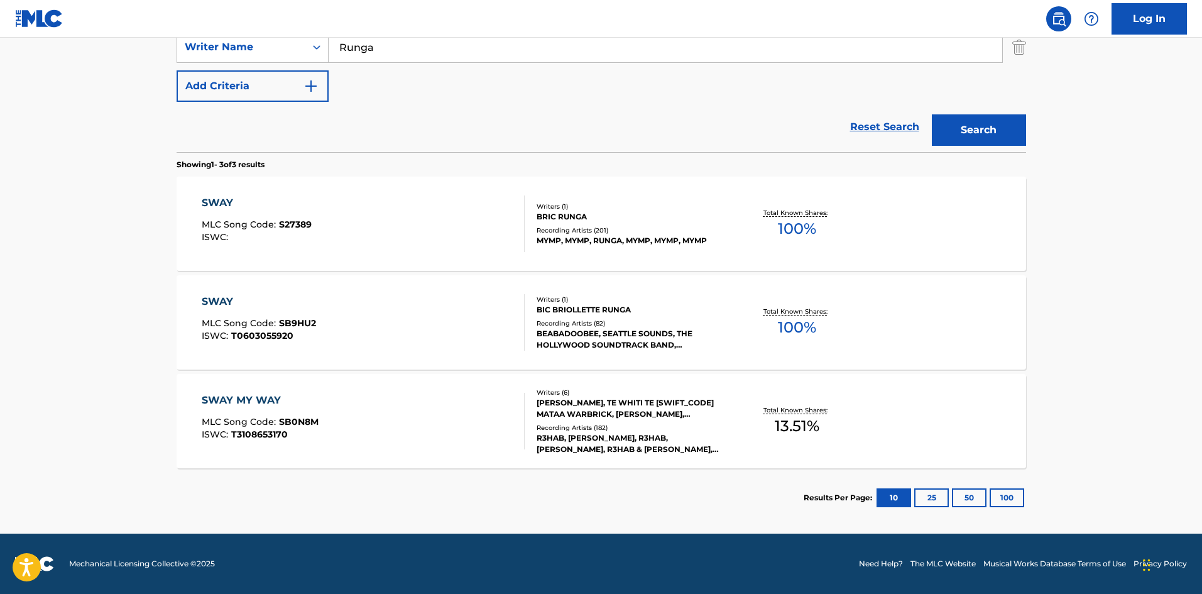
click at [402, 324] on div "SWAY MLC Song Code : SB9HU2 ISWC : T0603055920" at bounding box center [363, 322] width 323 height 57
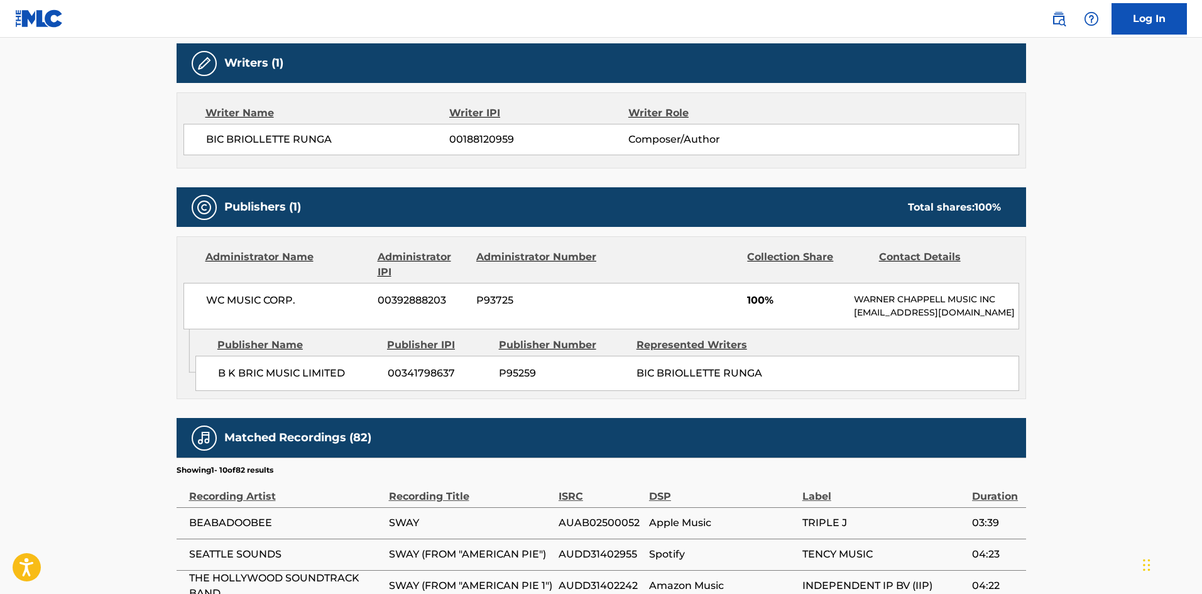
scroll to position [251, 0]
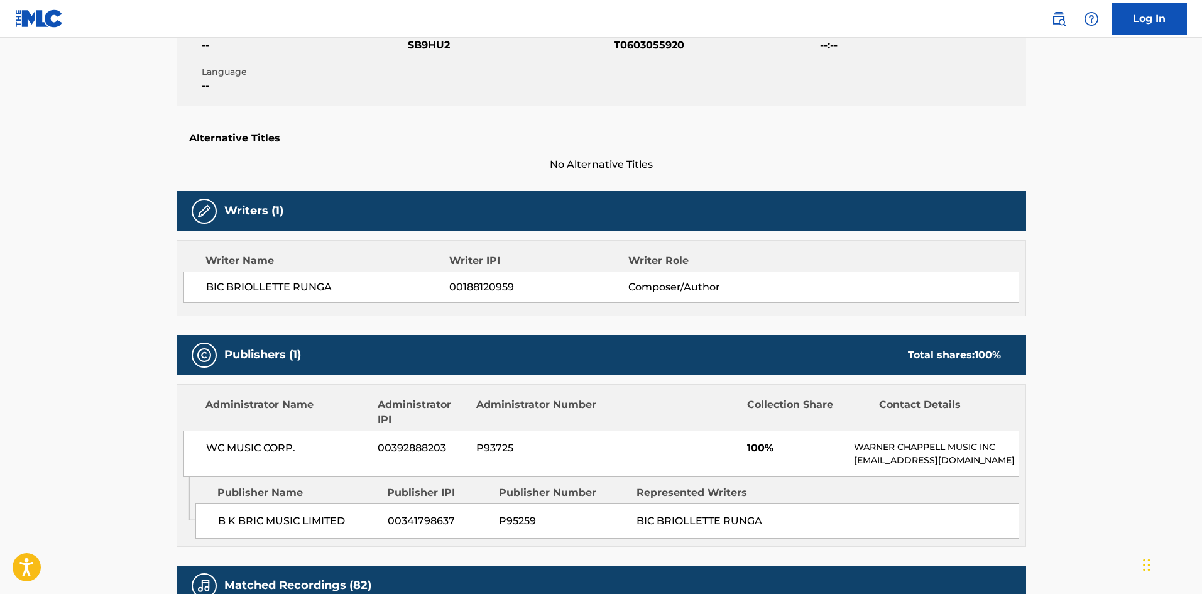
click at [308, 281] on span "BIC BRIOLLETTE RUNGA" at bounding box center [328, 287] width 244 height 15
copy span "RUNGA"
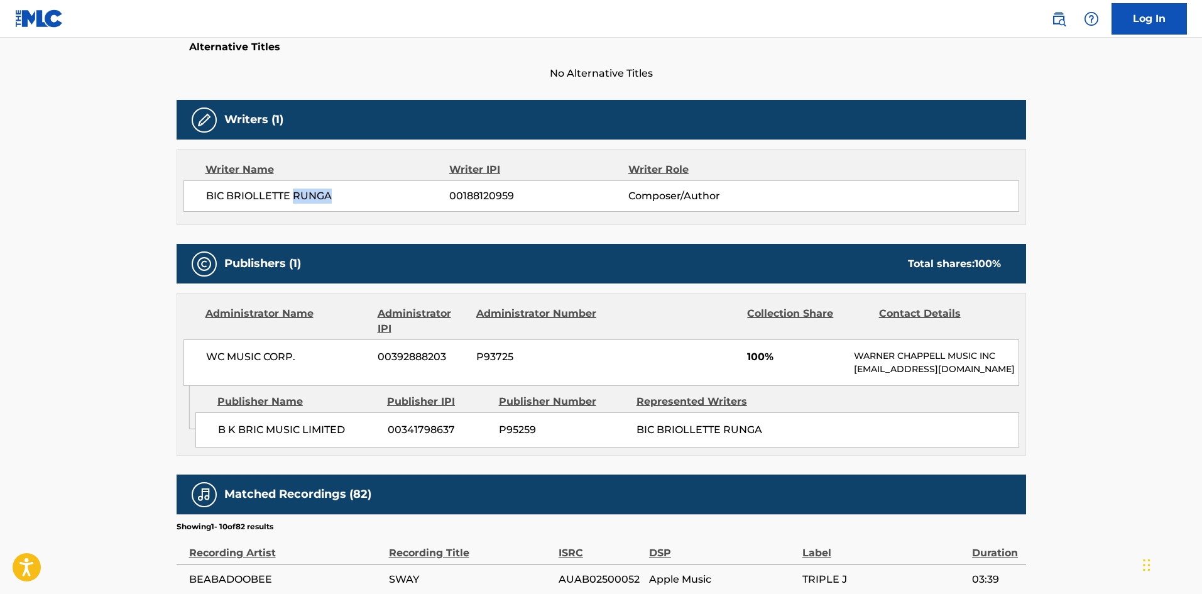
scroll to position [440, 0]
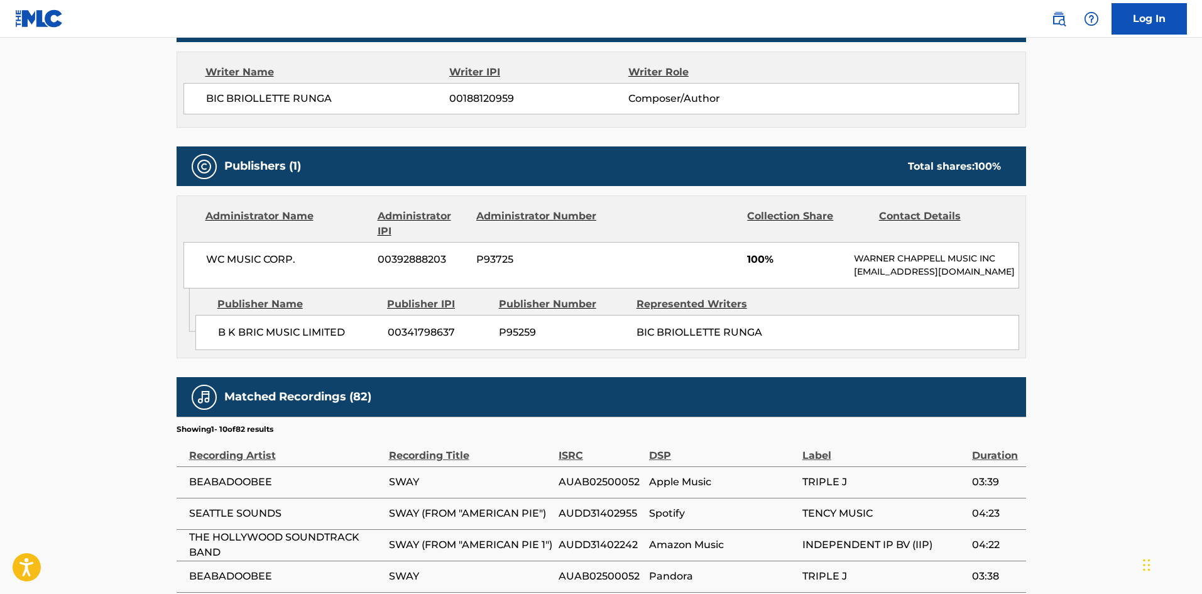
click at [213, 342] on div "B K BRIC MUSIC LIMITED 00341798637 P95259 BIC BRIOLLETTE RUNGA" at bounding box center [607, 332] width 824 height 35
drag, startPoint x: 213, startPoint y: 342, endPoint x: 315, endPoint y: 335, distance: 102.6
click at [315, 335] on div "B K BRIC MUSIC LIMITED 00341798637 P95259 BIC BRIOLLETTE RUNGA" at bounding box center [607, 332] width 824 height 35
copy span "B K BRIC MUSIC LIMITED"
